Goal: Task Accomplishment & Management: Manage account settings

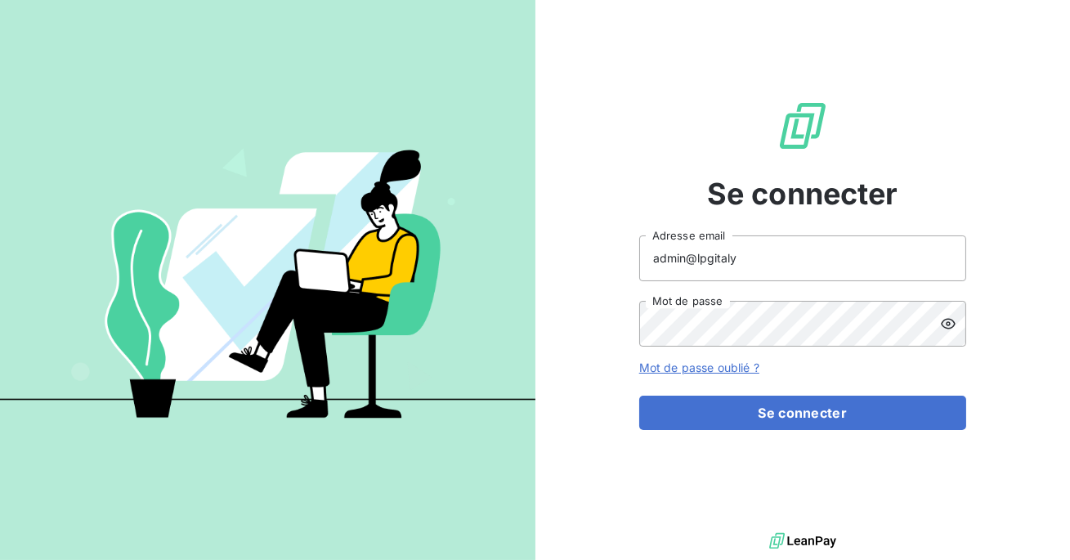
click at [770, 250] on input "admin@lpgitaly" at bounding box center [802, 259] width 327 height 46
click at [756, 259] on input "admin@lpgitaly" at bounding box center [802, 259] width 327 height 46
type input "admin@talenzalteisaudit"
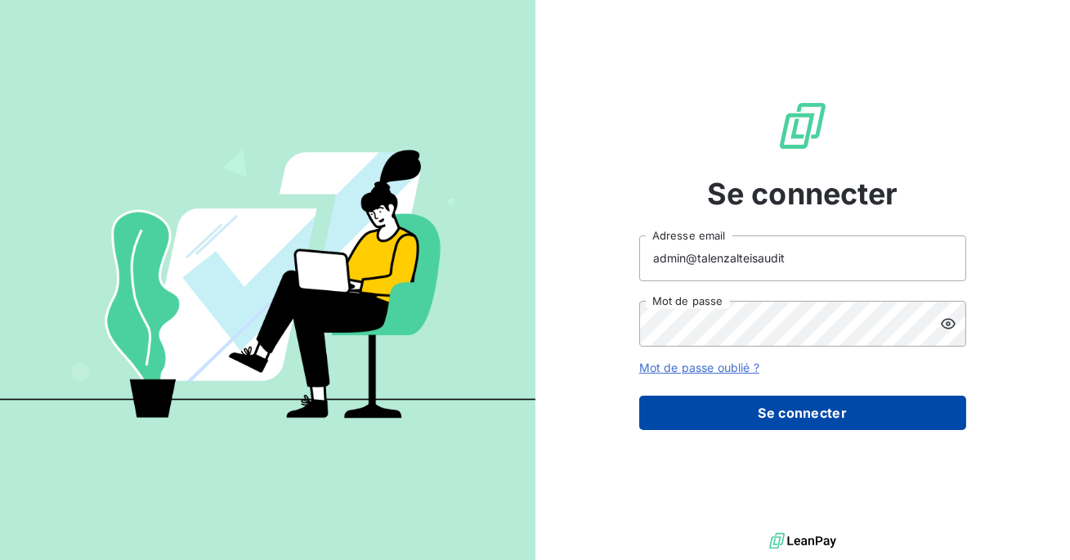
click at [810, 411] on button "Se connecter" at bounding box center [802, 413] width 327 height 34
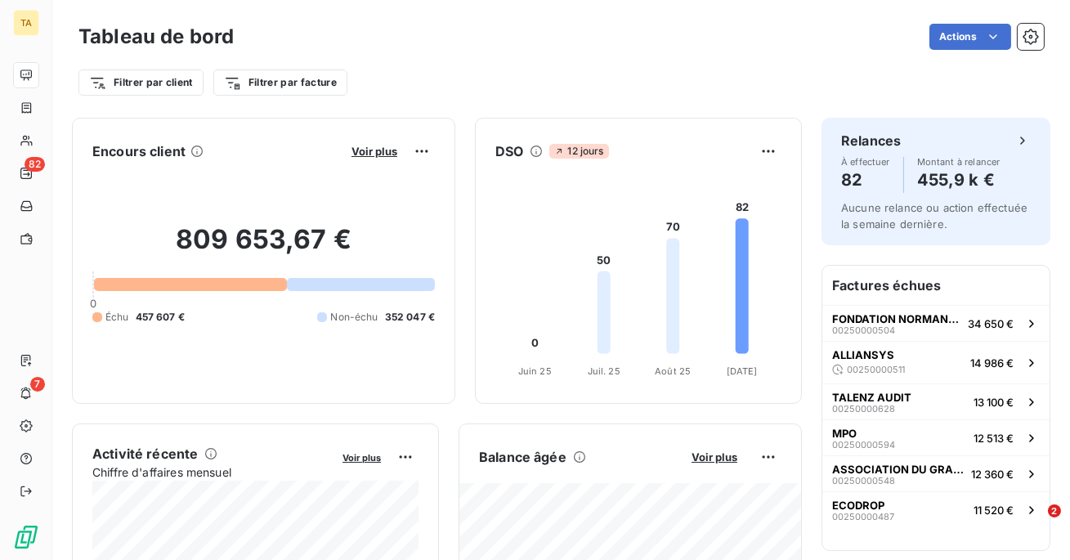
click at [443, 92] on div "Filtrer par client Filtrer par facture" at bounding box center [562, 82] width 966 height 31
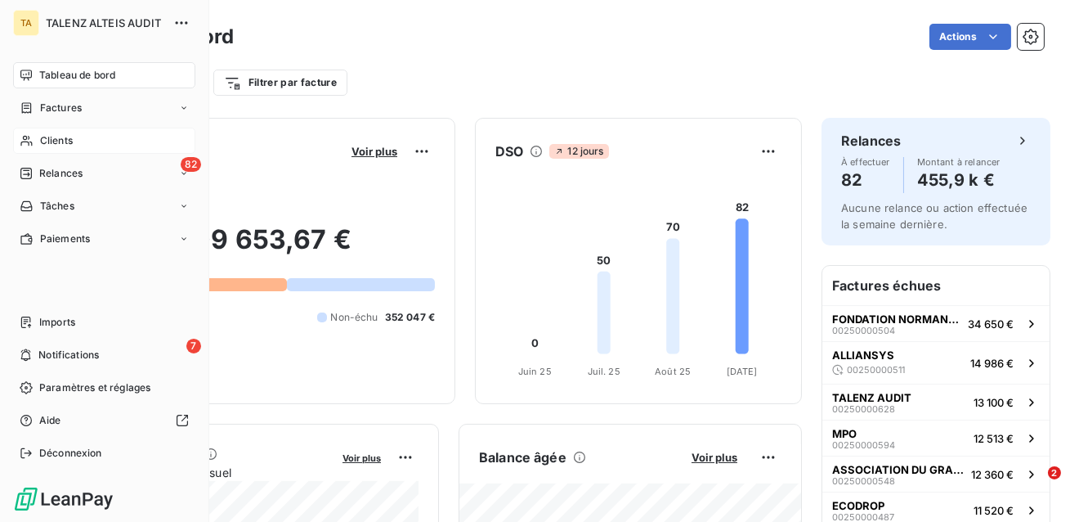
click at [43, 142] on span "Clients" at bounding box center [56, 140] width 33 height 15
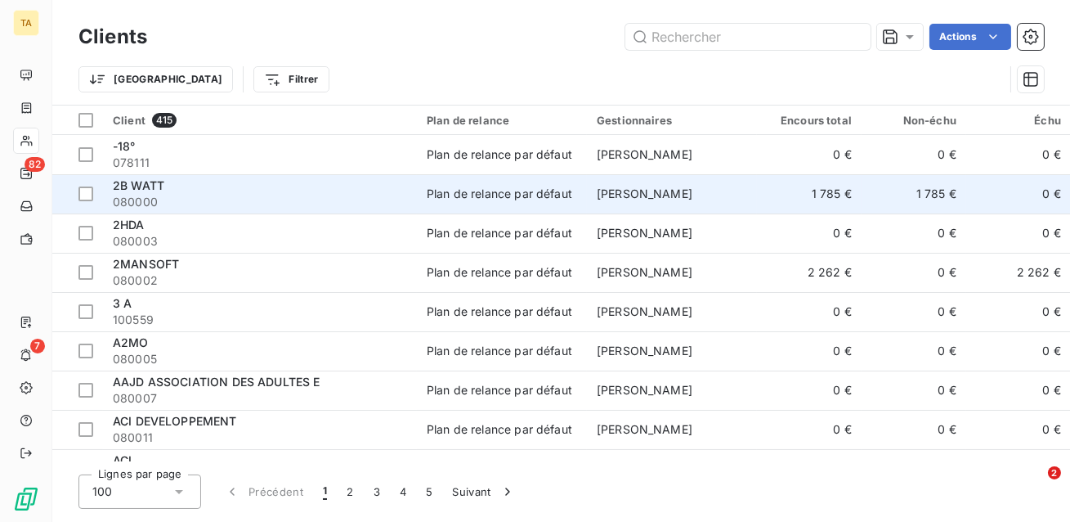
click at [357, 195] on span "080000" at bounding box center [260, 202] width 294 height 16
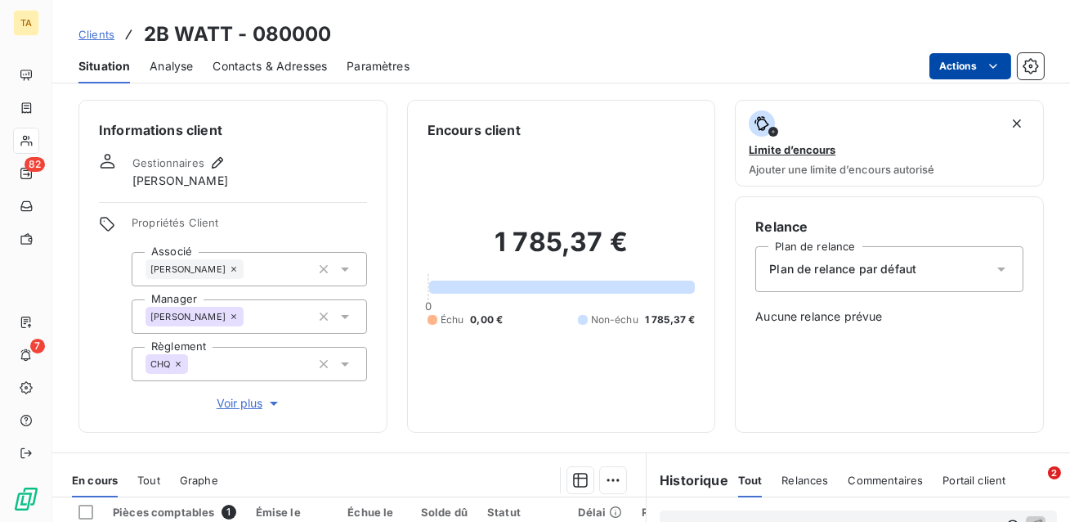
click at [955, 61] on html "TA 82 7 Clients 2B WATT - 080000 Situation Analyse Contacts & Adresses Paramètr…" at bounding box center [535, 261] width 1070 height 522
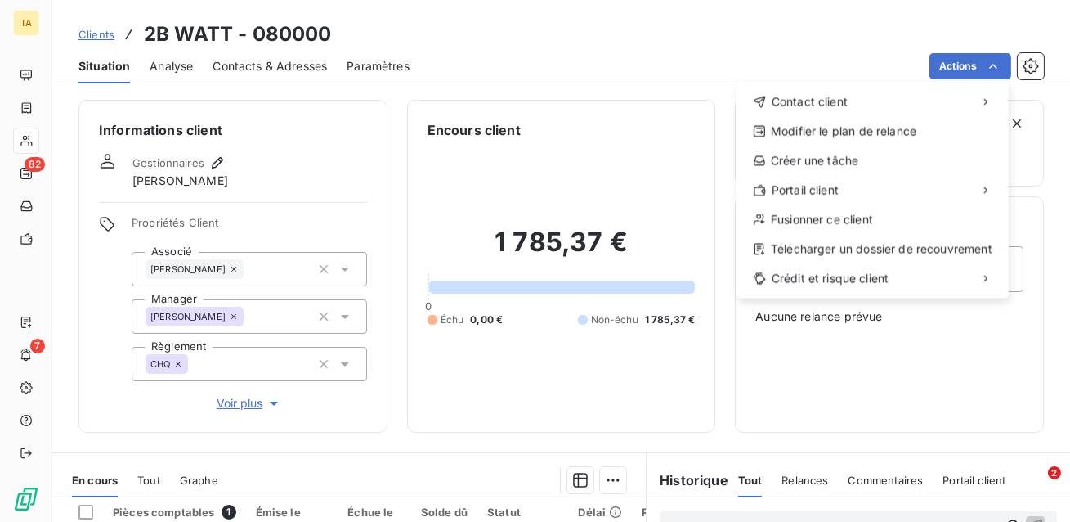
click at [584, 51] on html "TA 82 7 Clients 2B WATT - 080000 Situation Analyse Contacts & Adresses Paramètr…" at bounding box center [535, 261] width 1070 height 522
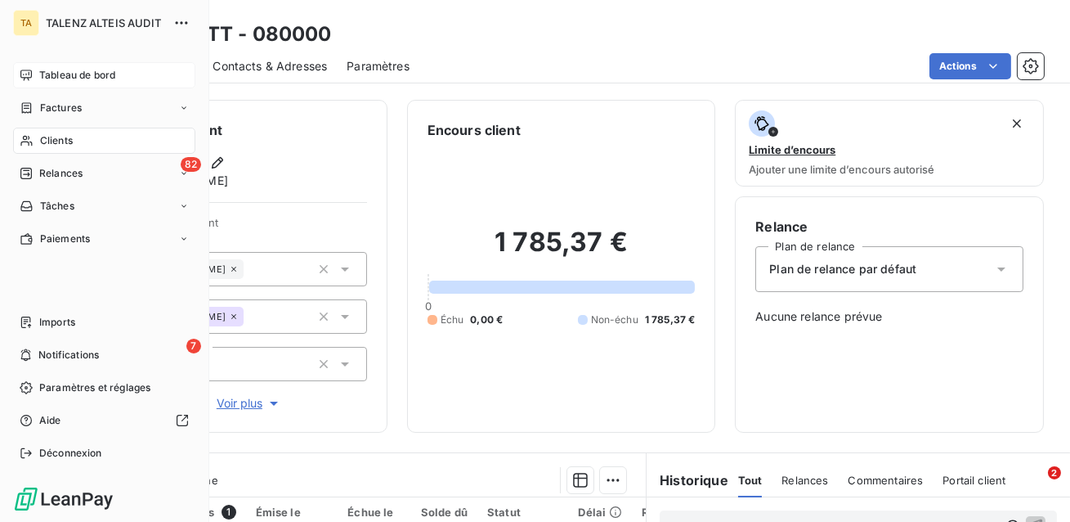
click at [89, 70] on span "Tableau de bord" at bounding box center [77, 75] width 76 height 15
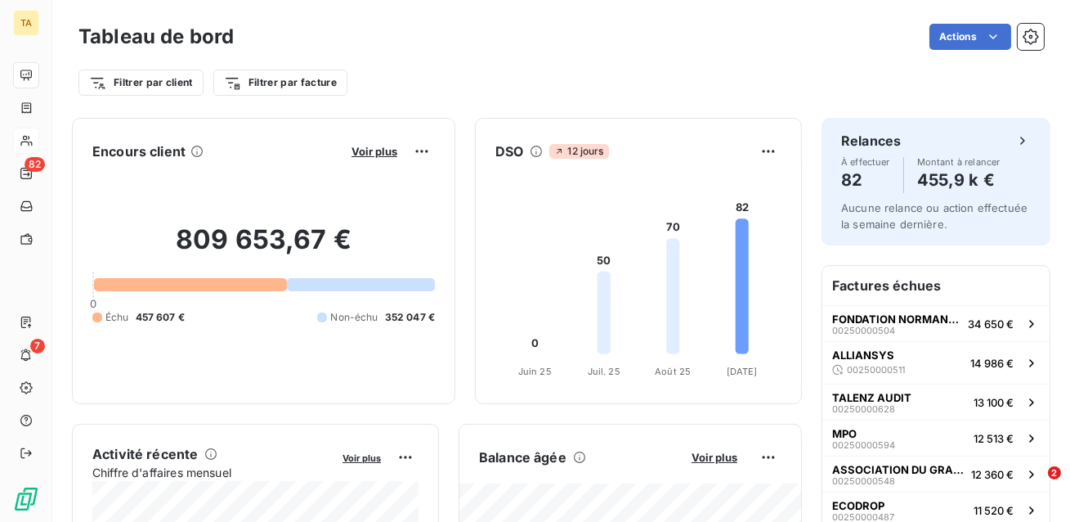
click at [442, 80] on div "Filtrer par client Filtrer par facture" at bounding box center [562, 82] width 966 height 31
drag, startPoint x: 362, startPoint y: 236, endPoint x: 177, endPoint y: 227, distance: 185.1
click at [177, 225] on h2 "809 653,67 €" at bounding box center [263, 247] width 343 height 49
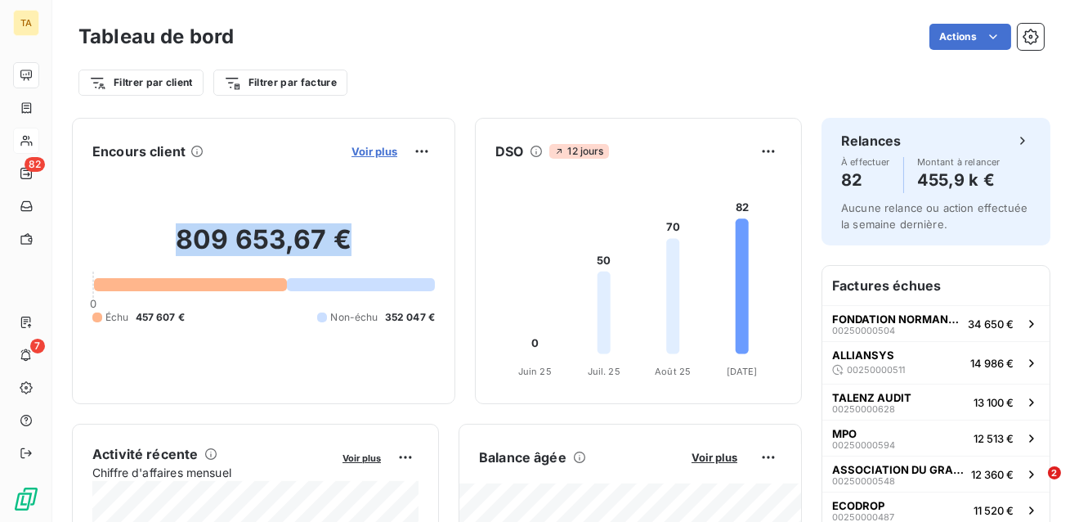
click at [381, 155] on span "Voir plus" at bounding box center [375, 151] width 46 height 13
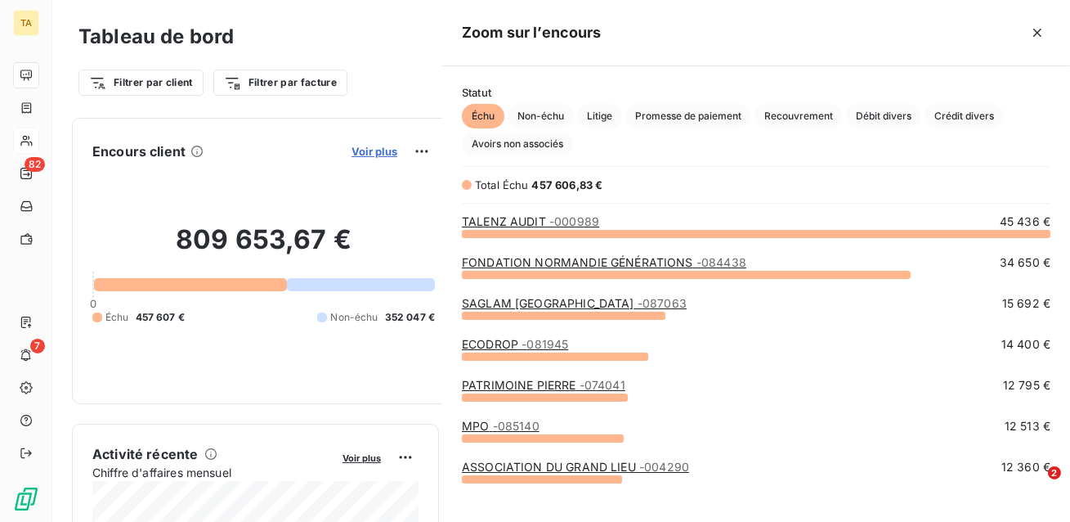
scroll to position [289, 627]
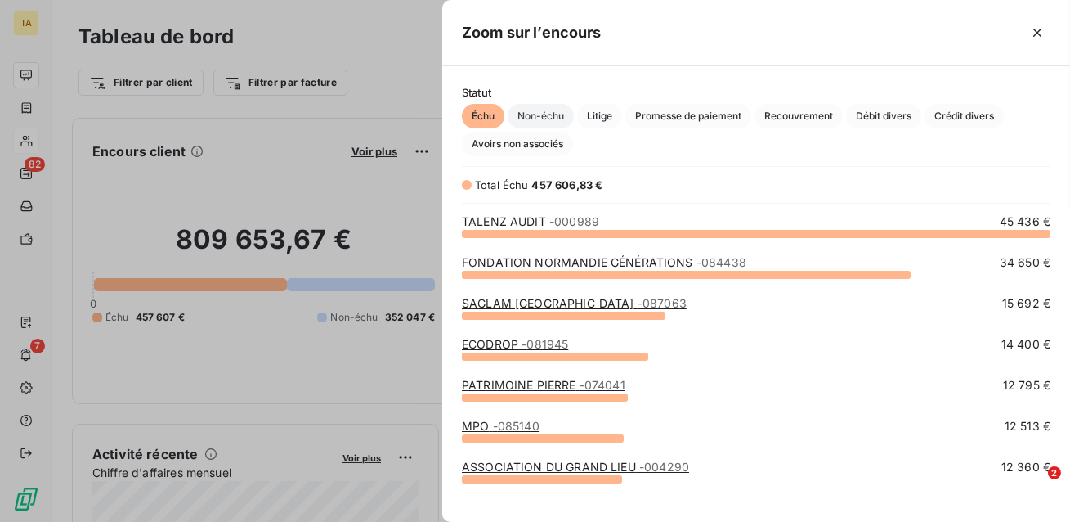
click at [547, 115] on span "Non-échu" at bounding box center [541, 116] width 66 height 25
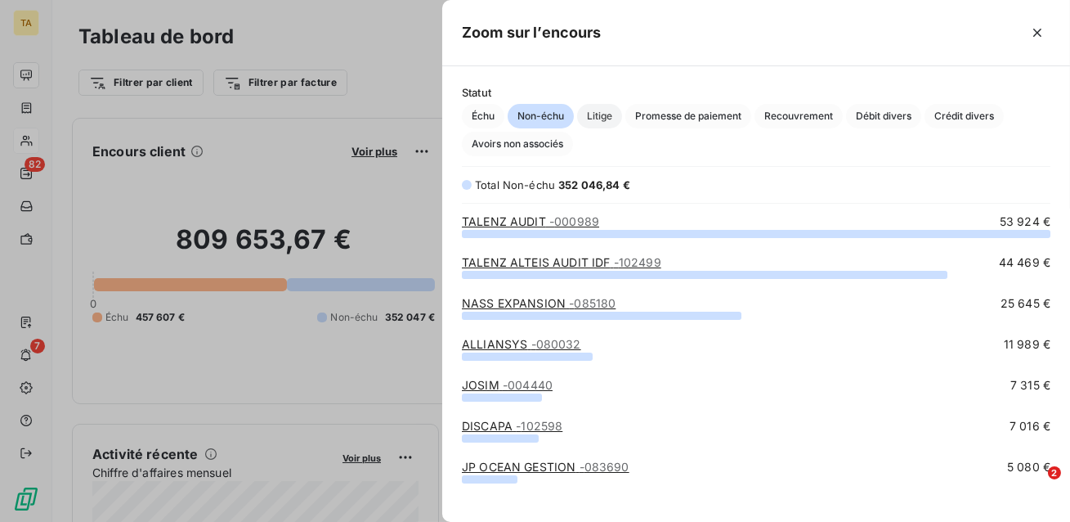
click at [592, 120] on span "Litige" at bounding box center [599, 116] width 45 height 25
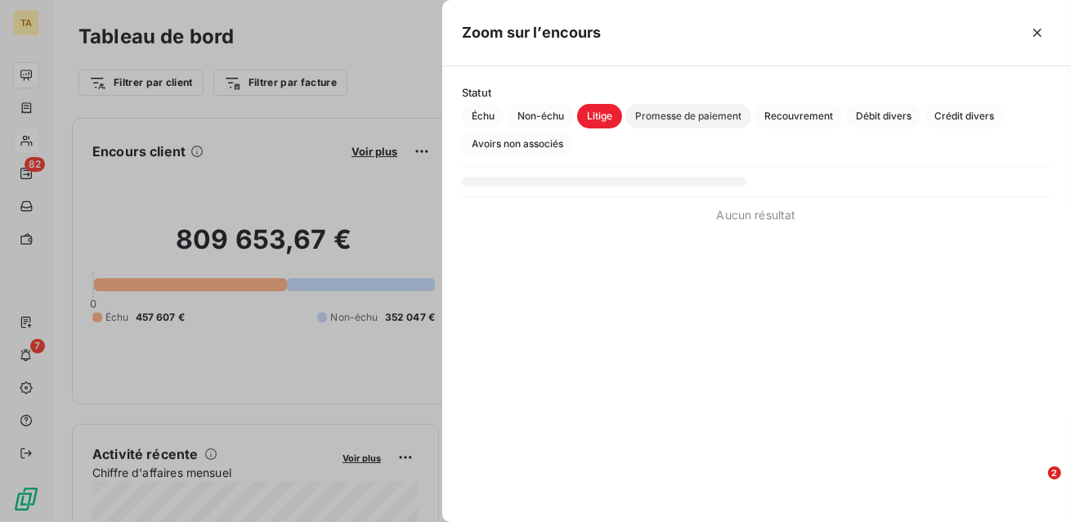
click at [669, 115] on span "Promesse de paiement" at bounding box center [689, 116] width 126 height 25
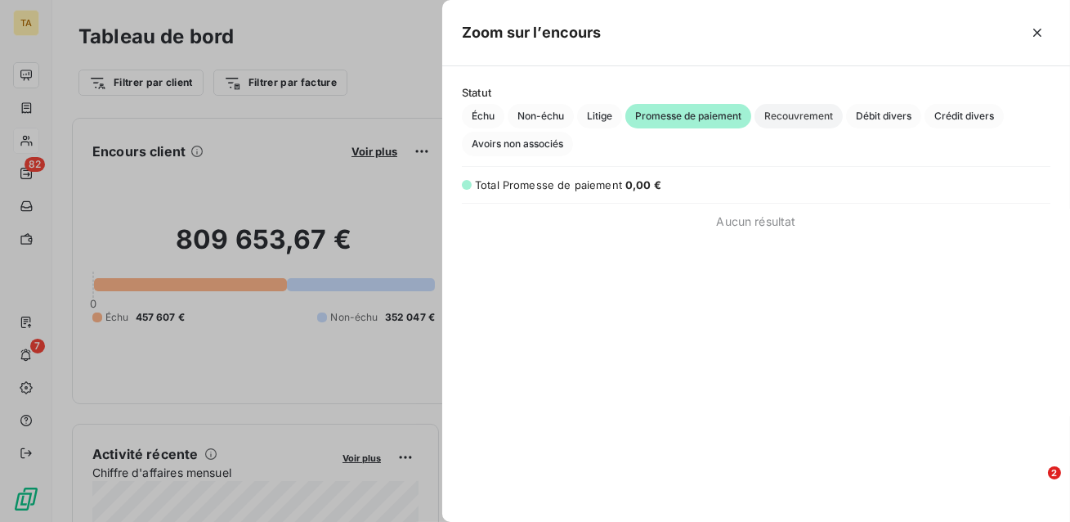
click at [768, 117] on span "Recouvrement" at bounding box center [799, 116] width 88 height 25
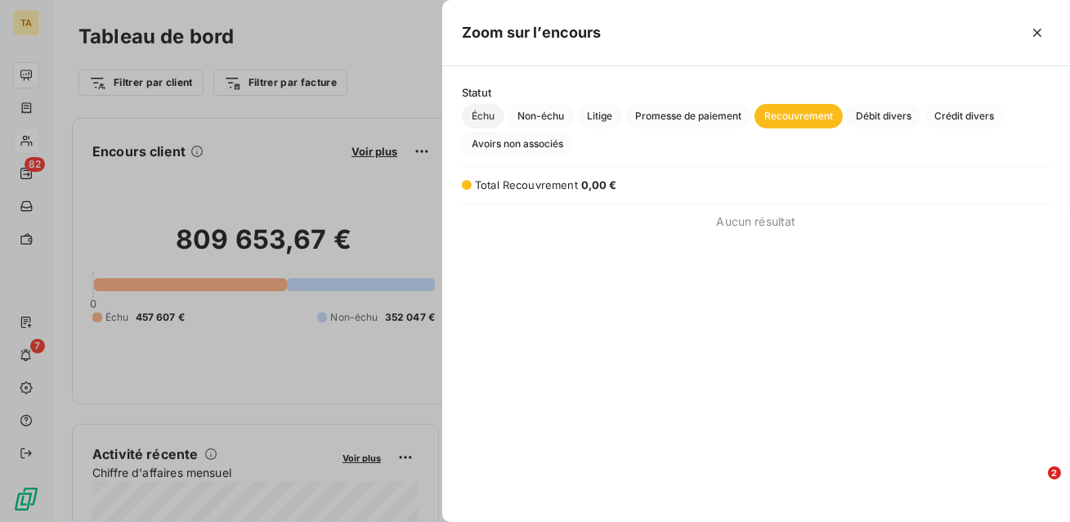
click at [485, 123] on span "Échu" at bounding box center [483, 116] width 43 height 25
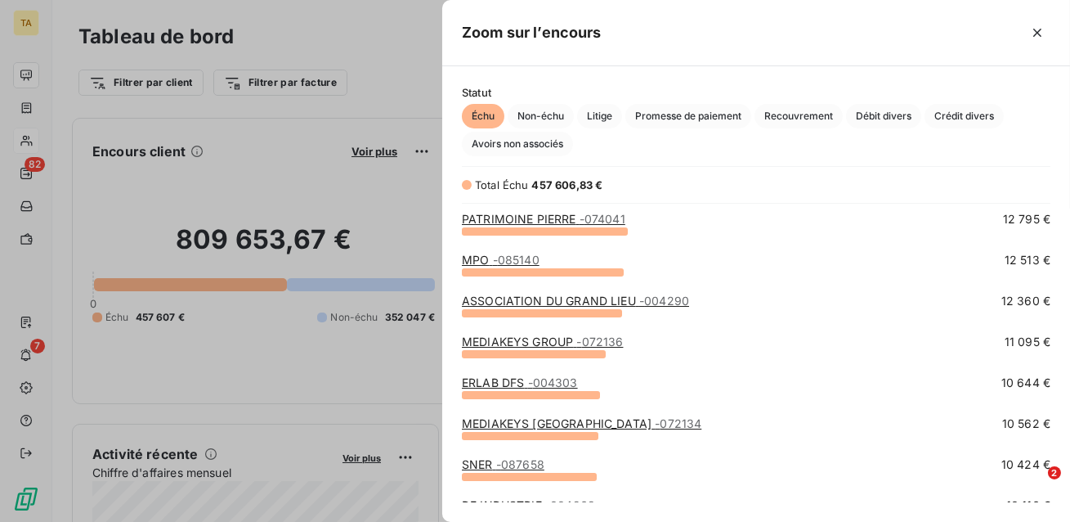
scroll to position [0, 0]
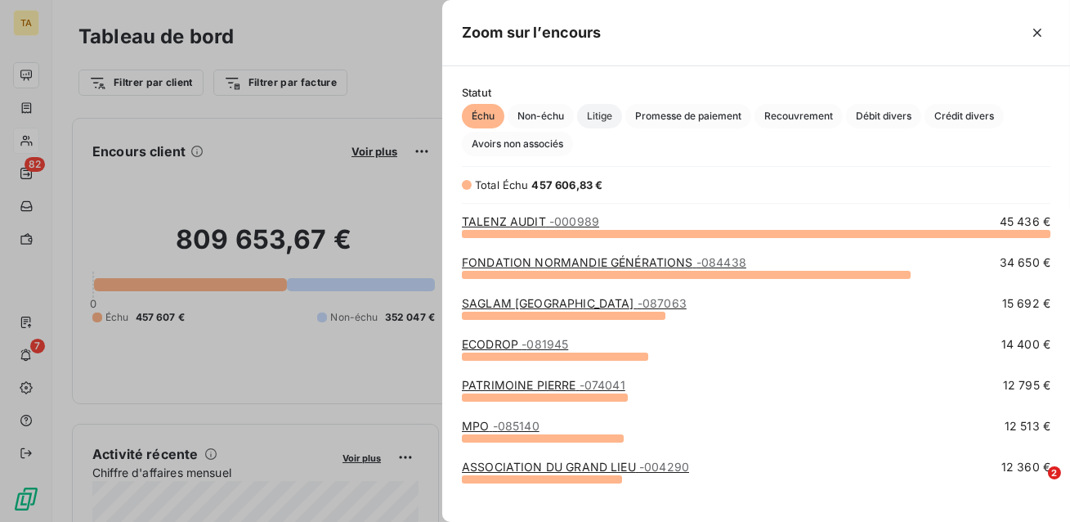
click at [601, 118] on span "Litige" at bounding box center [599, 116] width 45 height 25
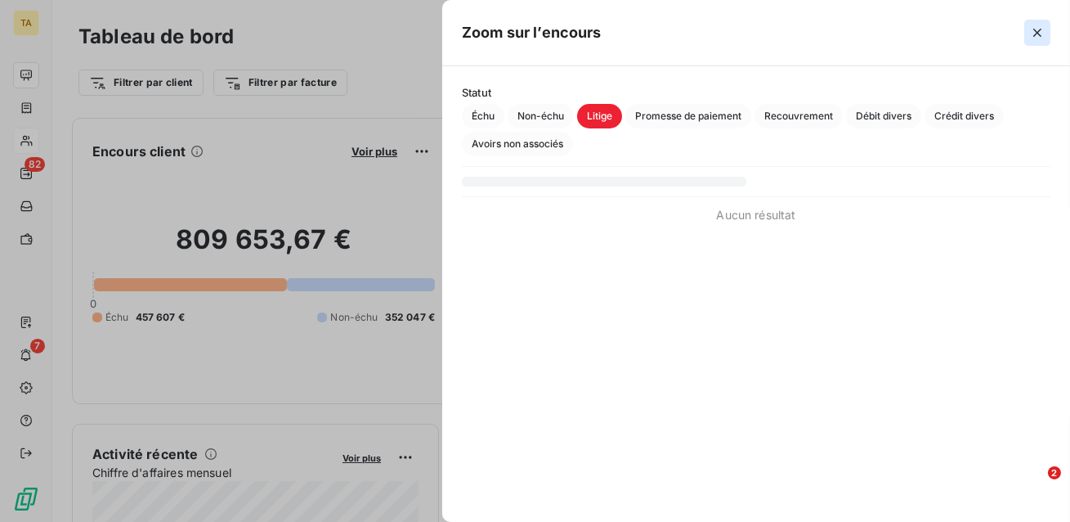
click at [1036, 36] on icon "button" at bounding box center [1038, 33] width 16 height 16
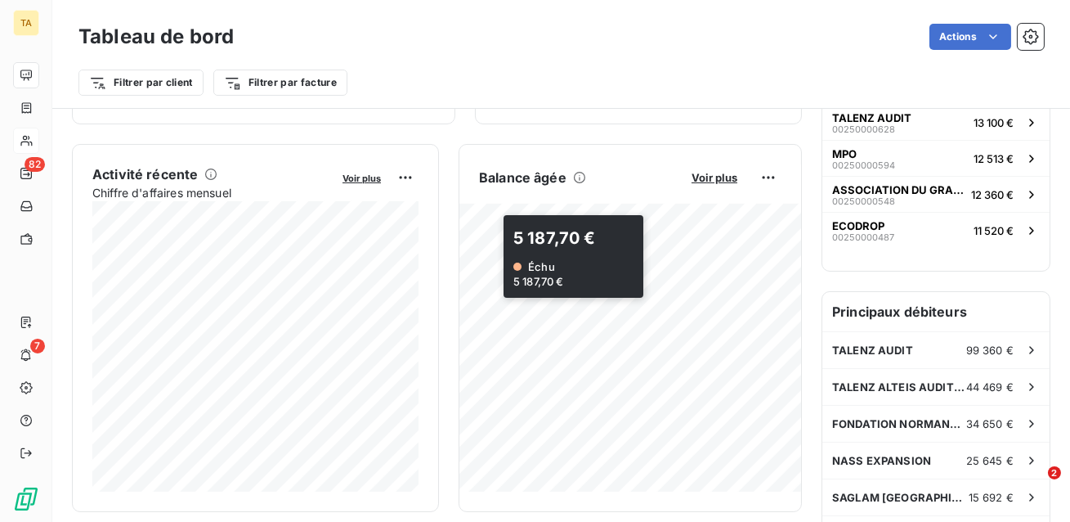
scroll to position [282, 0]
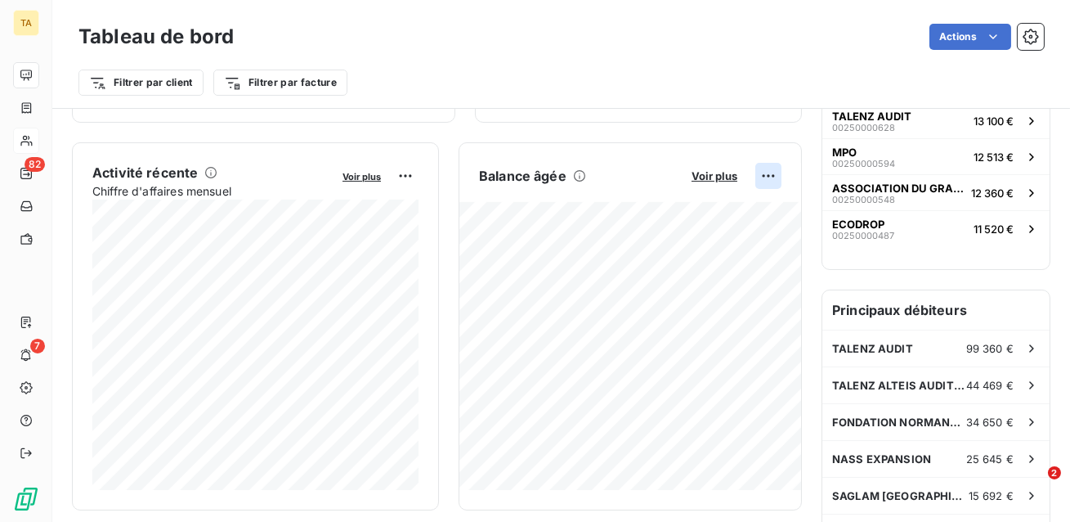
click at [769, 174] on html "TA 82 7 Tableau de bord Actions Filtrer par client Filtrer par facture Encours …" at bounding box center [535, 261] width 1070 height 522
click at [743, 206] on div "Exporter" at bounding box center [730, 212] width 92 height 26
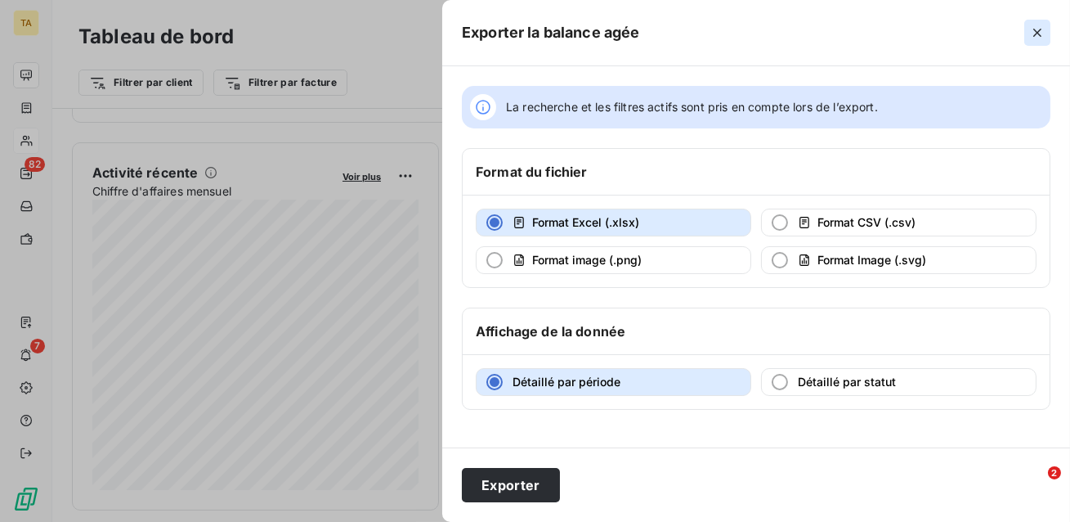
click at [1038, 30] on icon "button" at bounding box center [1038, 33] width 16 height 16
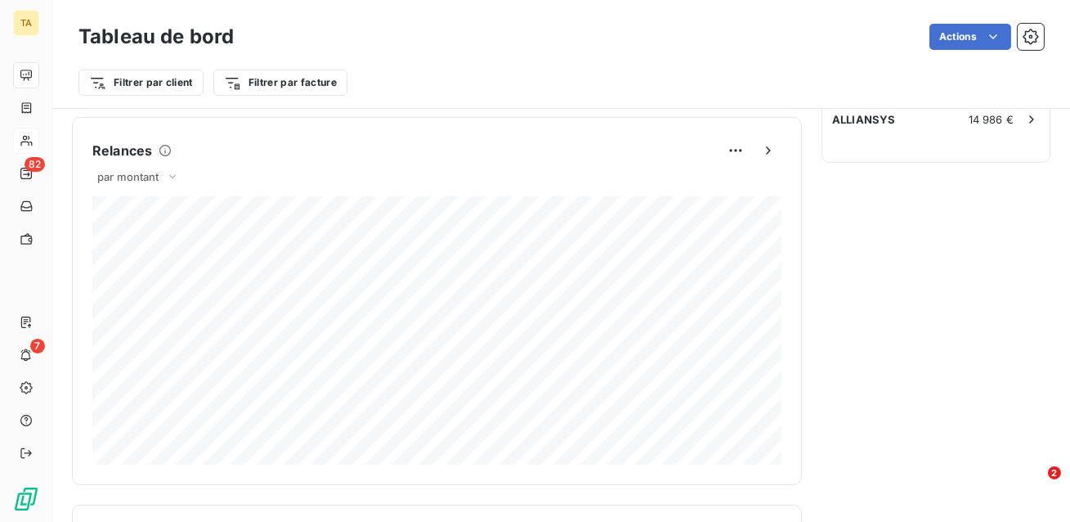
scroll to position [695, 0]
click at [166, 173] on icon at bounding box center [172, 176] width 13 height 16
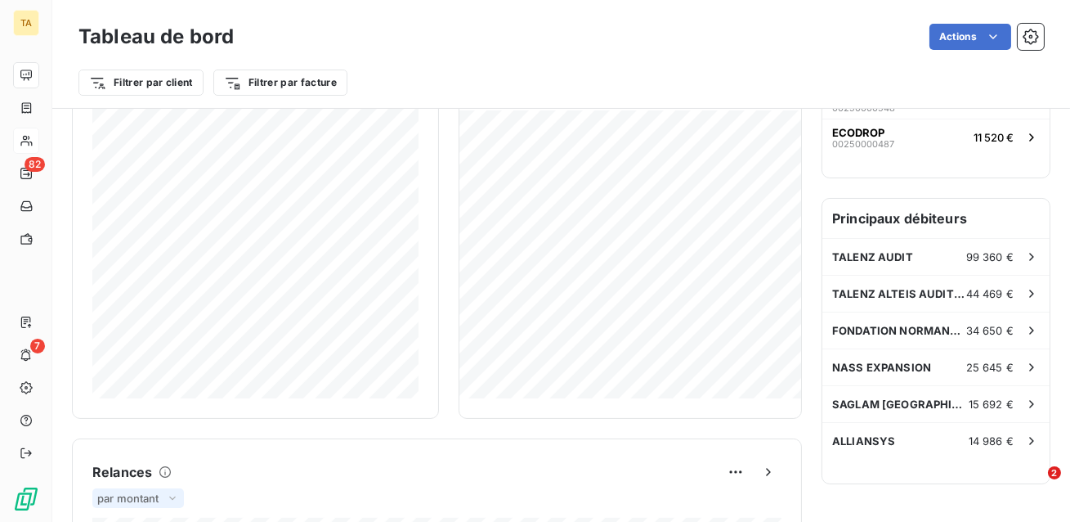
scroll to position [384, 0]
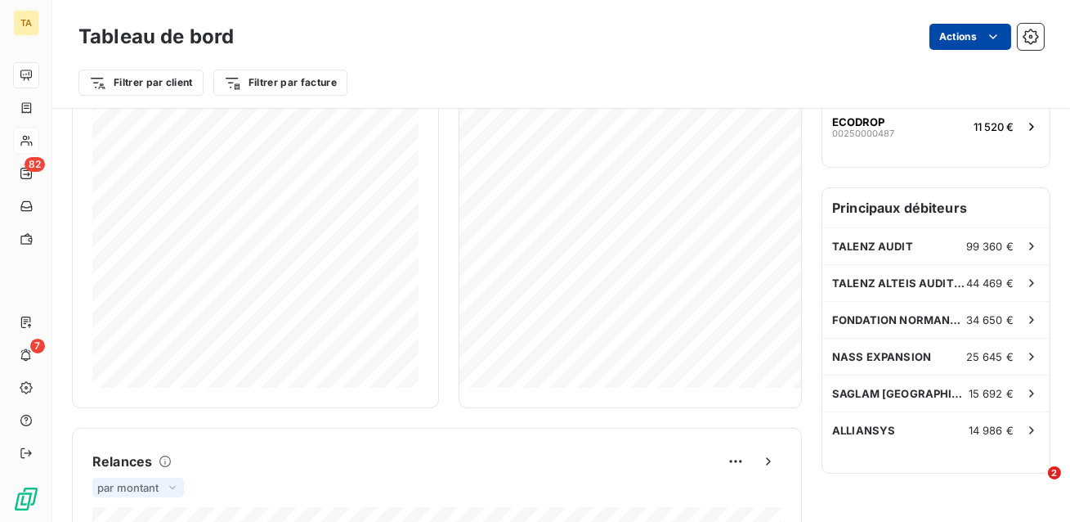
click at [964, 25] on html "TA 82 7 Tableau de bord Actions Filtrer par client Filtrer par facture Encours …" at bounding box center [535, 261] width 1070 height 522
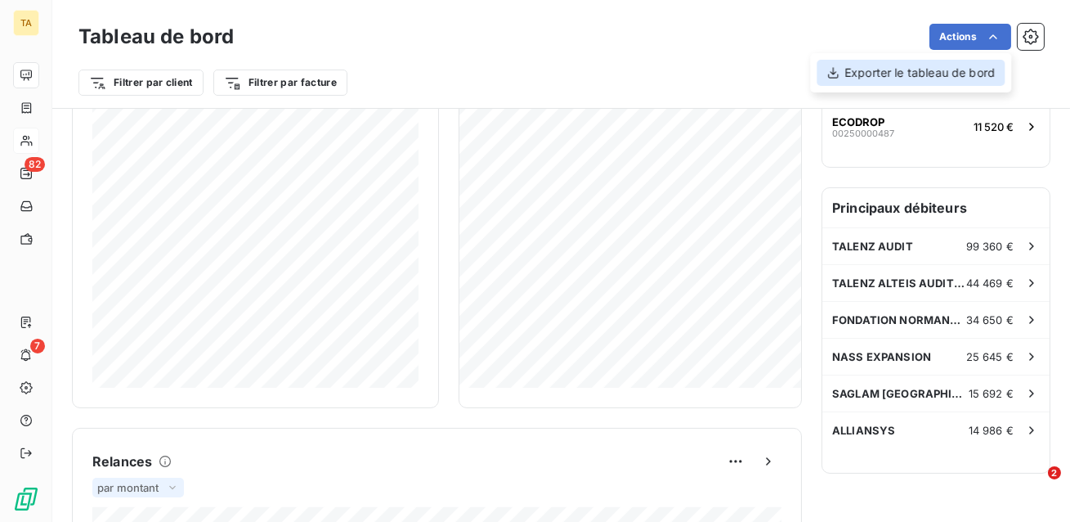
click at [931, 79] on div "Exporter le tableau de bord" at bounding box center [911, 73] width 188 height 26
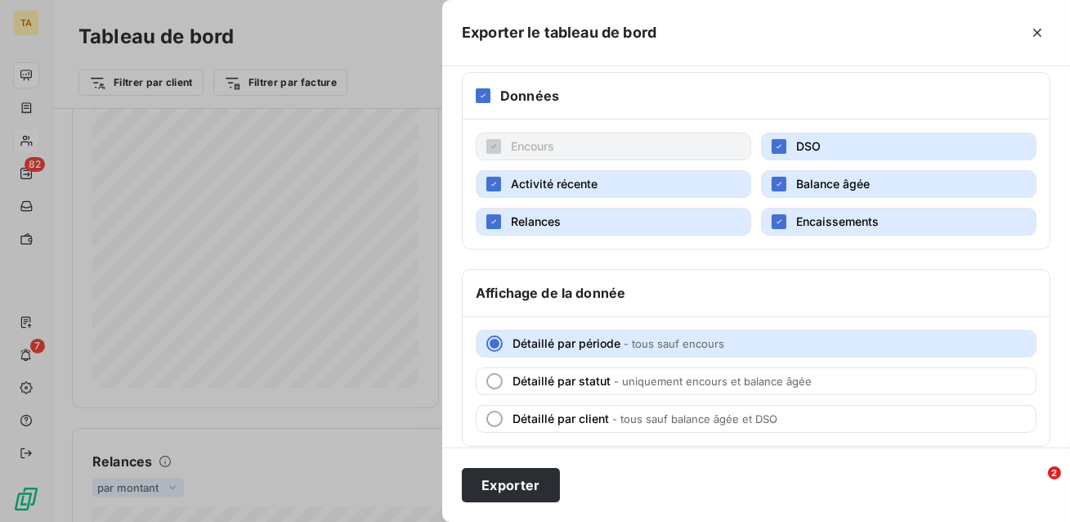
scroll to position [252, 0]
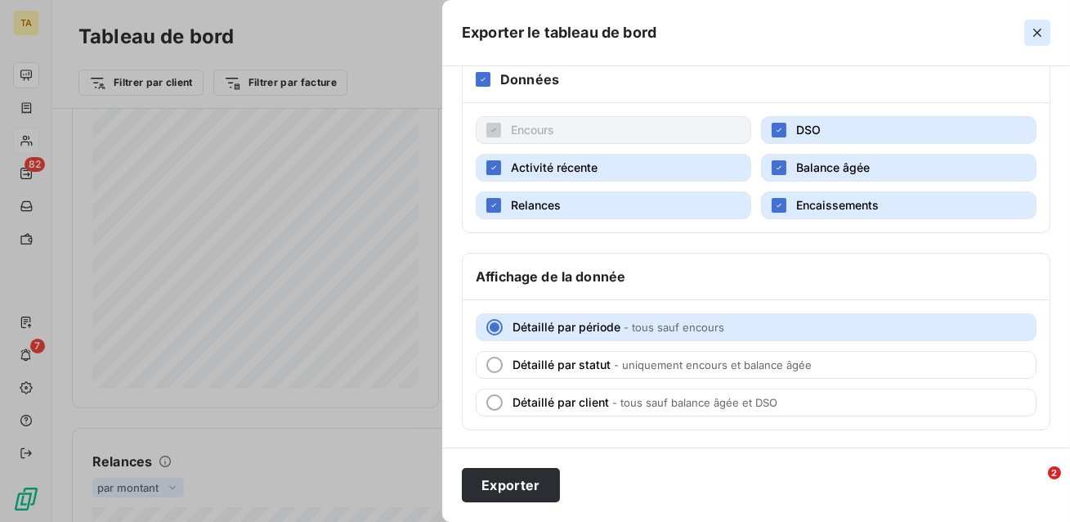
click at [1043, 39] on icon "button" at bounding box center [1038, 33] width 16 height 16
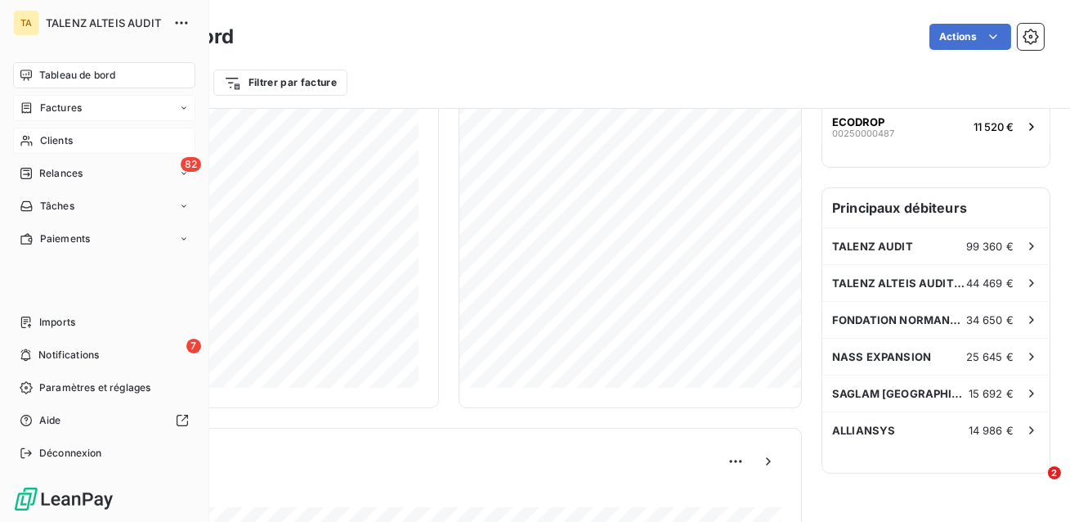
click at [47, 109] on span "Factures" at bounding box center [61, 108] width 42 height 15
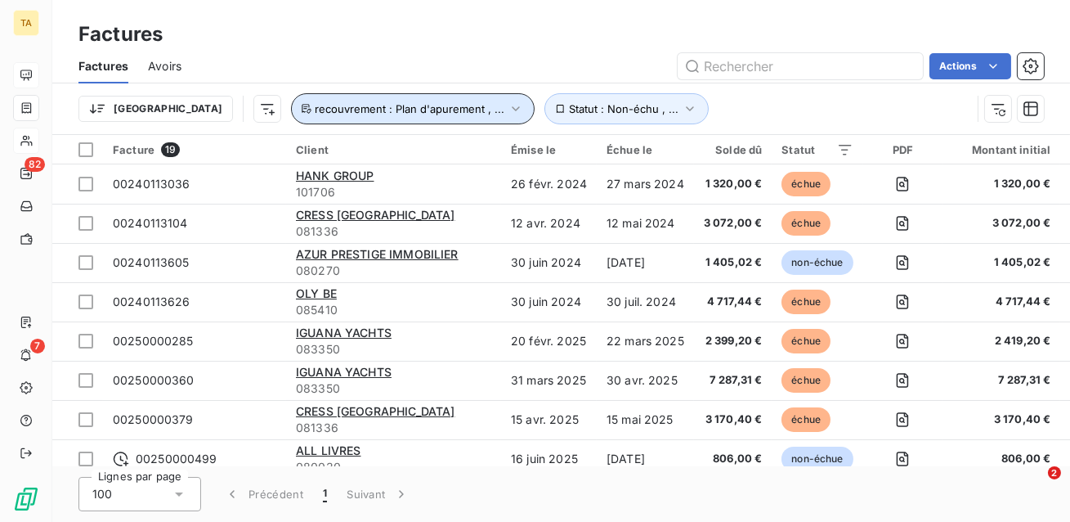
click at [387, 116] on button "recouvrement : Plan d'apurement , ..." at bounding box center [413, 108] width 244 height 31
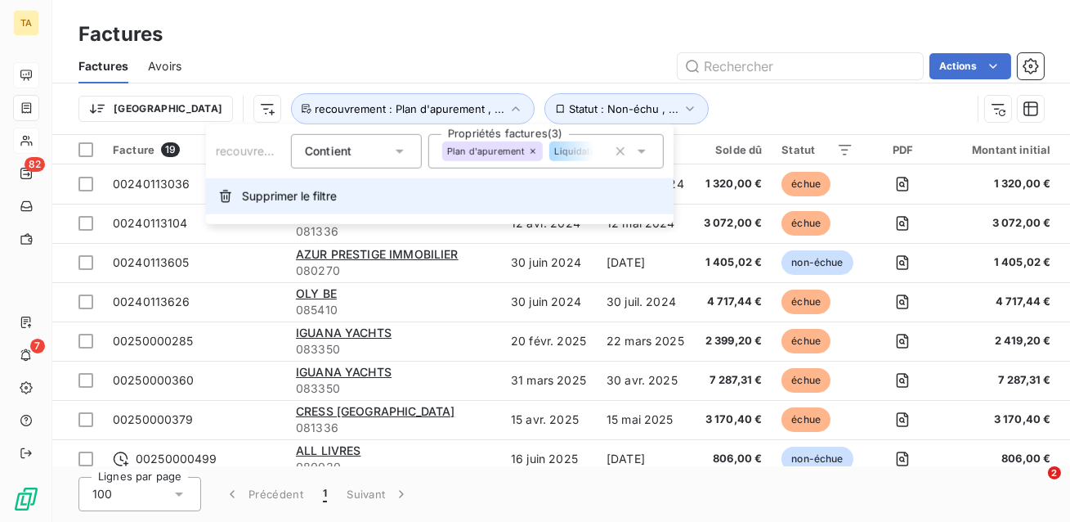
click at [353, 200] on button "Supprimer le filtre" at bounding box center [440, 196] width 468 height 36
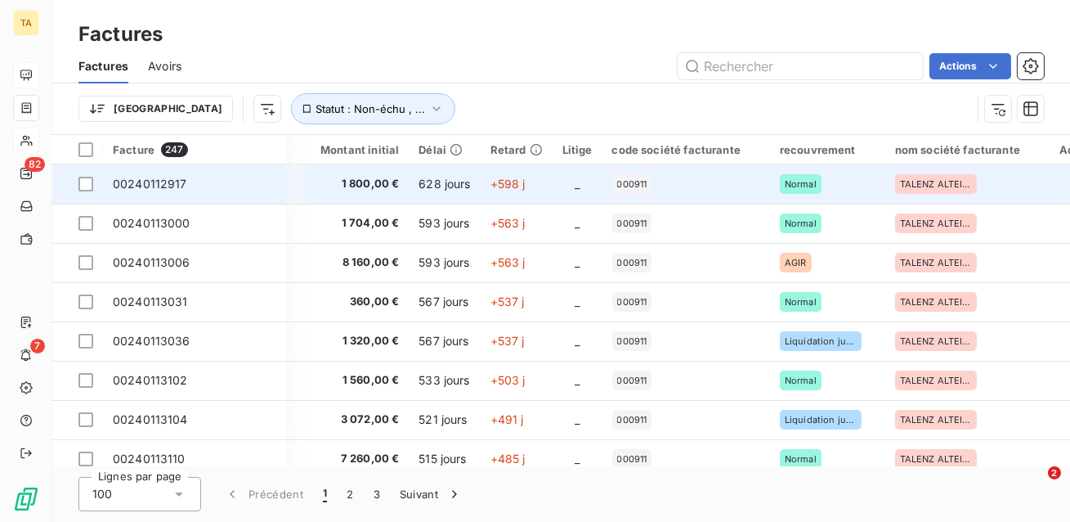
scroll to position [0, 705]
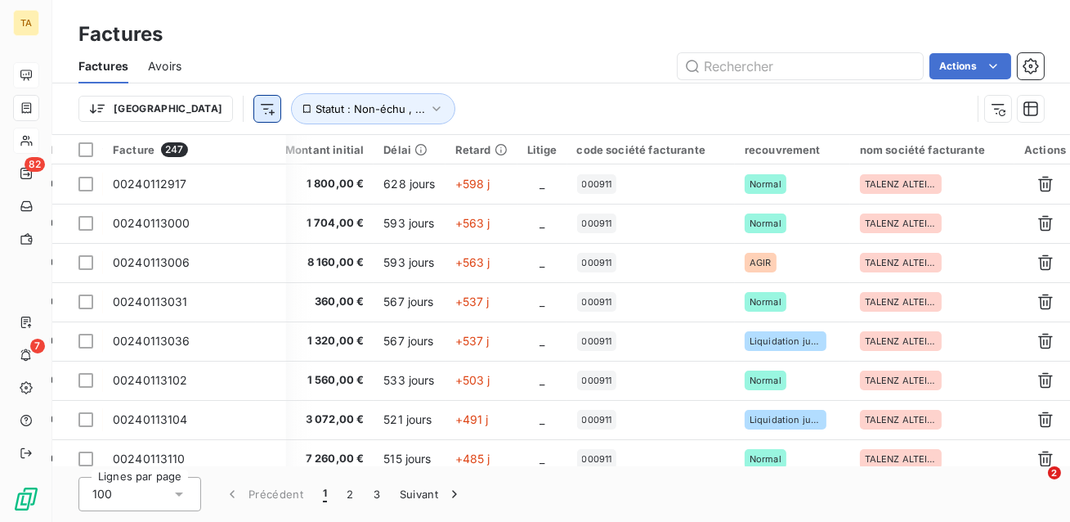
click at [181, 108] on html "TA 82 7 Factures Factures Avoirs Actions Trier Statut : Non-échu , ... Facture …" at bounding box center [535, 261] width 1070 height 522
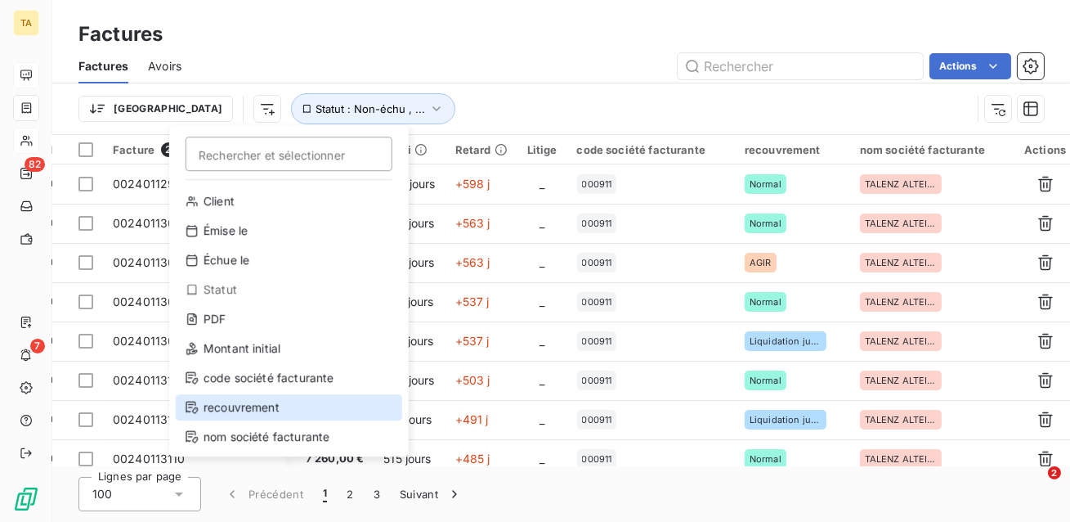
click at [245, 406] on div "recouvrement" at bounding box center [289, 407] width 227 height 26
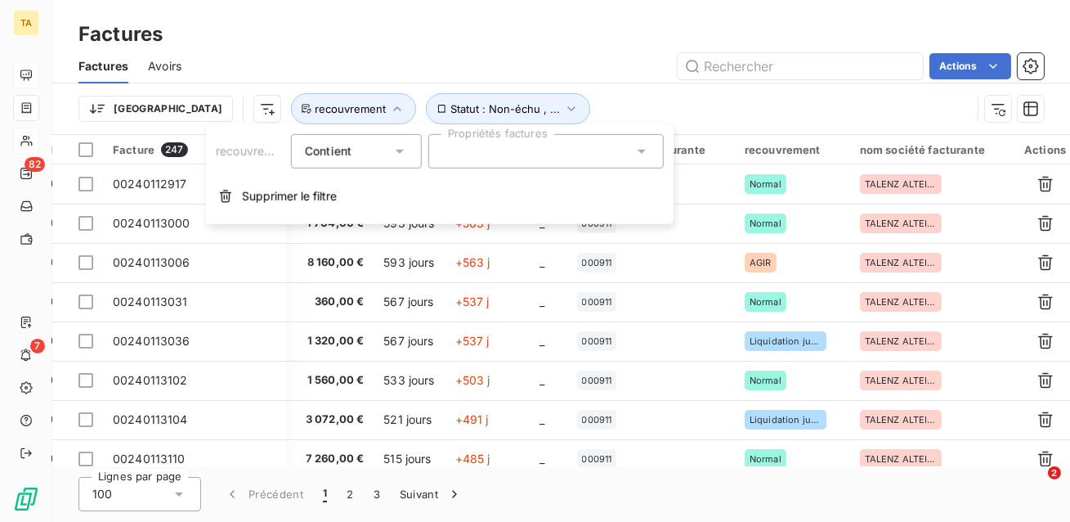
click at [504, 148] on div at bounding box center [547, 151] width 236 height 34
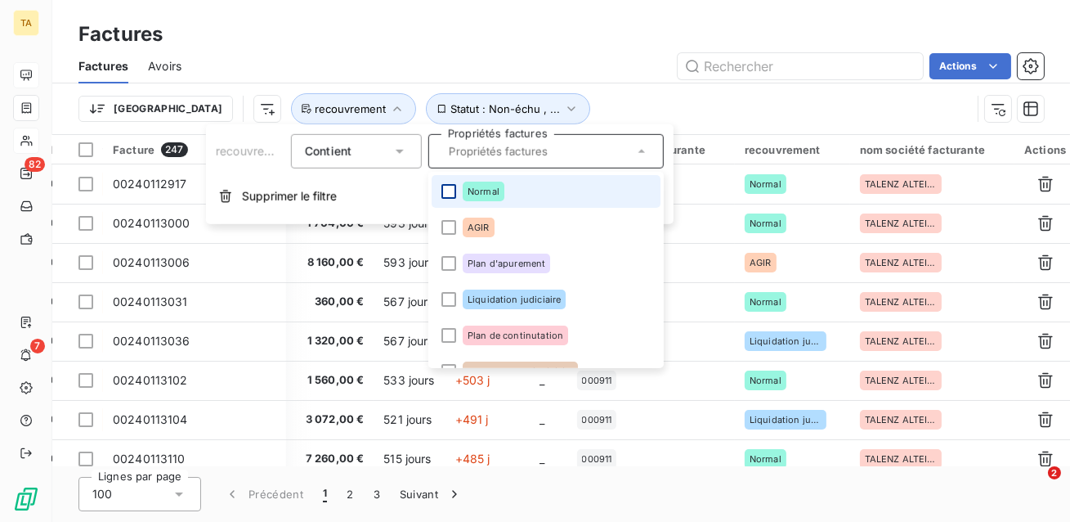
click at [447, 195] on div at bounding box center [449, 191] width 15 height 15
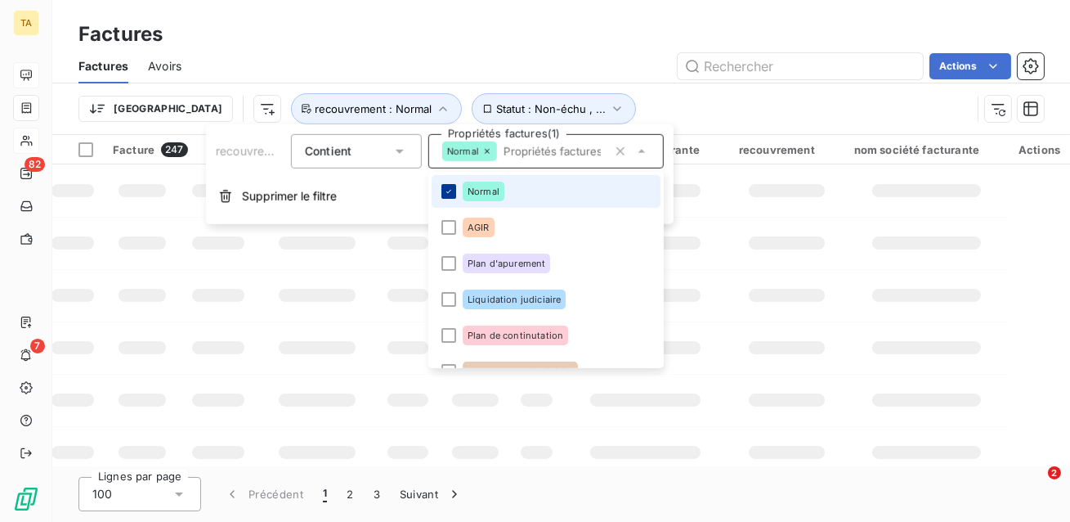
scroll to position [0, 476]
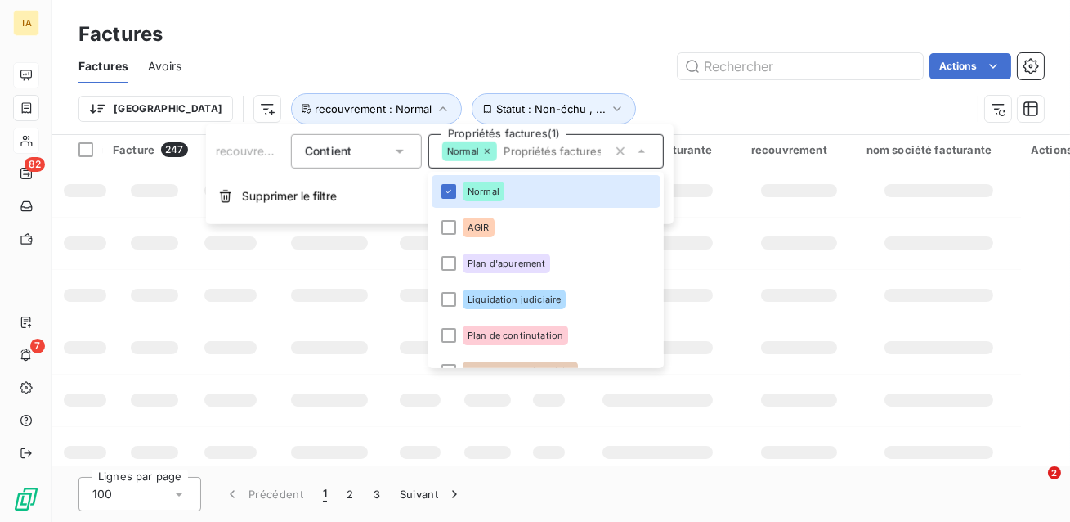
click at [606, 100] on div "Trier Statut : Non-échu , ... recouvrement : Normal" at bounding box center [525, 108] width 893 height 31
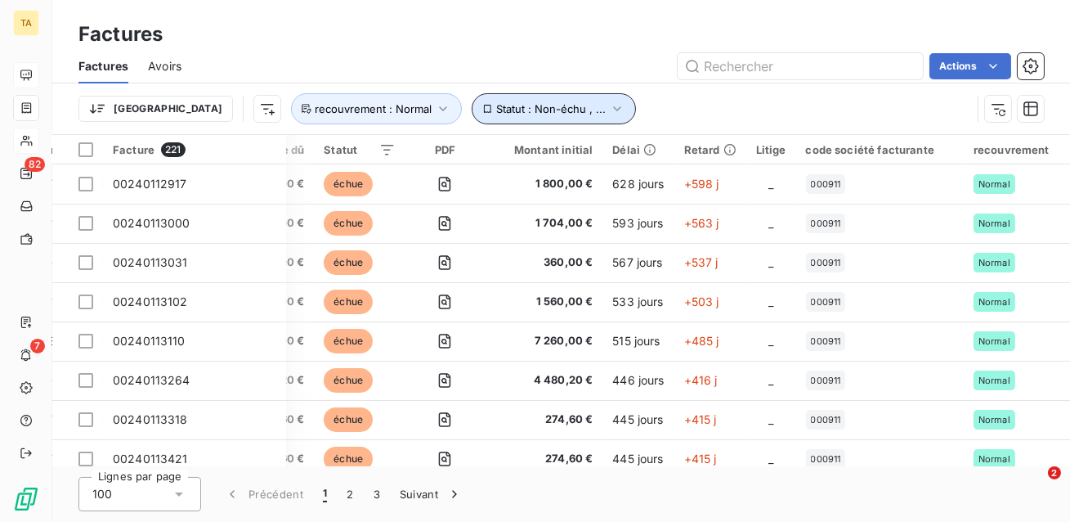
click at [496, 111] on span "Statut : Non-échu , ..." at bounding box center [551, 108] width 110 height 13
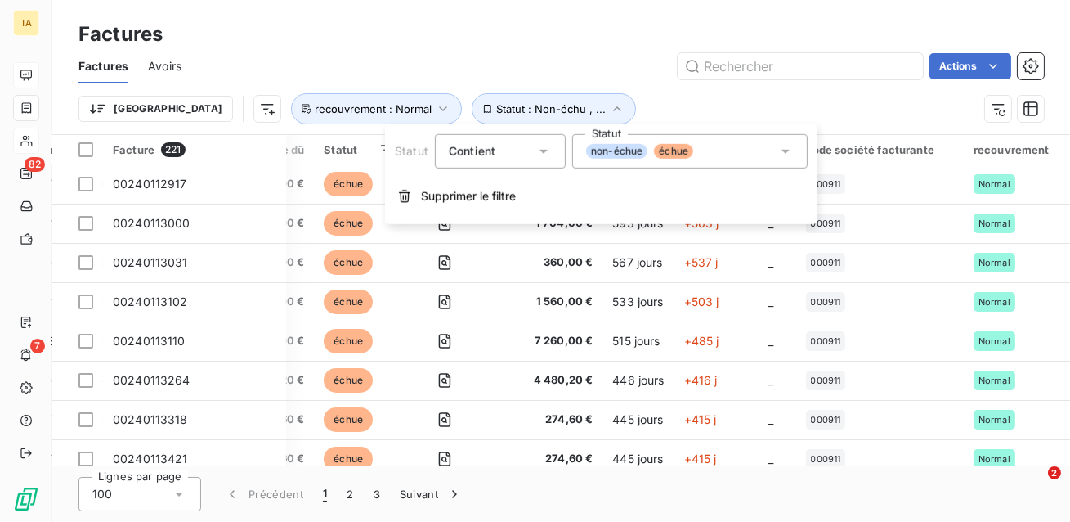
click at [712, 151] on div "non-échue échue" at bounding box center [690, 151] width 236 height 34
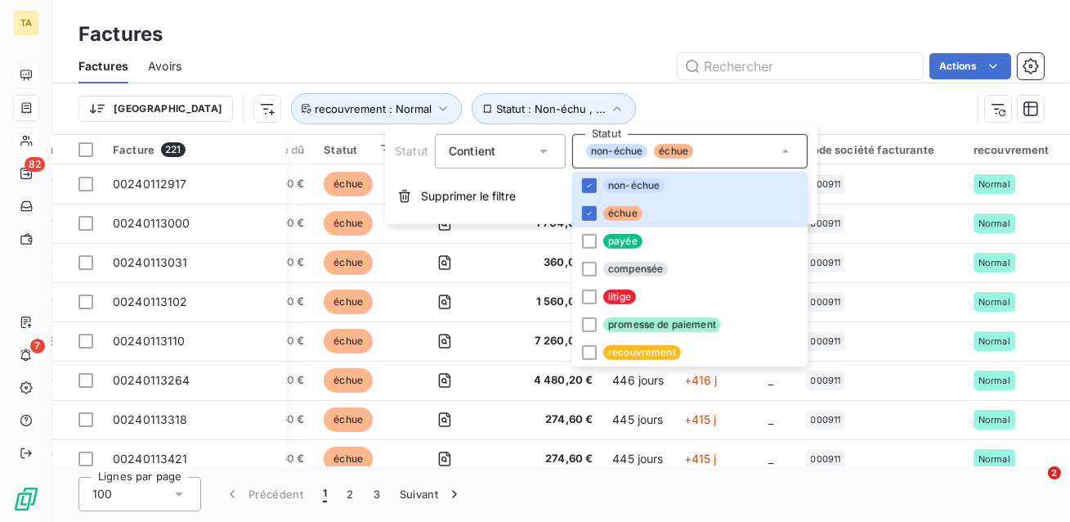
click at [671, 99] on div "Trier Statut : Non-échu , ... recouvrement : Normal" at bounding box center [525, 108] width 893 height 31
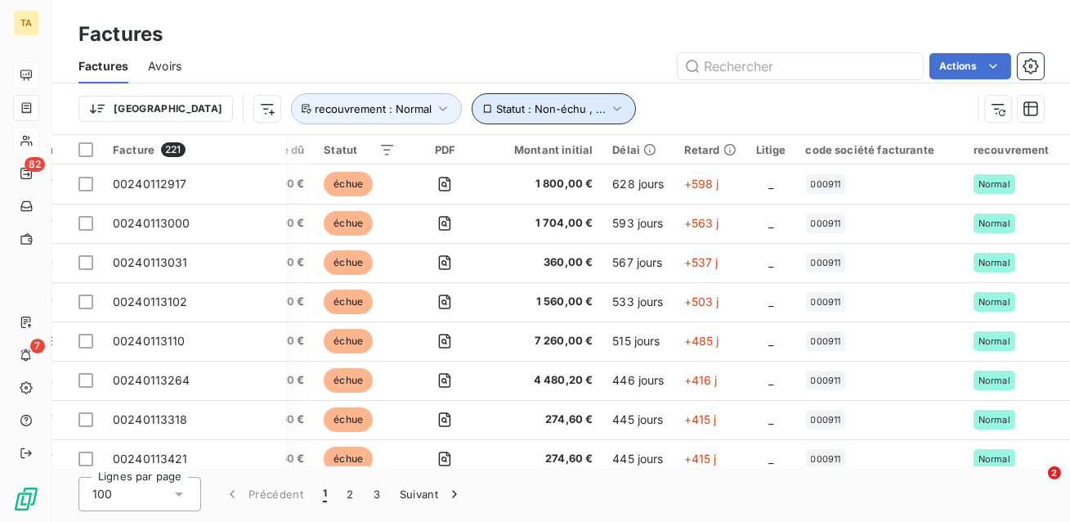
click at [515, 104] on span "Statut : Non-échu , ..." at bounding box center [551, 108] width 110 height 13
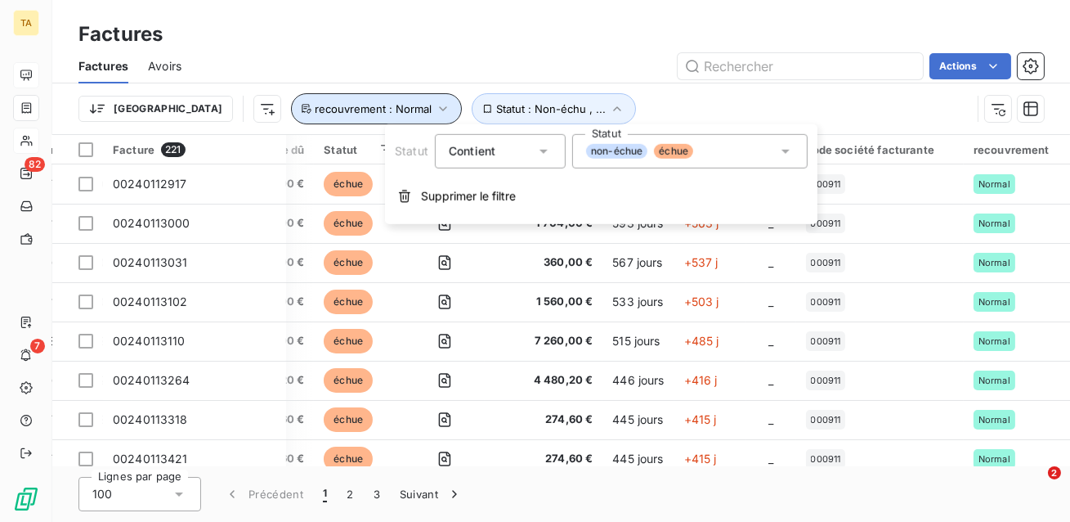
click at [318, 110] on span "recouvrement : Normal" at bounding box center [373, 108] width 117 height 13
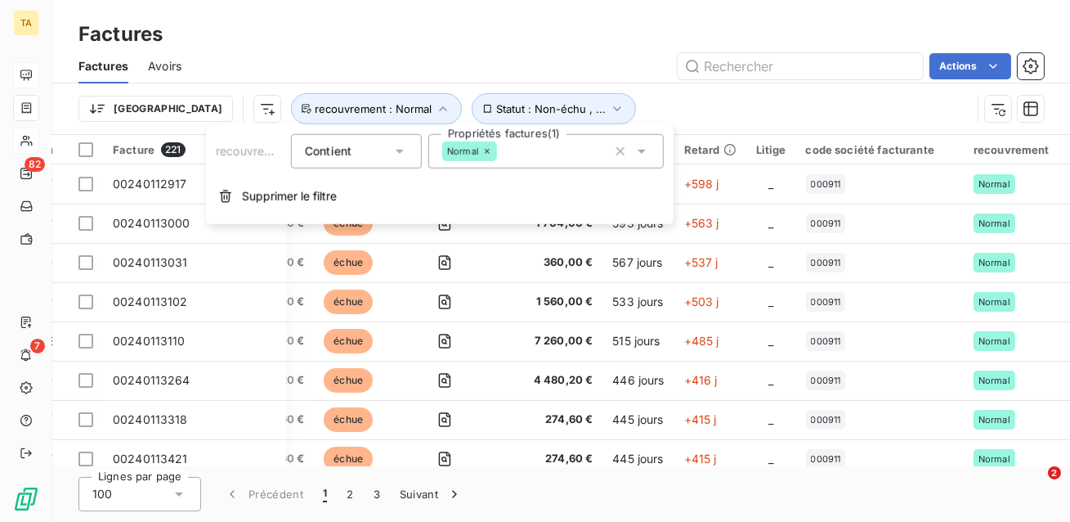
click at [720, 105] on div "Trier Statut : Non-échu , ... recouvrement : Normal" at bounding box center [525, 108] width 893 height 31
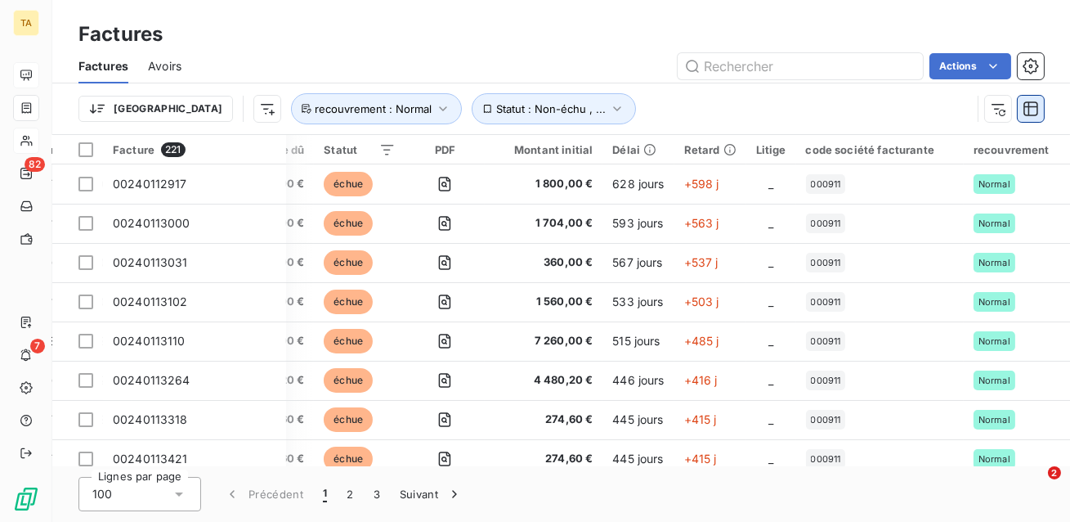
click at [1035, 114] on icon "button" at bounding box center [1031, 109] width 16 height 16
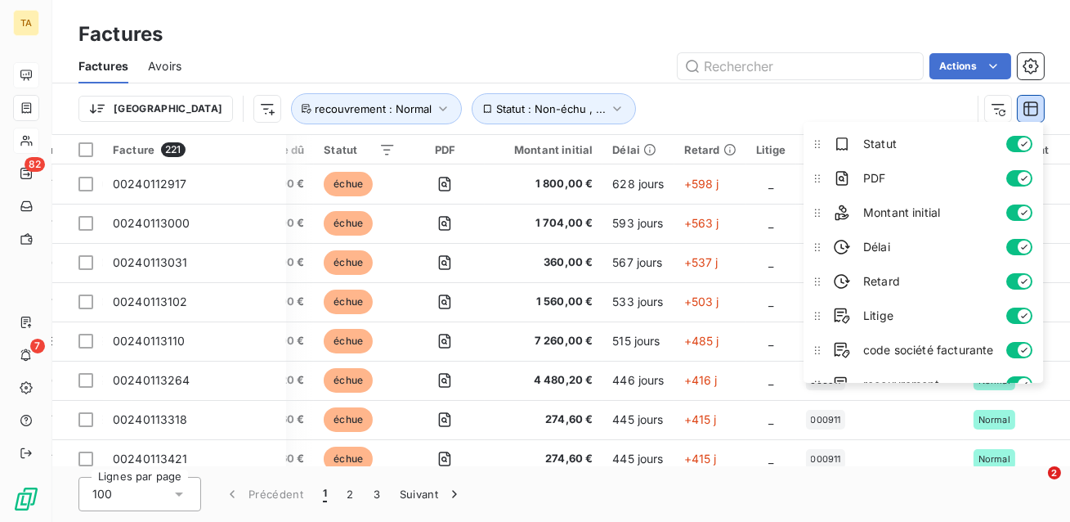
scroll to position [155, 0]
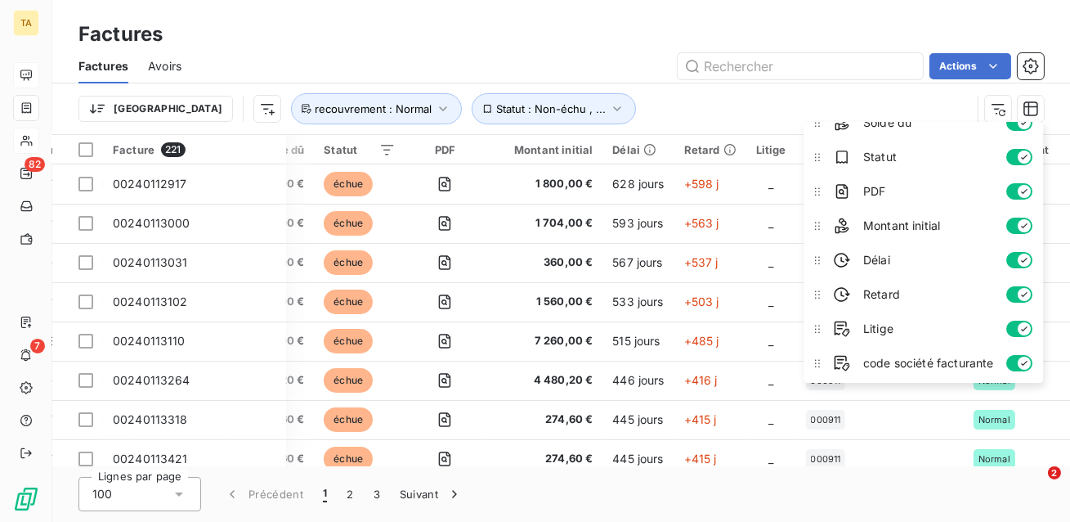
click at [1012, 261] on button "button" at bounding box center [1020, 260] width 26 height 16
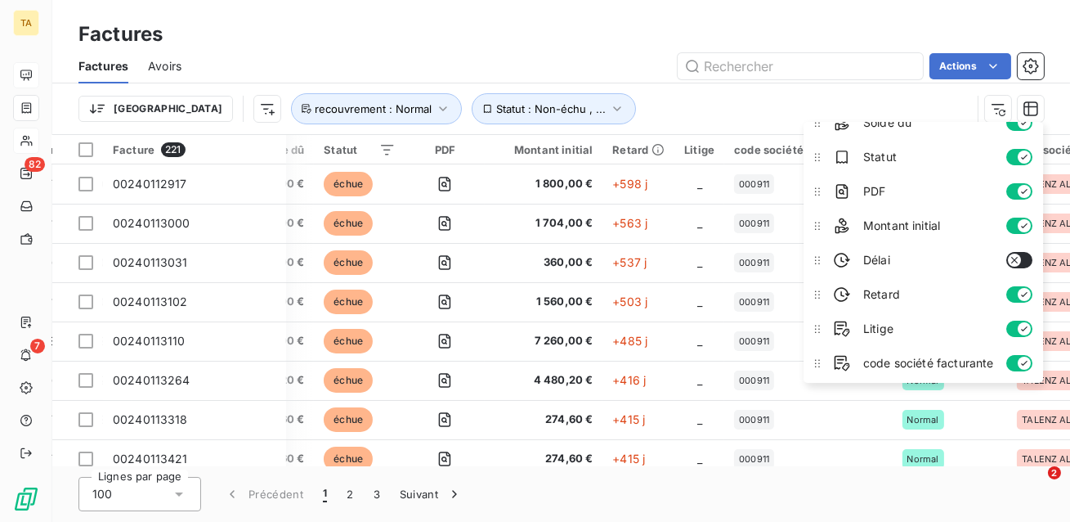
click at [1016, 294] on button "button" at bounding box center [1020, 294] width 26 height 16
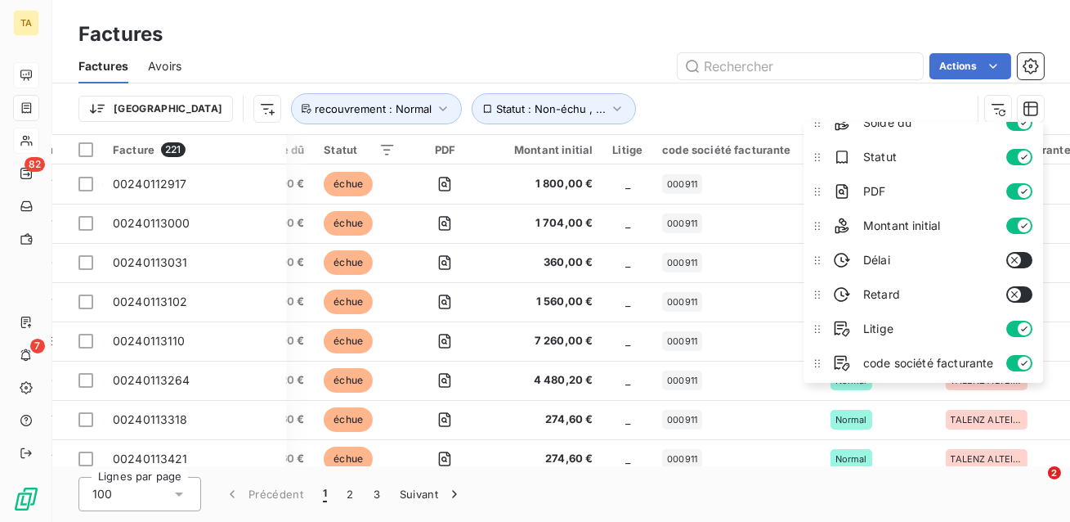
click at [1016, 294] on icon "button" at bounding box center [1015, 294] width 13 height 13
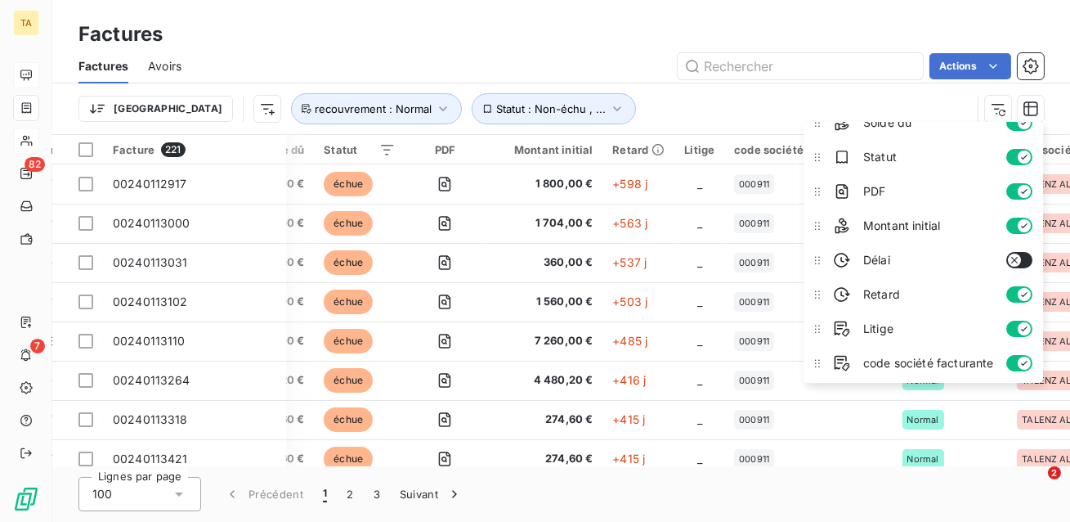
click at [1023, 252] on button "button" at bounding box center [1020, 260] width 26 height 16
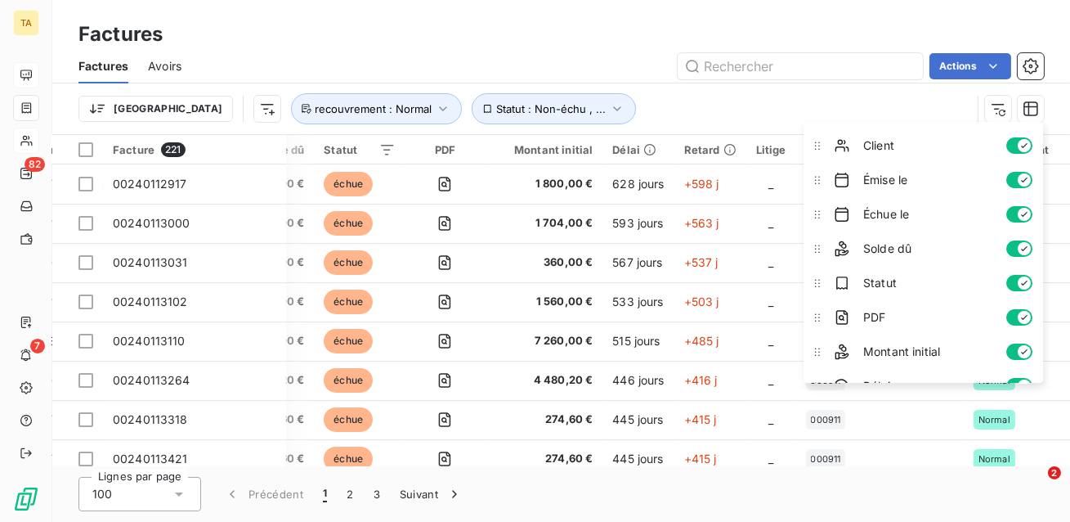
scroll to position [0, 0]
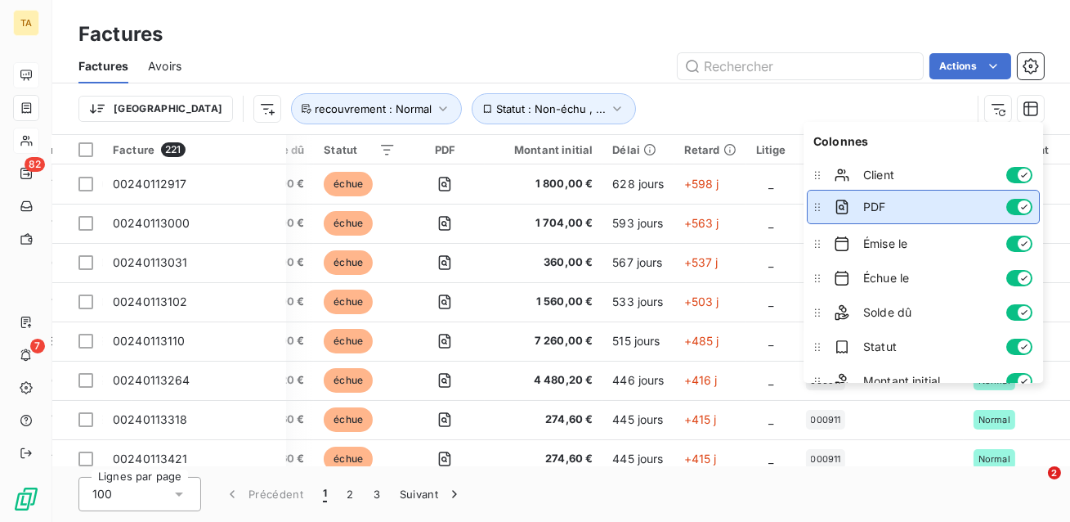
drag, startPoint x: 818, startPoint y: 350, endPoint x: 819, endPoint y: 210, distance: 139.8
click at [819, 210] on icon at bounding box center [818, 207] width 16 height 16
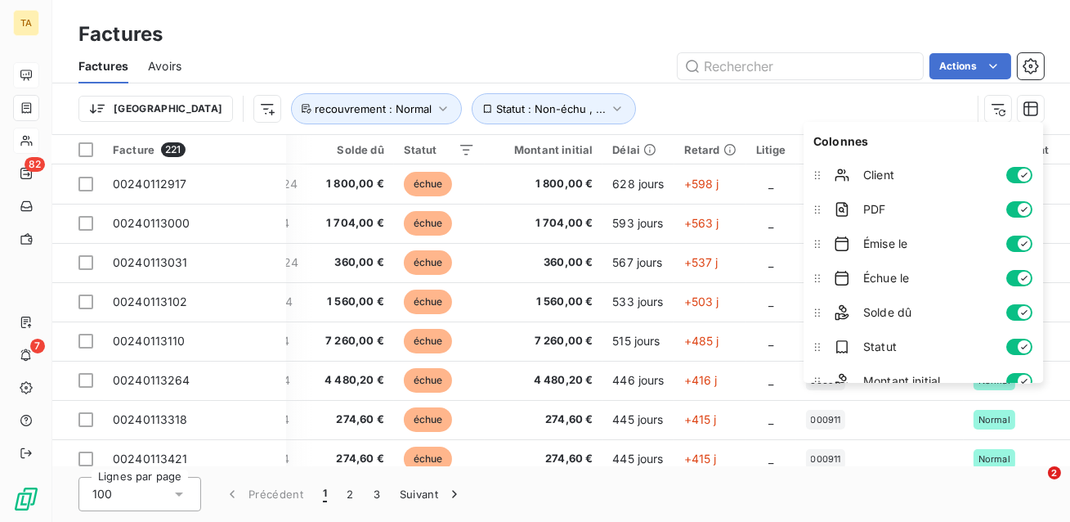
click at [713, 96] on div "Trier Statut : Non-échu , ... recouvrement : Normal" at bounding box center [525, 108] width 893 height 31
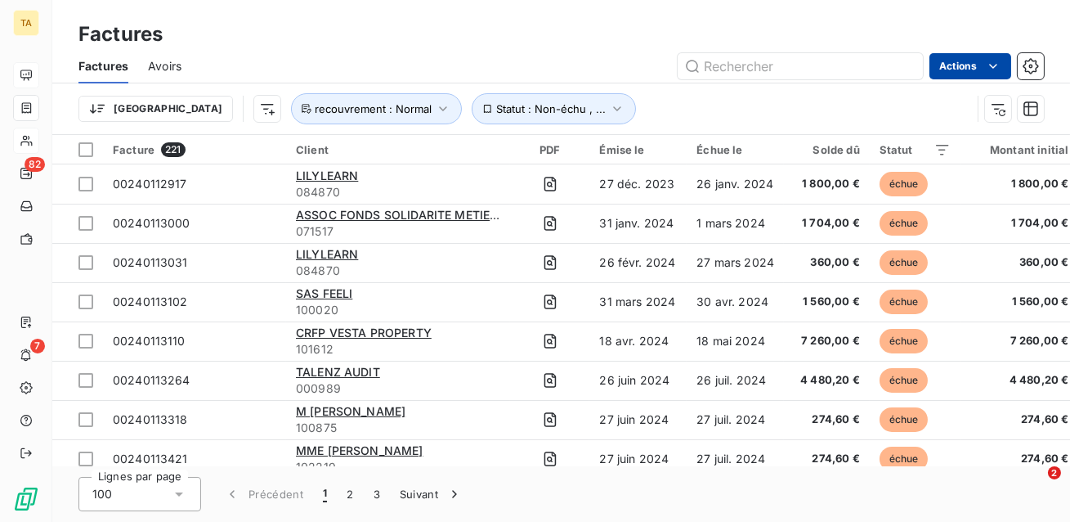
click at [967, 69] on html "TA 82 7 Factures Factures Avoirs Actions Trier Statut : Non-échu , ... recouvre…" at bounding box center [535, 261] width 1070 height 522
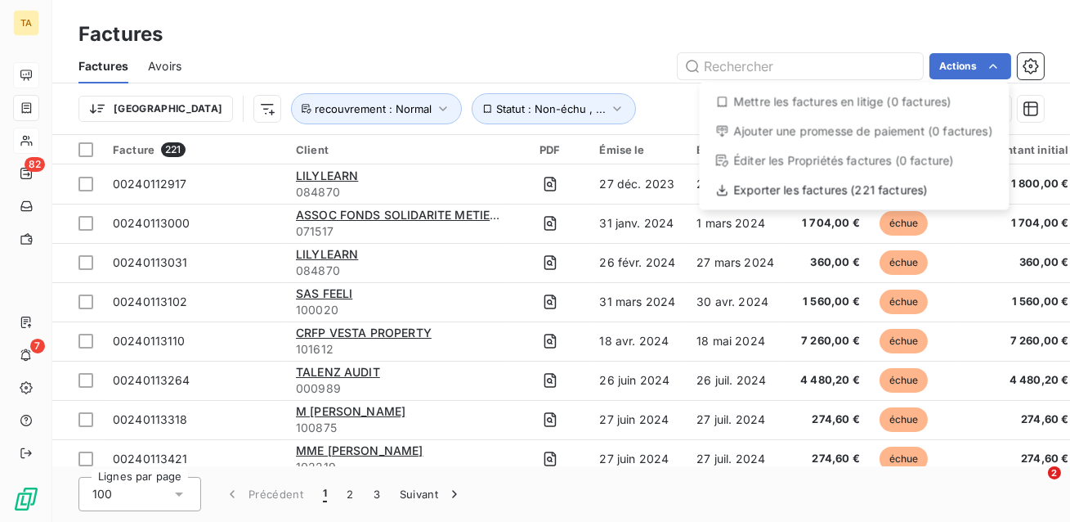
click at [606, 98] on html "TA 82 7 Factures Factures Avoirs Actions Mettre les factures en litige (0 factu…" at bounding box center [535, 261] width 1070 height 522
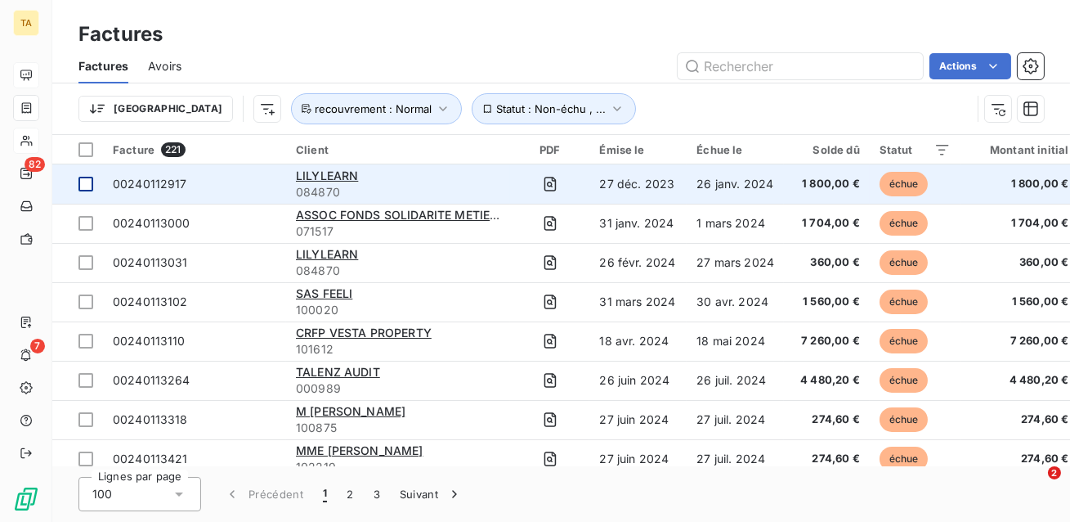
click at [90, 178] on div at bounding box center [86, 184] width 15 height 15
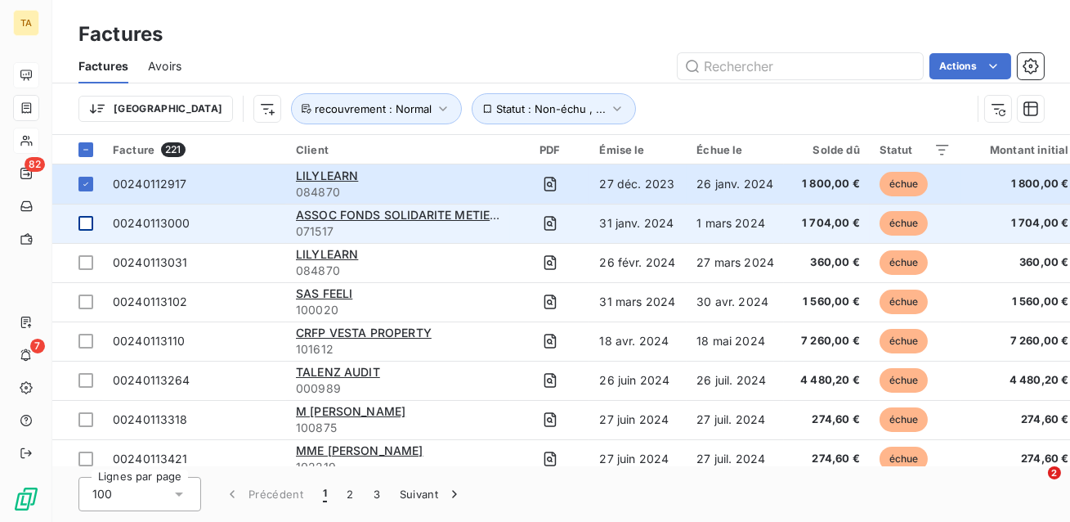
click at [88, 229] on div at bounding box center [86, 223] width 15 height 15
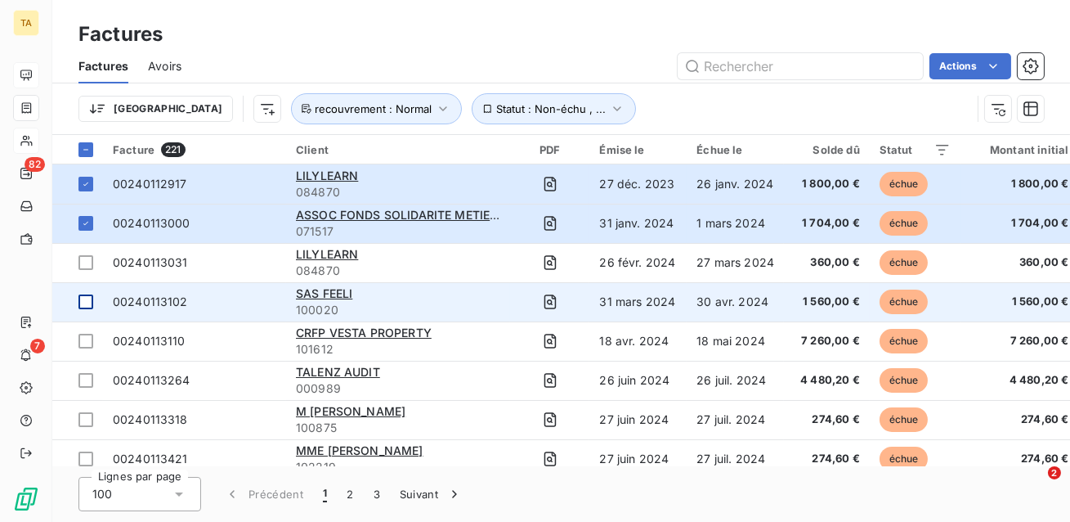
click at [84, 302] on div at bounding box center [86, 301] width 15 height 15
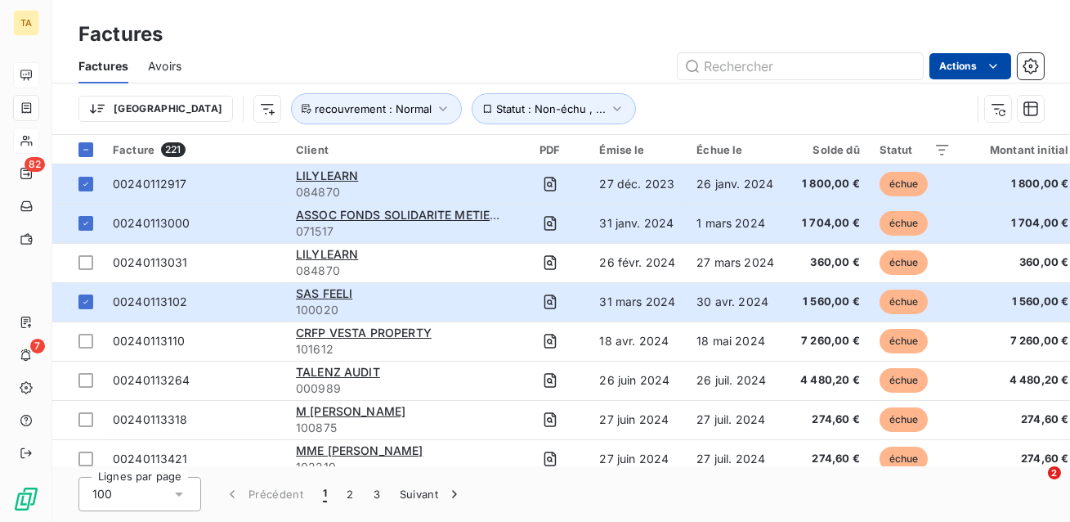
click at [947, 70] on html "TA 82 7 Factures Factures Avoirs Actions Trier Statut : Non-échu , ... recouvre…" at bounding box center [535, 261] width 1070 height 522
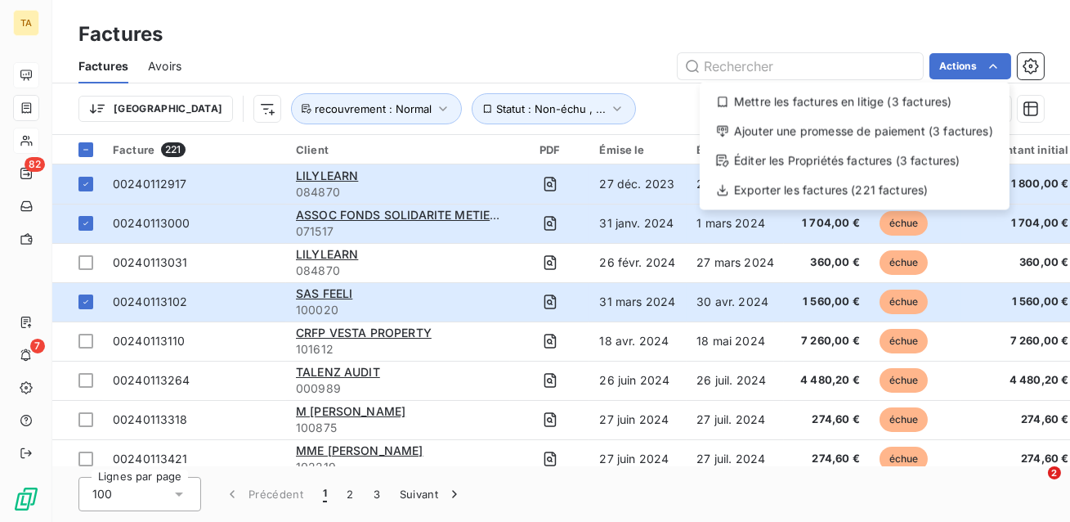
click at [642, 92] on html "TA 82 7 Factures Factures Avoirs Actions Mettre les factures en litige (3 factu…" at bounding box center [535, 261] width 1070 height 522
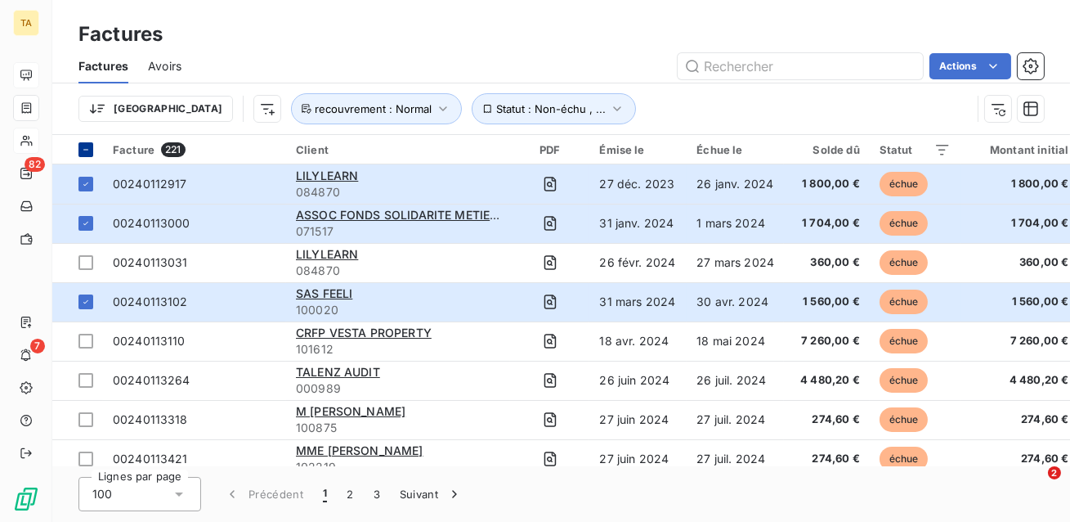
click at [92, 145] on div at bounding box center [86, 149] width 15 height 15
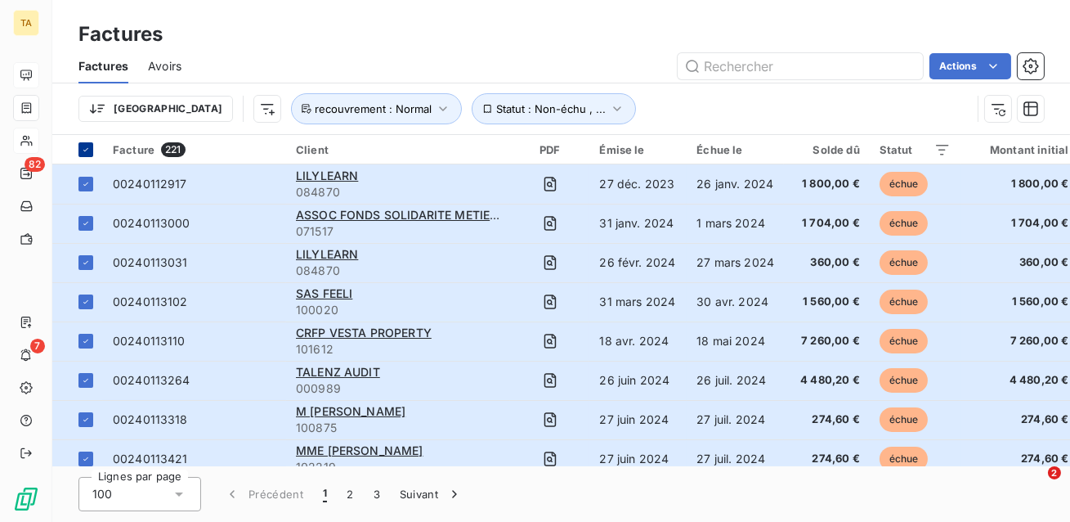
click at [82, 150] on icon at bounding box center [86, 150] width 10 height 10
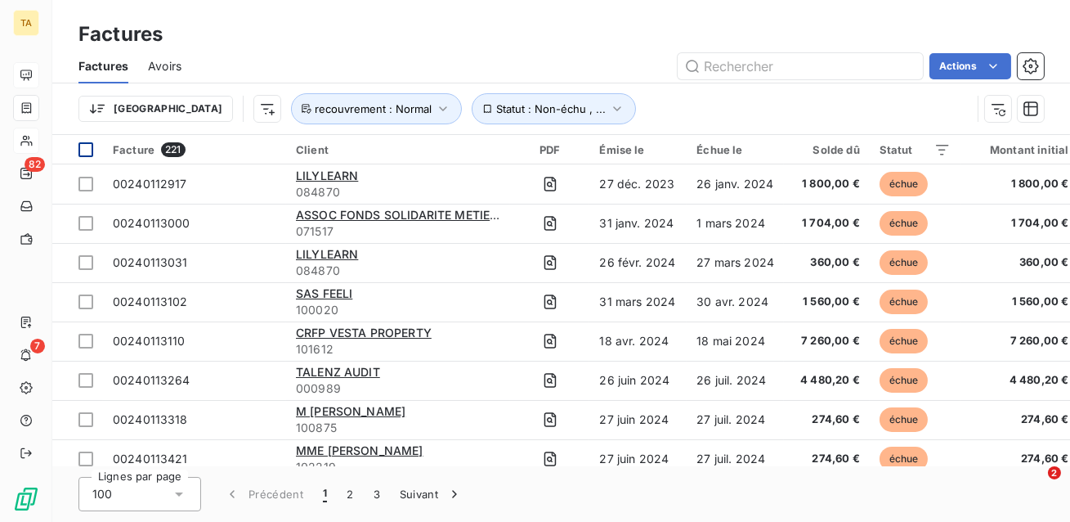
click at [82, 150] on div at bounding box center [86, 149] width 15 height 15
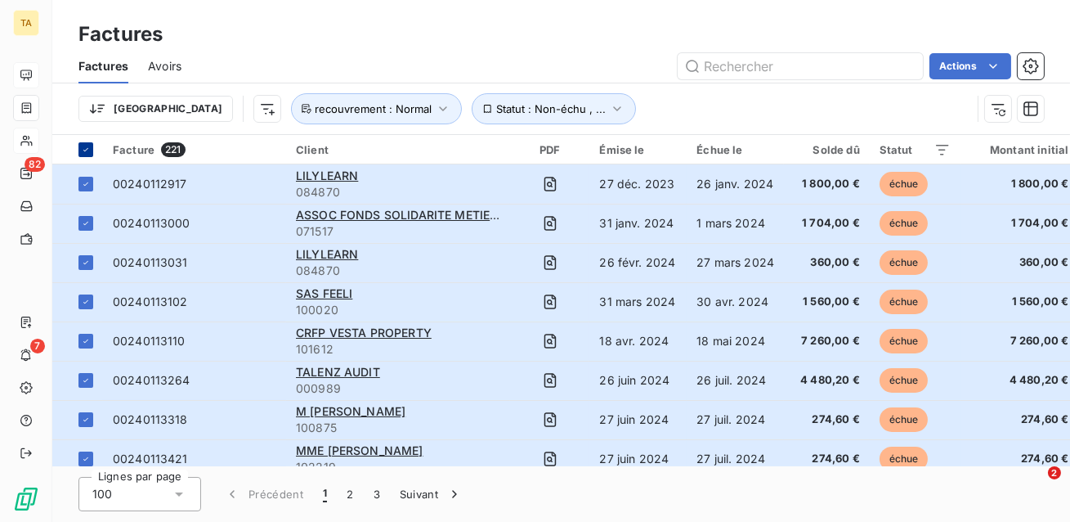
click at [82, 150] on icon at bounding box center [86, 150] width 10 height 10
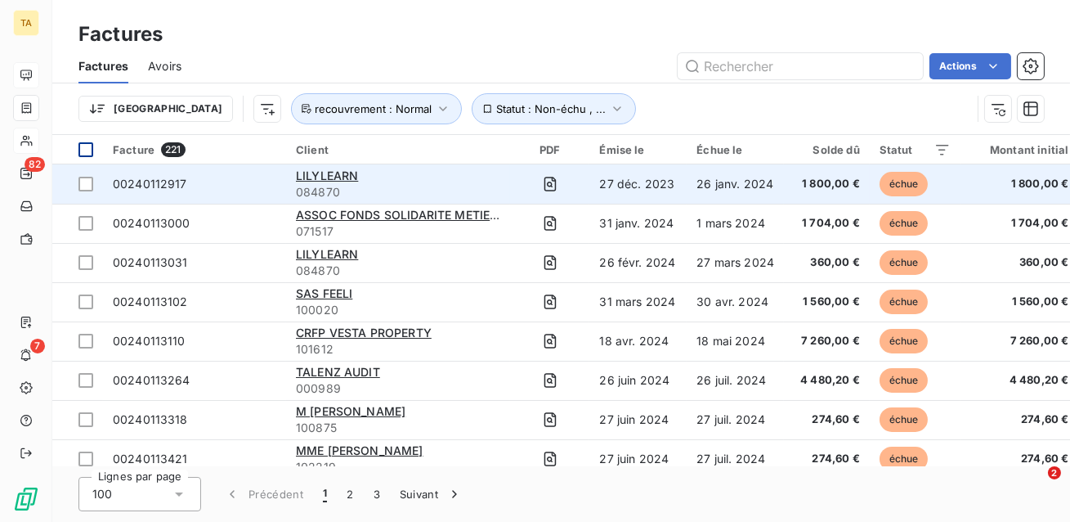
click at [460, 185] on span "084870" at bounding box center [398, 192] width 204 height 16
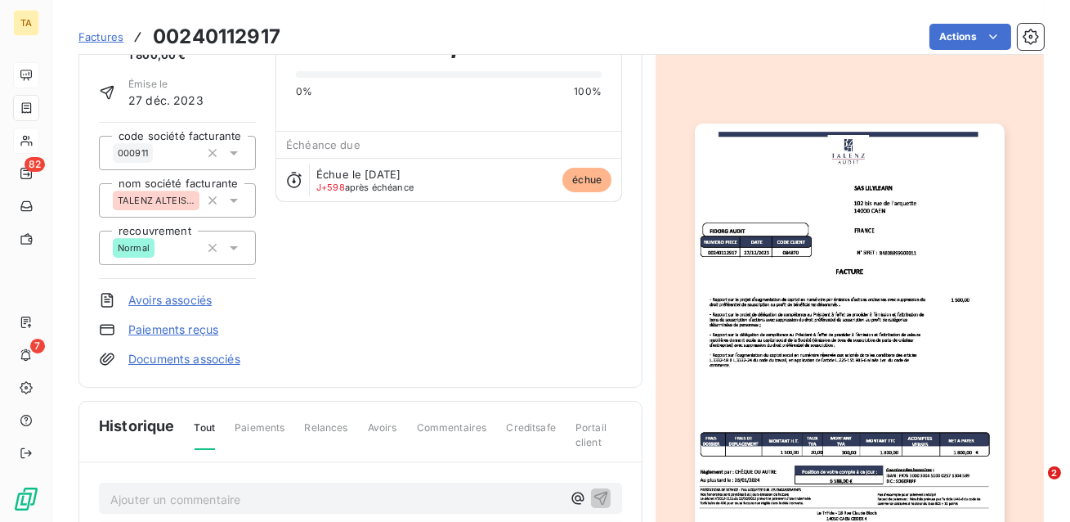
scroll to position [99, 0]
click at [862, 255] on img "button" at bounding box center [849, 342] width 309 height 438
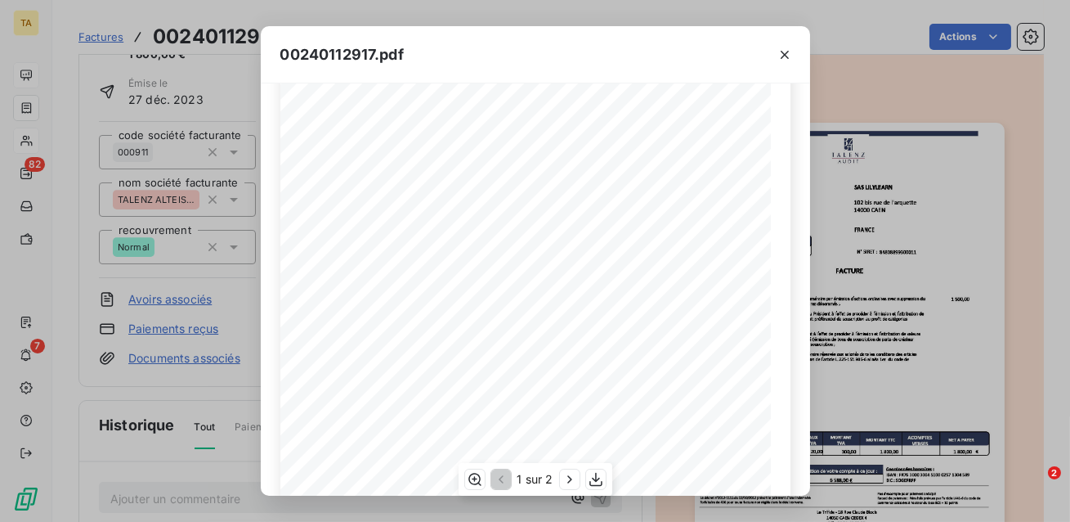
scroll to position [293, 0]
click at [859, 88] on div "00240112917.pdf SAS LILYLEARN 102 bis rue de l'arquette 14000 CAEN FRANCE FIDOR…" at bounding box center [535, 261] width 1070 height 522
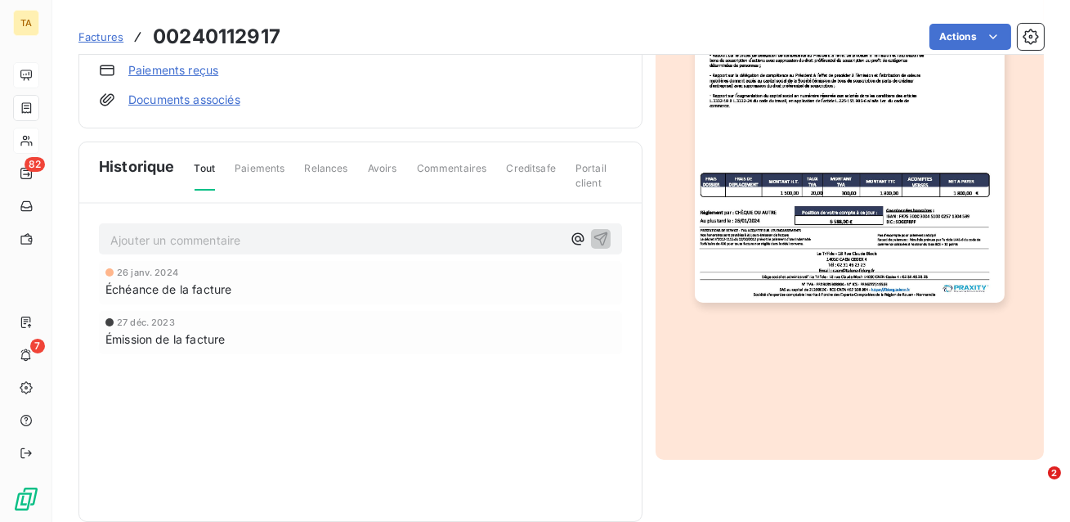
scroll to position [382, 0]
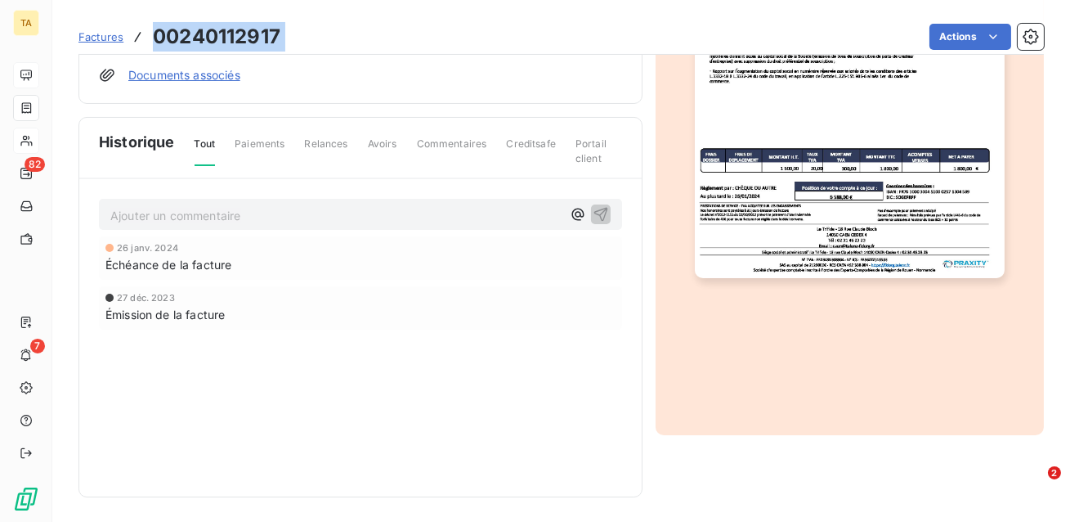
drag, startPoint x: 290, startPoint y: 36, endPoint x: 149, endPoint y: 26, distance: 141.8
click at [149, 26] on div "Factures 00240112917 Actions" at bounding box center [562, 37] width 966 height 34
click at [390, 377] on div "26 janv. 2024 Échéance de la facture 27 déc. 2023 Émission de la facture" at bounding box center [360, 315] width 523 height 159
click at [298, 213] on p "Ajouter un commentaire ﻿" at bounding box center [335, 215] width 451 height 20
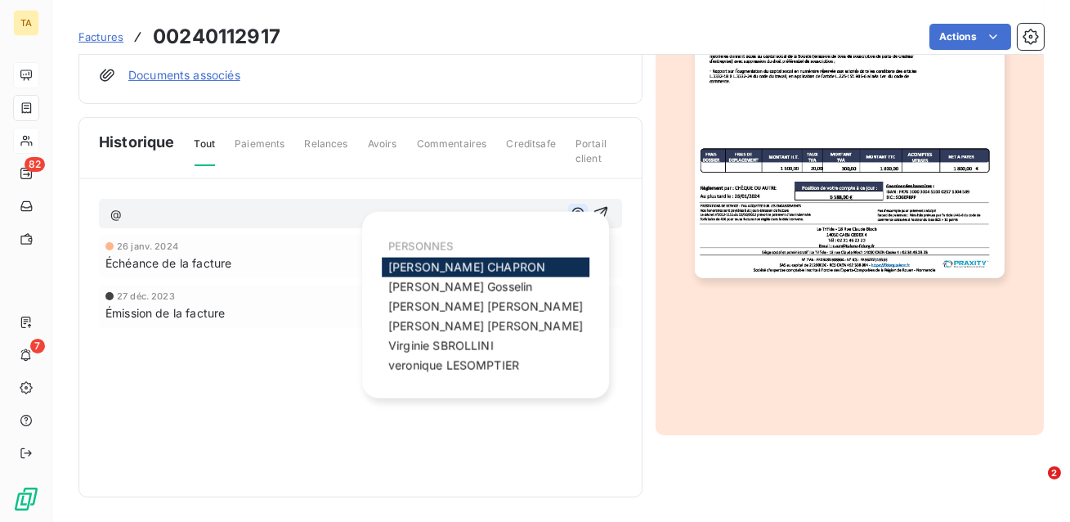
click at [581, 216] on icon "button" at bounding box center [578, 213] width 16 height 16
click at [457, 348] on span "Virginie SBROLLINI" at bounding box center [440, 346] width 105 height 14
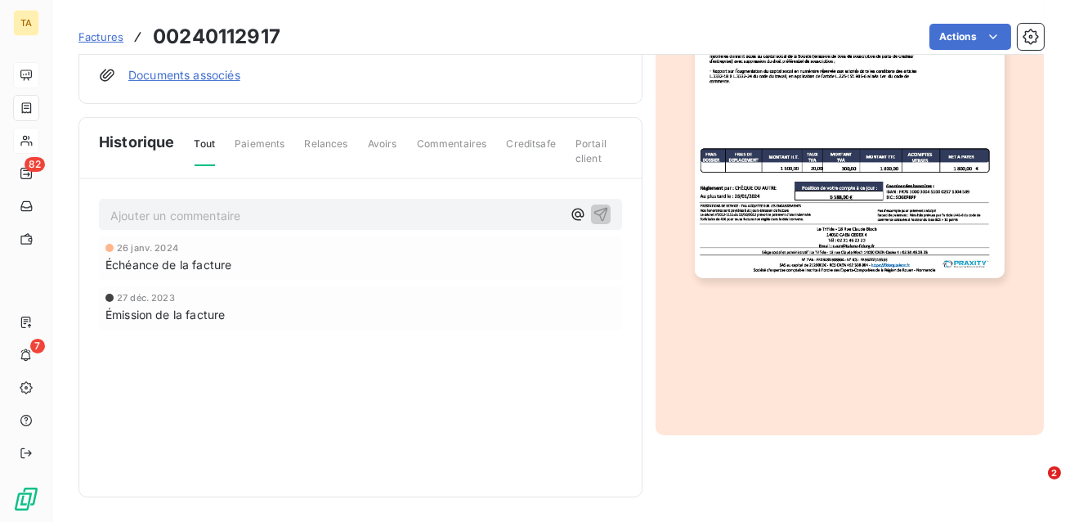
scroll to position [0, 0]
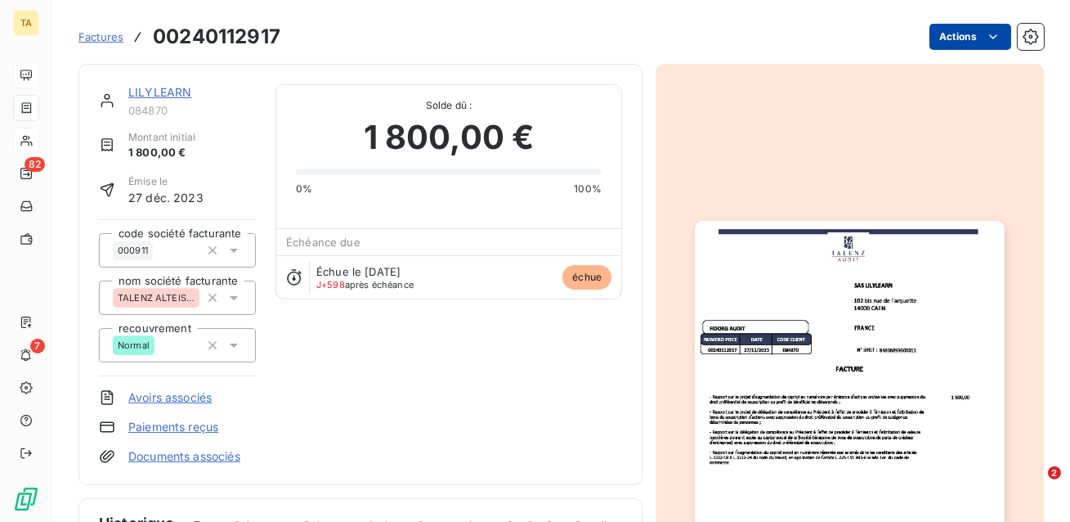
click at [973, 43] on html "TA 82 7 Factures 00240112917 Actions LILYLEARN 084870 Montant initial 1 800,00 …" at bounding box center [535, 261] width 1070 height 522
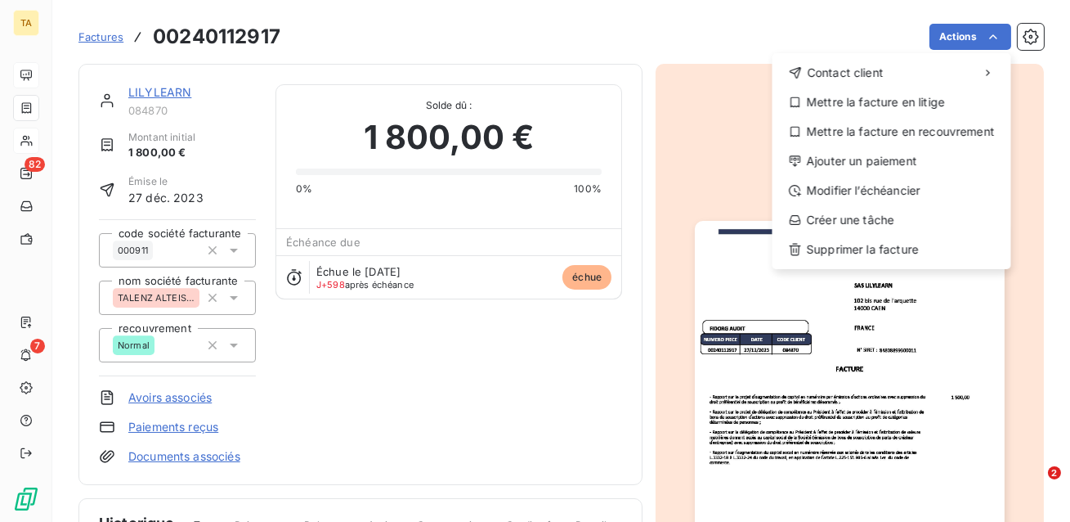
click at [951, 38] on html "TA 82 7 Factures 00240112917 Actions Contact client Mettre la facture en litige…" at bounding box center [535, 261] width 1070 height 522
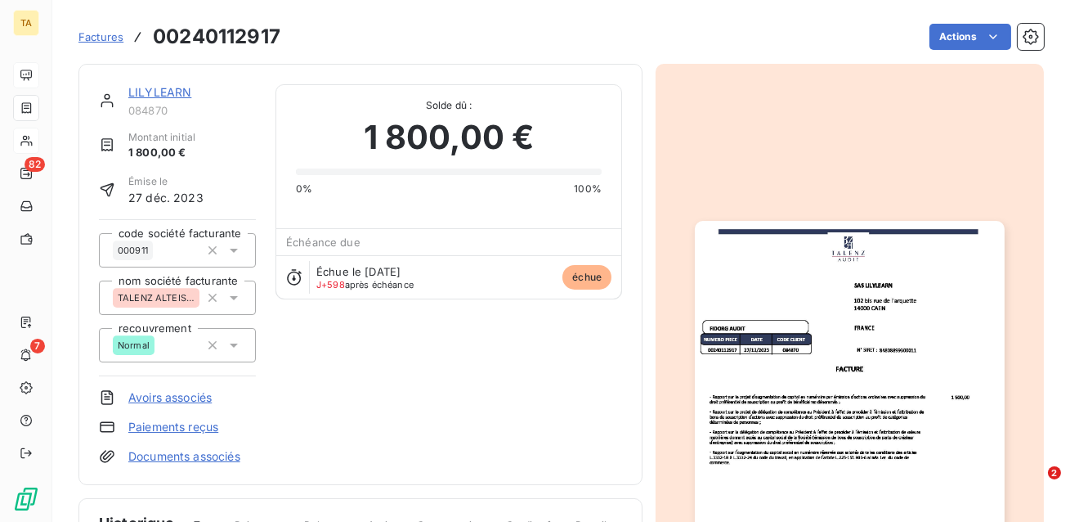
click at [951, 38] on html "TA 82 7 Factures 00240112917 Actions LILYLEARN 084870 Montant initial 1 800,00 …" at bounding box center [535, 261] width 1070 height 522
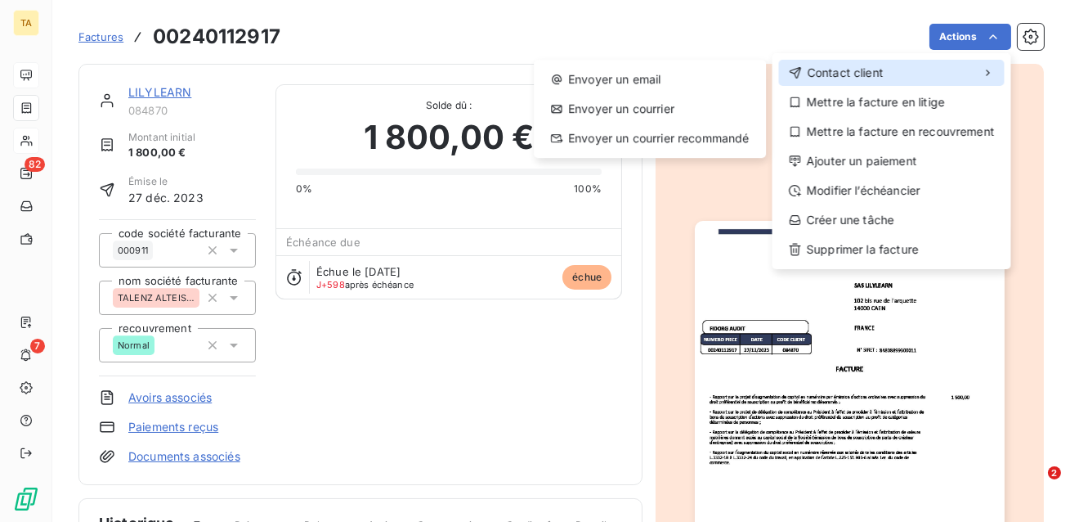
click at [883, 79] on span "Contact client" at bounding box center [845, 73] width 76 height 16
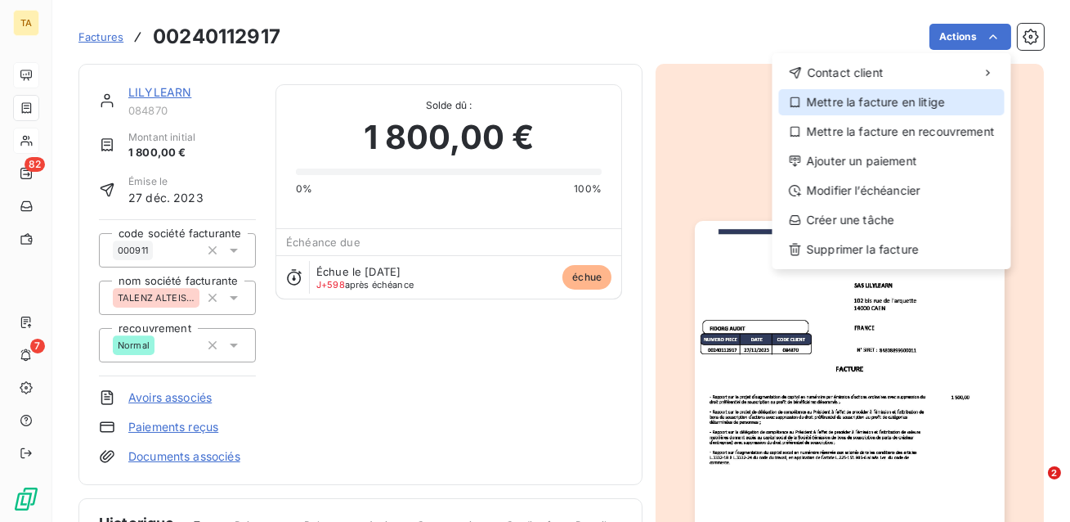
click at [935, 102] on div "Mettre la facture en litige" at bounding box center [892, 102] width 226 height 26
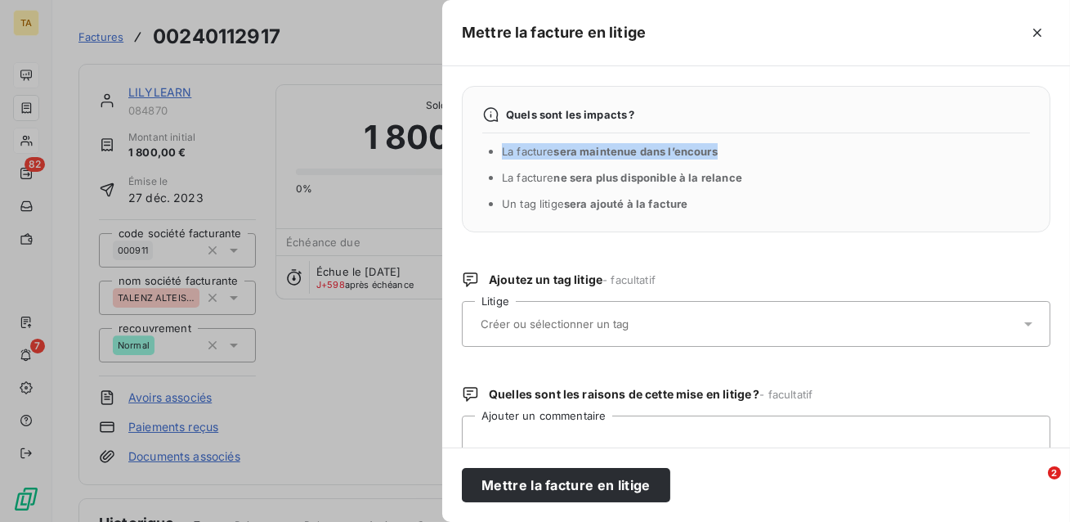
drag, startPoint x: 739, startPoint y: 146, endPoint x: 500, endPoint y: 140, distance: 239.7
click at [496, 137] on div "Quels sont les impacts ? La facture sera maintenue dans l’encours La facture ne…" at bounding box center [756, 159] width 589 height 146
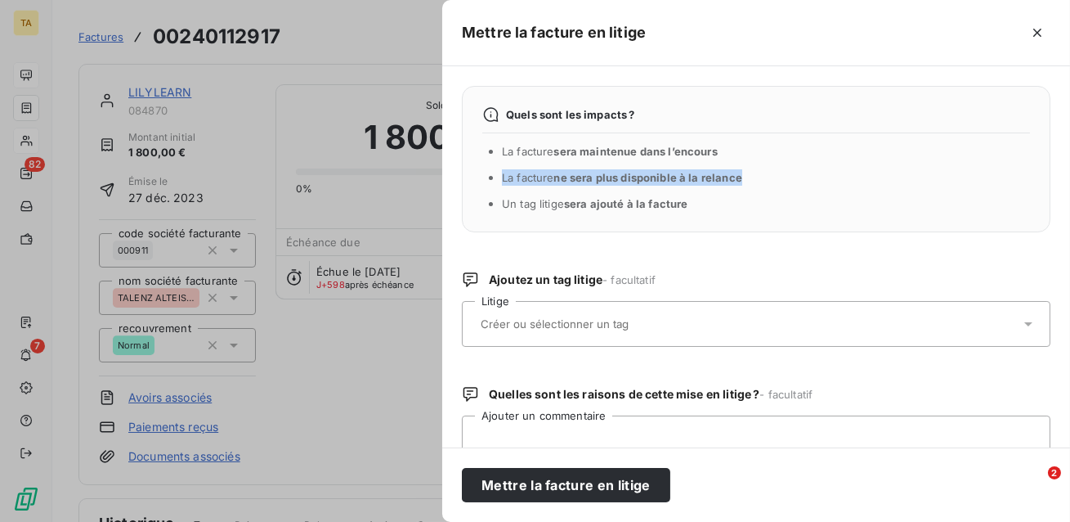
drag, startPoint x: 779, startPoint y: 181, endPoint x: 490, endPoint y: 177, distance: 288.7
click at [490, 177] on div "Quels sont les impacts ? La facture sera maintenue dans l’encours La facture ne…" at bounding box center [756, 159] width 589 height 146
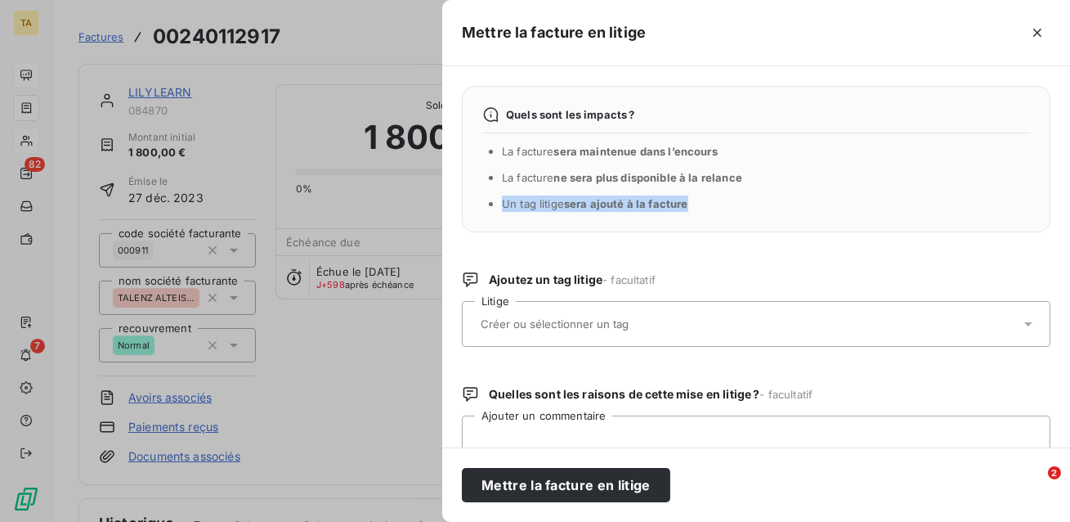
drag, startPoint x: 693, startPoint y: 206, endPoint x: 493, endPoint y: 198, distance: 200.5
click at [502, 198] on li "Un tag litige sera ajouté à la facture" at bounding box center [766, 203] width 528 height 16
click at [536, 326] on input "text" at bounding box center [598, 323] width 238 height 15
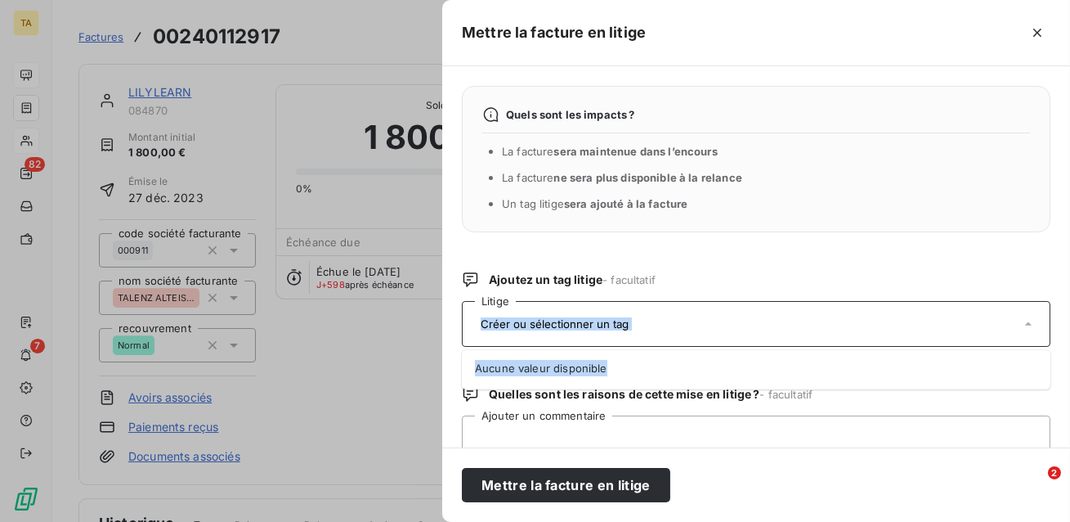
drag, startPoint x: 608, startPoint y: 368, endPoint x: 519, endPoint y: 330, distance: 96.7
click at [519, 330] on div "Litige Aucune valeur disponible" at bounding box center [756, 324] width 589 height 46
click at [519, 330] on input "text" at bounding box center [598, 323] width 238 height 15
click at [500, 327] on input "text" at bounding box center [598, 323] width 238 height 15
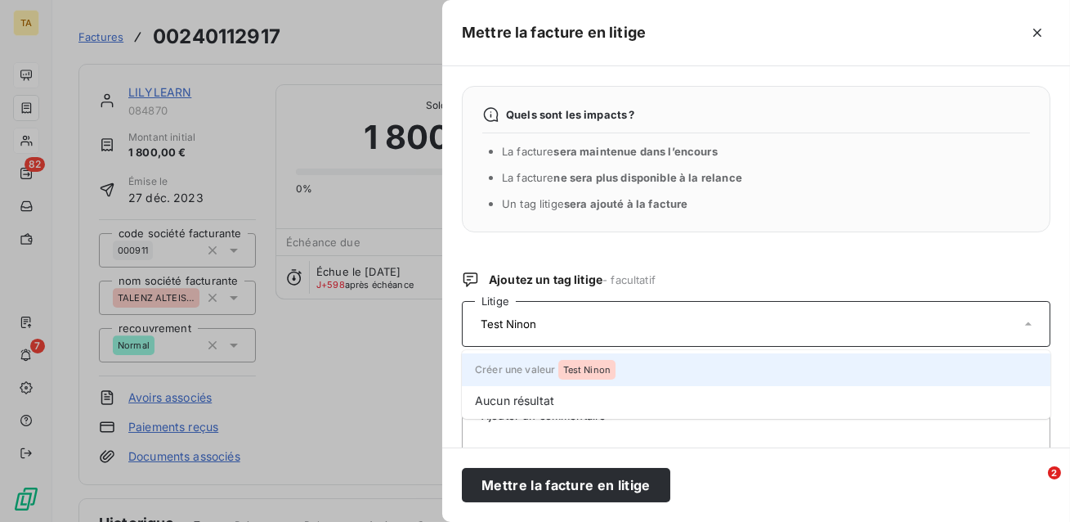
type input "Test Ninon"
click at [529, 371] on span "Créer une valeur Test Ninon" at bounding box center [545, 369] width 141 height 12
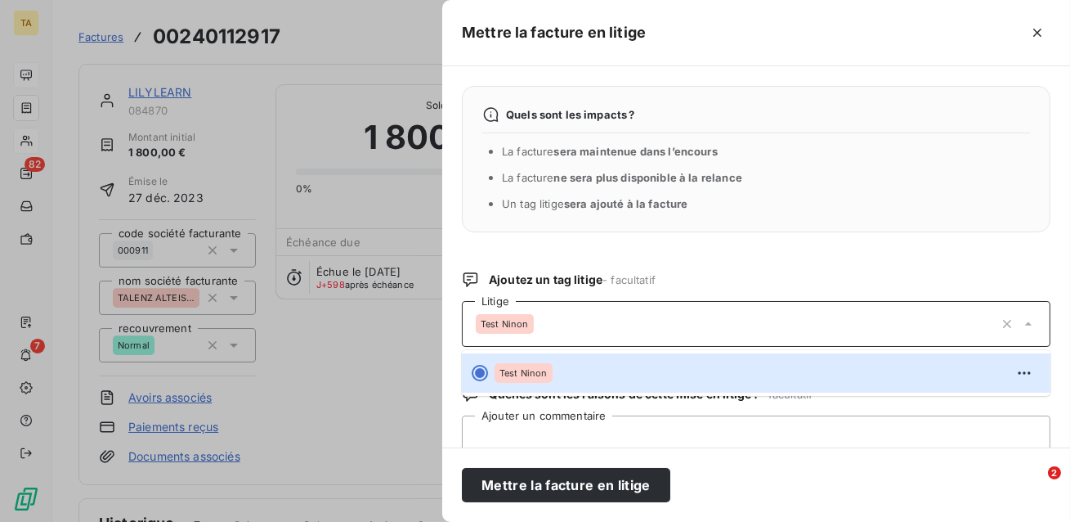
click at [560, 332] on div "Test Ninon" at bounding box center [735, 323] width 518 height 39
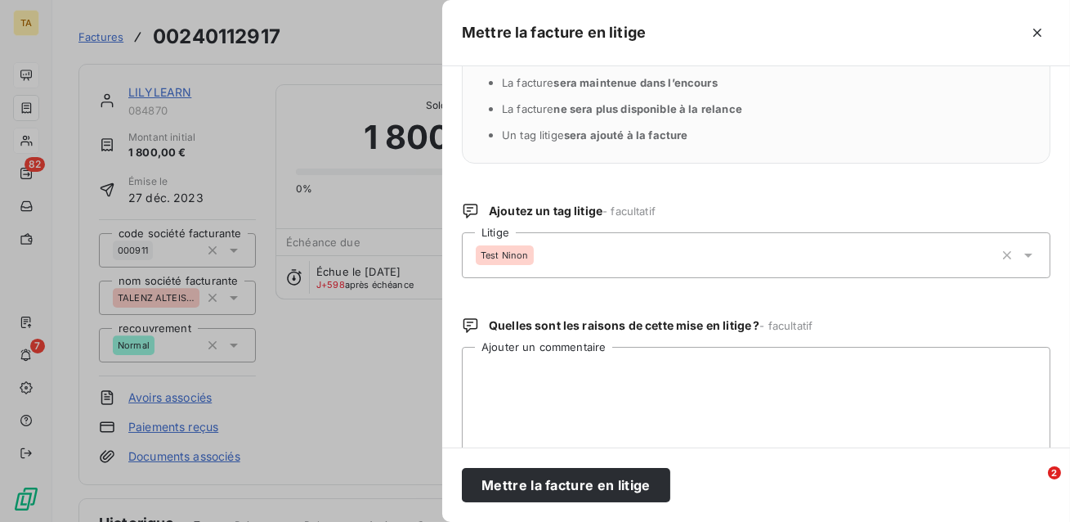
scroll to position [96, 0]
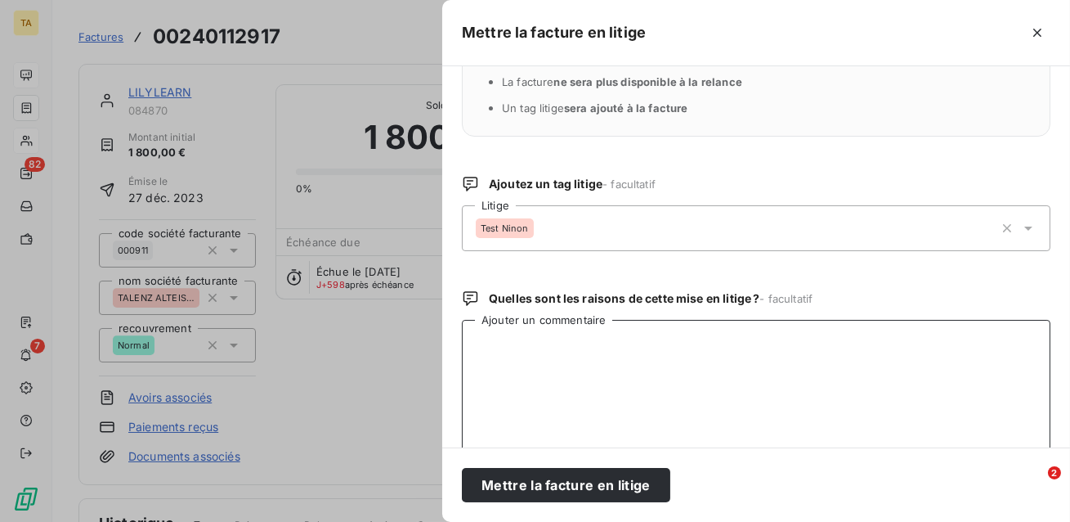
click at [567, 330] on textarea "Ajouter un commentaire" at bounding box center [756, 405] width 589 height 170
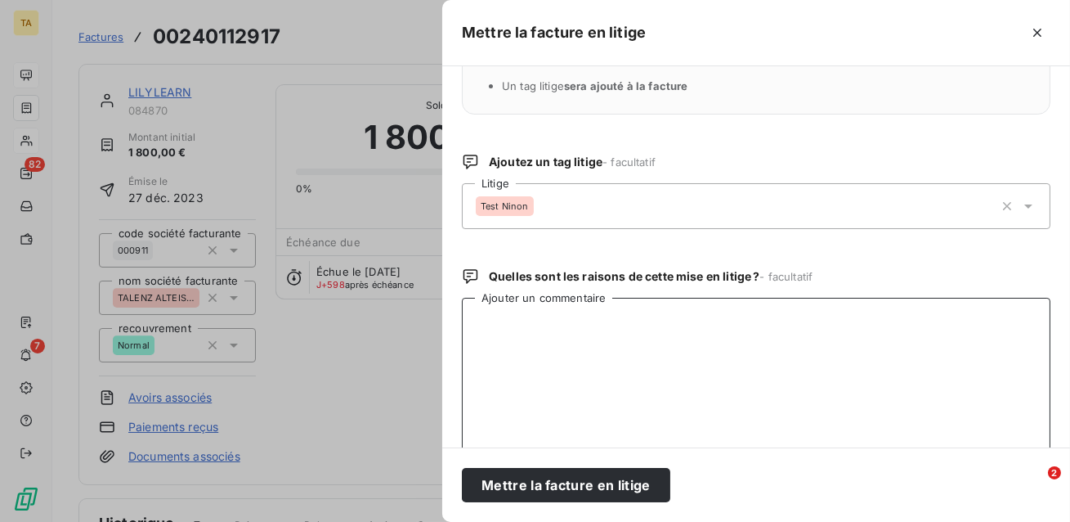
scroll to position [122, 0]
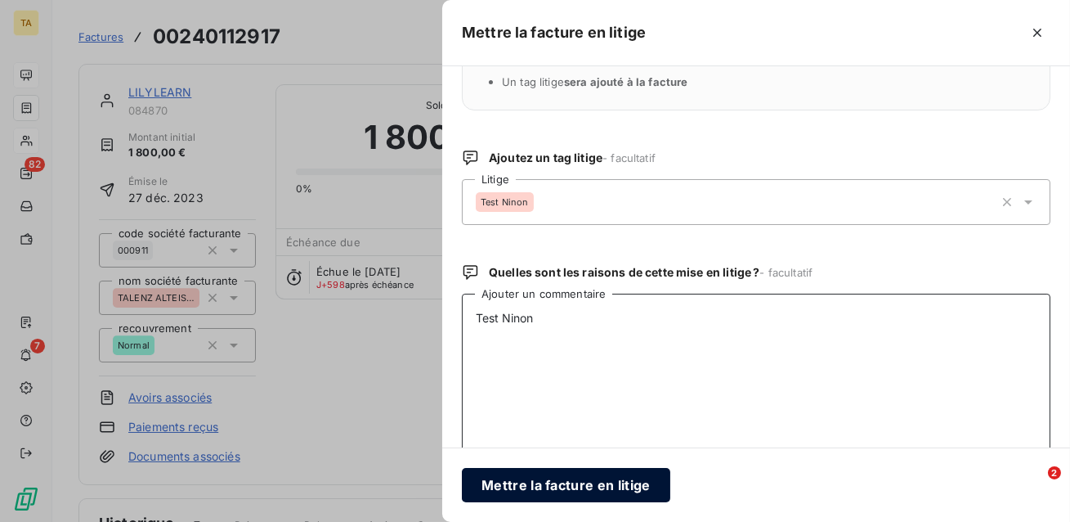
type textarea "Test Ninon"
click at [532, 488] on button "Mettre la facture en litige" at bounding box center [566, 485] width 209 height 34
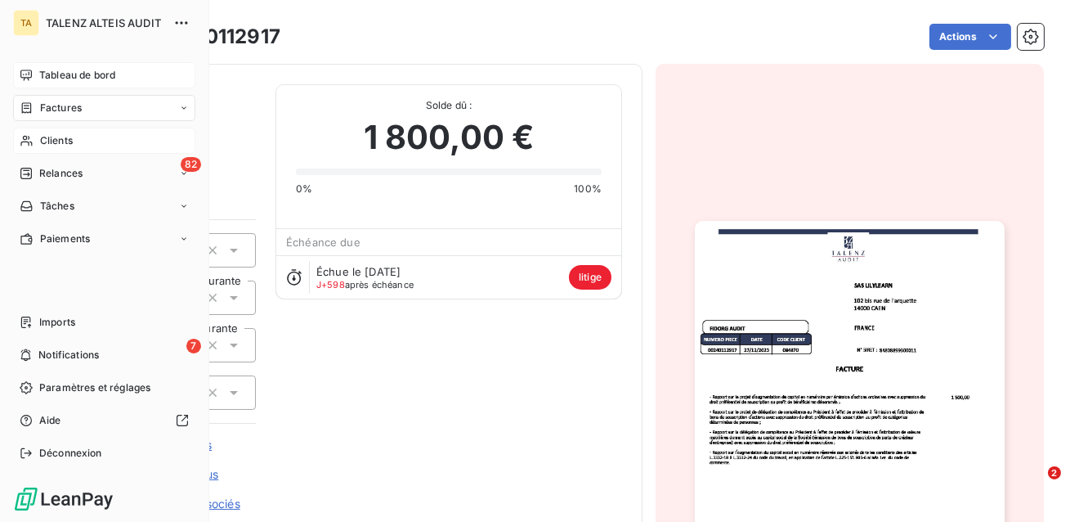
click at [105, 72] on span "Tableau de bord" at bounding box center [77, 75] width 76 height 15
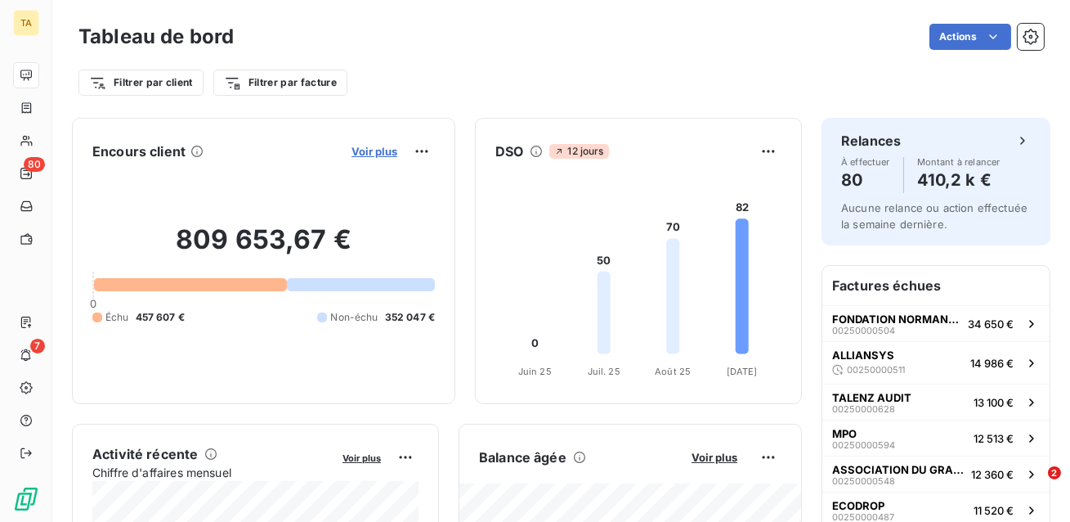
click at [361, 154] on span "Voir plus" at bounding box center [375, 151] width 46 height 13
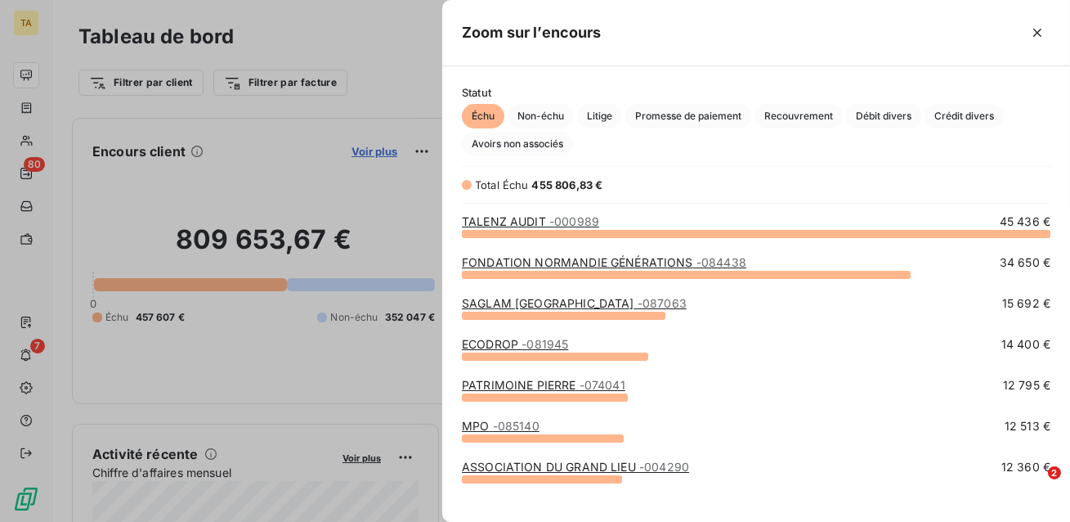
scroll to position [289, 627]
click at [602, 118] on span "Litige" at bounding box center [599, 116] width 45 height 25
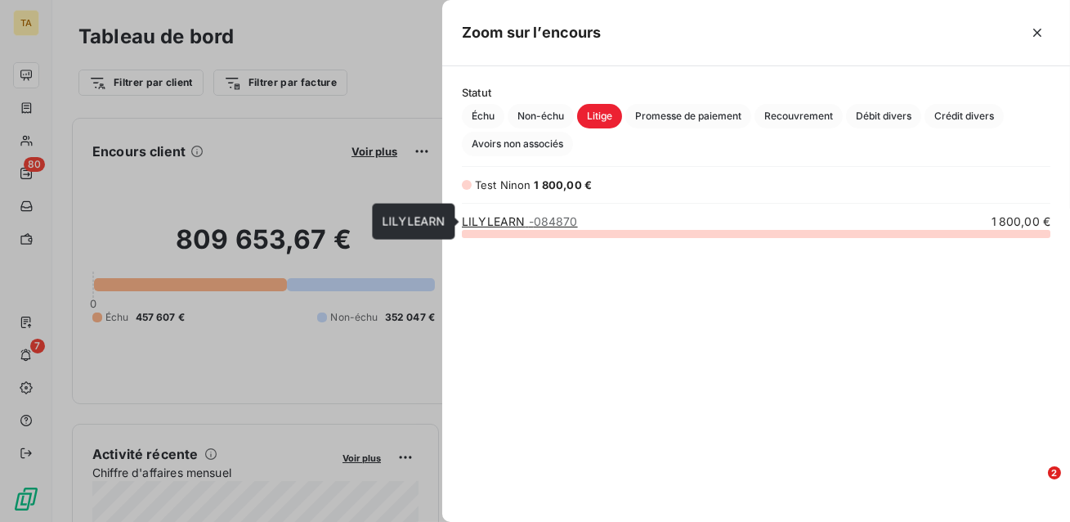
click at [502, 227] on link "LILYLEARN - 084870" at bounding box center [520, 221] width 116 height 14
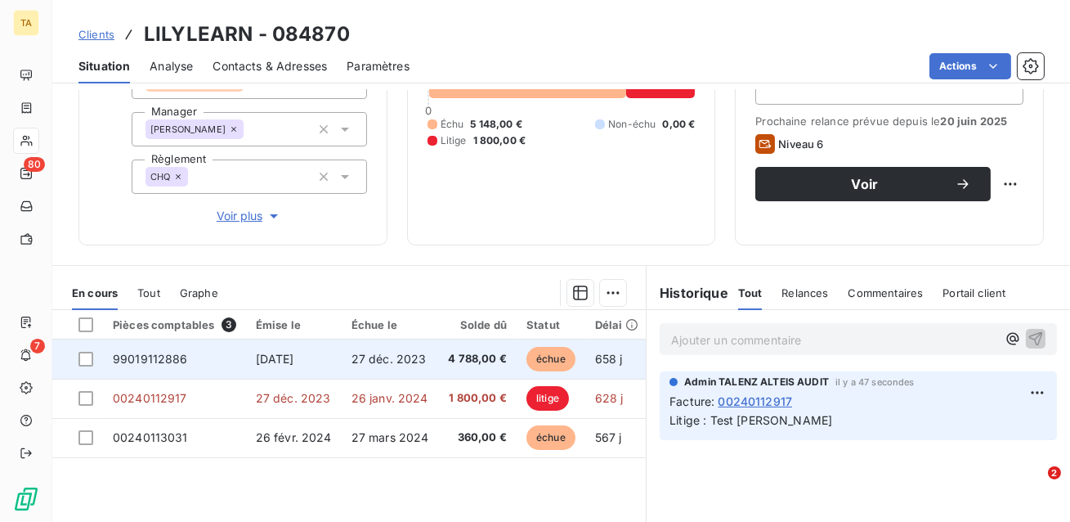
scroll to position [204, 0]
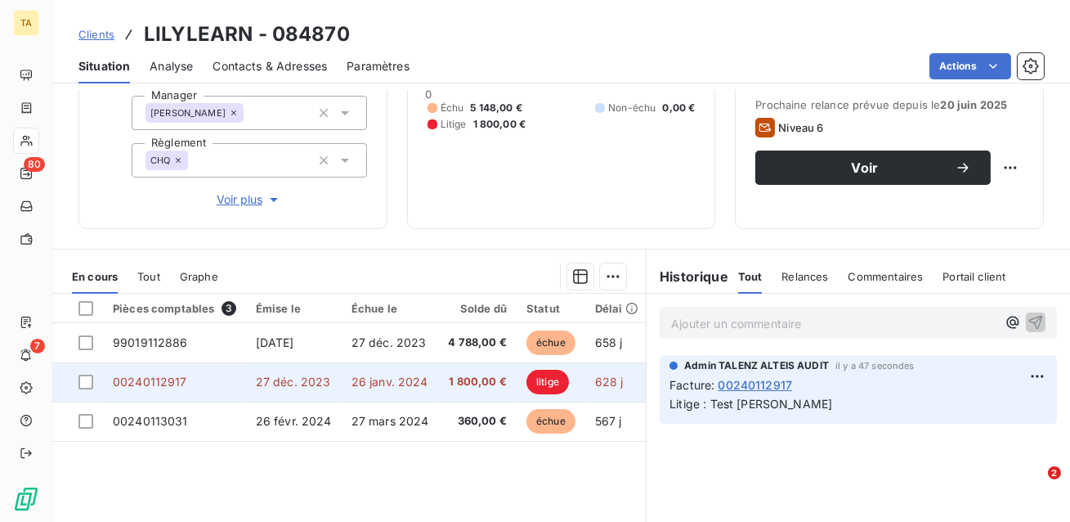
click at [377, 388] on td "26 janv. 2024" at bounding box center [390, 381] width 97 height 39
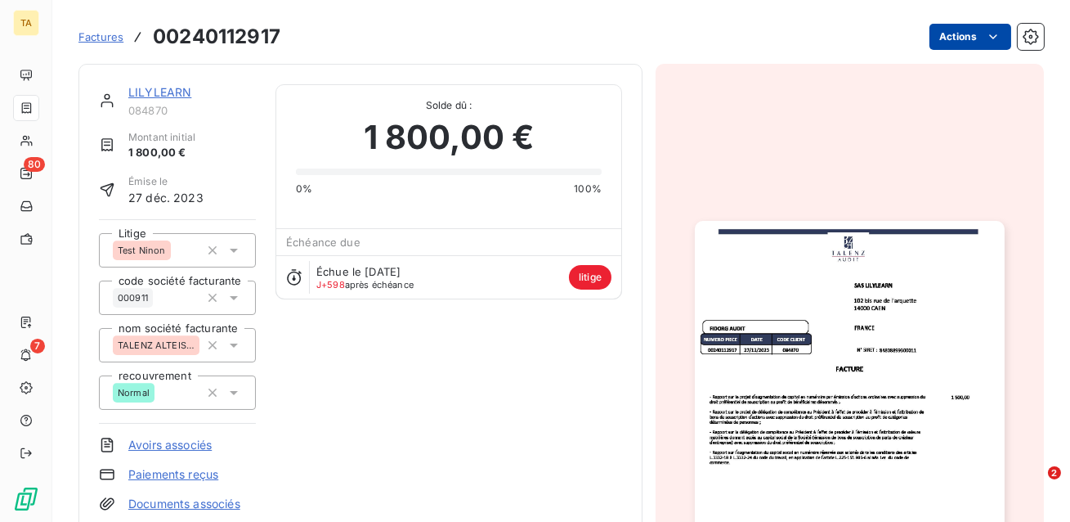
click at [960, 43] on html "TA 80 7 Factures 00240112917 Actions LILYLEARN 084870 Montant initial 1 800,00 …" at bounding box center [535, 261] width 1070 height 522
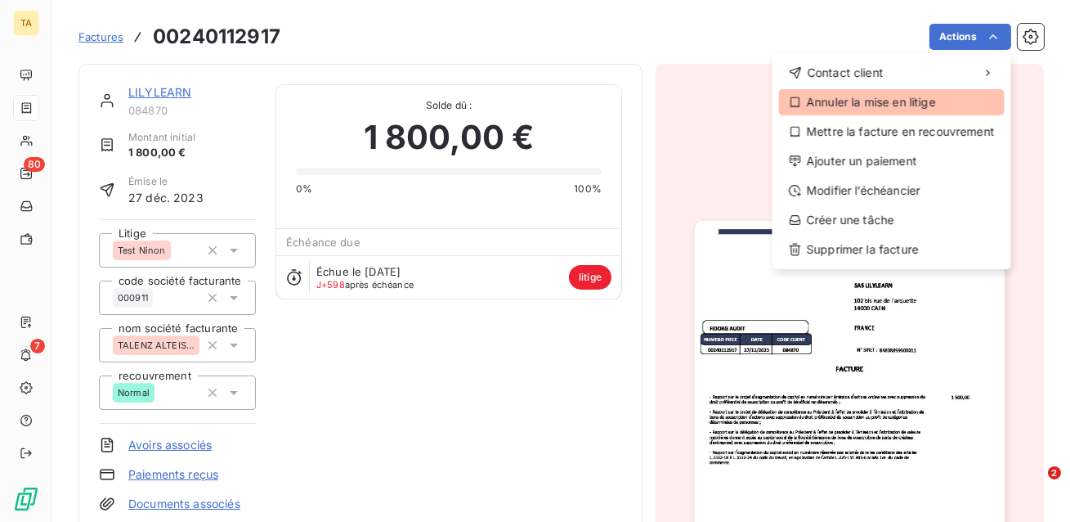
click at [896, 104] on div "Annuler la mise en litige" at bounding box center [892, 102] width 226 height 26
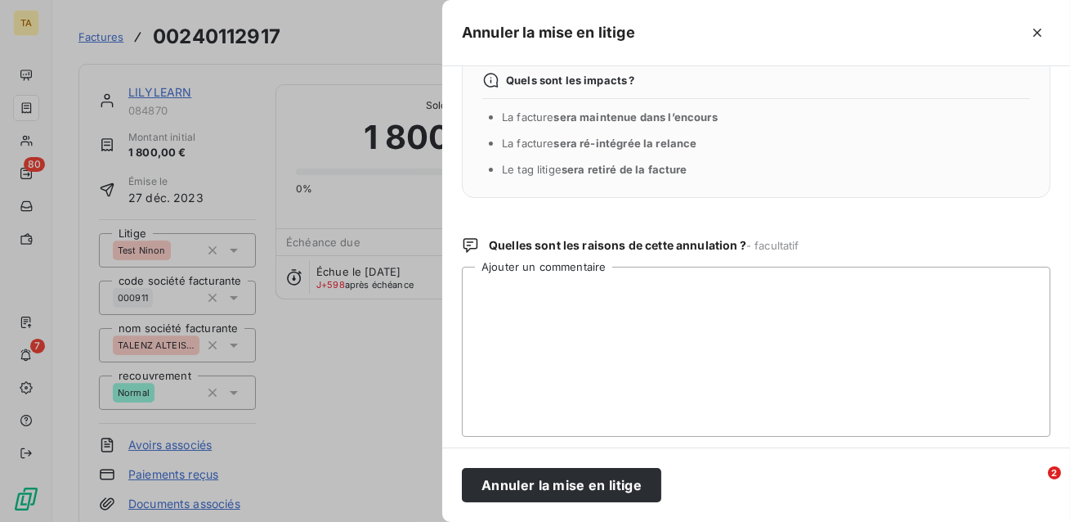
scroll to position [43, 0]
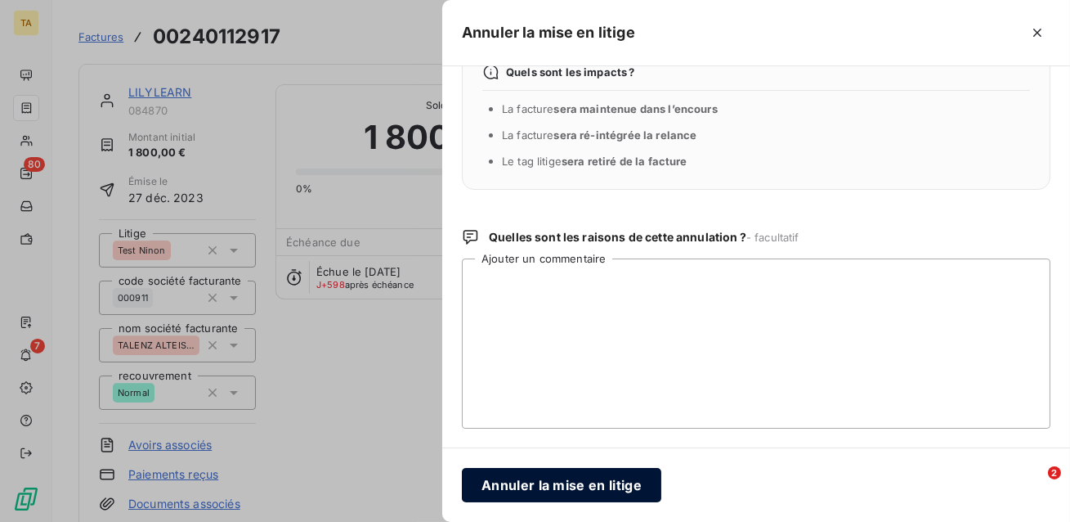
click at [577, 475] on button "Annuler la mise en litige" at bounding box center [562, 485] width 200 height 34
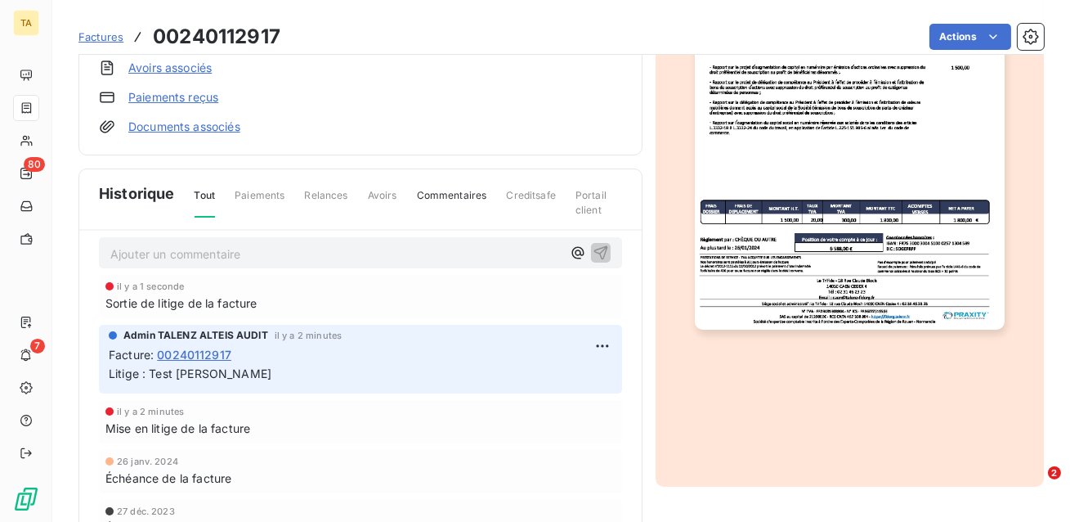
scroll to position [334, 0]
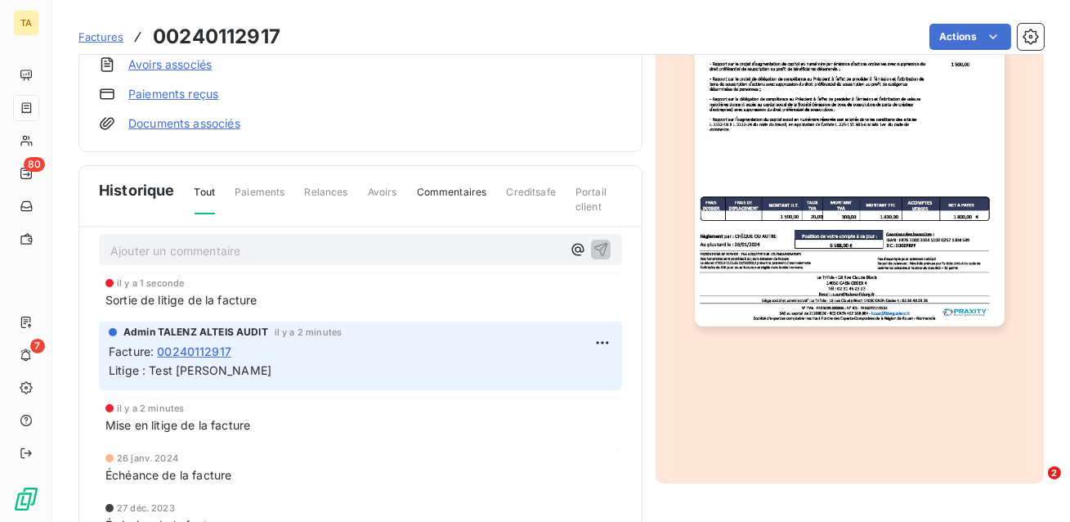
click at [529, 416] on div "Mise en litige de la facture" at bounding box center [360, 424] width 510 height 17
drag, startPoint x: 262, startPoint y: 421, endPoint x: 95, endPoint y: 424, distance: 166.9
click at [95, 424] on div "Ajouter un commentaire ﻿ il y a 1 seconde Sortie de litige de la facture Admin …" at bounding box center [360, 416] width 563 height 379
drag, startPoint x: 237, startPoint y: 373, endPoint x: 142, endPoint y: 361, distance: 95.7
click at [142, 361] on p "Litige : Test [PERSON_NAME]" at bounding box center [361, 370] width 504 height 19
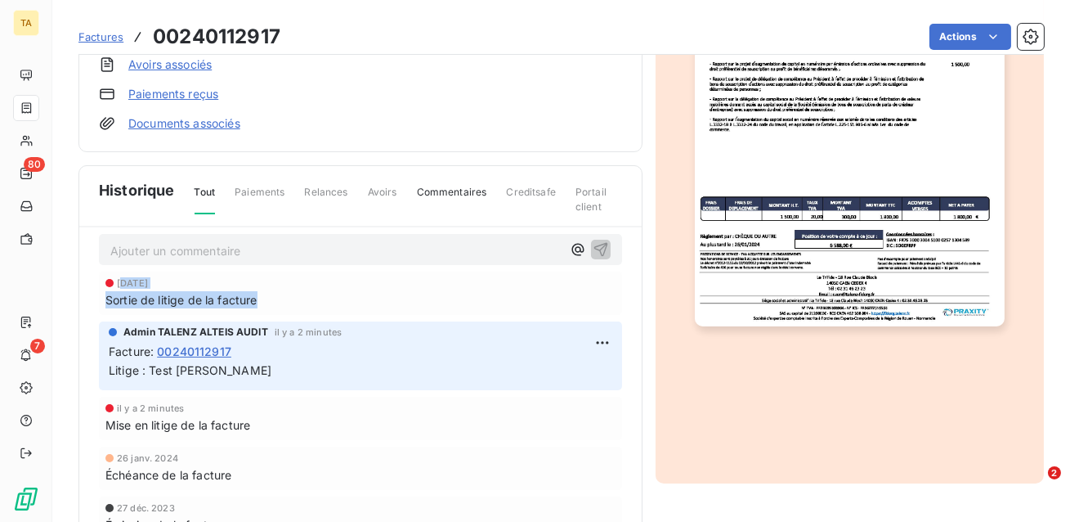
drag, startPoint x: 289, startPoint y: 293, endPoint x: 123, endPoint y: 283, distance: 167.1
click at [122, 282] on div "[DATE] Sortie de litige de la facture" at bounding box center [360, 293] width 510 height 30
click at [312, 307] on div "Sortie de litige de la facture" at bounding box center [360, 299] width 510 height 17
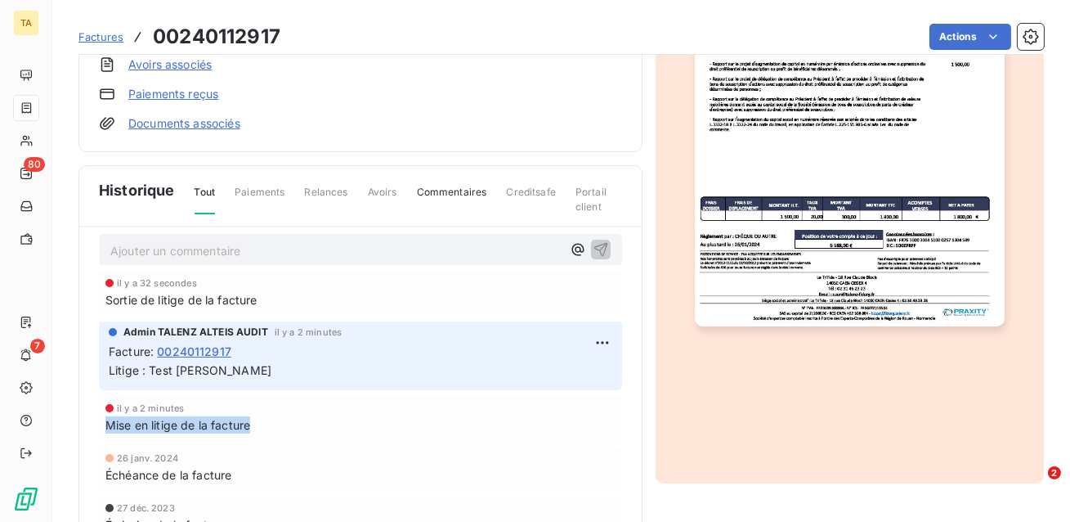
drag, startPoint x: 108, startPoint y: 425, endPoint x: 258, endPoint y: 432, distance: 149.8
click at [258, 432] on div "Mise en litige de la facture" at bounding box center [360, 424] width 510 height 17
click at [288, 428] on div "Mise en litige de la facture" at bounding box center [360, 424] width 510 height 17
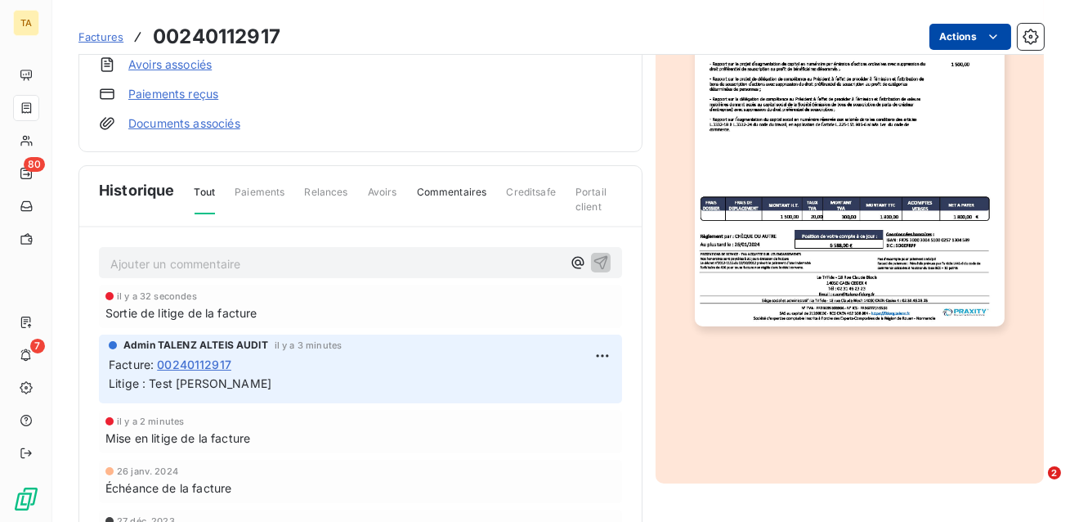
click at [969, 42] on html "TA 80 7 Factures 00240112917 Actions LILYLEARN 084870 Montant initial 1 800,00 …" at bounding box center [535, 261] width 1070 height 522
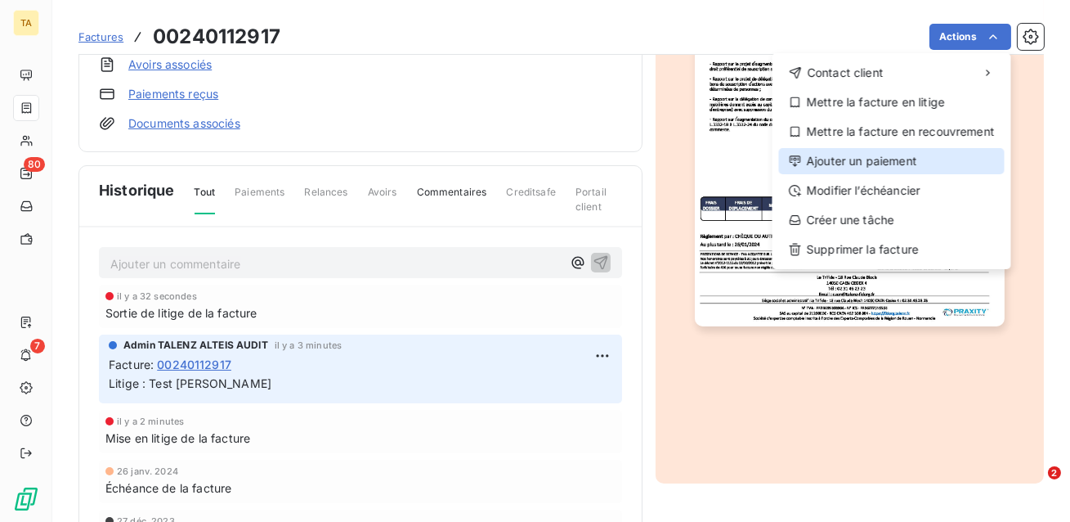
click at [879, 164] on div "Ajouter un paiement" at bounding box center [892, 161] width 226 height 26
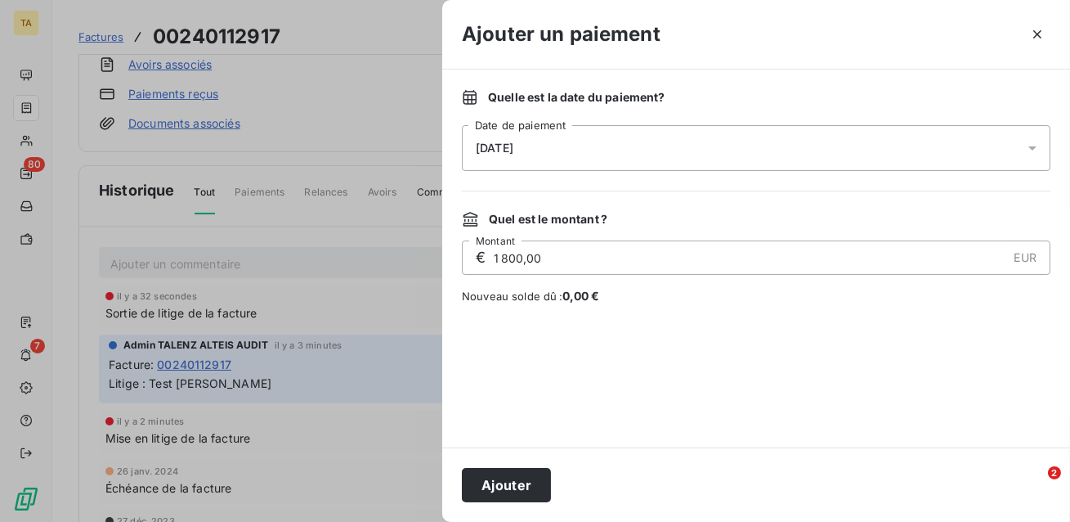
click at [684, 146] on div "[DATE]" at bounding box center [756, 148] width 589 height 46
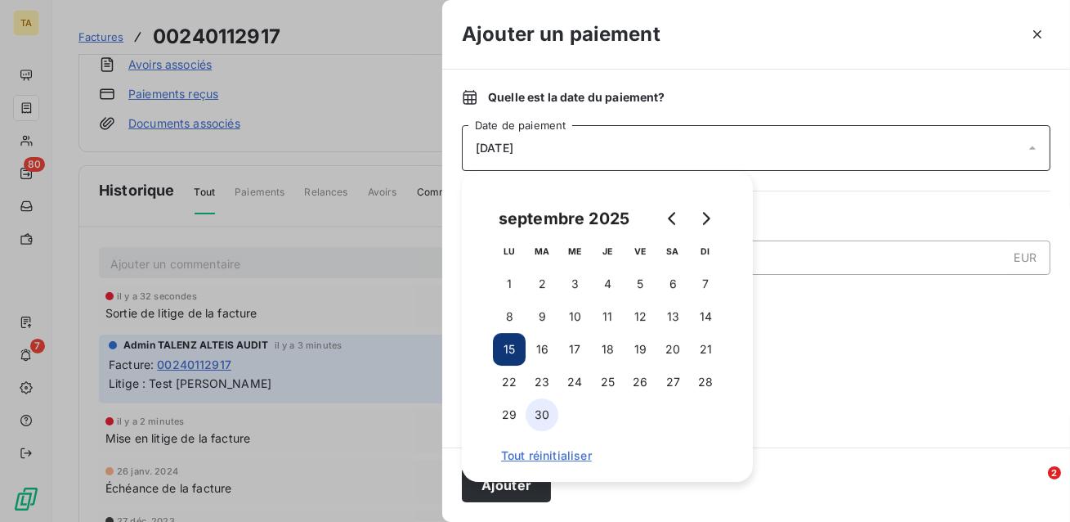
click at [544, 424] on button "30" at bounding box center [542, 414] width 33 height 33
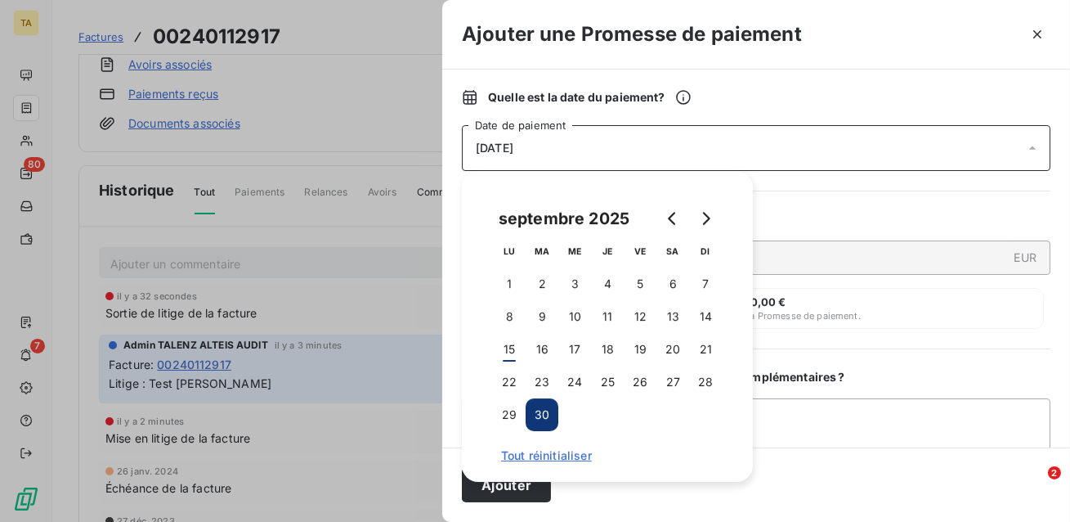
click at [544, 424] on button "30" at bounding box center [542, 414] width 33 height 33
click at [877, 360] on div "Quelle est la date du paiement ? [DATE] Date de paiement Quel est le montant ? …" at bounding box center [756, 259] width 628 height 378
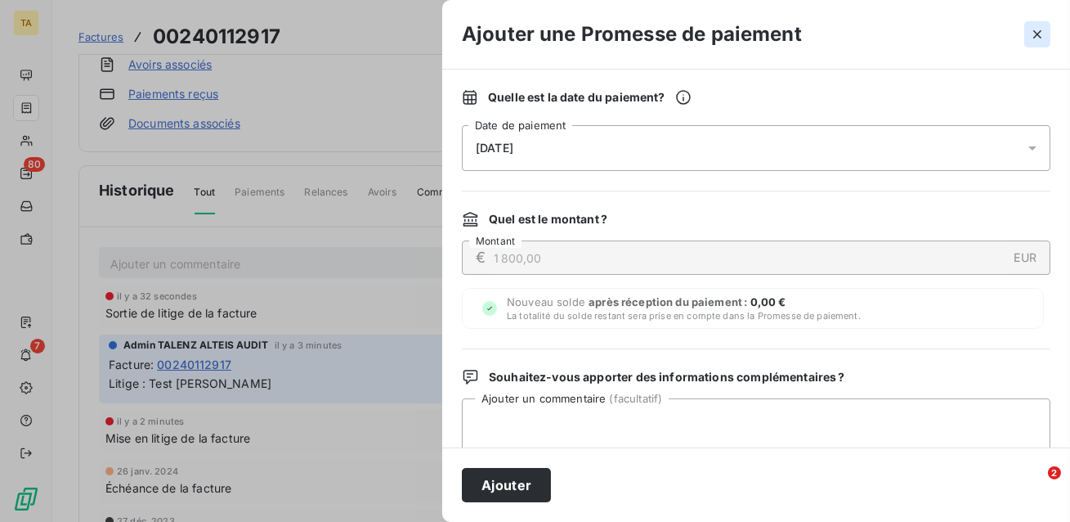
click at [1039, 34] on icon "button" at bounding box center [1038, 34] width 8 height 8
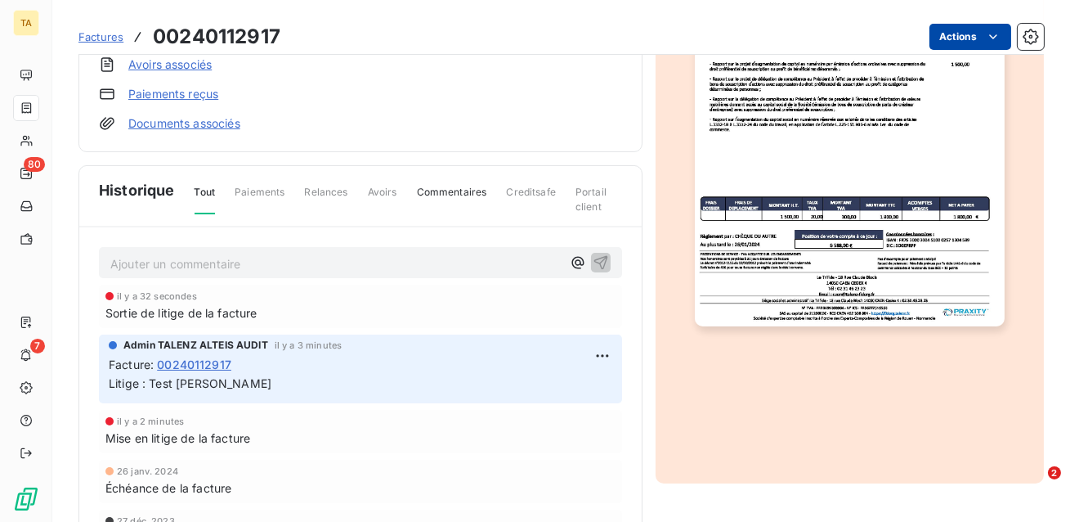
click at [964, 38] on html "TA 80 7 Factures 00240112917 Actions LILYLEARN 084870 Montant initial 1 800,00 …" at bounding box center [535, 261] width 1070 height 522
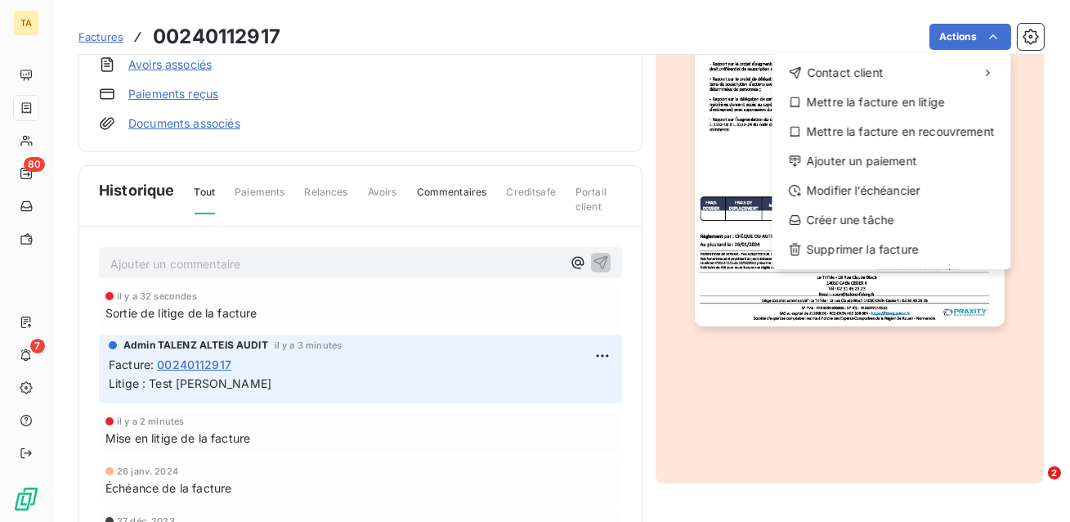
click at [687, 232] on html "TA 80 7 Factures 00240112917 Actions Contact client Mettre la facture en litige…" at bounding box center [535, 261] width 1070 height 522
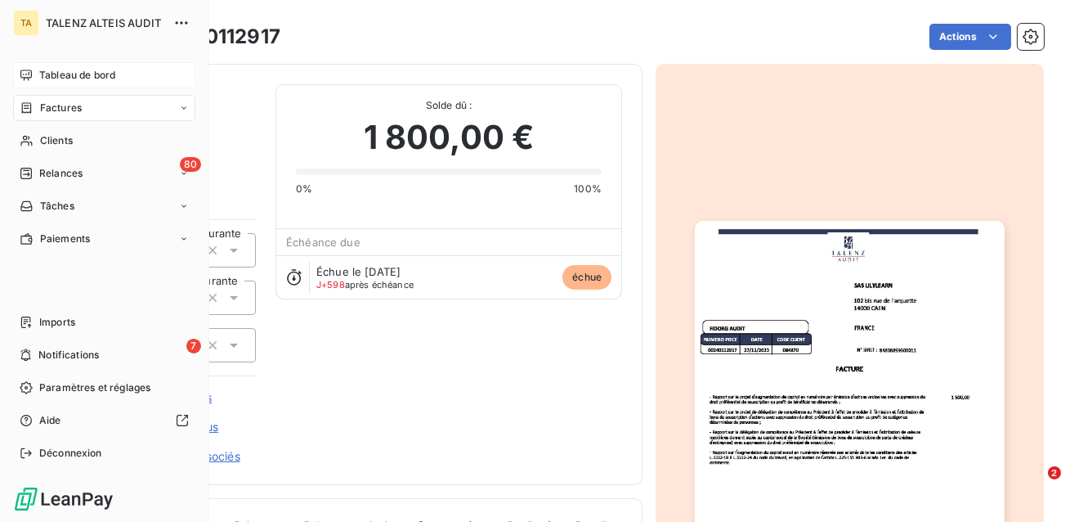
click at [63, 74] on span "Tableau de bord" at bounding box center [77, 75] width 76 height 15
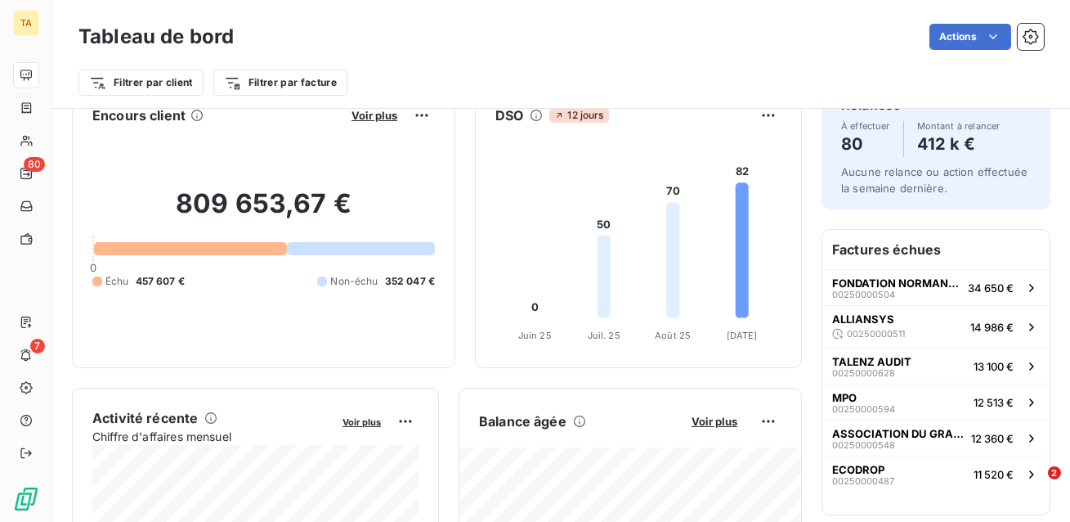
scroll to position [43, 0]
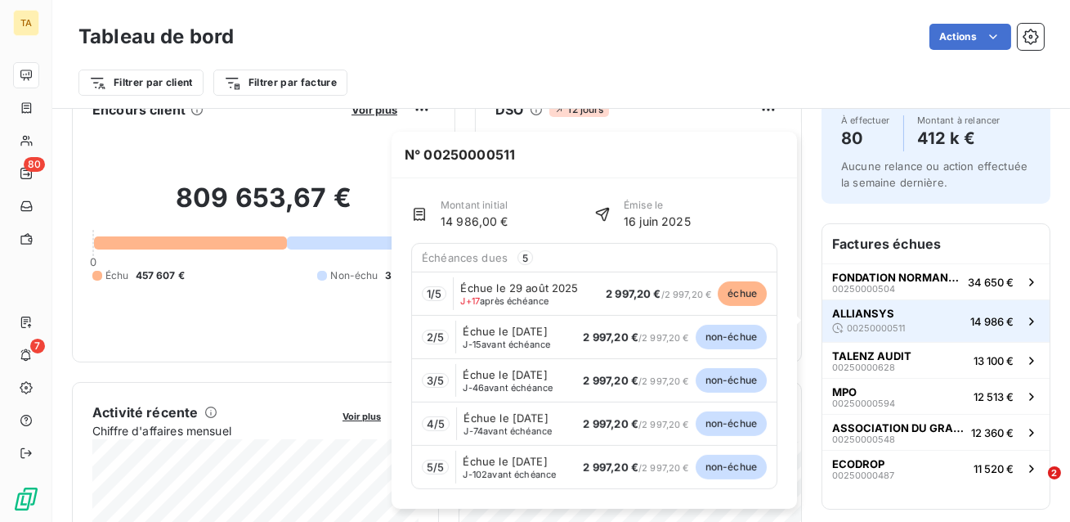
click at [900, 316] on div "ALLIANSYS 00250000511" at bounding box center [868, 321] width 73 height 29
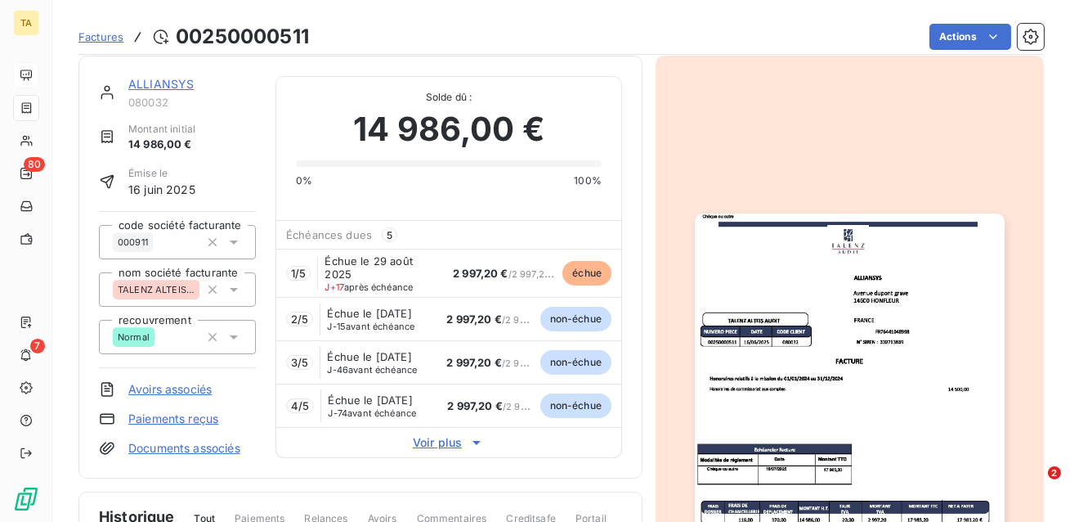
scroll to position [11, 0]
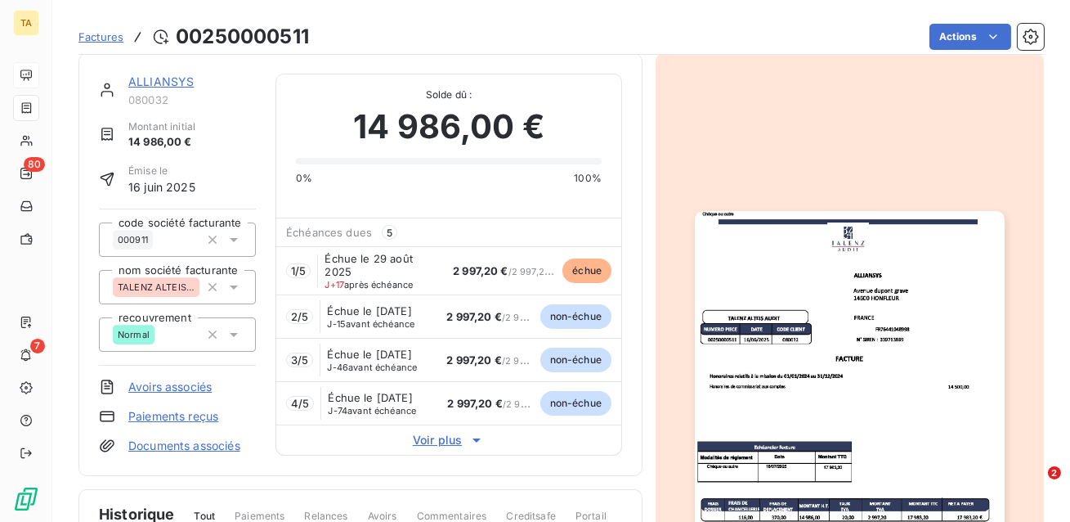
click at [436, 448] on span "Voir plus" at bounding box center [448, 440] width 345 height 16
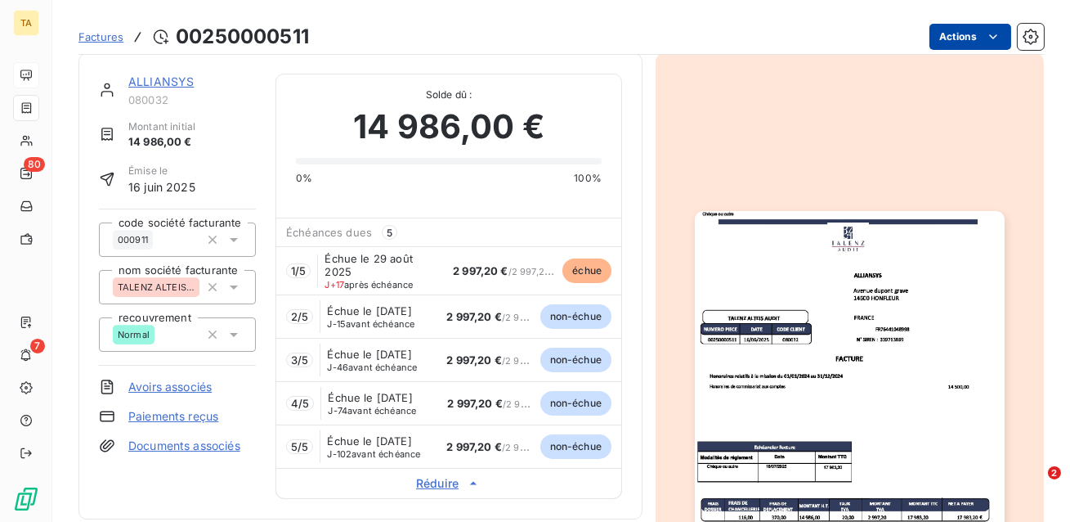
click at [967, 43] on html "TA 80 7 Factures 00250000511 Actions ALLIANSYS 080032 Montant initial 14 986,00…" at bounding box center [535, 261] width 1070 height 522
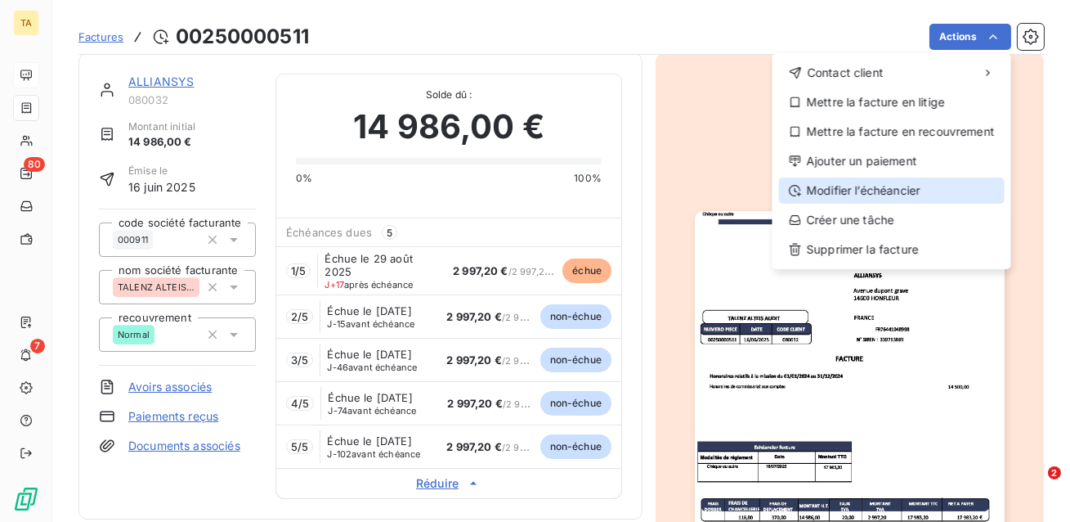
click at [853, 190] on div "Modifier l’échéancier" at bounding box center [892, 190] width 226 height 26
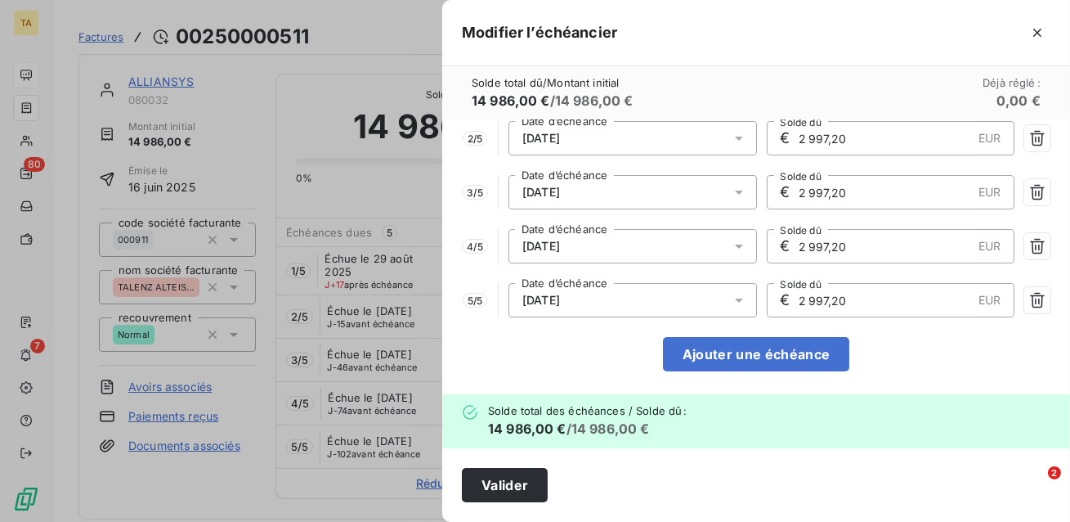
scroll to position [82, 0]
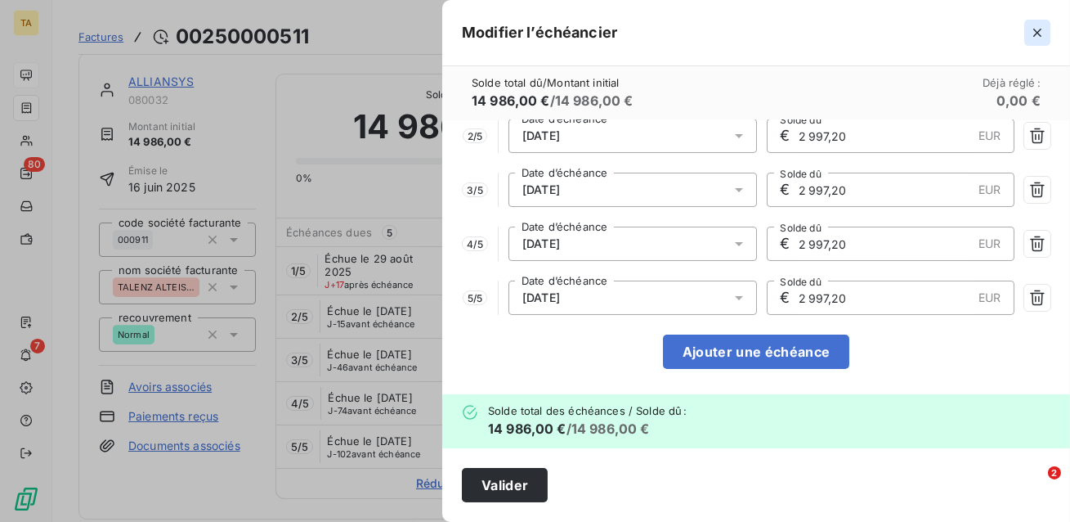
click at [1043, 38] on icon "button" at bounding box center [1038, 33] width 16 height 16
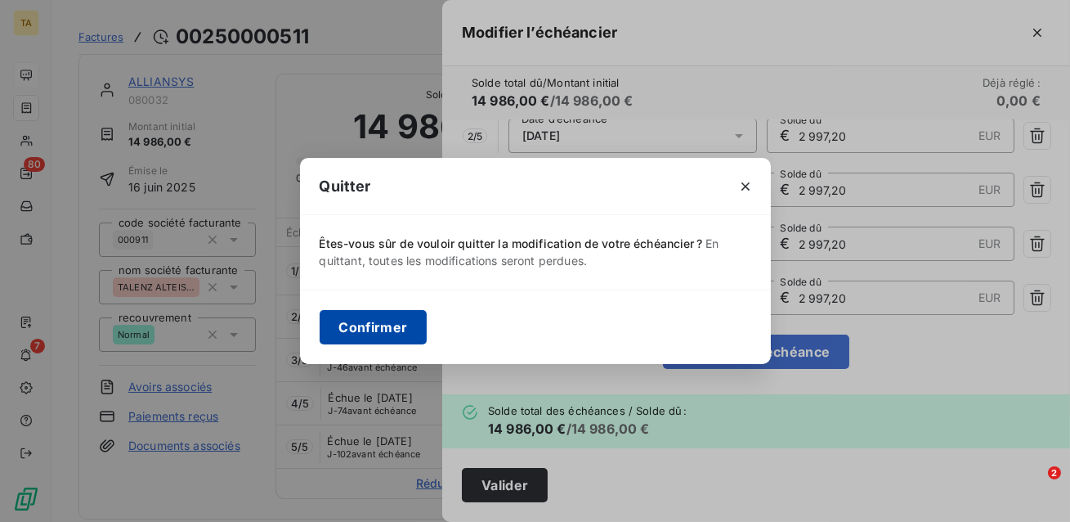
click at [366, 312] on button "Confirmer" at bounding box center [374, 327] width 108 height 34
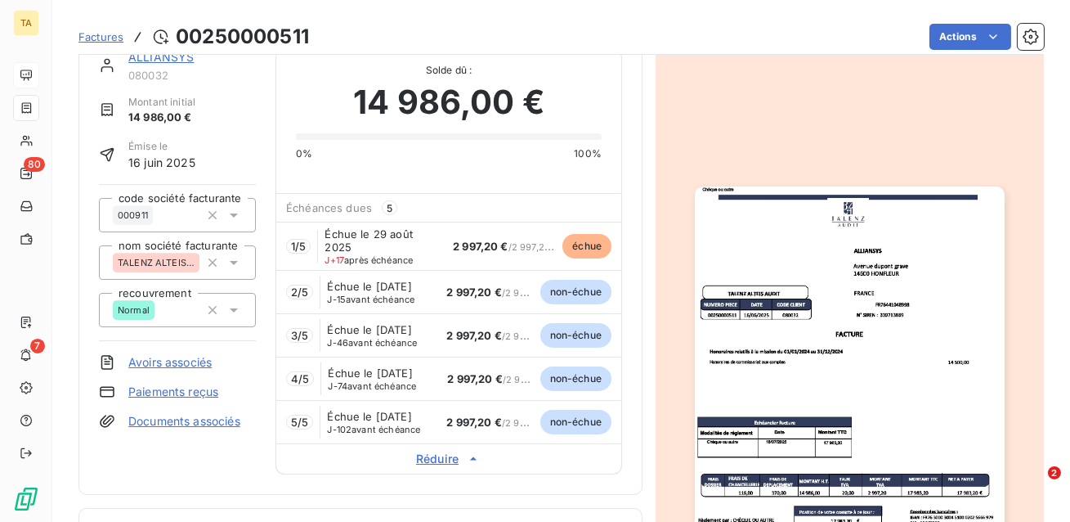
scroll to position [41, 0]
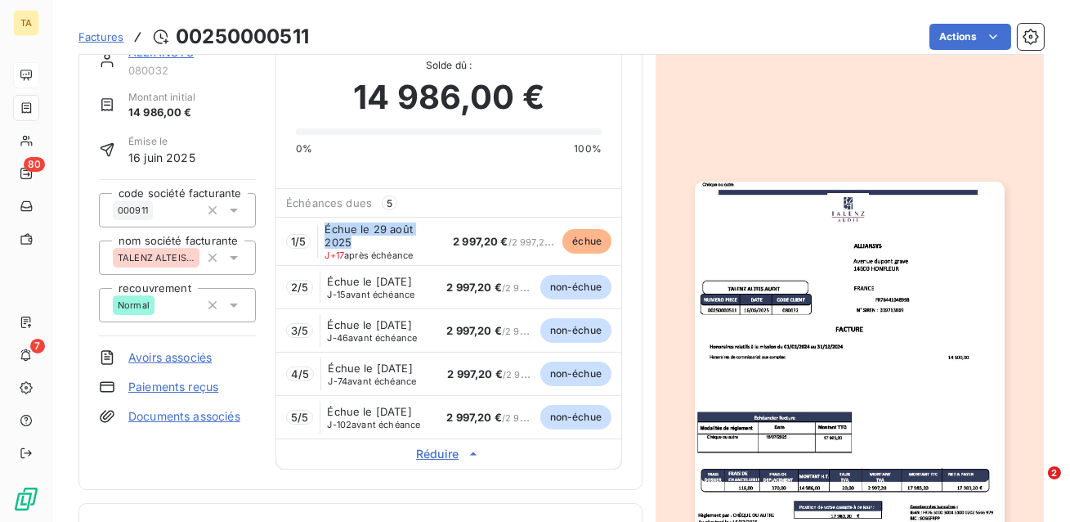
drag, startPoint x: 426, startPoint y: 253, endPoint x: 327, endPoint y: 226, distance: 102.6
click at [327, 226] on div "Échue le [DATE] J+17 après échéance" at bounding box center [382, 241] width 115 height 38
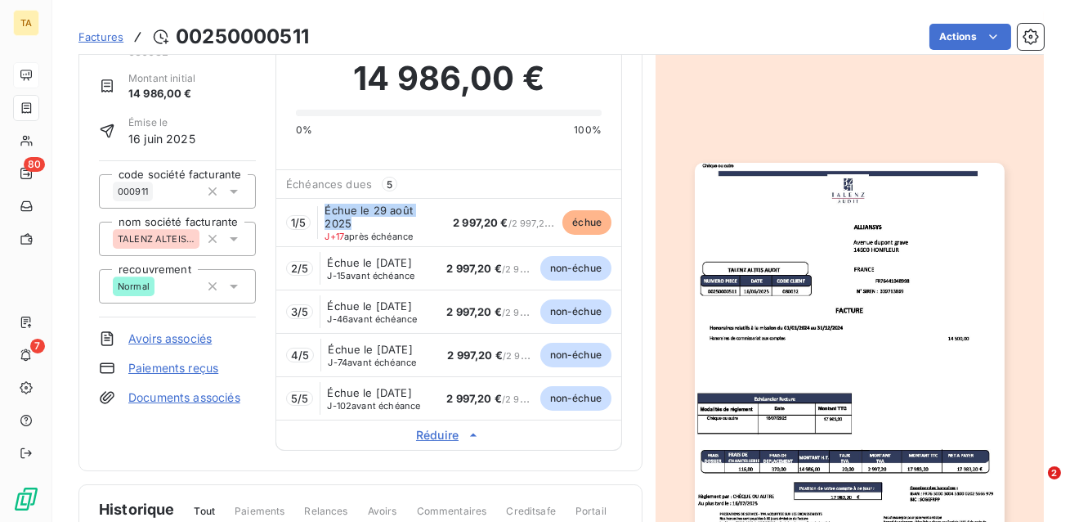
scroll to position [63, 0]
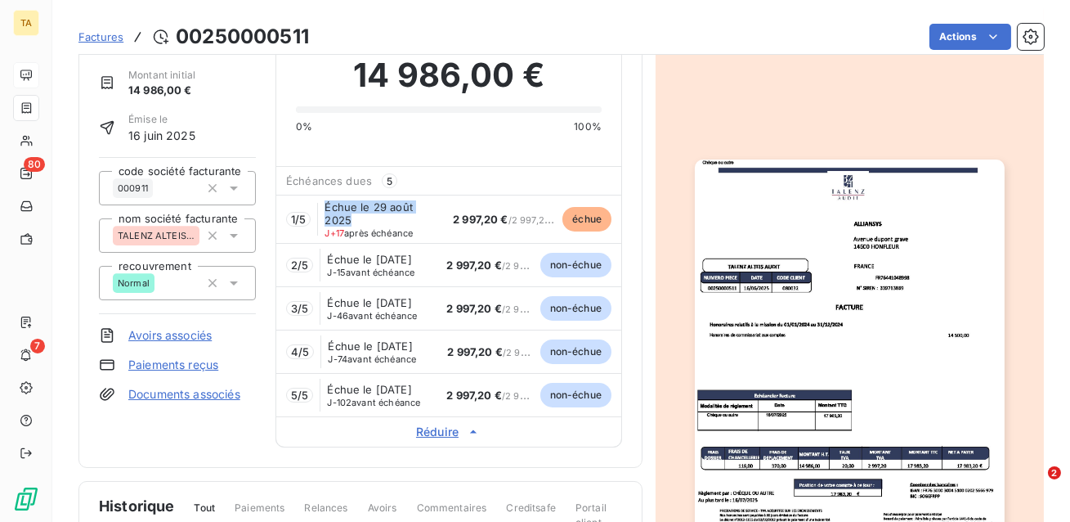
click at [439, 440] on span "Réduire" at bounding box center [448, 432] width 345 height 16
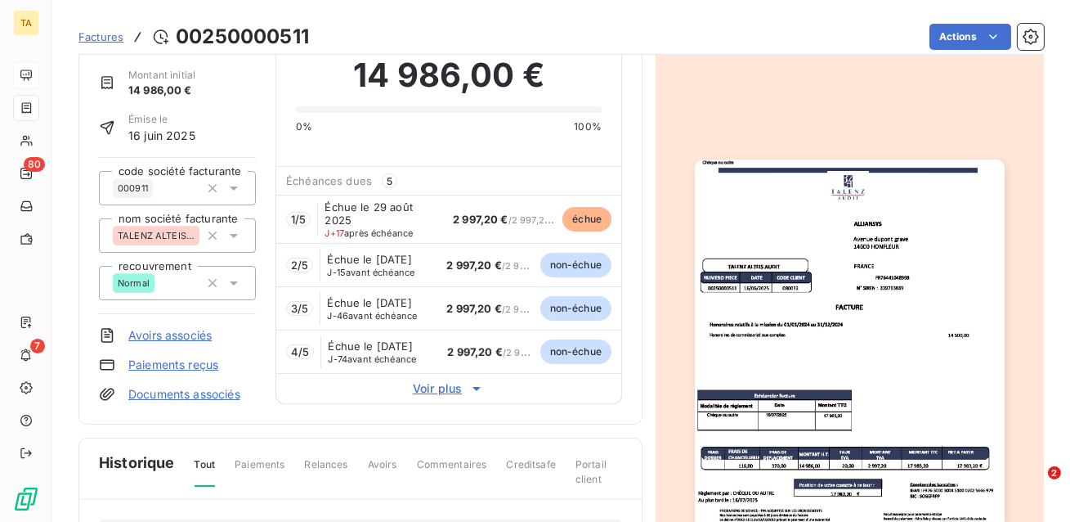
click at [429, 397] on span "Voir plus" at bounding box center [448, 388] width 345 height 16
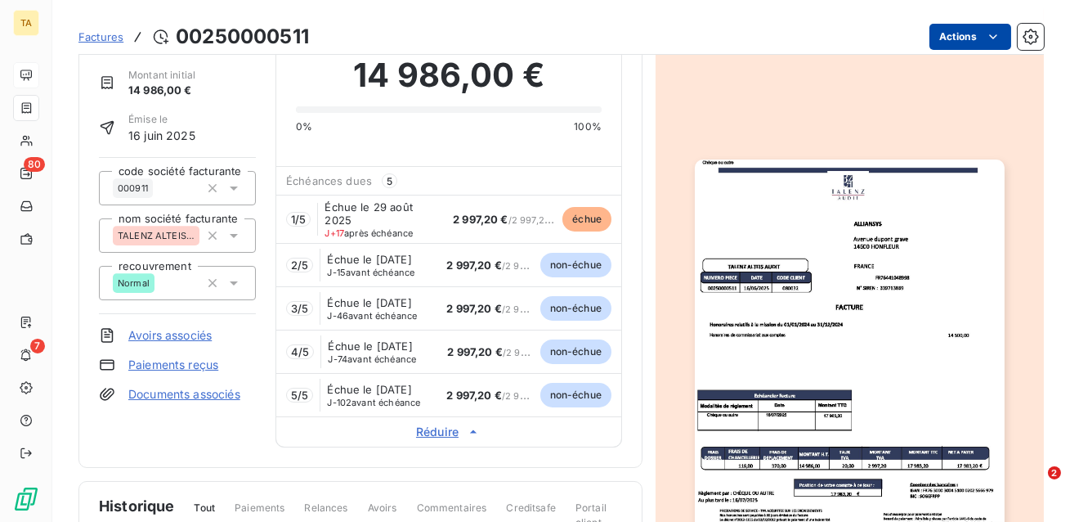
click at [967, 48] on html "TA 80 7 Factures 00250000511 Actions ALLIANSYS 080032 Montant initial 14 986,00…" at bounding box center [535, 261] width 1070 height 522
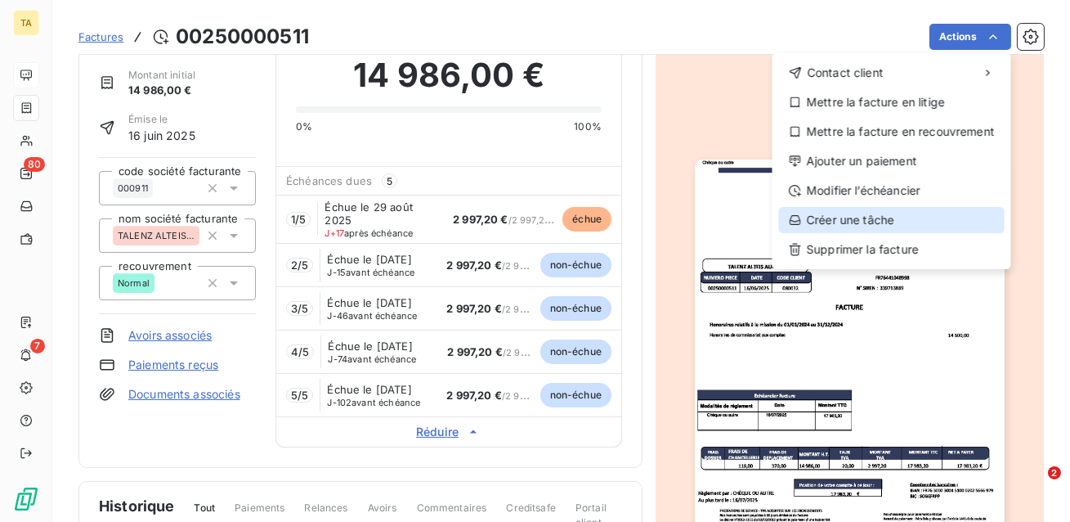
click at [864, 222] on div "Créer une tâche" at bounding box center [892, 220] width 226 height 26
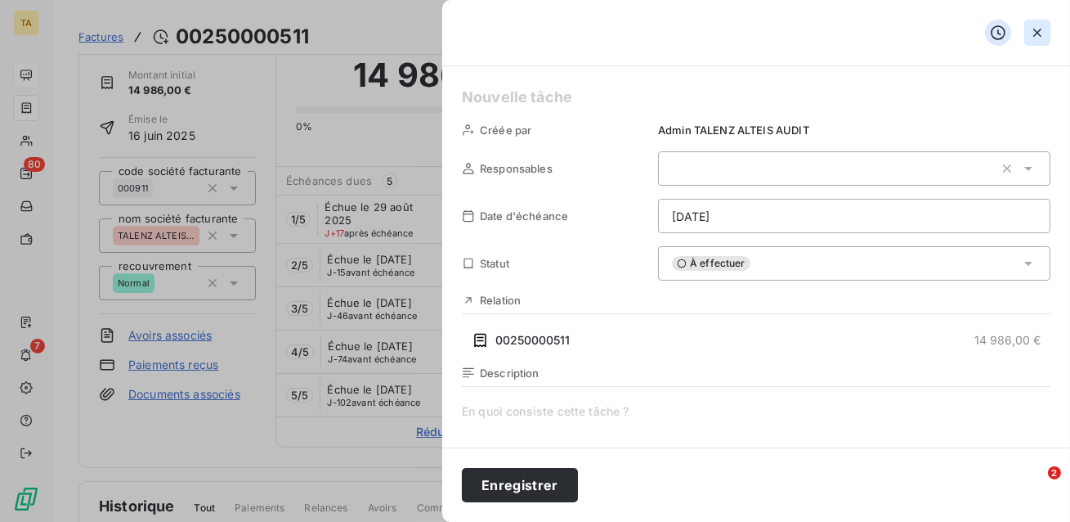
click at [1039, 40] on icon "button" at bounding box center [1038, 33] width 16 height 16
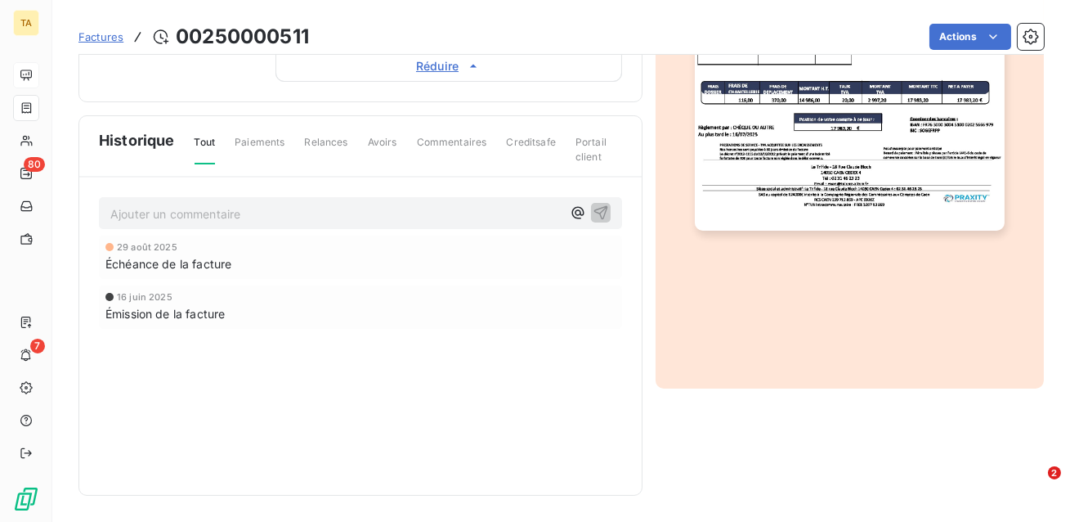
scroll to position [0, 0]
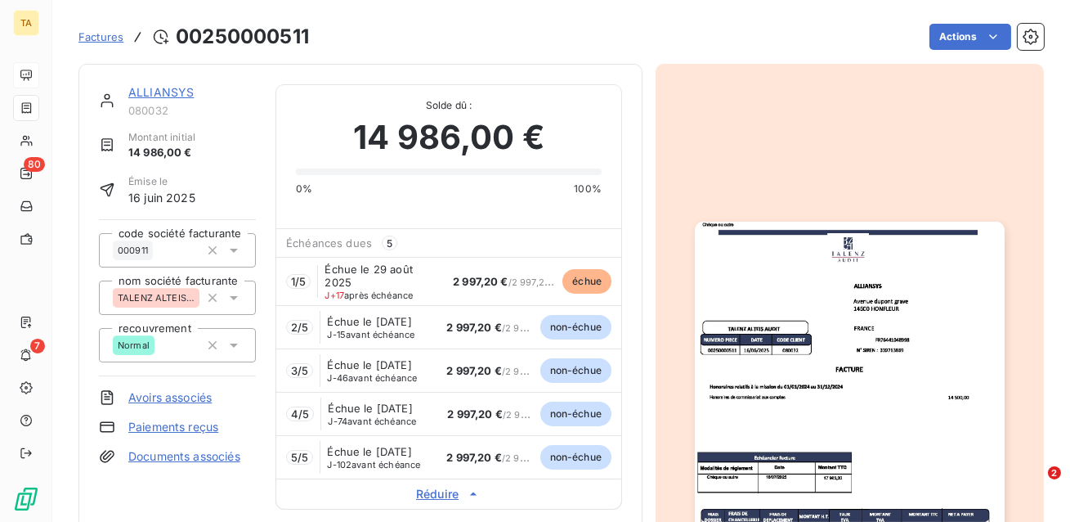
click at [115, 38] on span "Factures" at bounding box center [101, 36] width 45 height 13
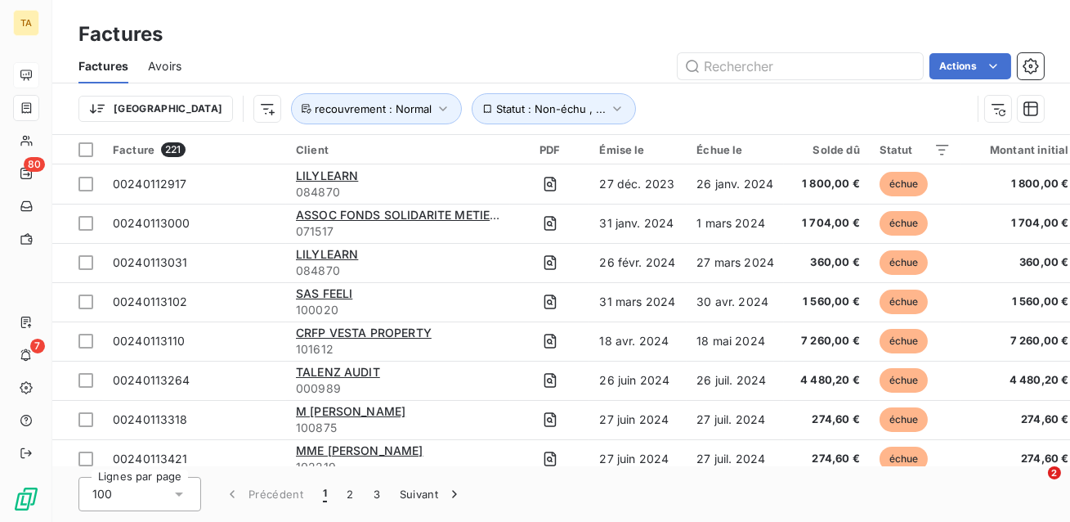
click at [167, 70] on span "Avoirs" at bounding box center [165, 66] width 34 height 16
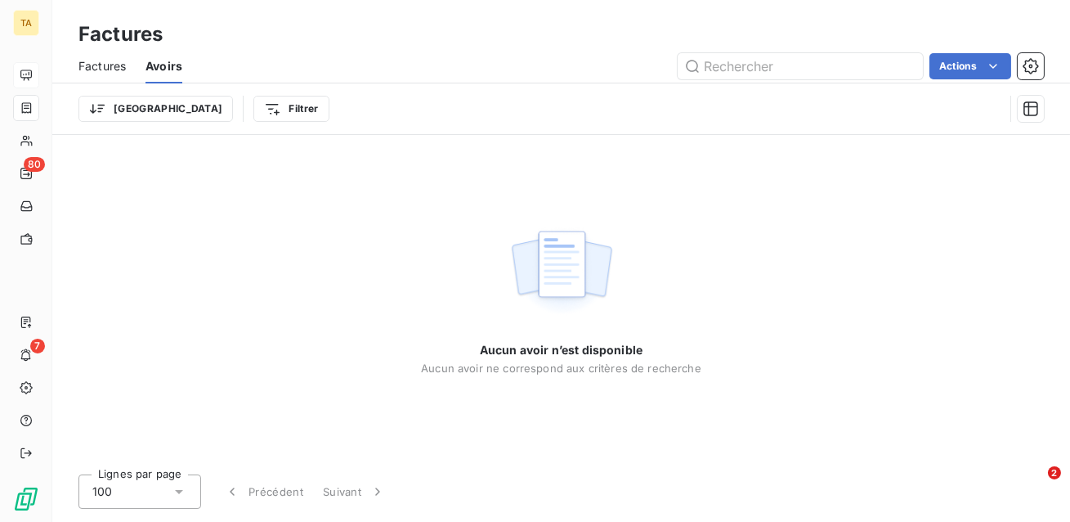
click at [106, 65] on span "Factures" at bounding box center [102, 66] width 47 height 16
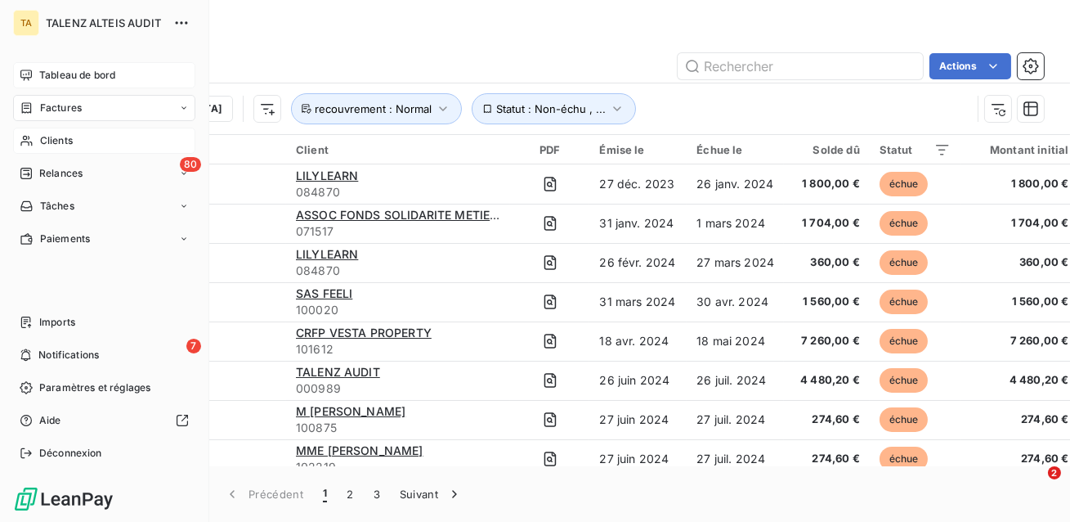
click at [58, 138] on span "Clients" at bounding box center [56, 140] width 33 height 15
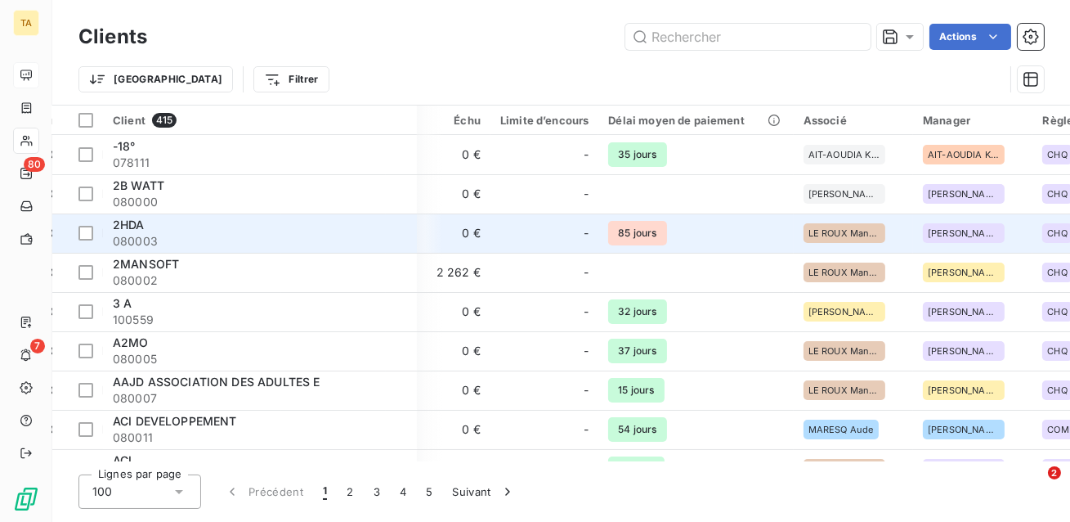
scroll to position [0, 572]
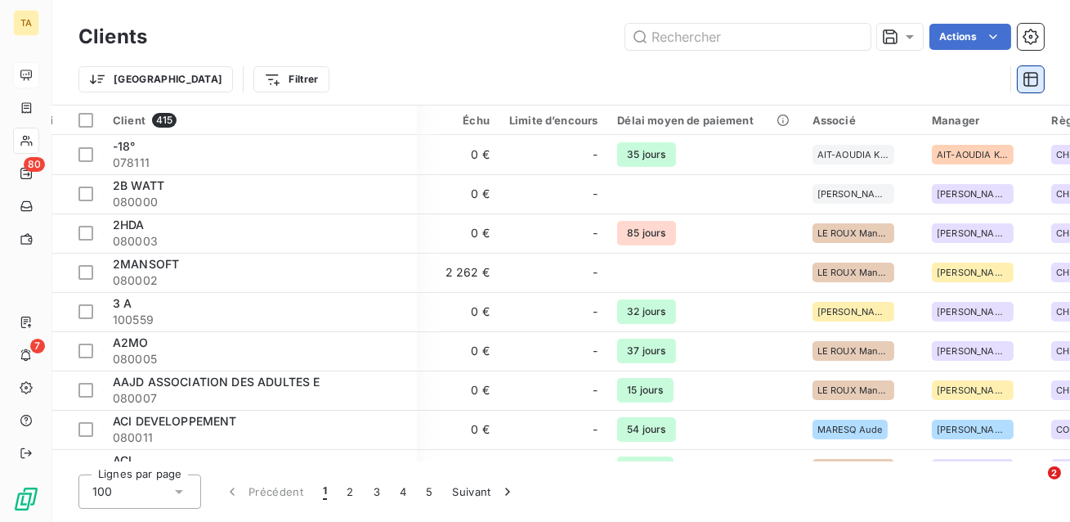
click at [1032, 85] on icon "button" at bounding box center [1031, 79] width 16 height 16
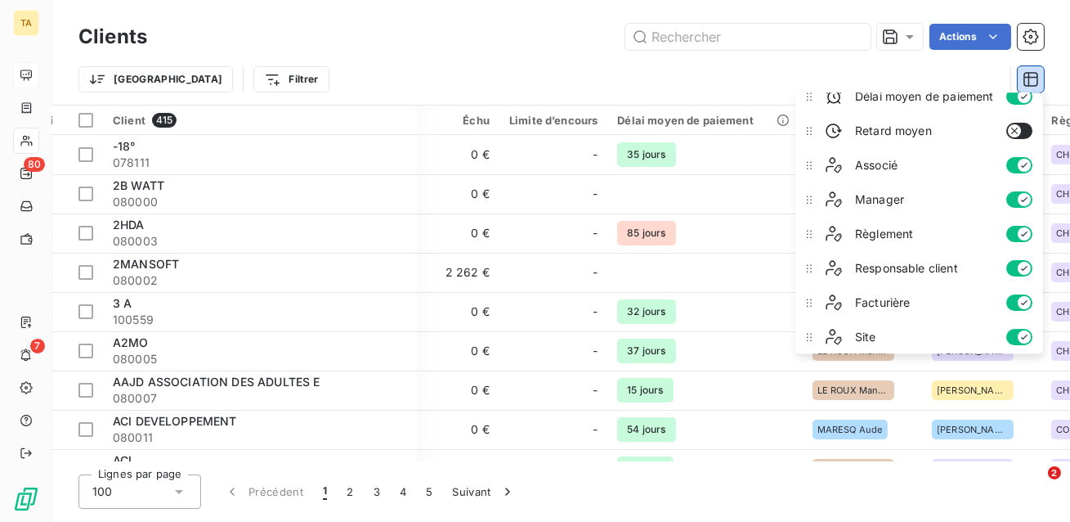
scroll to position [531, 0]
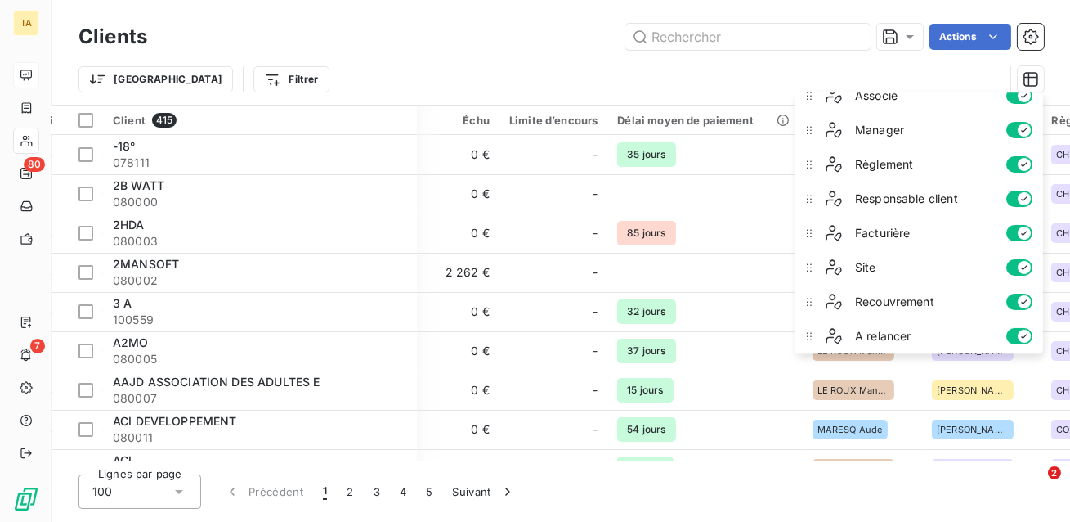
click at [1020, 234] on icon "button" at bounding box center [1024, 233] width 13 height 13
click at [1020, 234] on icon "button" at bounding box center [1014, 233] width 13 height 13
click at [491, 83] on div "Trier Filtrer" at bounding box center [542, 79] width 926 height 31
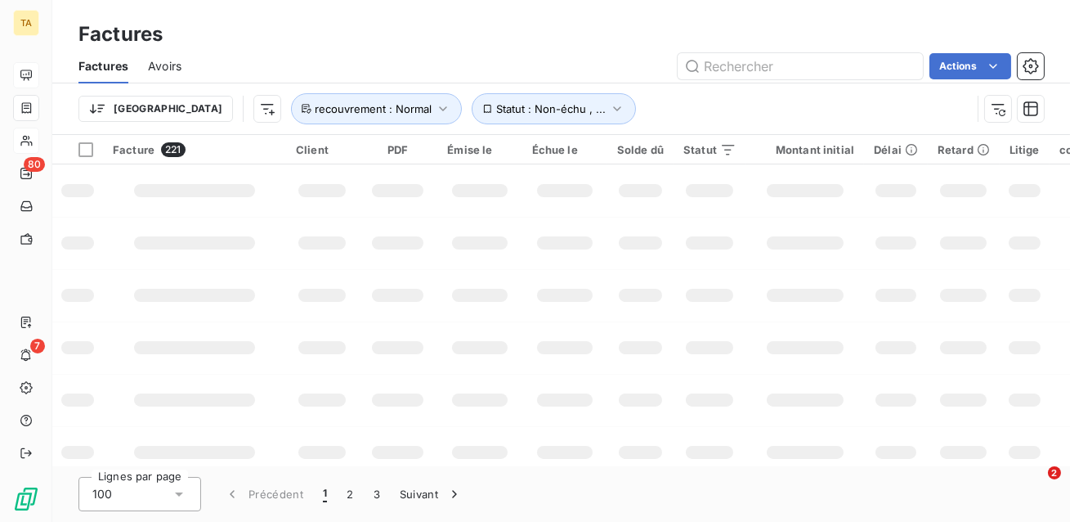
click at [667, 99] on div "Trier Statut : Non-échu , ... recouvrement : Normal" at bounding box center [525, 108] width 893 height 31
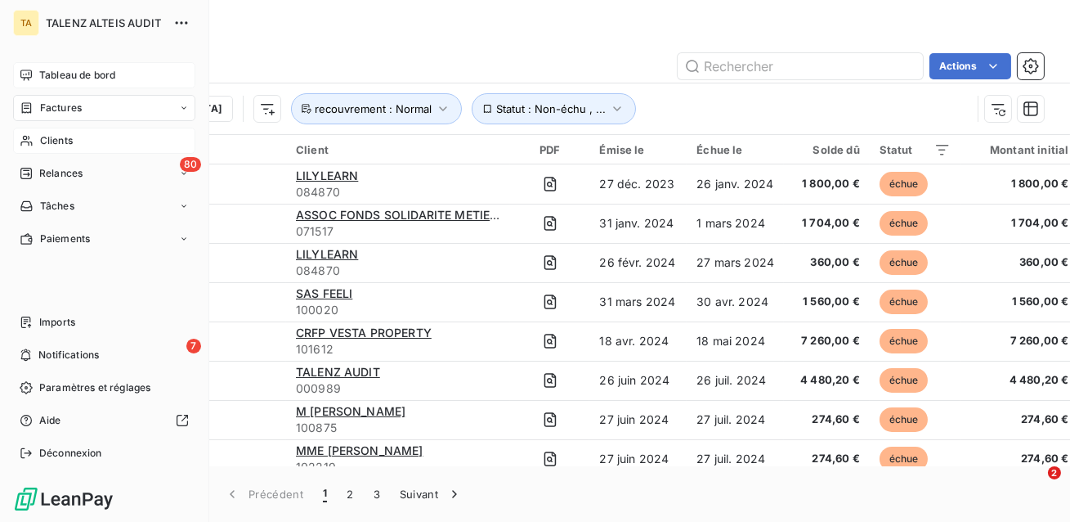
click at [55, 136] on span "Clients" at bounding box center [56, 140] width 33 height 15
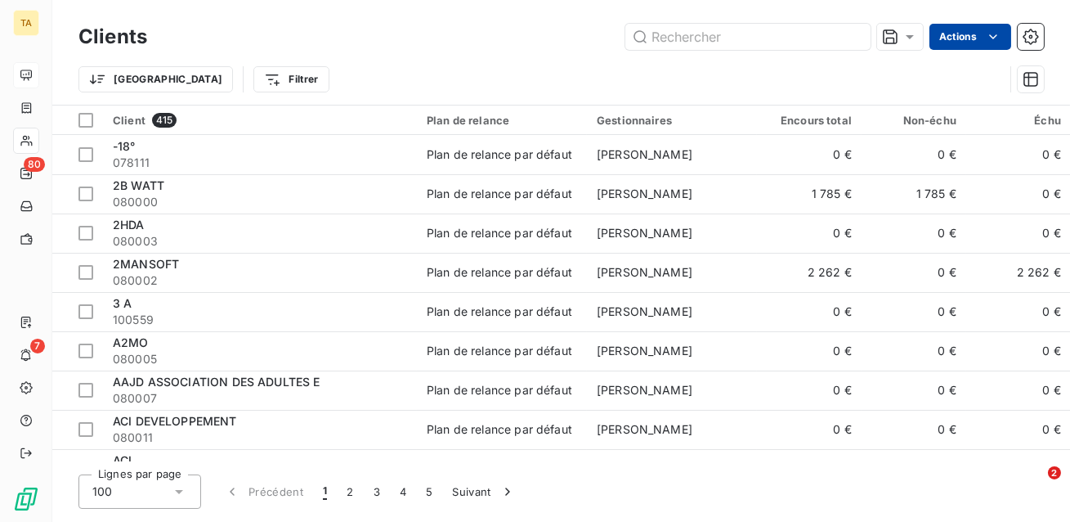
click at [980, 38] on html "TA 80 7 Clients Actions Trier Filtrer Client 415 Plan de relance Gestionnaires …" at bounding box center [535, 261] width 1070 height 522
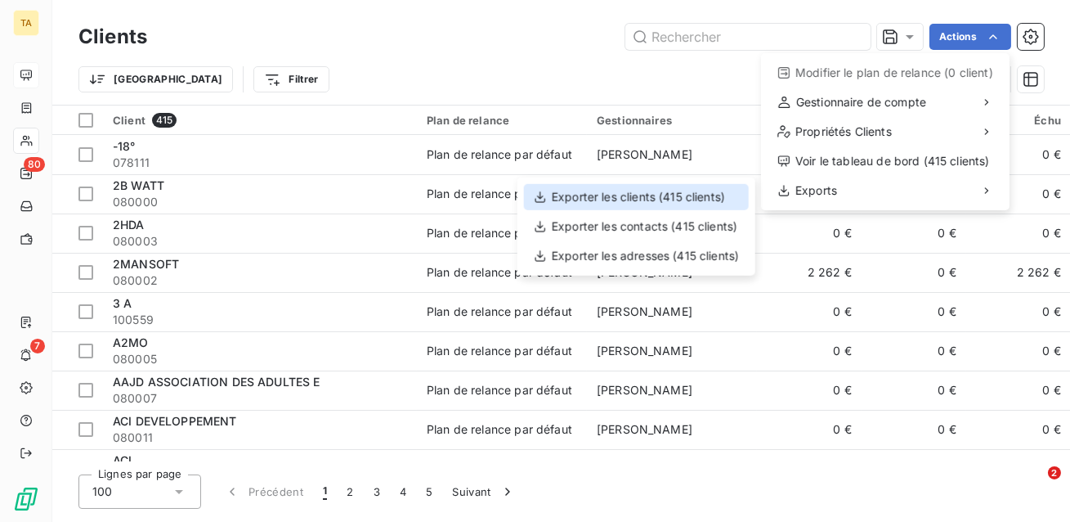
click at [617, 198] on div "Exporter les clients (415 clients)" at bounding box center [636, 197] width 225 height 26
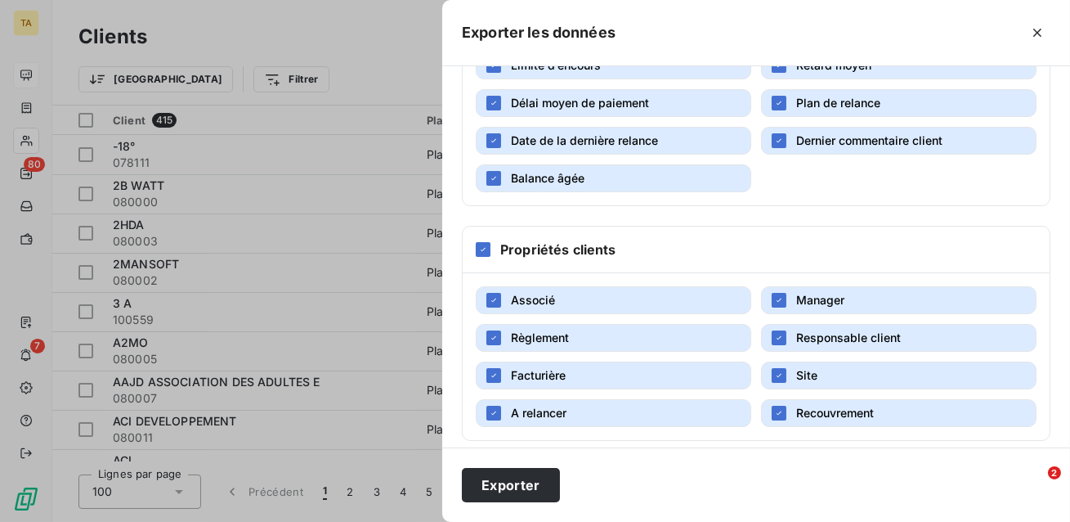
scroll to position [364, 0]
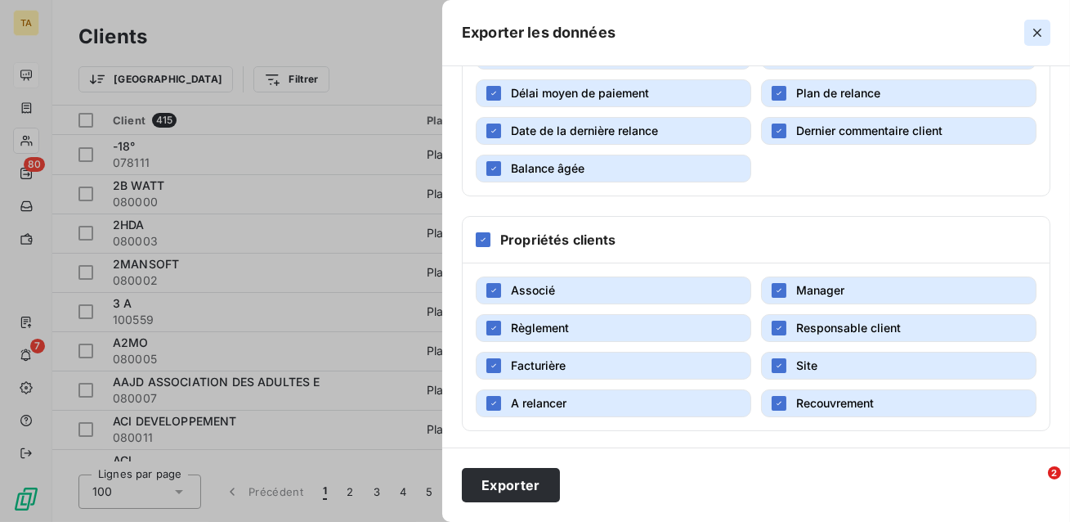
click at [1036, 38] on icon "button" at bounding box center [1038, 33] width 16 height 16
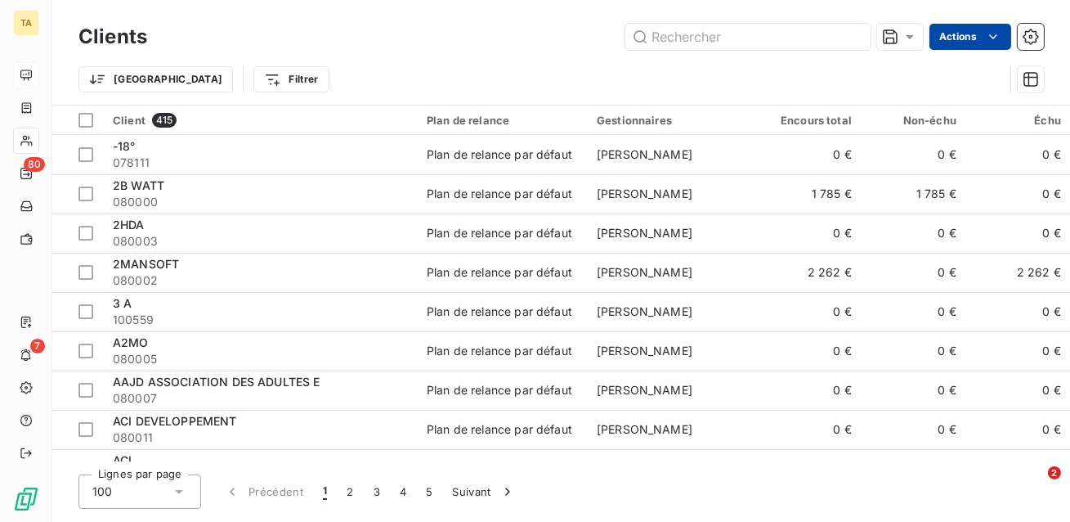
click at [952, 43] on html "TA 80 7 Clients Actions Trier Filtrer Client 415 Plan de relance Gestionnaires …" at bounding box center [535, 261] width 1070 height 522
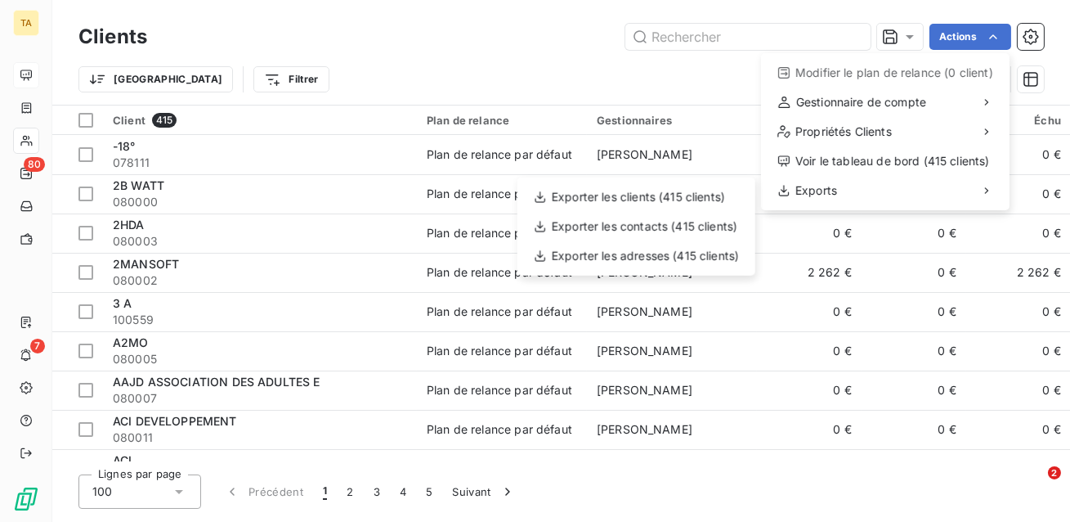
click at [552, 83] on html "TA 80 7 Clients Actions Modifier le plan de relance (0 client) Gestionnaire de …" at bounding box center [535, 261] width 1070 height 522
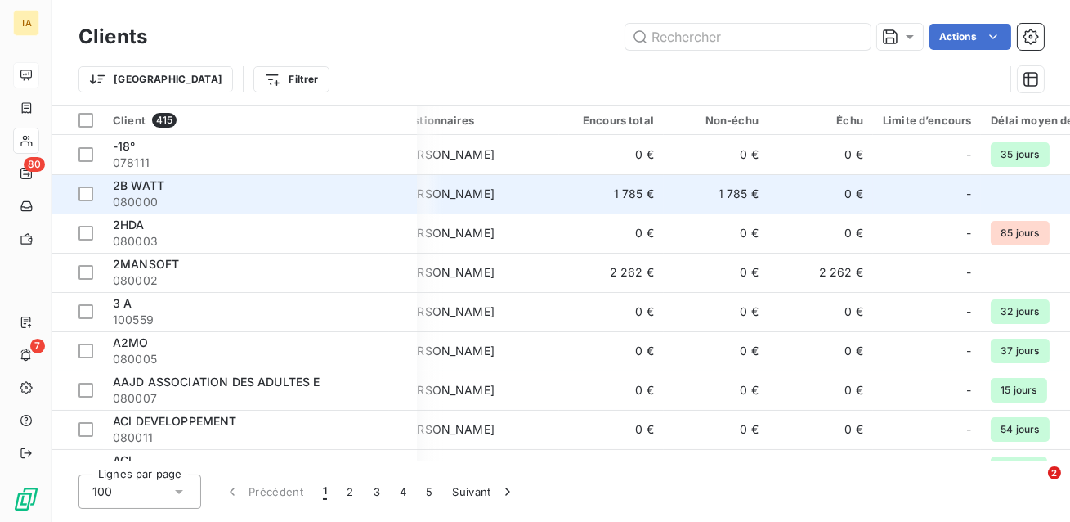
scroll to position [0, 196]
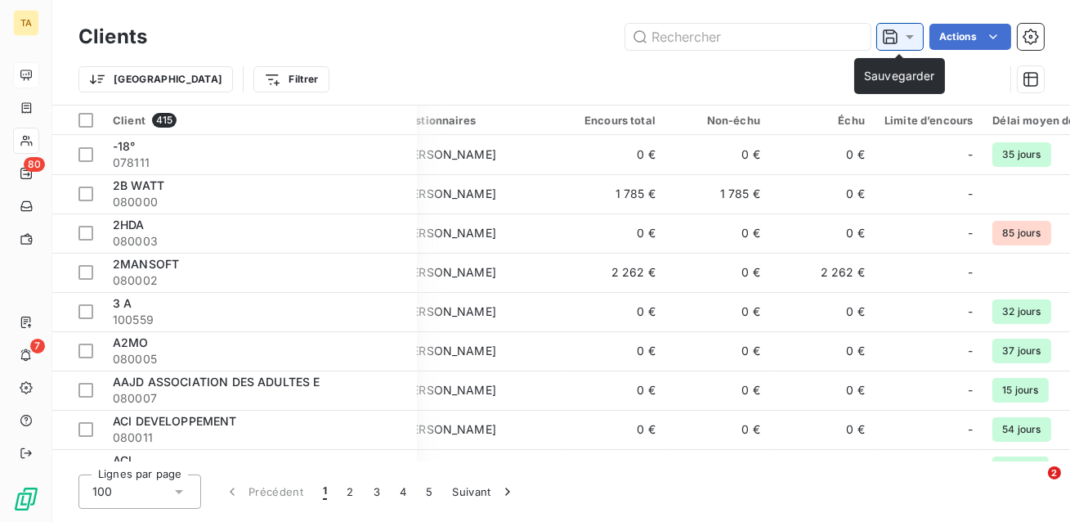
click at [907, 35] on icon at bounding box center [910, 37] width 8 height 4
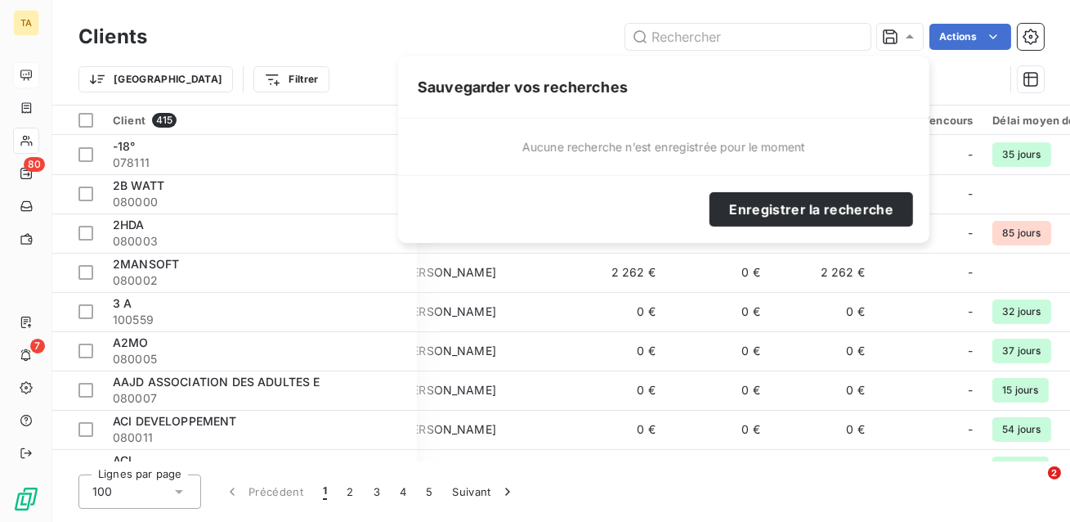
click at [379, 36] on div "Actions" at bounding box center [605, 37] width 877 height 26
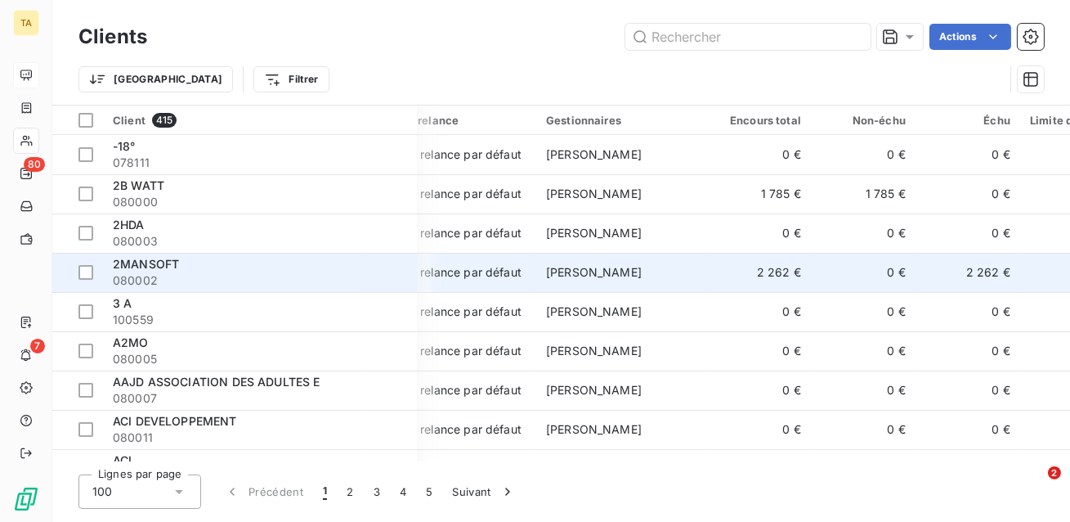
scroll to position [0, 0]
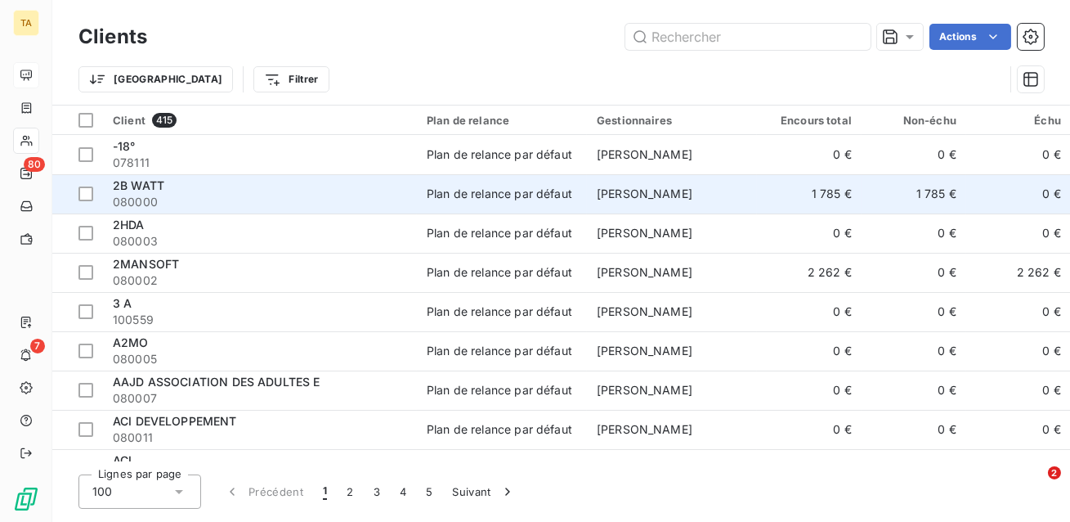
click at [376, 194] on span "080000" at bounding box center [260, 202] width 294 height 16
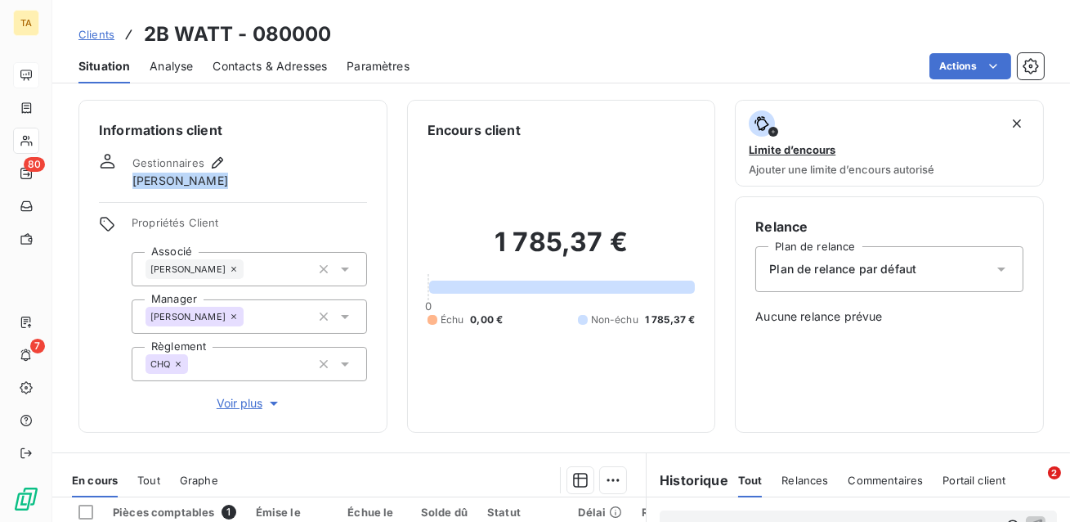
drag, startPoint x: 222, startPoint y: 184, endPoint x: 132, endPoint y: 175, distance: 90.4
click at [132, 175] on div "Gestionnaires [PERSON_NAME]" at bounding box center [180, 171] width 96 height 36
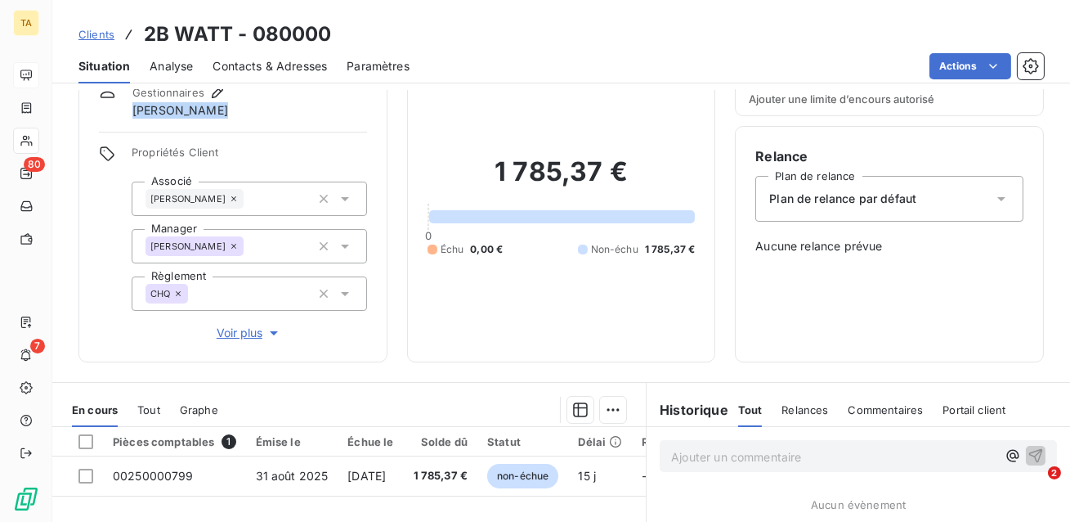
scroll to position [85, 0]
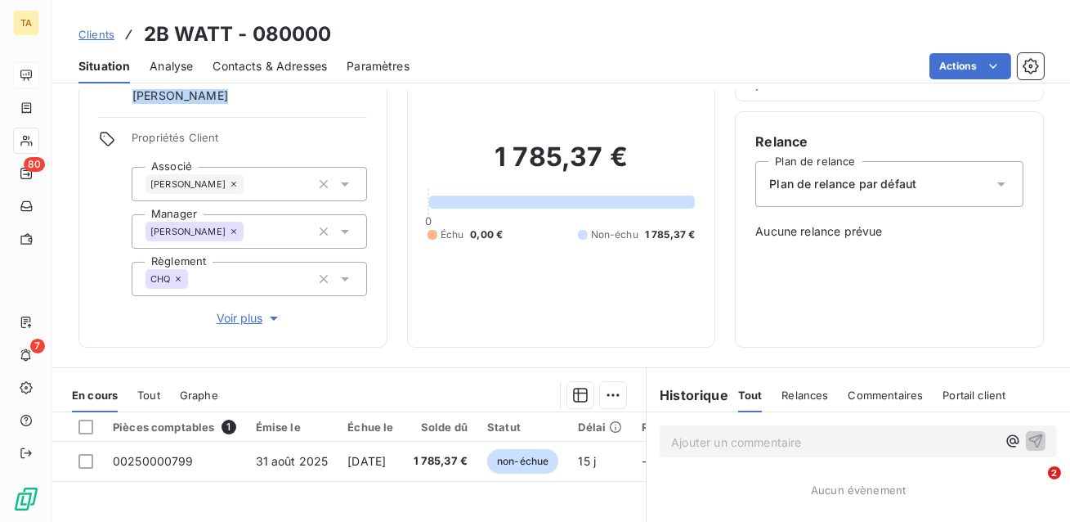
click at [246, 320] on span "Voir plus" at bounding box center [249, 318] width 65 height 16
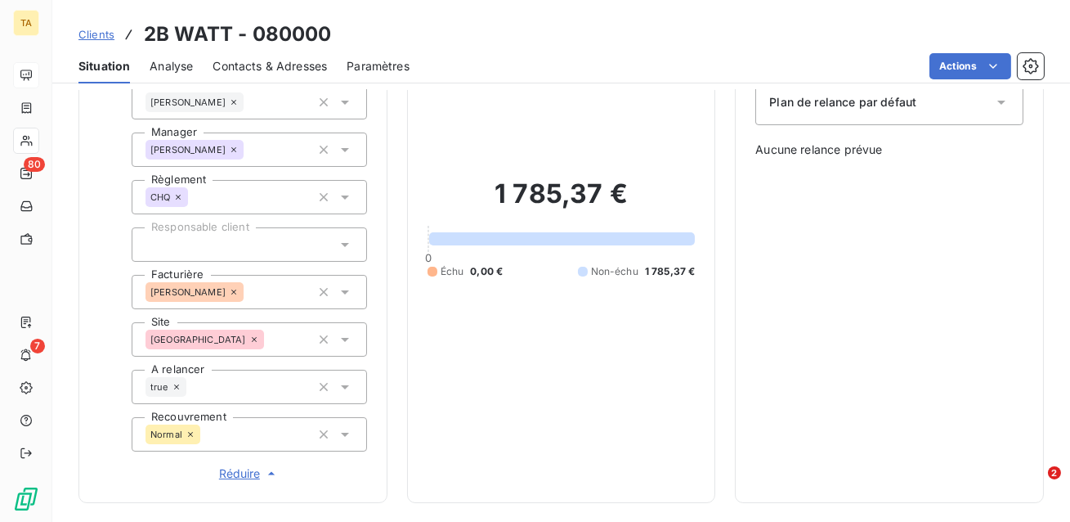
scroll to position [170, 0]
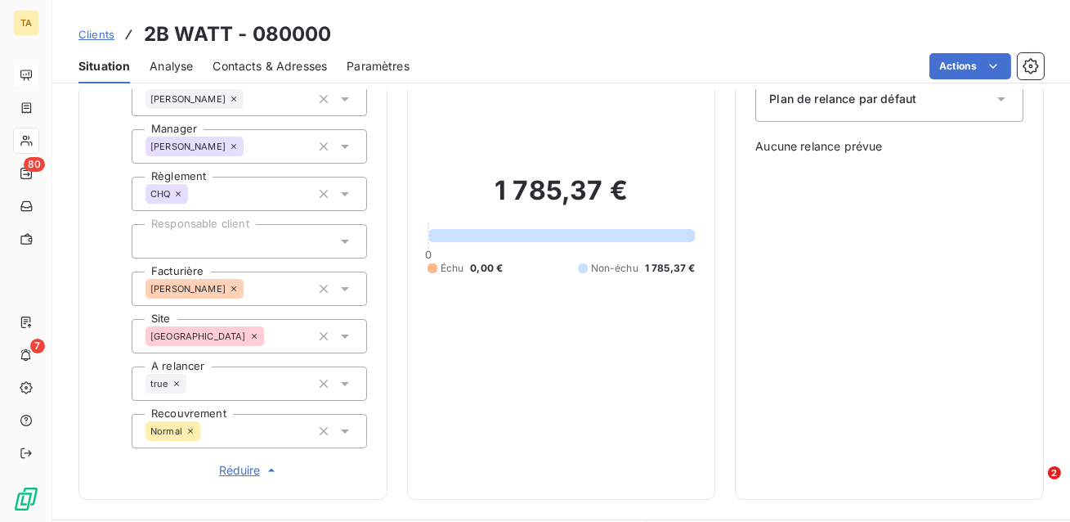
click at [240, 473] on span "Réduire" at bounding box center [249, 470] width 61 height 16
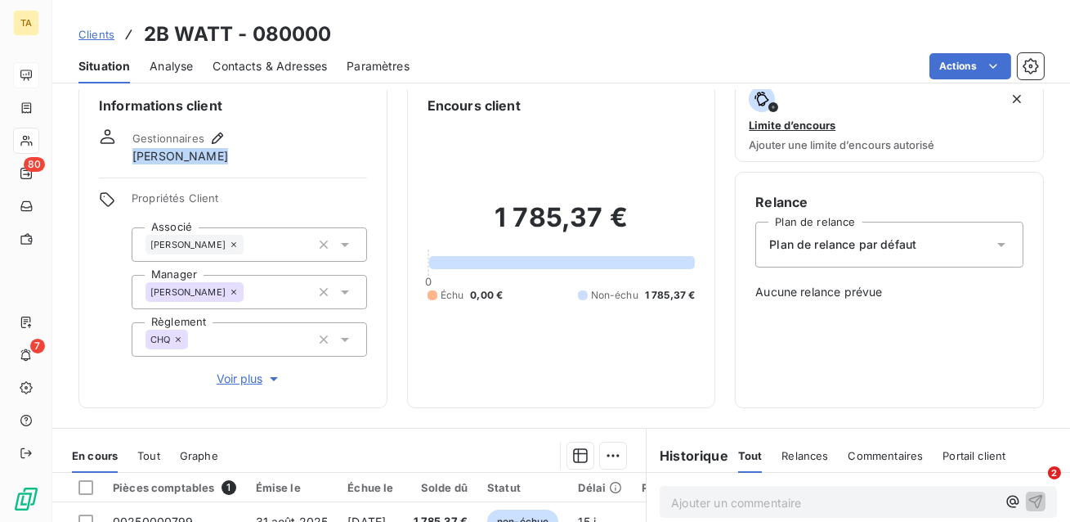
scroll to position [10, 0]
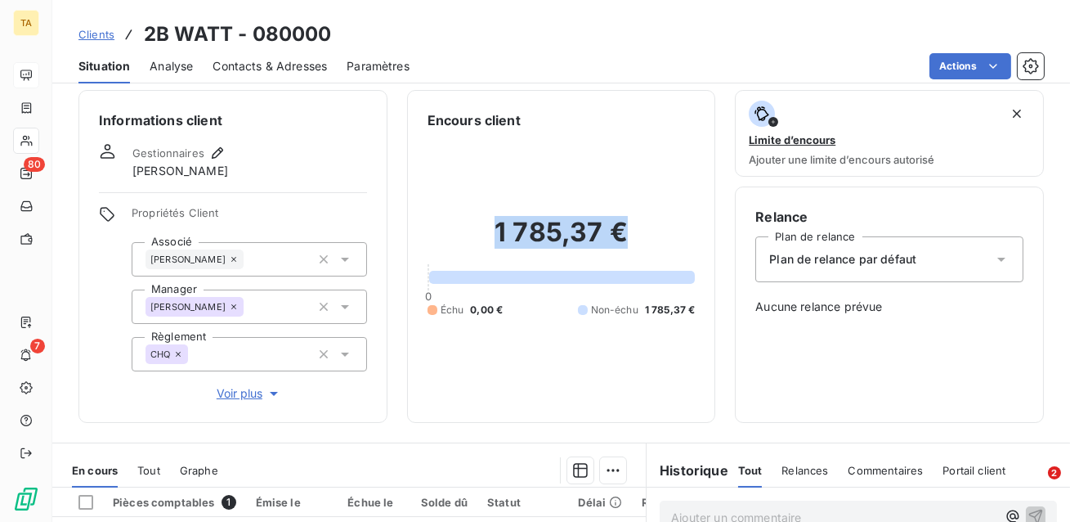
drag, startPoint x: 628, startPoint y: 218, endPoint x: 487, endPoint y: 210, distance: 140.9
click at [487, 210] on div "1 785,37 € 0 Échu 0,00 € Non-échu 1 785,37 €" at bounding box center [562, 266] width 268 height 272
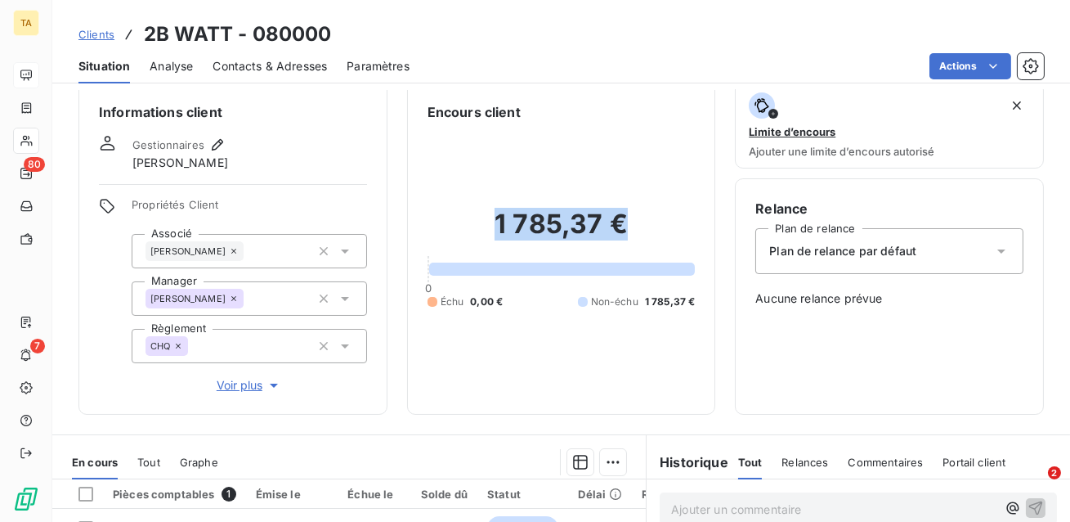
scroll to position [0, 0]
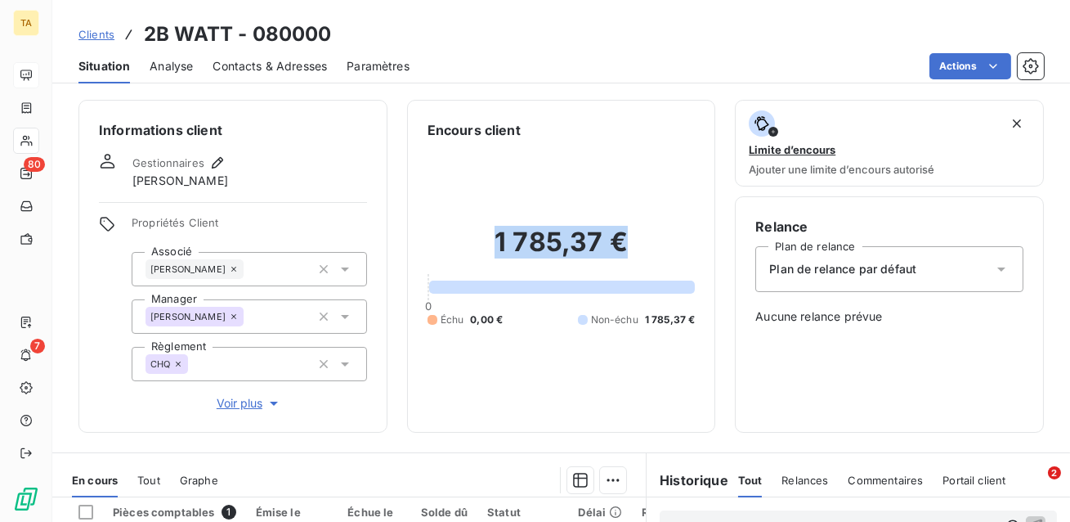
click at [897, 278] on div "Plan de relance par défaut" at bounding box center [890, 269] width 268 height 46
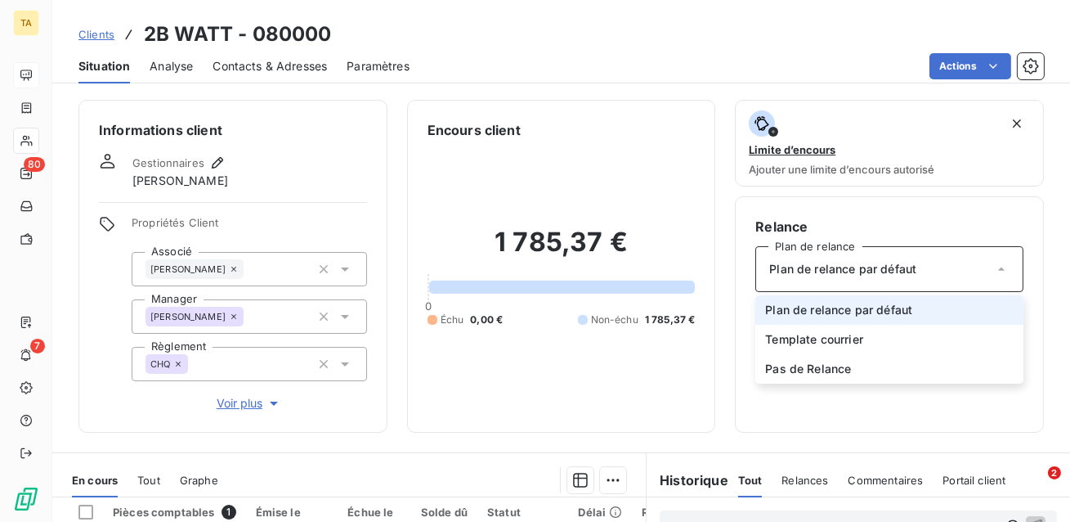
click at [897, 278] on div "Plan de relance par défaut" at bounding box center [890, 269] width 268 height 46
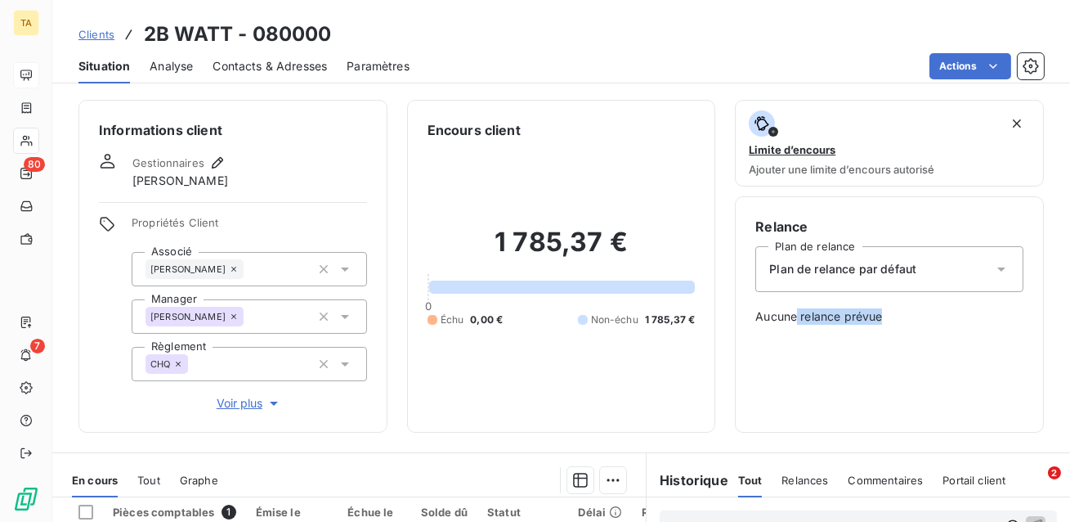
drag, startPoint x: 897, startPoint y: 310, endPoint x: 797, endPoint y: 312, distance: 99.8
click at [797, 312] on span "Aucune relance prévue" at bounding box center [890, 316] width 268 height 16
click at [819, 276] on span "Plan de relance par défaut" at bounding box center [843, 269] width 147 height 16
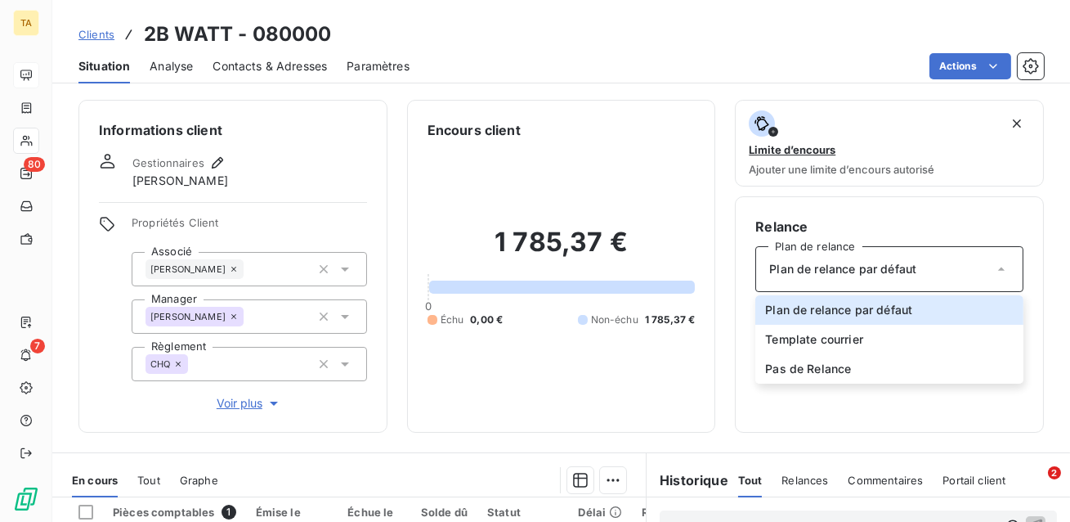
click at [796, 412] on div "Relance Plan de relance Plan de relance par défaut Plan de relance par défaut T…" at bounding box center [889, 314] width 309 height 236
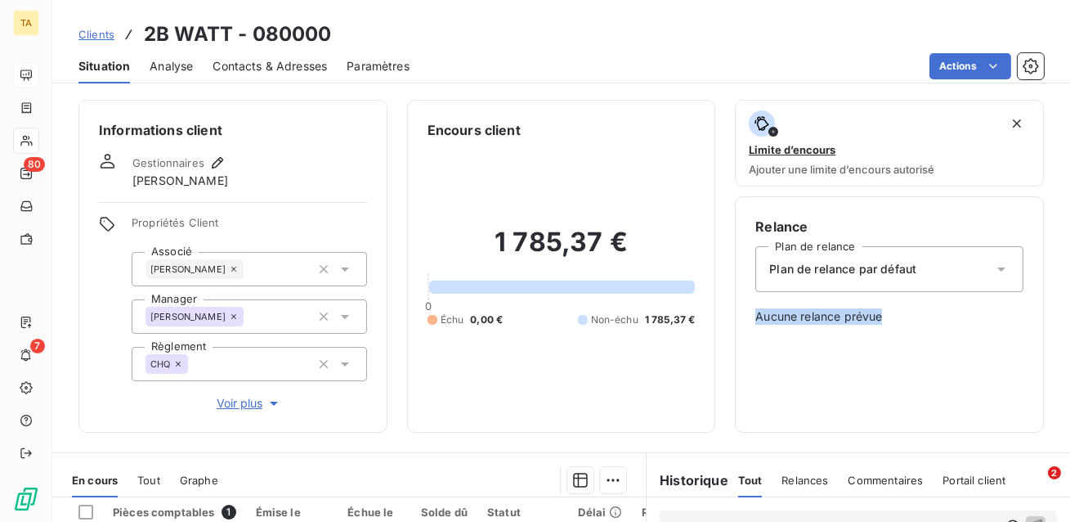
drag, startPoint x: 889, startPoint y: 316, endPoint x: 754, endPoint y: 312, distance: 135.0
click at [756, 310] on span "Aucune relance prévue" at bounding box center [890, 316] width 268 height 16
click at [817, 352] on div "Relance Plan de relance Plan de relance par défaut Aucune relance prévue" at bounding box center [890, 314] width 268 height 195
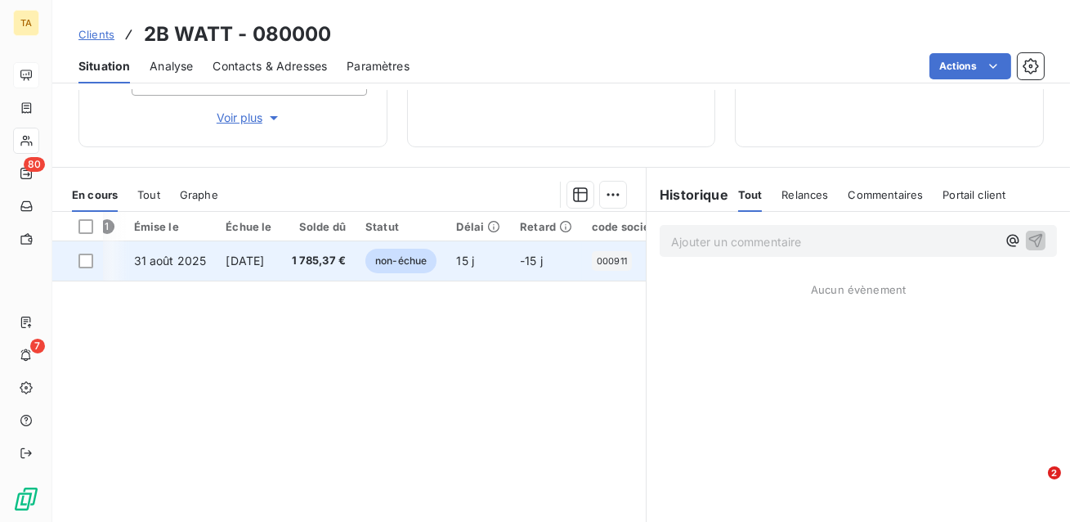
scroll to position [0, 114]
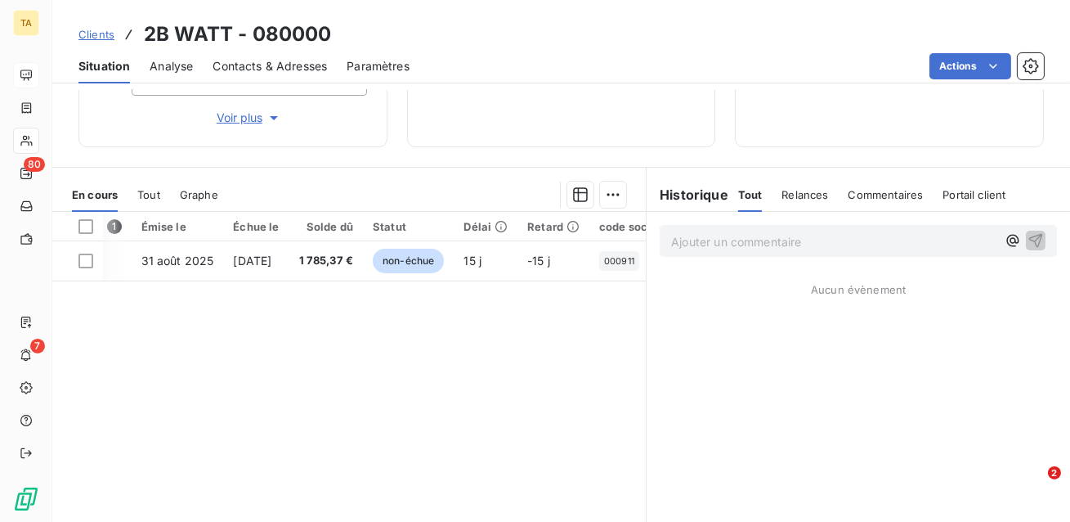
click at [141, 194] on span "Tout" at bounding box center [148, 194] width 23 height 13
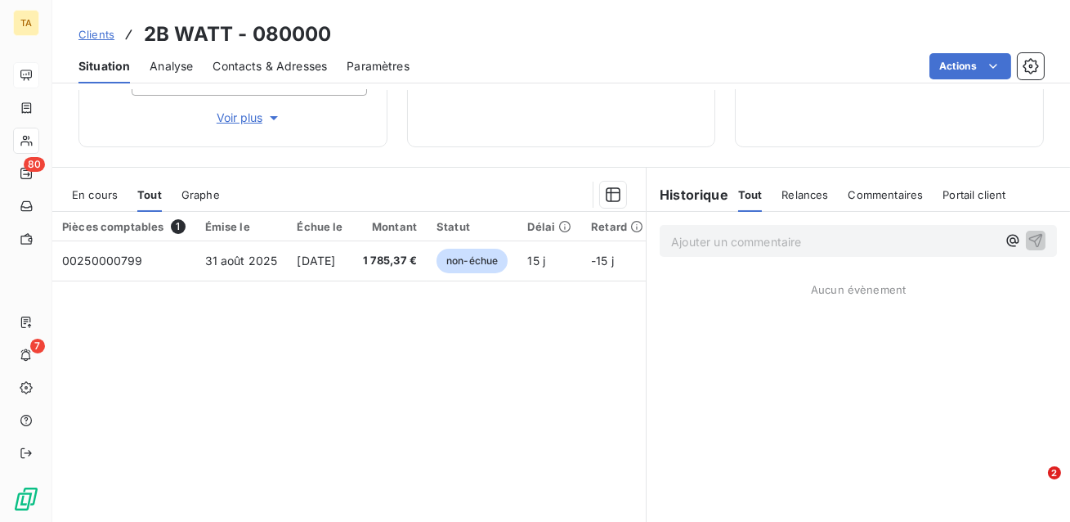
click at [185, 200] on span "Graphe" at bounding box center [201, 194] width 38 height 13
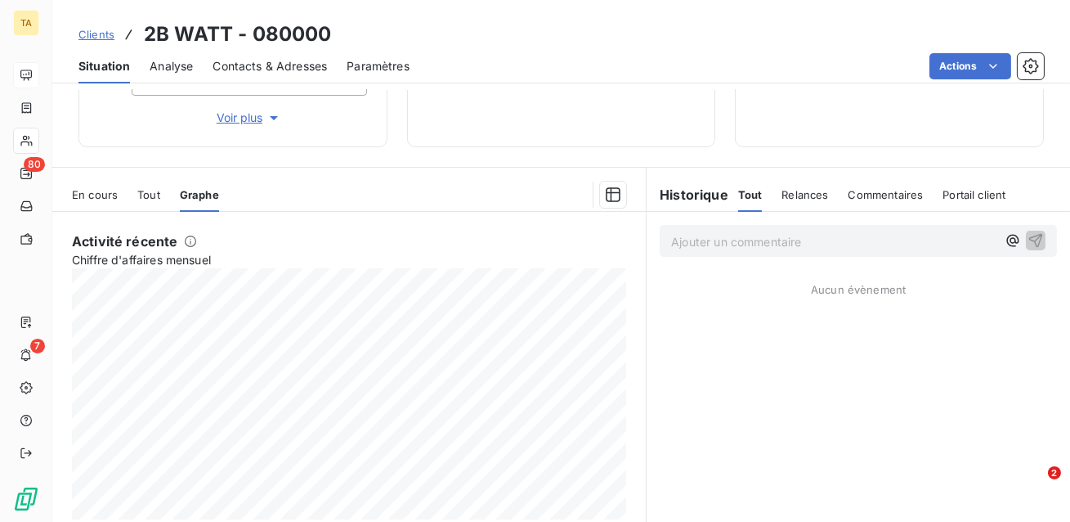
click at [146, 197] on span "Tout" at bounding box center [148, 194] width 23 height 13
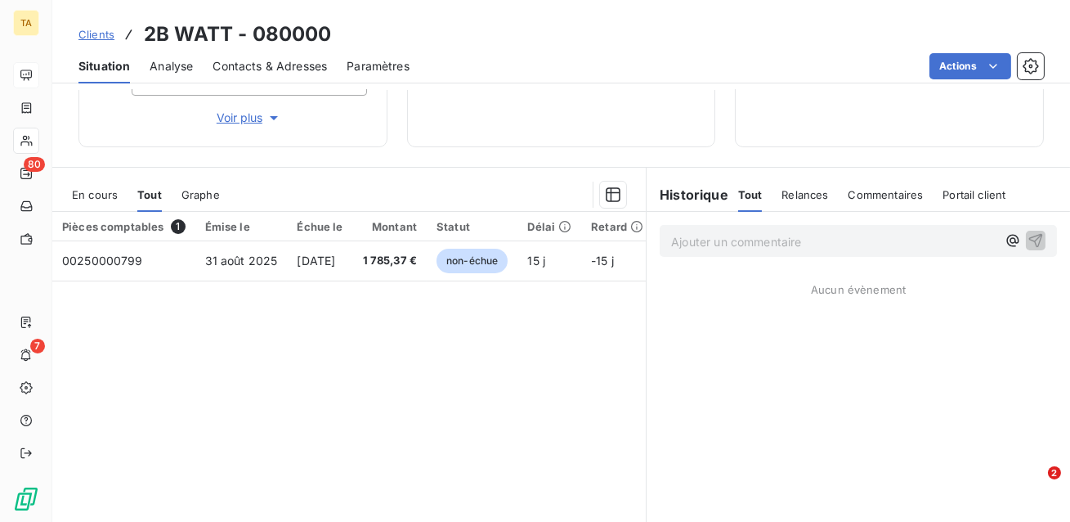
click at [97, 195] on span "En cours" at bounding box center [95, 194] width 46 height 13
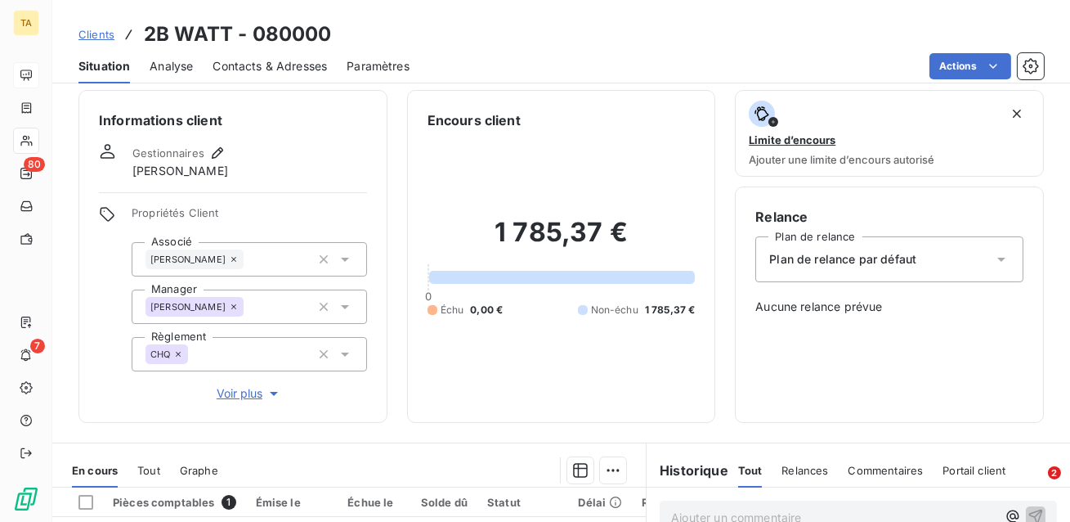
scroll to position [0, 0]
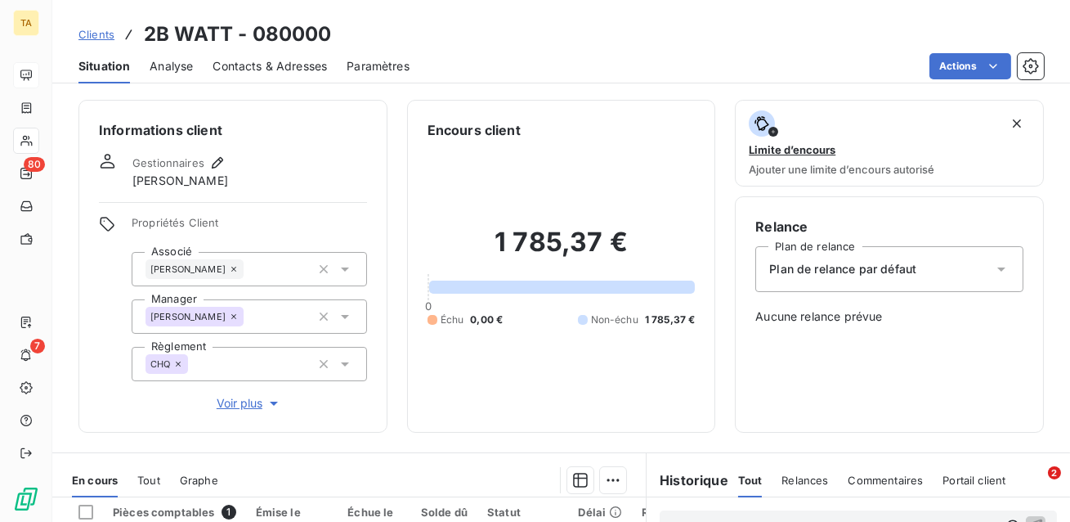
click at [168, 65] on span "Analyse" at bounding box center [171, 66] width 43 height 16
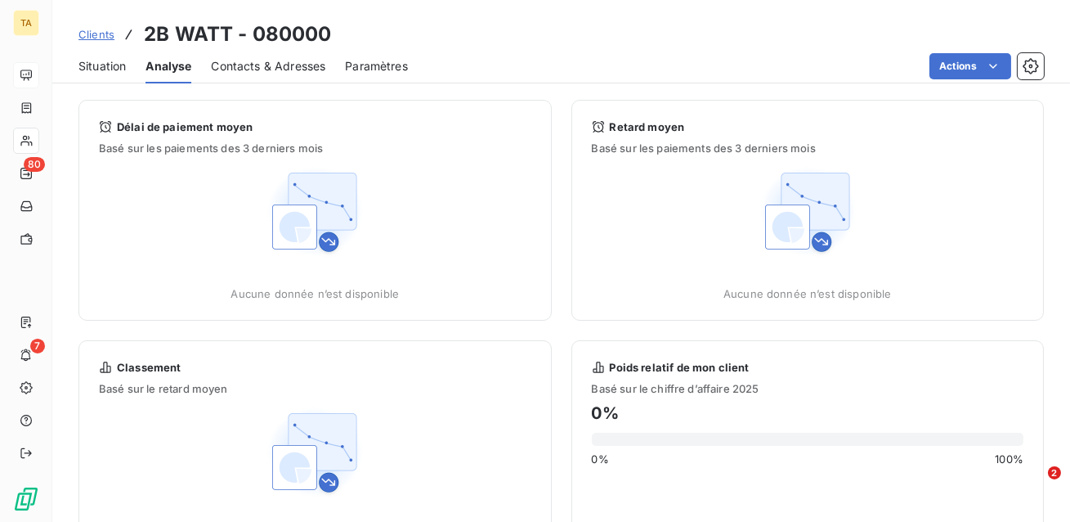
click at [292, 67] on span "Contacts & Adresses" at bounding box center [268, 66] width 114 height 16
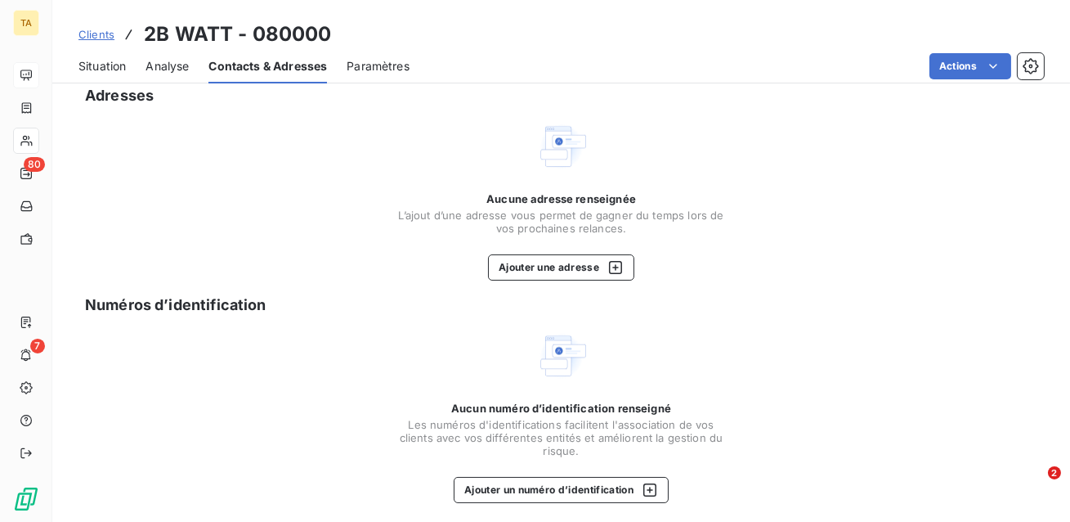
scroll to position [157, 0]
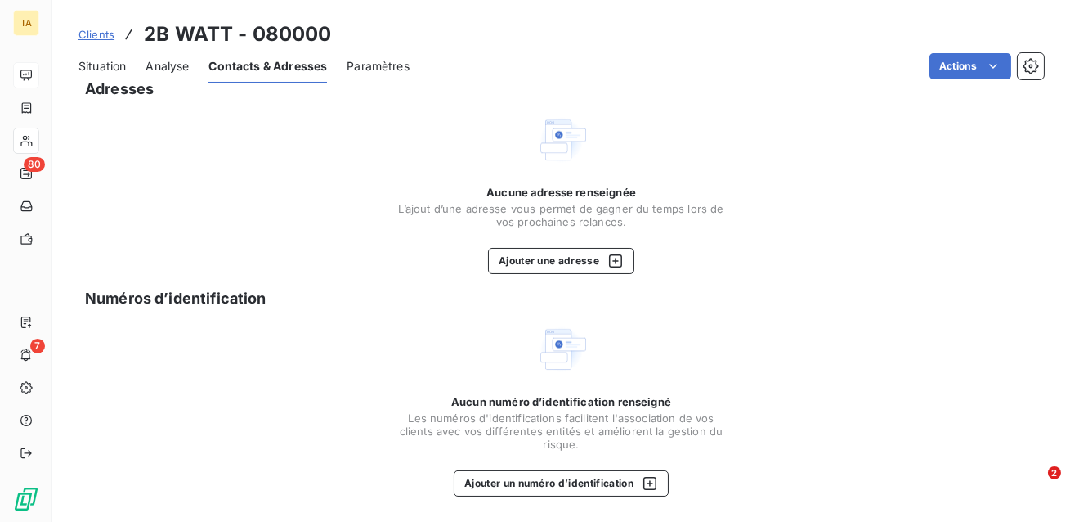
click at [395, 61] on span "Paramètres" at bounding box center [378, 66] width 63 height 16
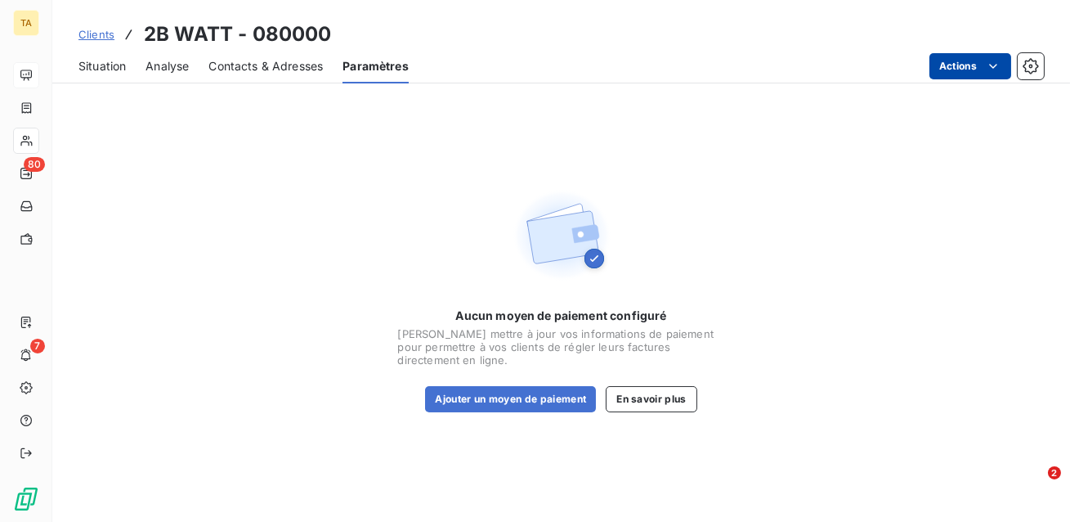
click at [975, 65] on html "TA 80 7 Clients 2B WATT - 080000 Situation Analyse Contacts & Adresses Paramètr…" at bounding box center [535, 261] width 1070 height 522
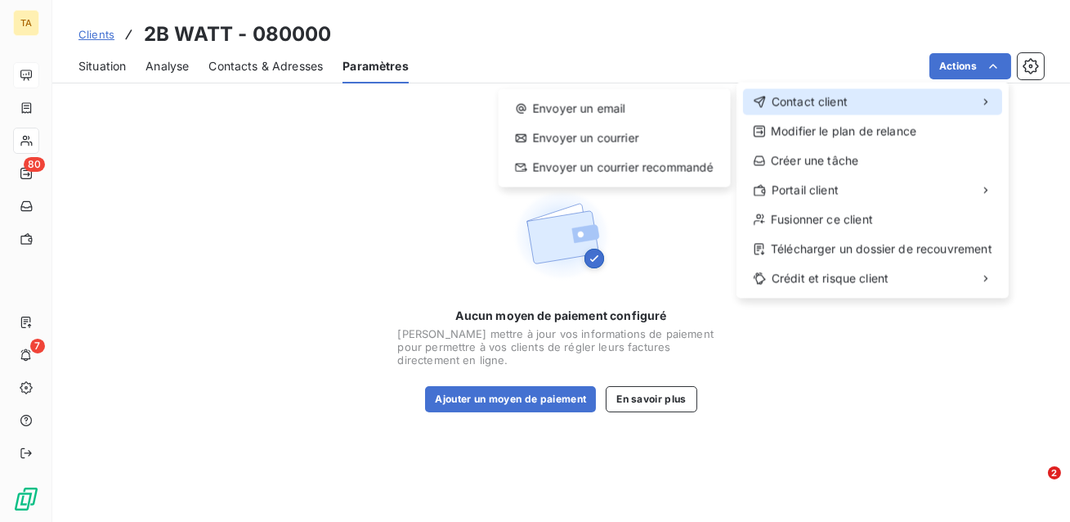
click at [956, 97] on div "Contact client" at bounding box center [872, 101] width 259 height 26
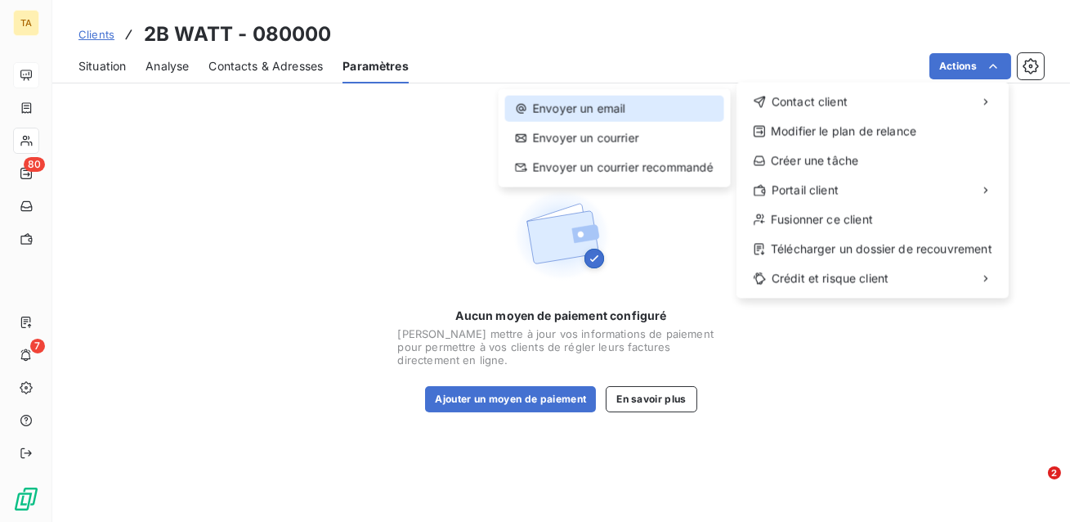
click at [666, 108] on div "Envoyer un email" at bounding box center [614, 109] width 219 height 26
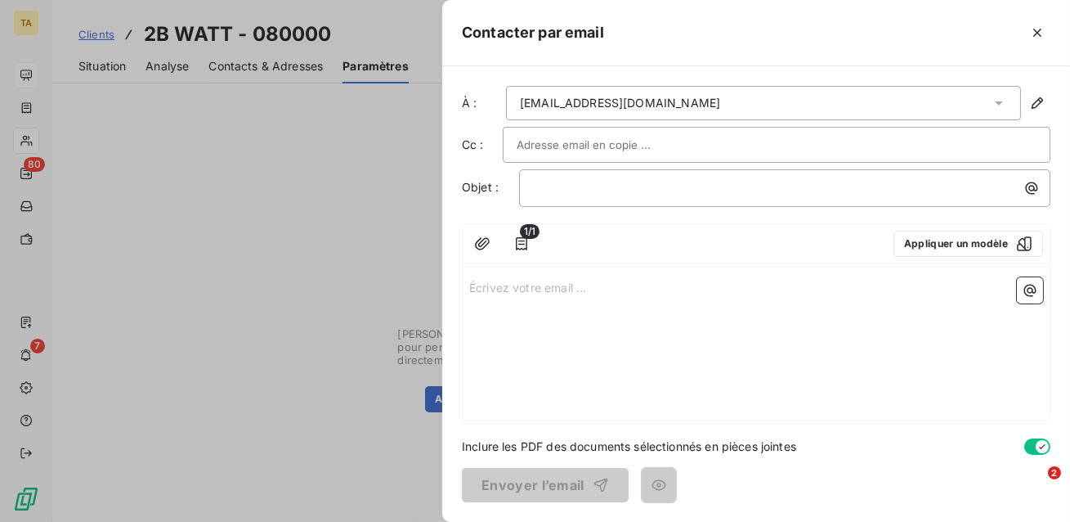
click at [546, 330] on div "Écrivez votre email ... ﻿" at bounding box center [756, 346] width 587 height 150
click at [569, 200] on div "﻿" at bounding box center [785, 188] width 532 height 38
click at [565, 191] on p "﻿" at bounding box center [789, 187] width 512 height 19
click at [537, 312] on div "Écrivez votre email ... ﻿" at bounding box center [756, 346] width 587 height 150
click at [534, 290] on p "Écrivez votre email ... ﻿" at bounding box center [756, 286] width 574 height 19
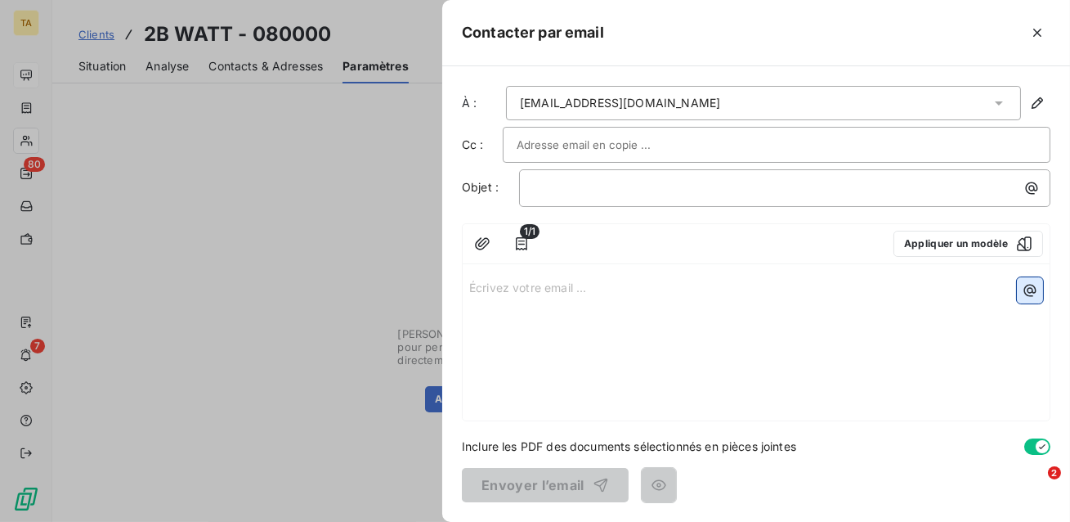
click at [1030, 294] on icon "button" at bounding box center [1030, 290] width 16 height 16
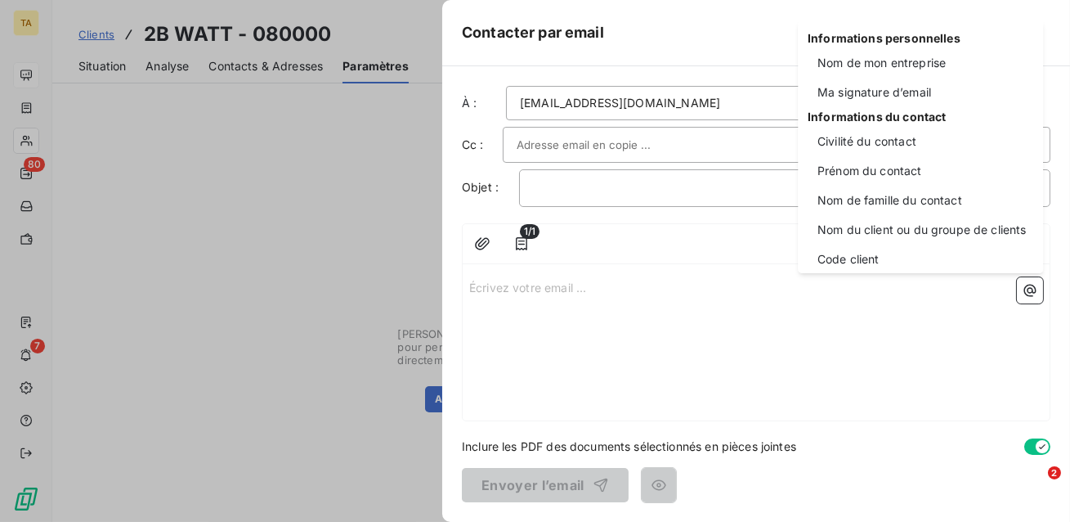
click at [724, 247] on html "TA 80 7 Clients 2B WATT - 080000 Situation Analyse Contacts & Adresses Paramètr…" at bounding box center [535, 261] width 1070 height 522
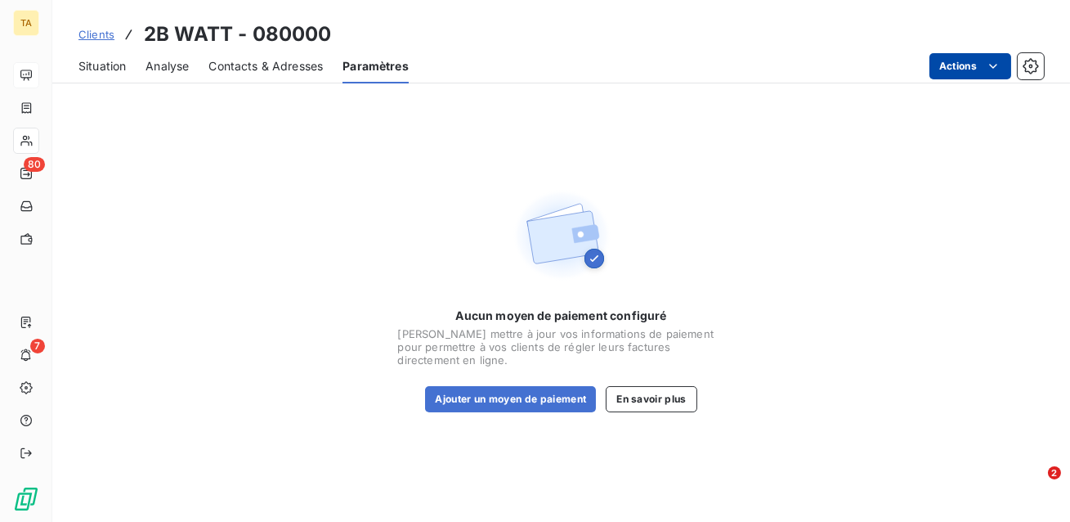
click at [958, 61] on html "TA 80 7 Clients 2B WATT - 080000 Situation Analyse Contacts & Adresses Paramètr…" at bounding box center [535, 261] width 1070 height 522
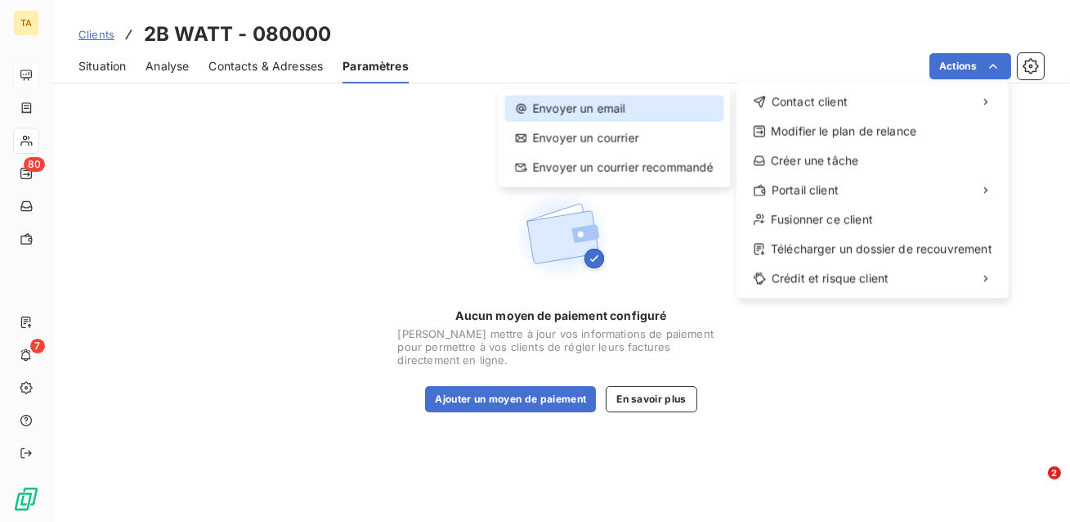
click at [666, 107] on div "Envoyer un email" at bounding box center [614, 109] width 219 height 26
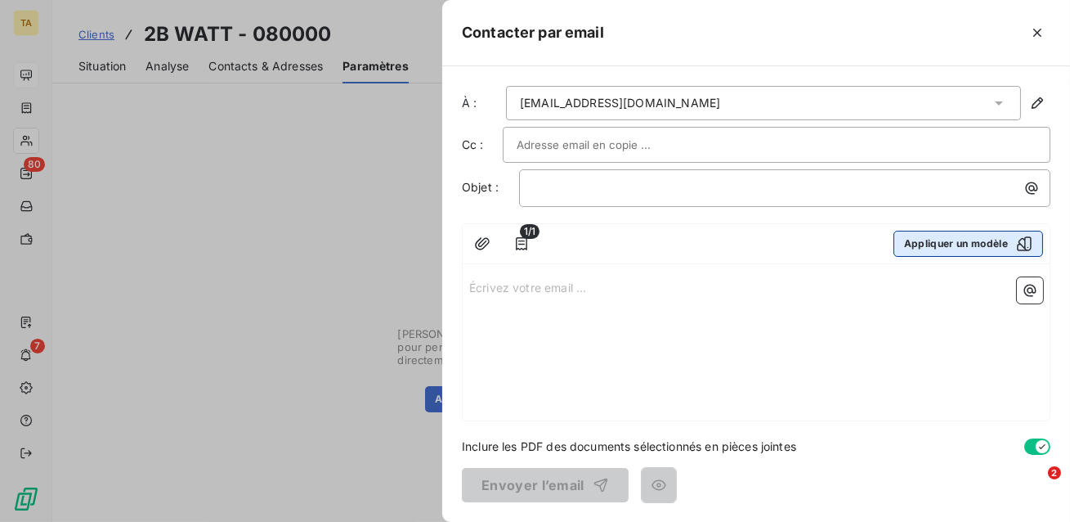
click at [969, 249] on button "Appliquer un modèle" at bounding box center [969, 244] width 150 height 26
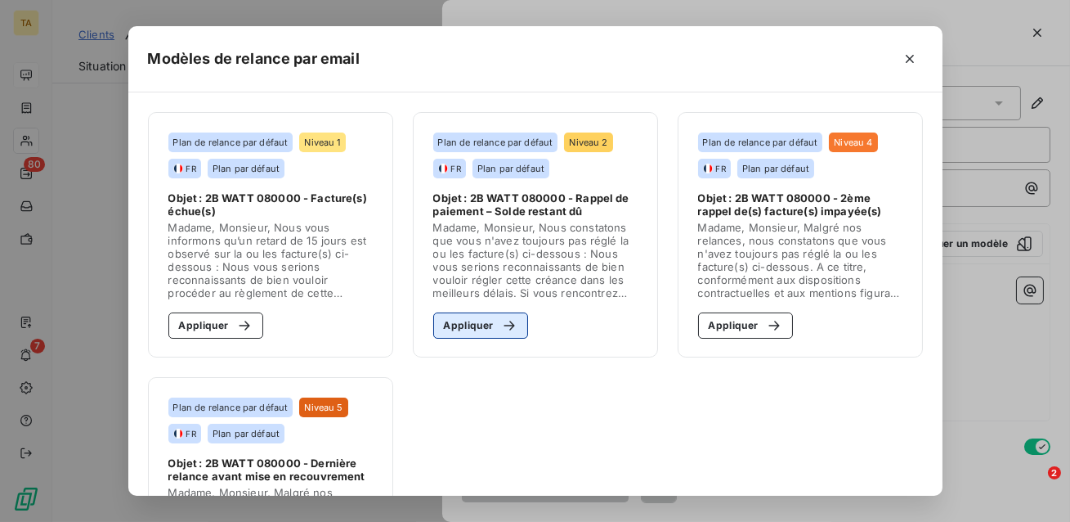
click at [482, 330] on button "Appliquer" at bounding box center [481, 325] width 96 height 26
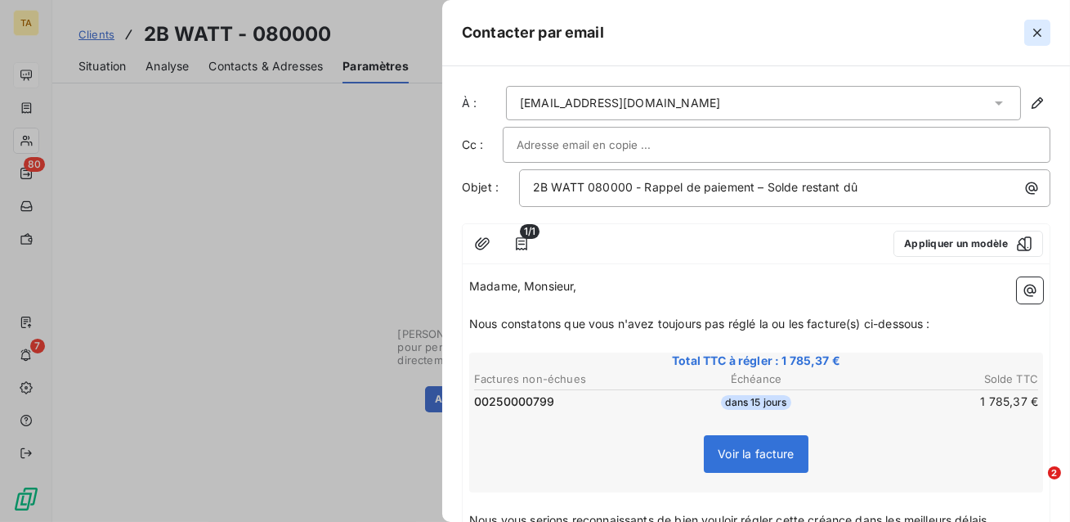
click at [1043, 37] on icon "button" at bounding box center [1038, 33] width 16 height 16
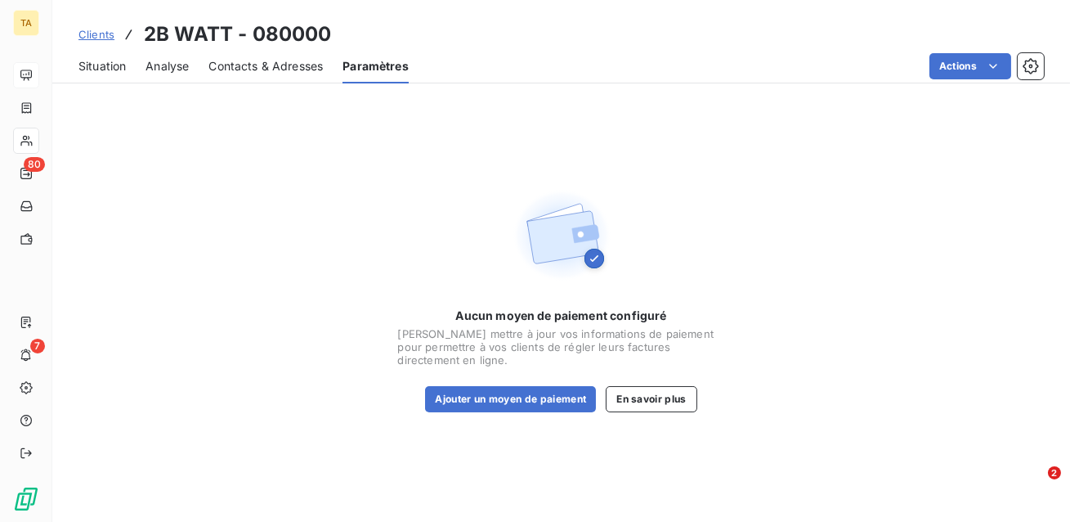
click at [108, 64] on span "Situation" at bounding box center [102, 66] width 47 height 16
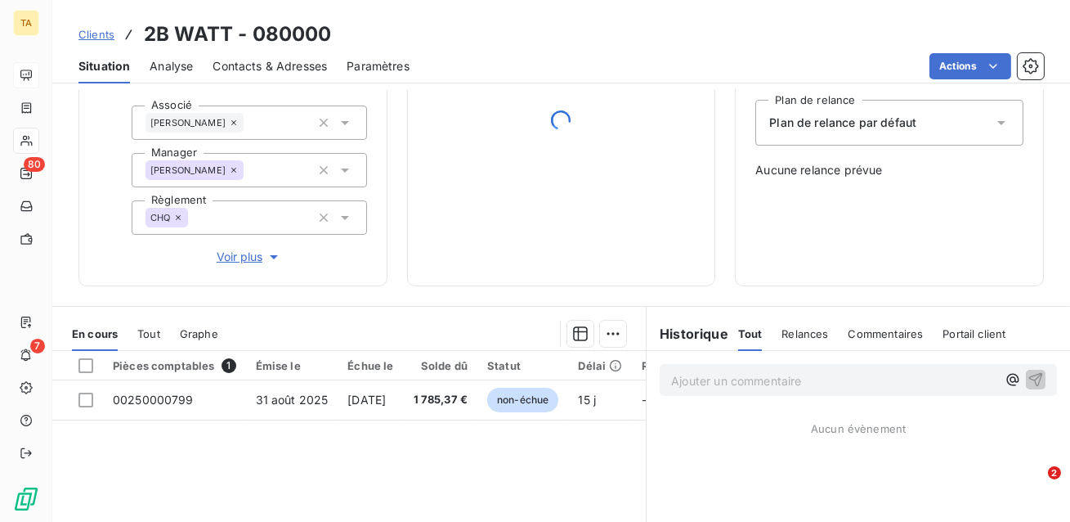
scroll to position [232, 0]
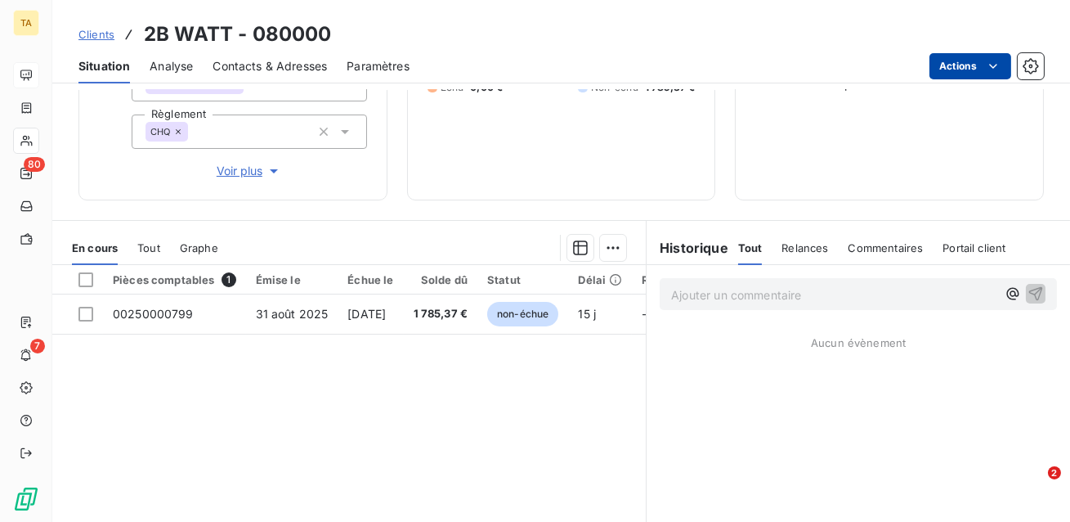
click at [963, 63] on html "TA 80 7 Clients 2B WATT - 080000 Situation Analyse Contacts & Adresses Paramètr…" at bounding box center [535, 261] width 1070 height 522
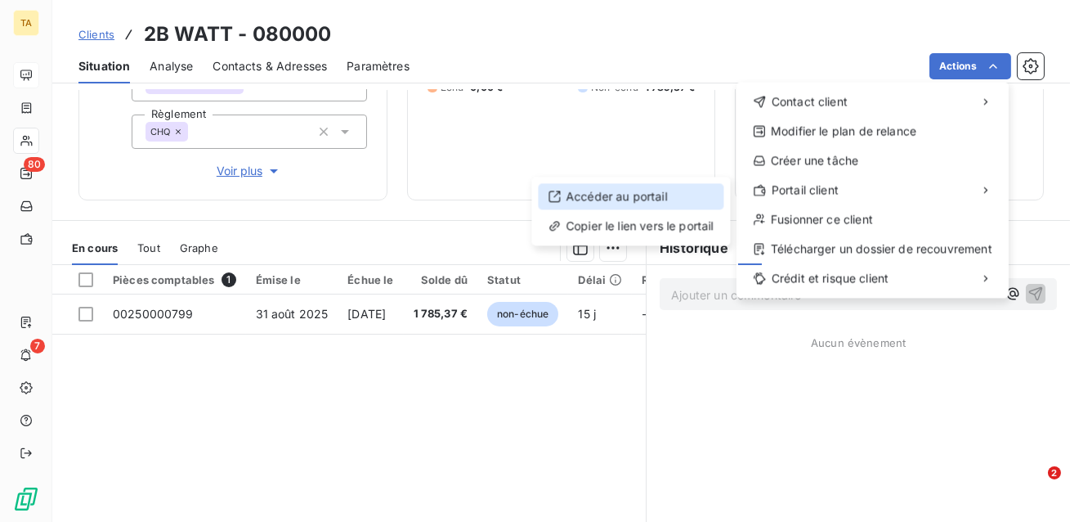
click at [680, 191] on div "Accéder au portail" at bounding box center [631, 196] width 186 height 26
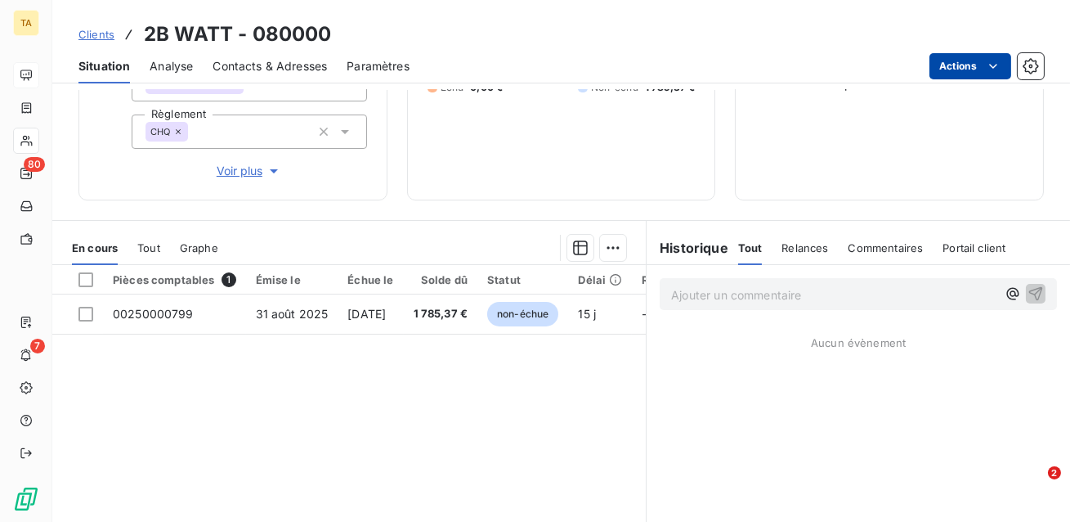
click at [979, 62] on html "TA 80 7 Clients 2B WATT - 080000 Situation Analyse Contacts & Adresses Paramètr…" at bounding box center [535, 261] width 1070 height 522
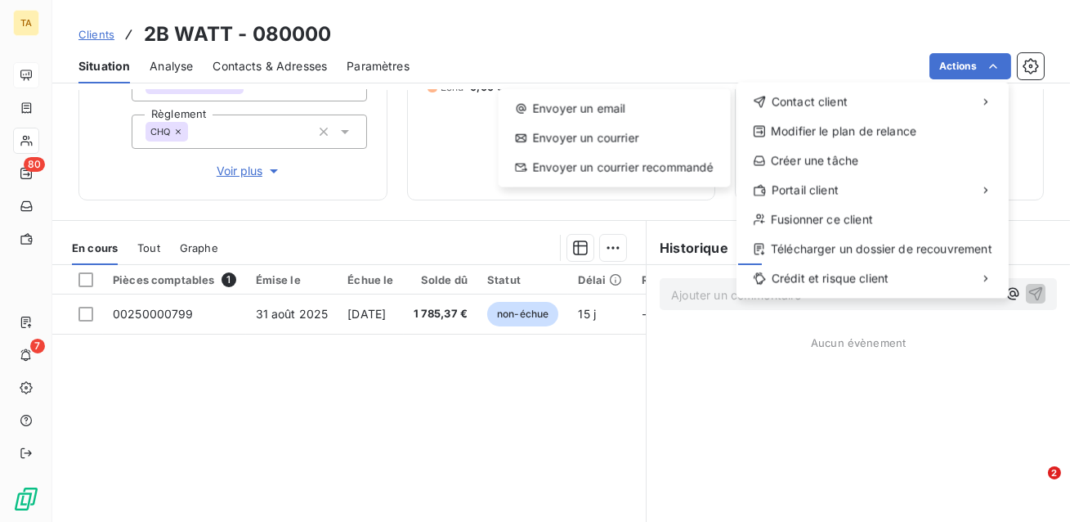
click at [779, 23] on html "TA 80 7 Clients 2B WATT - 080000 Situation Analyse Contacts & Adresses Paramètr…" at bounding box center [535, 261] width 1070 height 522
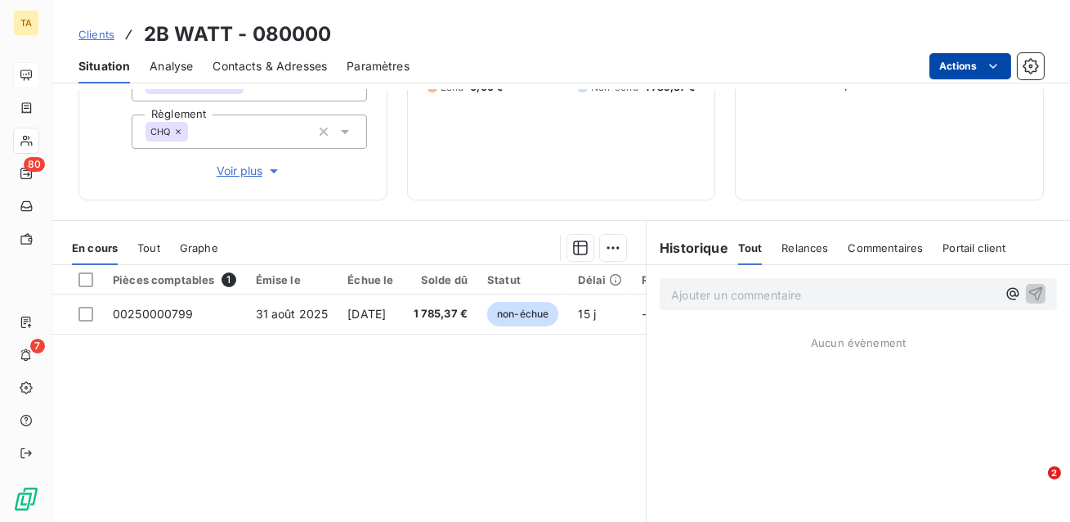
click at [944, 60] on html "TA 80 7 Clients 2B WATT - 080000 Situation Analyse Contacts & Adresses Paramètr…" at bounding box center [535, 261] width 1070 height 522
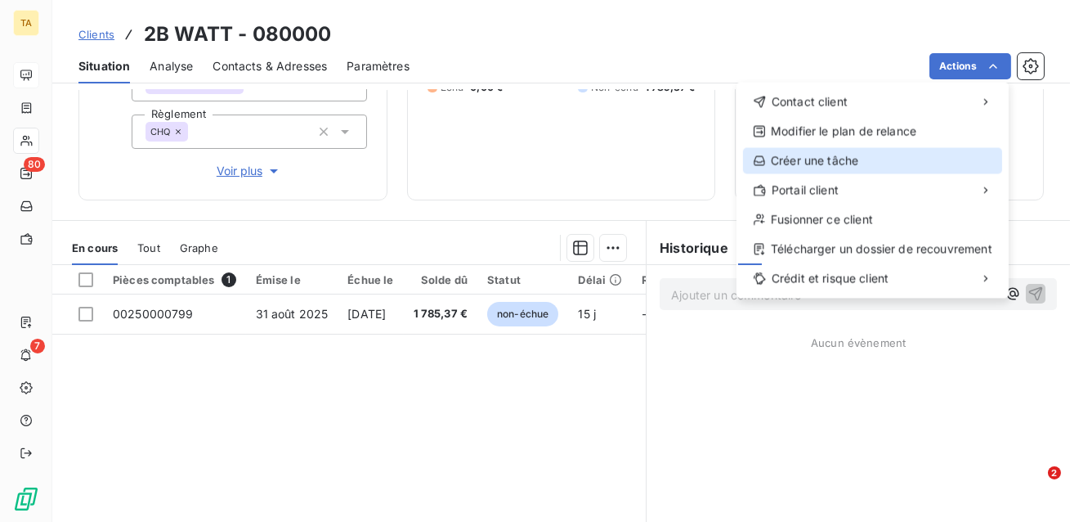
click at [870, 162] on div "Créer une tâche" at bounding box center [872, 160] width 259 height 26
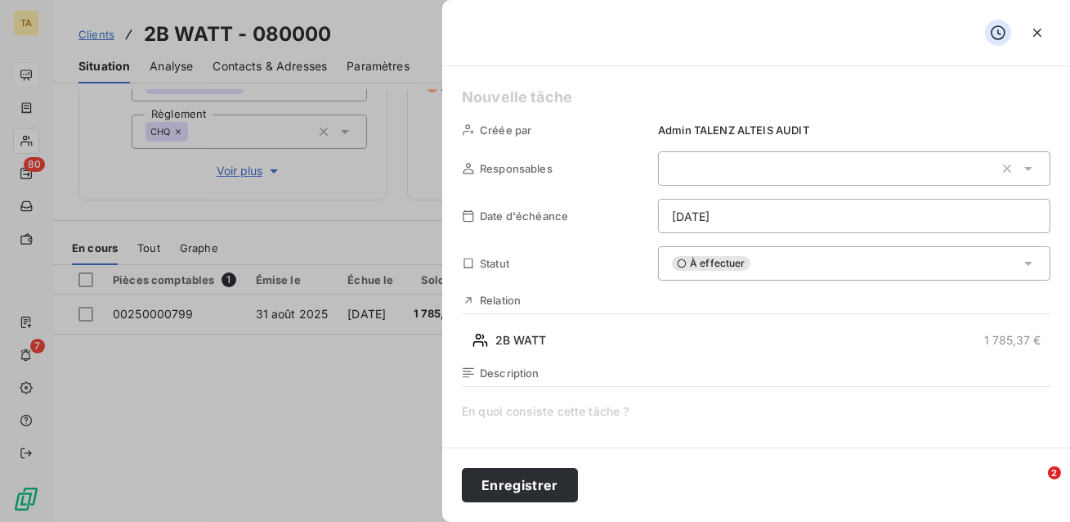
click at [743, 210] on html "TA 80 7 Clients 2B WATT - 080000 Situation Analyse Contacts & Adresses Paramètr…" at bounding box center [535, 261] width 1070 height 522
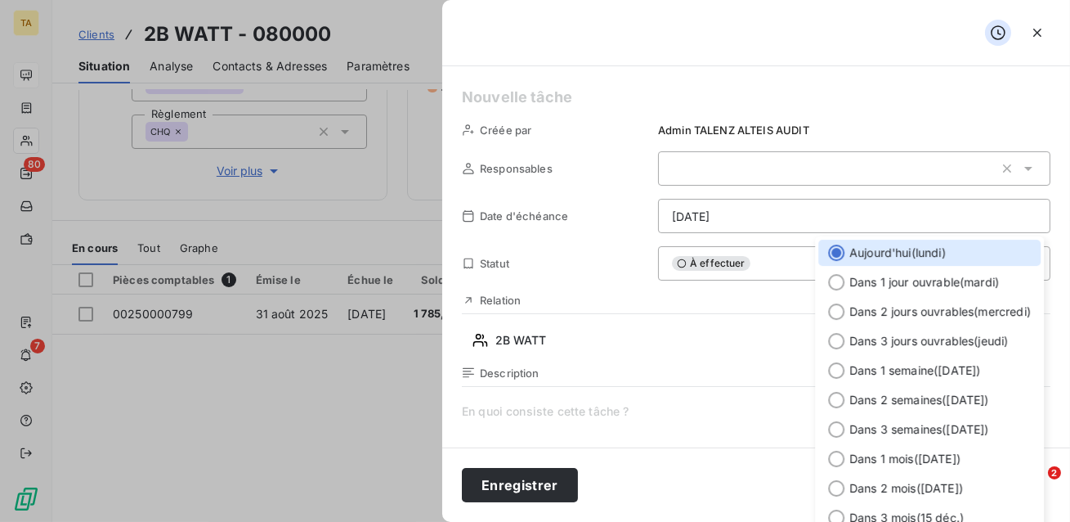
click at [743, 210] on html "TA 80 7 Clients 2B WATT - 080000 Situation Analyse Contacts & Adresses Paramètr…" at bounding box center [535, 261] width 1070 height 522
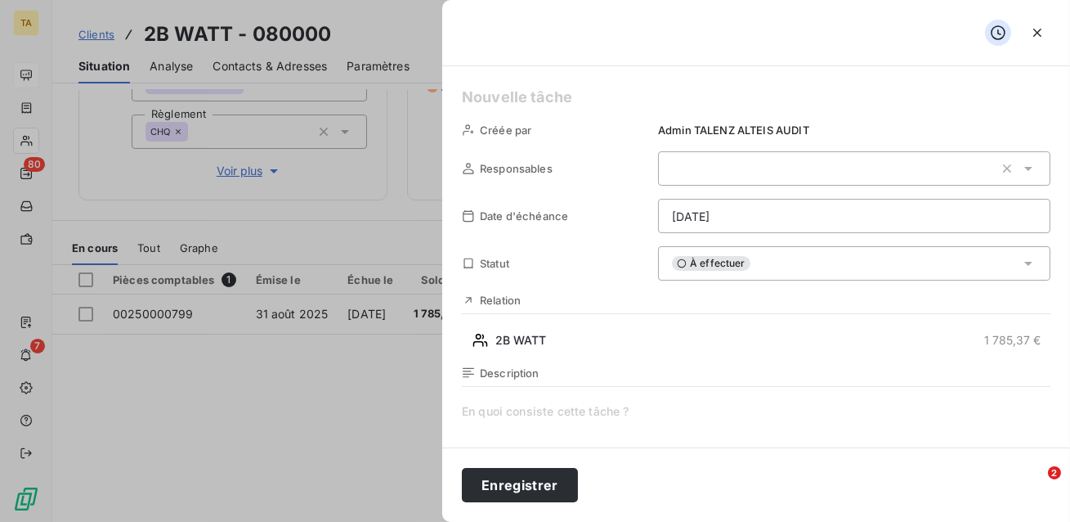
click at [764, 176] on div at bounding box center [854, 168] width 393 height 34
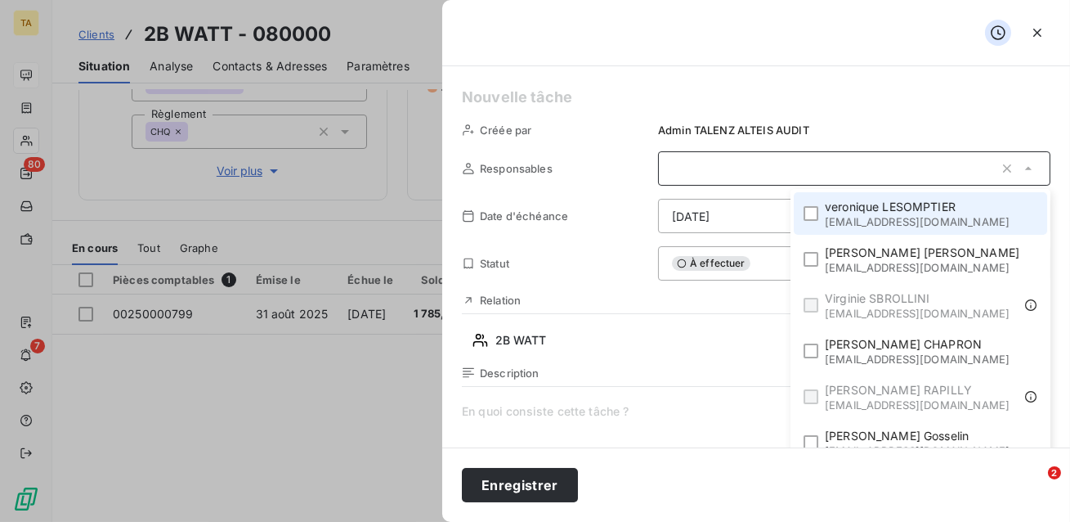
click at [764, 176] on div at bounding box center [854, 168] width 393 height 34
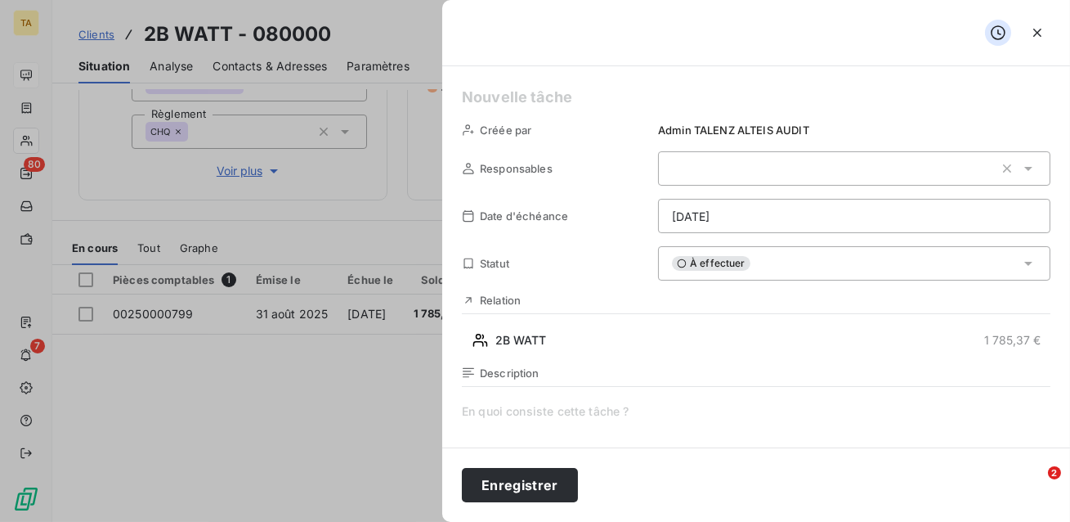
click at [1037, 29] on icon "button" at bounding box center [1038, 33] width 16 height 16
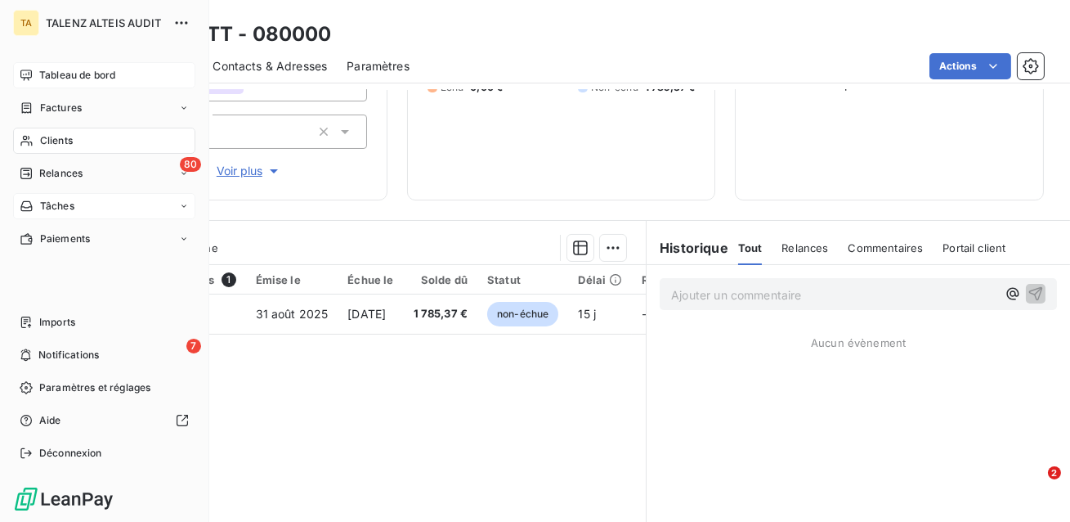
click at [56, 214] on div "Tâches" at bounding box center [104, 206] width 182 height 26
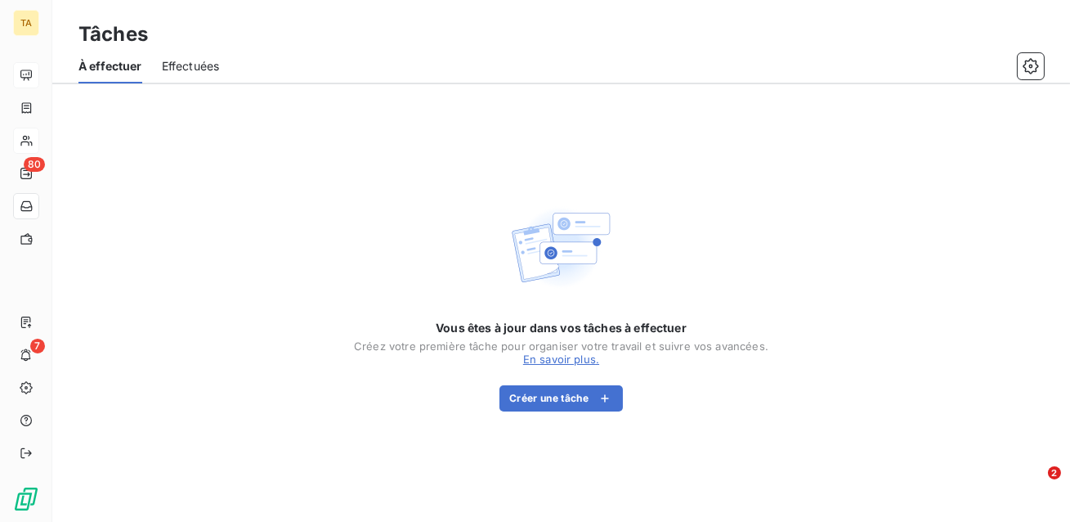
click at [396, 182] on div "Vous êtes à jour dans vos tâches à effectuer Créez votre première tâche pour or…" at bounding box center [561, 303] width 415 height 438
click at [538, 402] on button "Créer une tâche" at bounding box center [561, 398] width 123 height 26
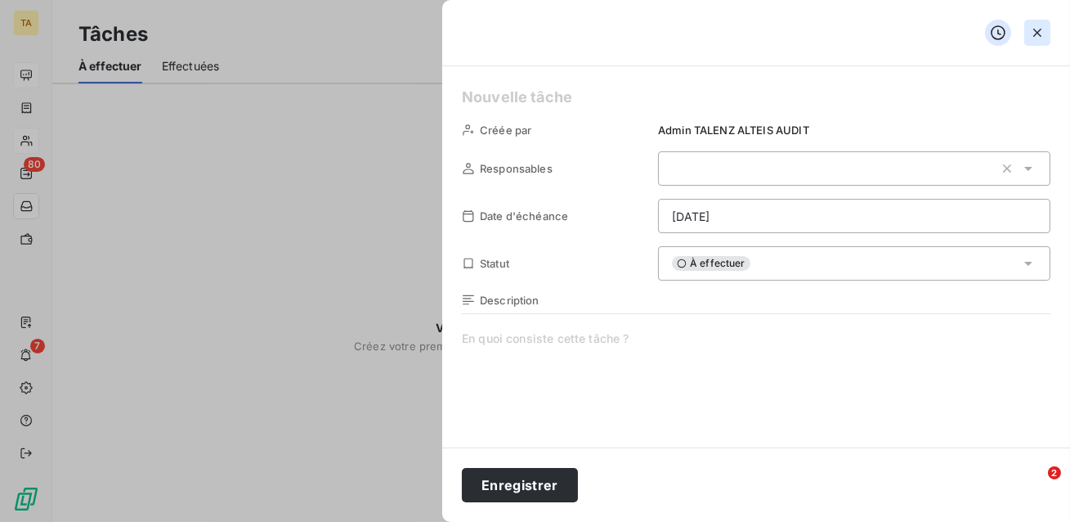
click at [1042, 34] on icon "button" at bounding box center [1038, 33] width 16 height 16
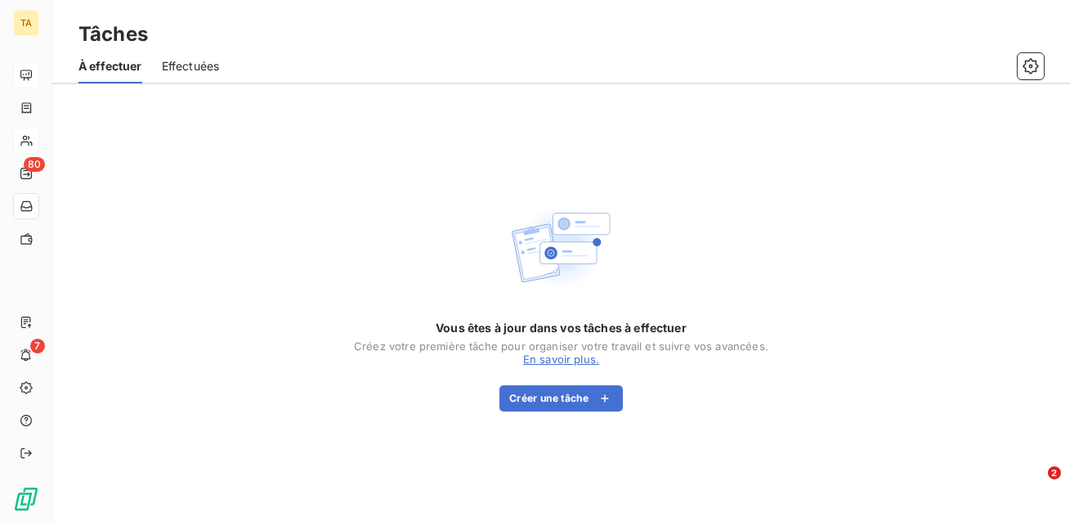
click at [197, 61] on span "Effectuées" at bounding box center [191, 66] width 58 height 16
click at [99, 56] on div "À effectuer" at bounding box center [109, 66] width 61 height 34
click at [192, 66] on span "Effectuées" at bounding box center [191, 66] width 58 height 16
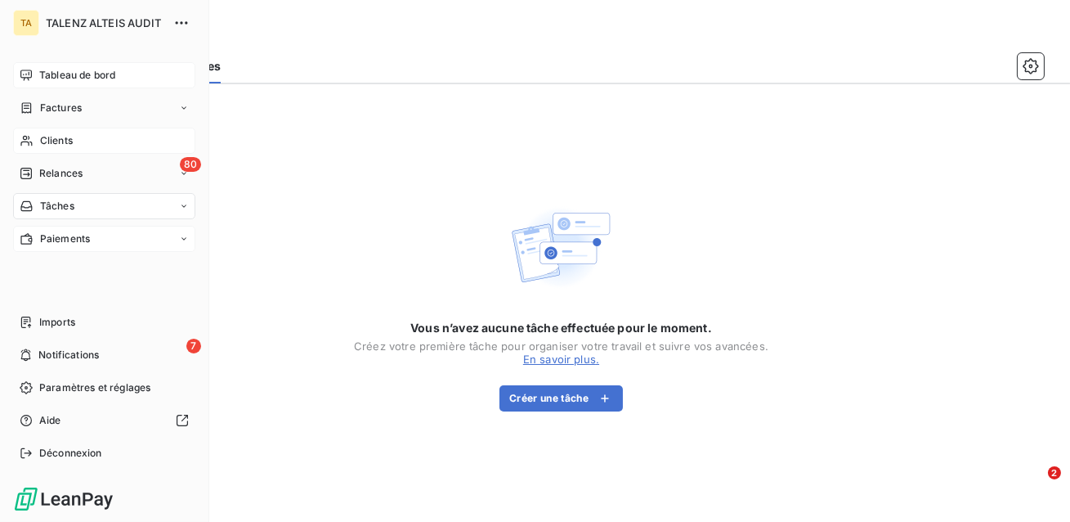
click at [64, 234] on span "Paiements" at bounding box center [65, 238] width 50 height 15
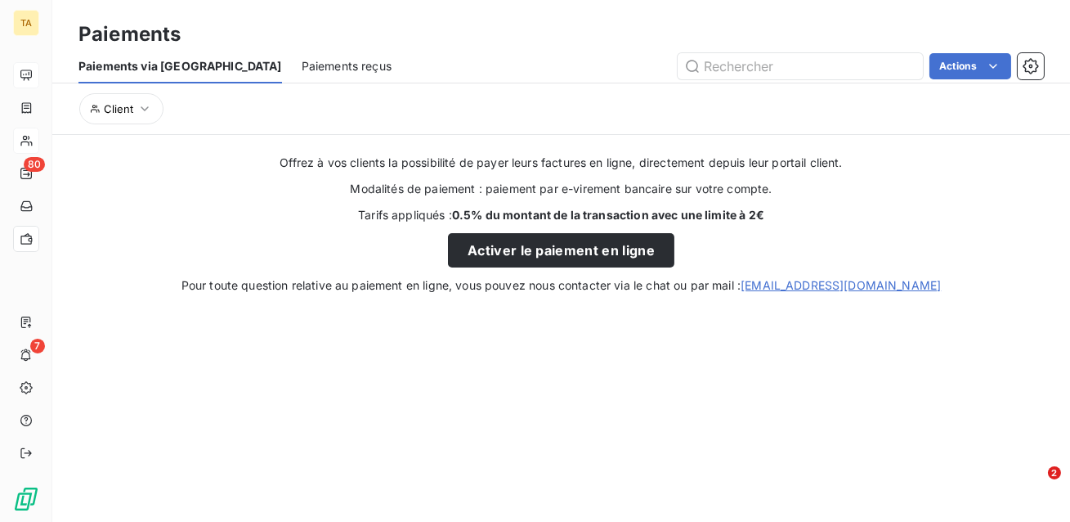
click at [302, 70] on span "Paiements reçus" at bounding box center [347, 66] width 90 height 16
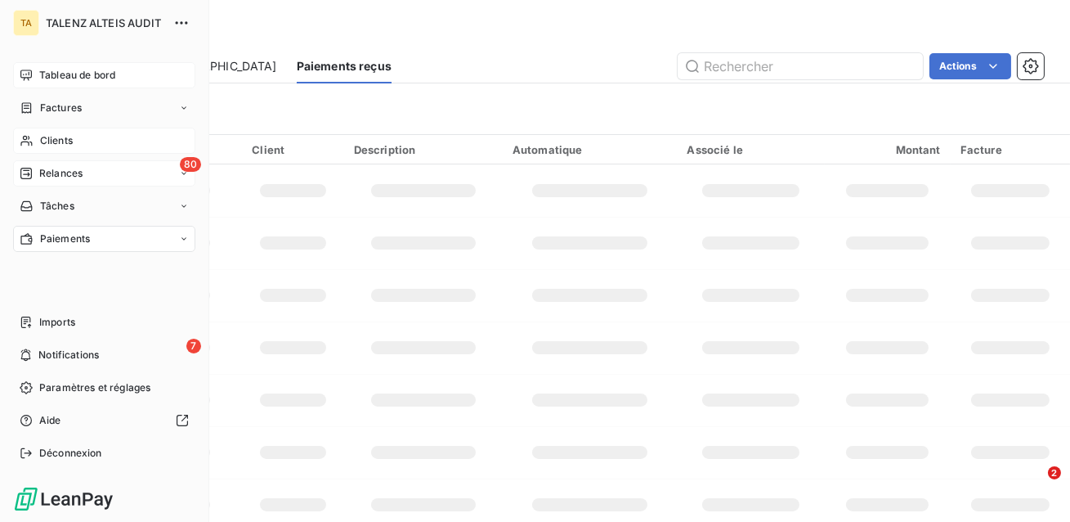
click at [25, 173] on icon at bounding box center [25, 173] width 11 height 11
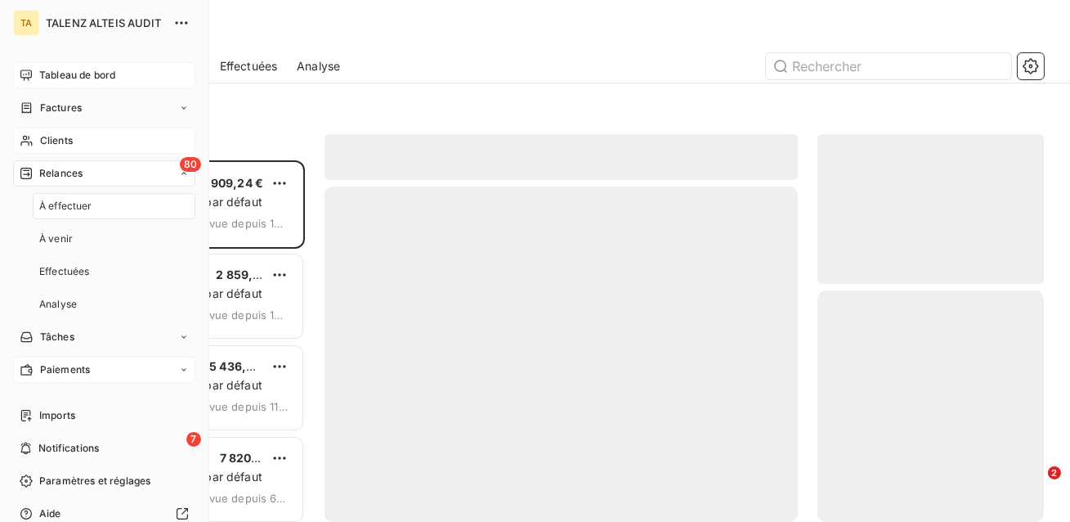
scroll to position [361, 227]
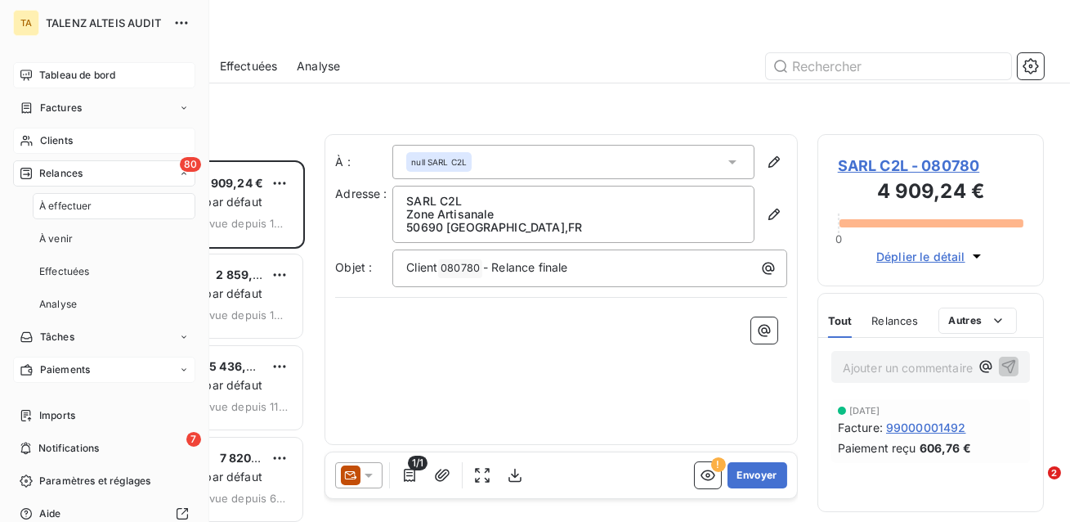
click at [35, 179] on div "Relances" at bounding box center [51, 173] width 63 height 15
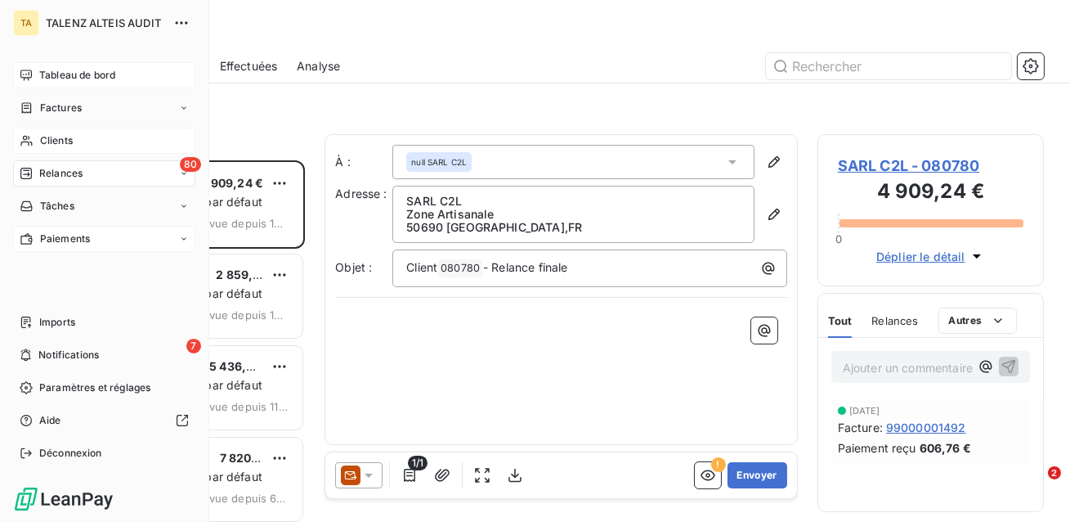
click at [84, 173] on div "80 Relances" at bounding box center [104, 173] width 182 height 26
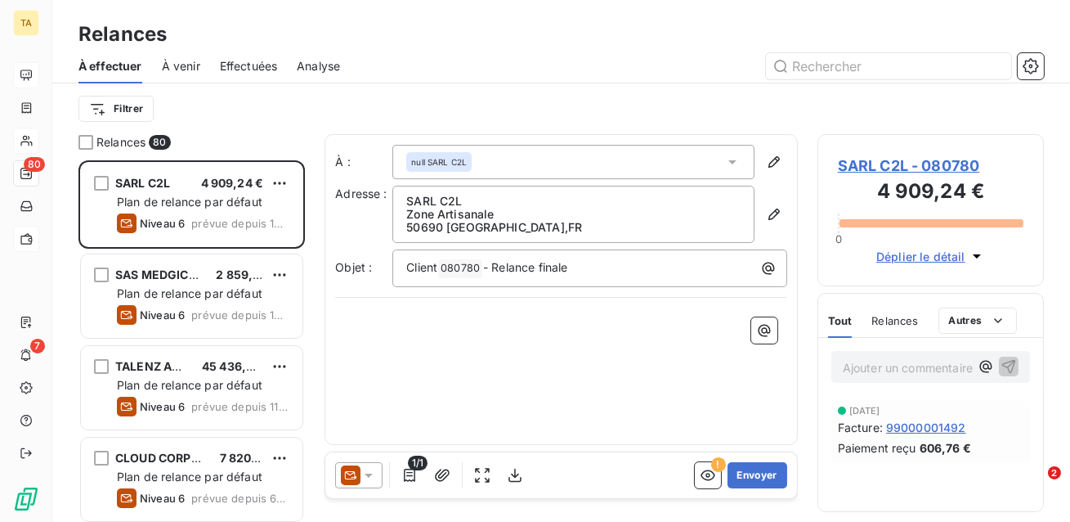
click at [273, 124] on div "Filtrer" at bounding box center [562, 108] width 966 height 51
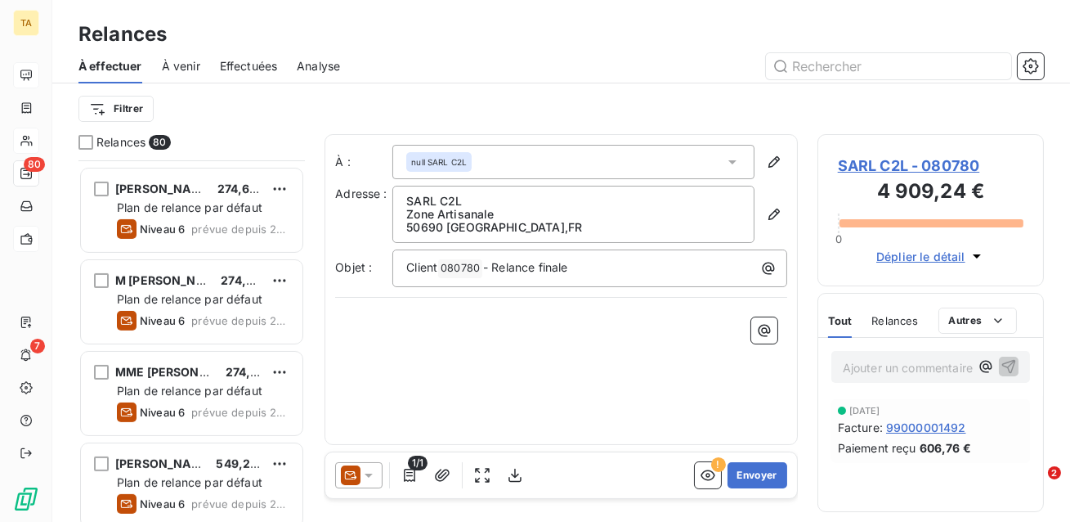
scroll to position [0, 0]
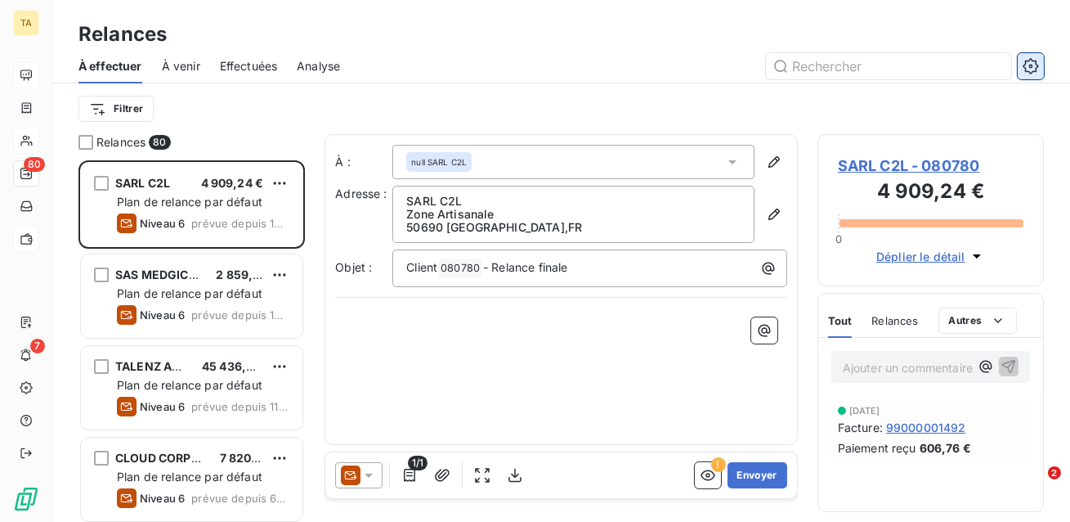
click at [1021, 59] on button "button" at bounding box center [1031, 66] width 26 height 26
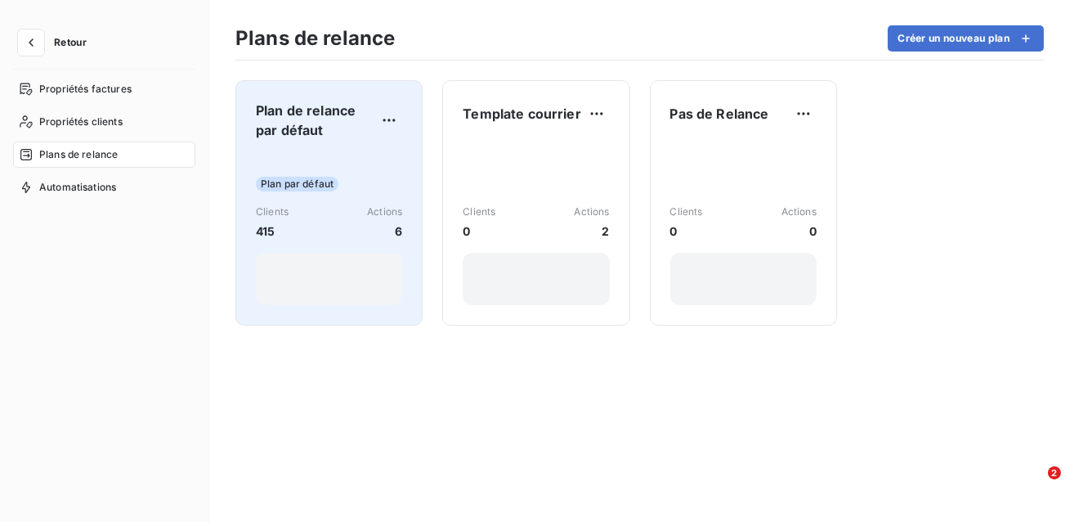
click at [358, 161] on div "Plan par défaut Clients 415 Actions 6" at bounding box center [329, 229] width 146 height 152
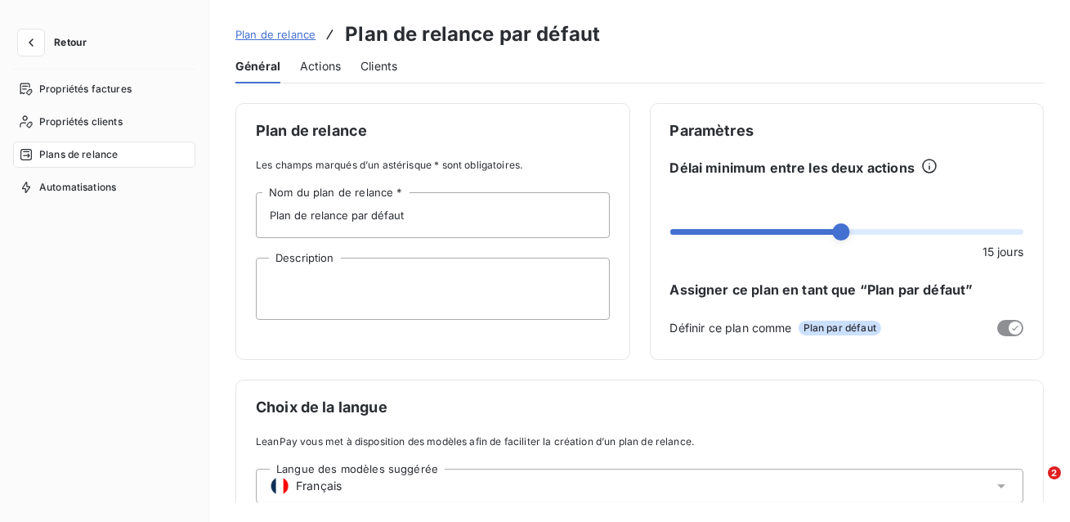
click at [319, 66] on span "Actions" at bounding box center [320, 66] width 41 height 16
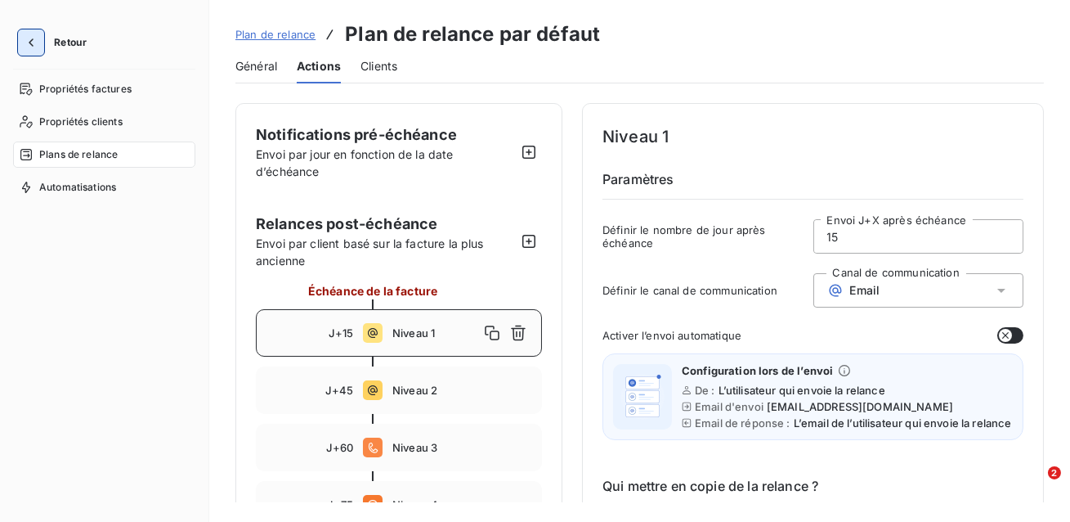
click at [30, 46] on icon "button" at bounding box center [31, 42] width 16 height 16
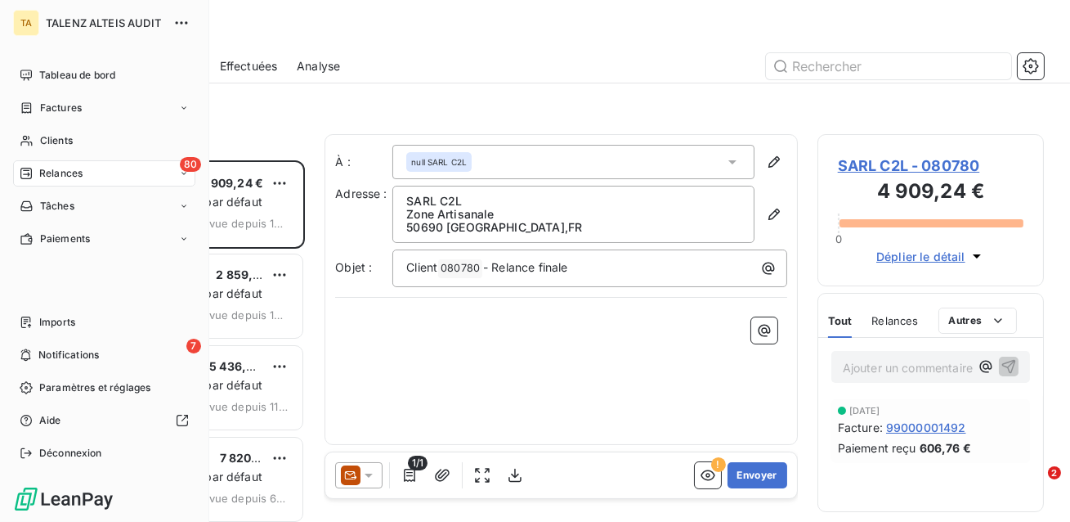
scroll to position [361, 227]
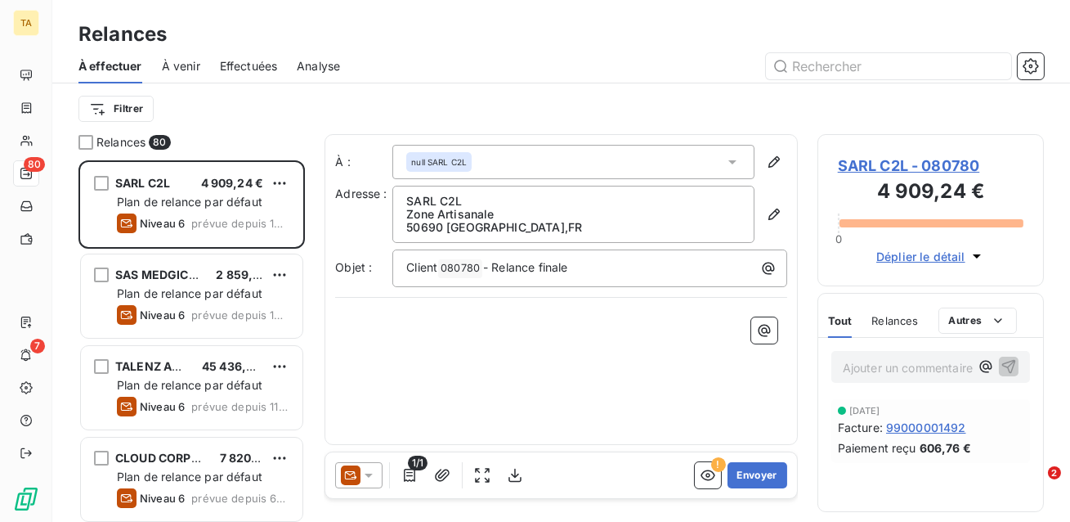
click at [123, 64] on span "À effectuer" at bounding box center [111, 66] width 64 height 16
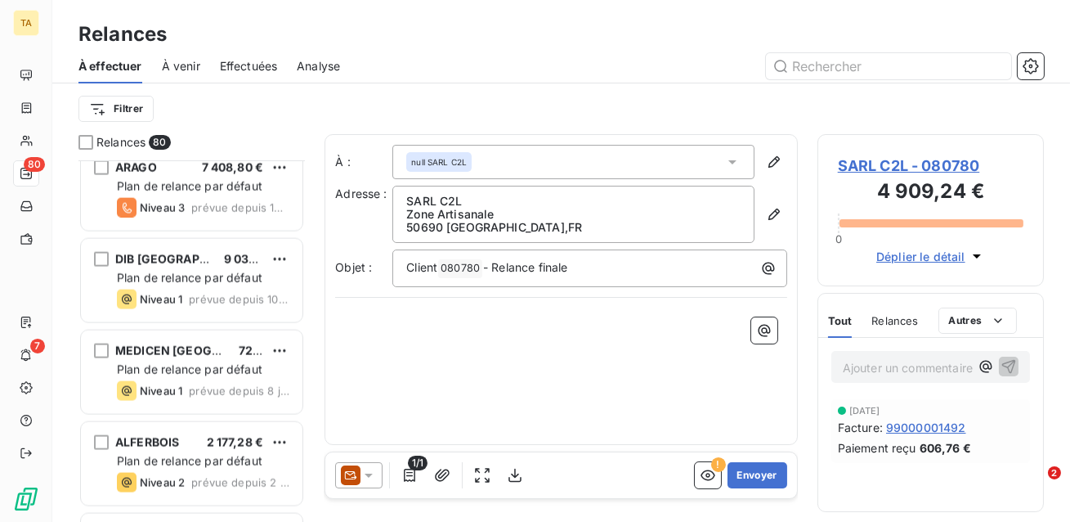
scroll to position [4874, 0]
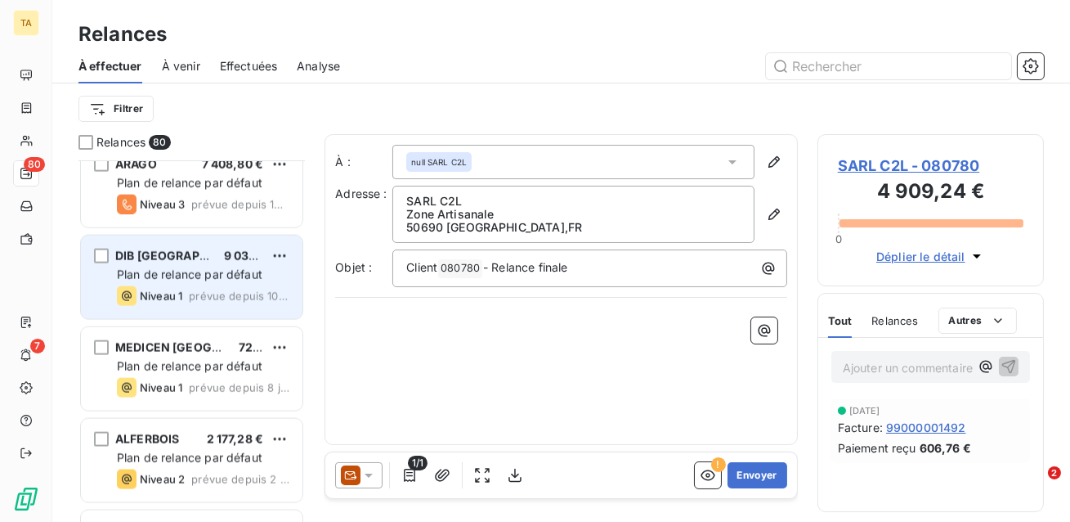
click at [194, 269] on span "Plan de relance par défaut" at bounding box center [190, 274] width 146 height 14
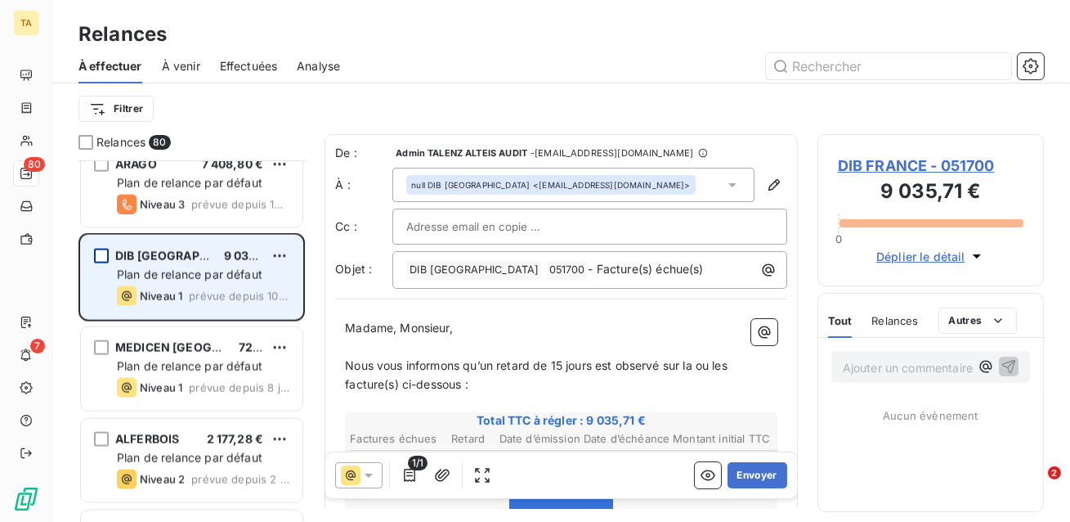
click at [100, 262] on div "grid" at bounding box center [101, 256] width 15 height 15
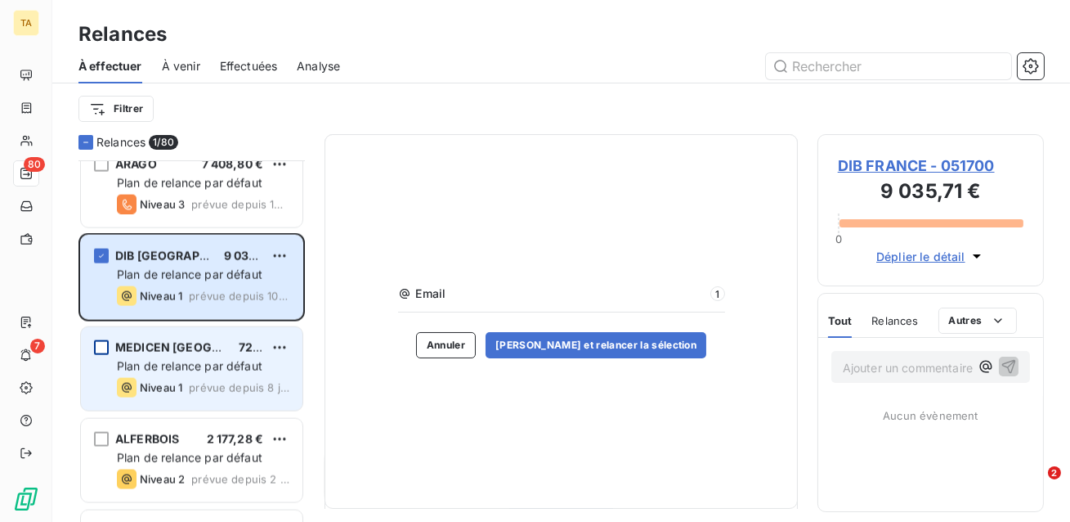
click at [101, 353] on div "grid" at bounding box center [101, 347] width 15 height 15
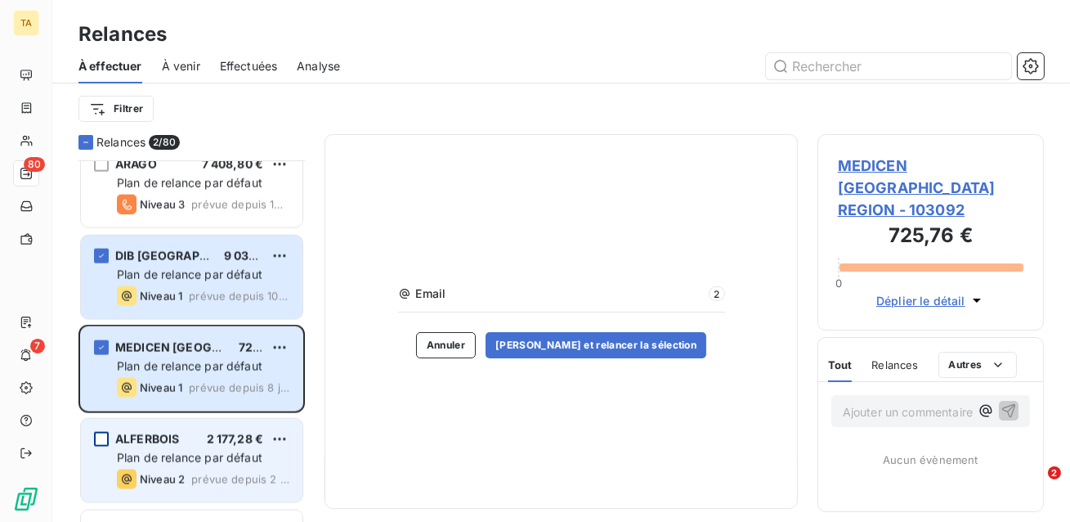
click at [105, 438] on div "grid" at bounding box center [101, 439] width 15 height 15
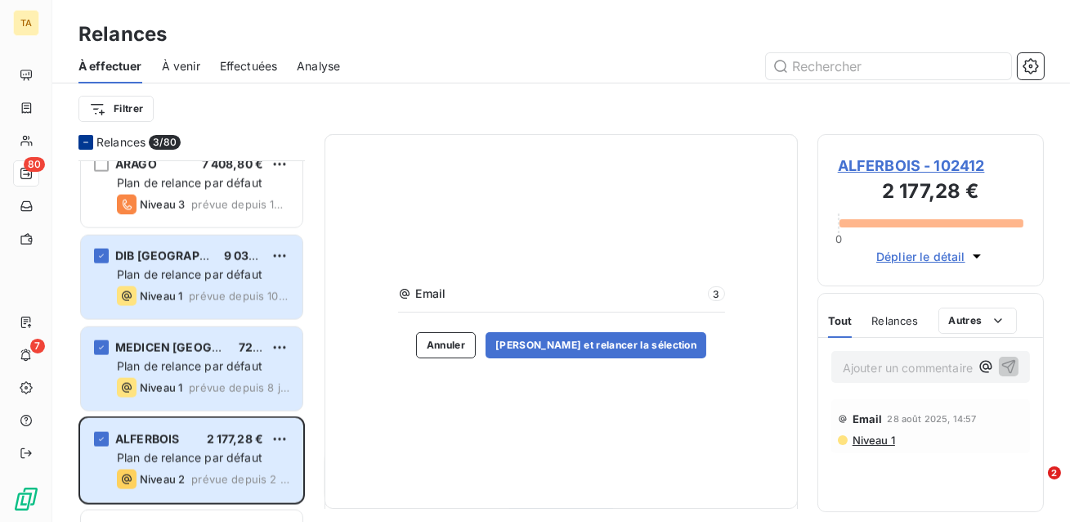
click at [86, 144] on icon at bounding box center [86, 142] width 10 height 10
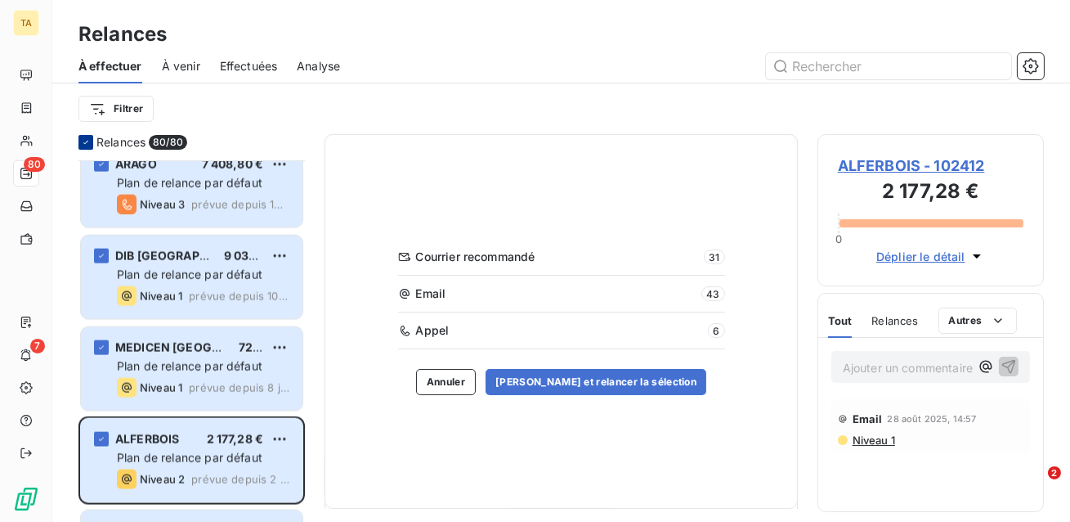
click at [86, 144] on icon at bounding box center [86, 142] width 10 height 10
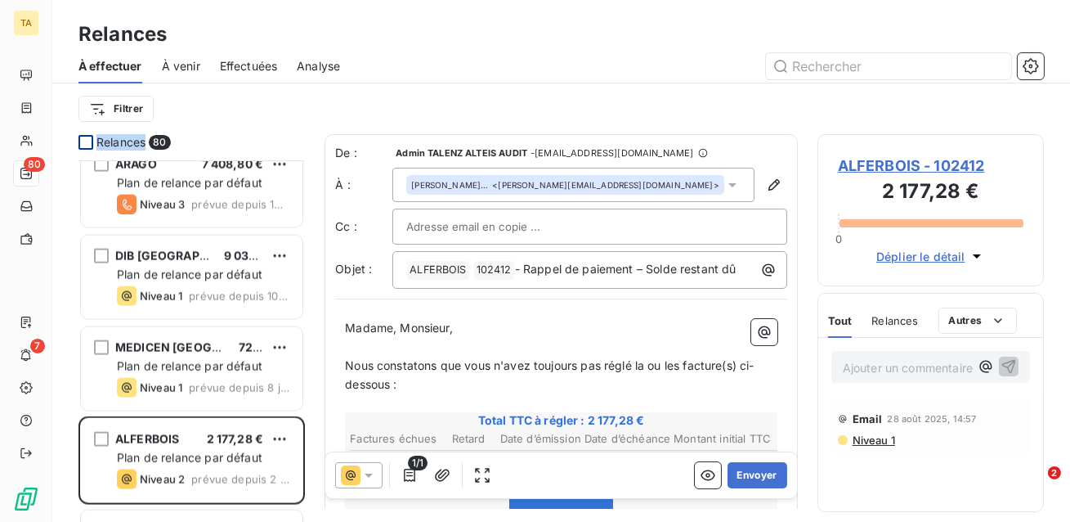
click at [86, 144] on div at bounding box center [86, 142] width 15 height 15
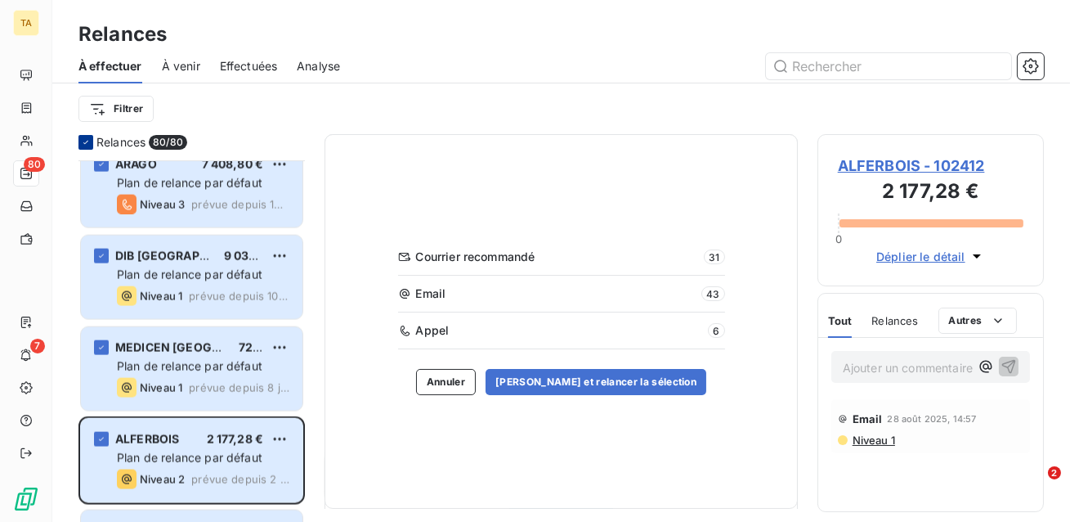
click at [312, 333] on div "Relances 80/ 80 MEDIAKEYS GROUP 11 095,20 € Plan de relance par défaut Niveau 3…" at bounding box center [561, 328] width 1018 height 388
click at [83, 141] on icon at bounding box center [86, 142] width 10 height 10
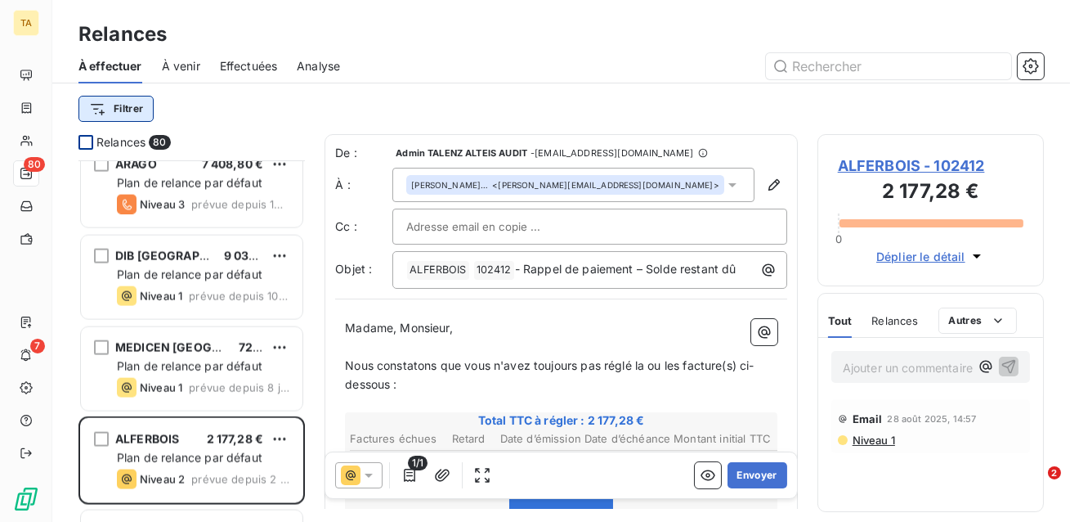
click at [124, 113] on html "TA 80 7 Relances À effectuer À venir Effectuées Analyse Filtrer Relances 80 MED…" at bounding box center [535, 261] width 1070 height 522
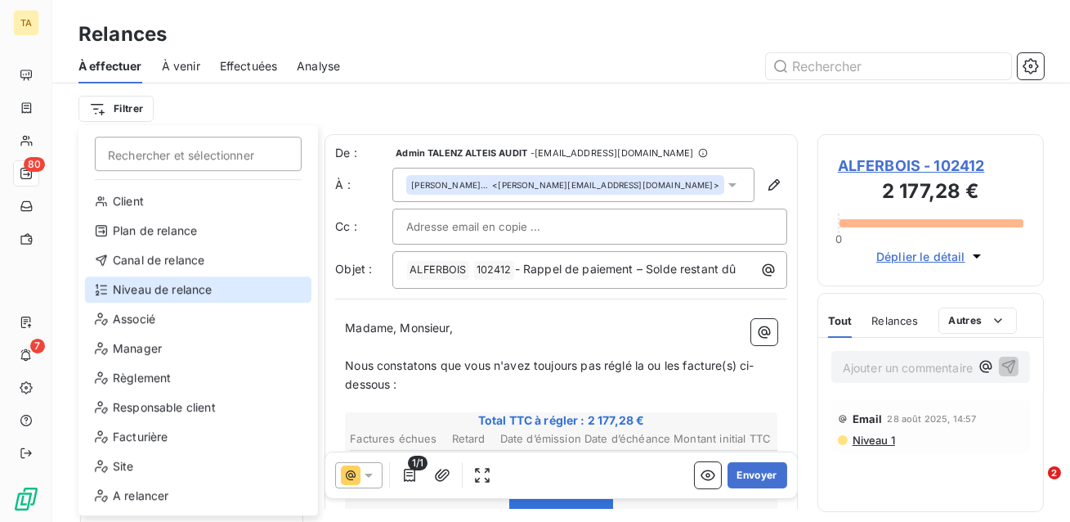
click at [189, 285] on div "Niveau de relance" at bounding box center [198, 289] width 227 height 26
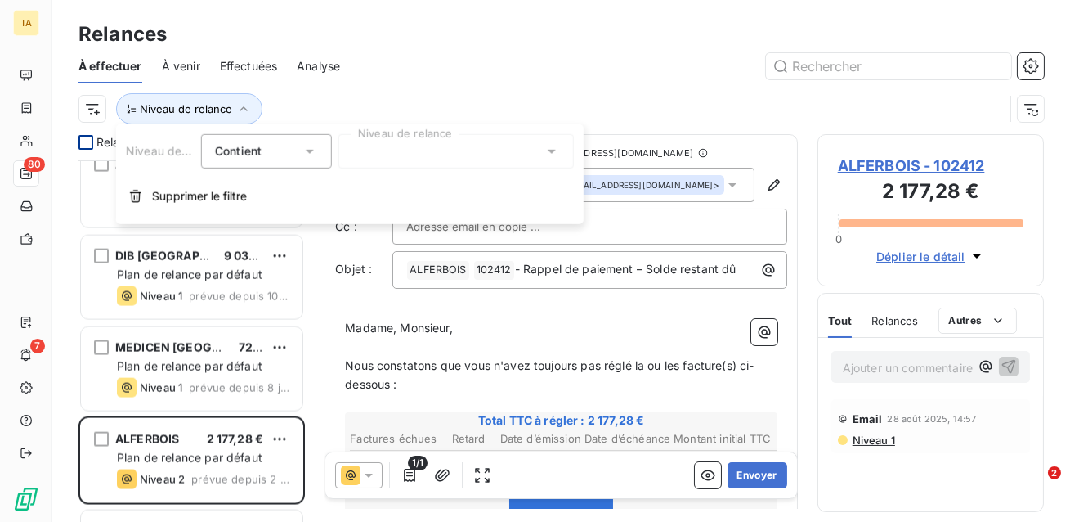
click at [395, 150] on div at bounding box center [457, 151] width 236 height 34
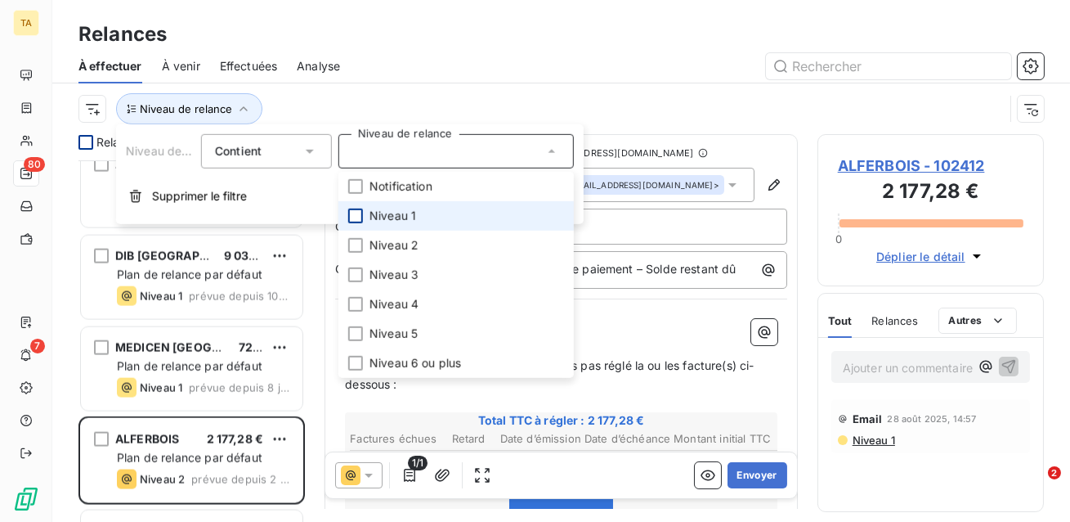
click at [355, 210] on div at bounding box center [355, 216] width 15 height 15
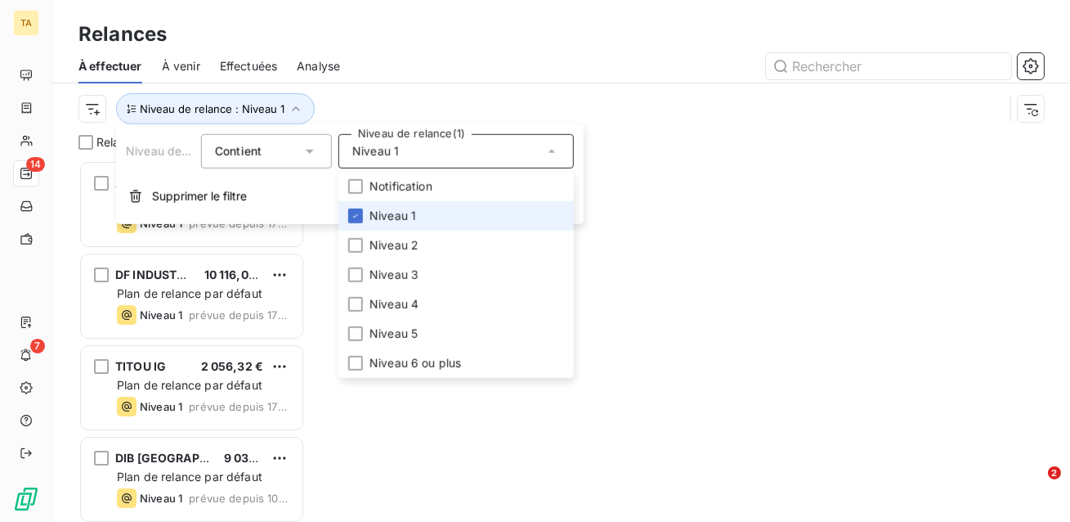
scroll to position [361, 227]
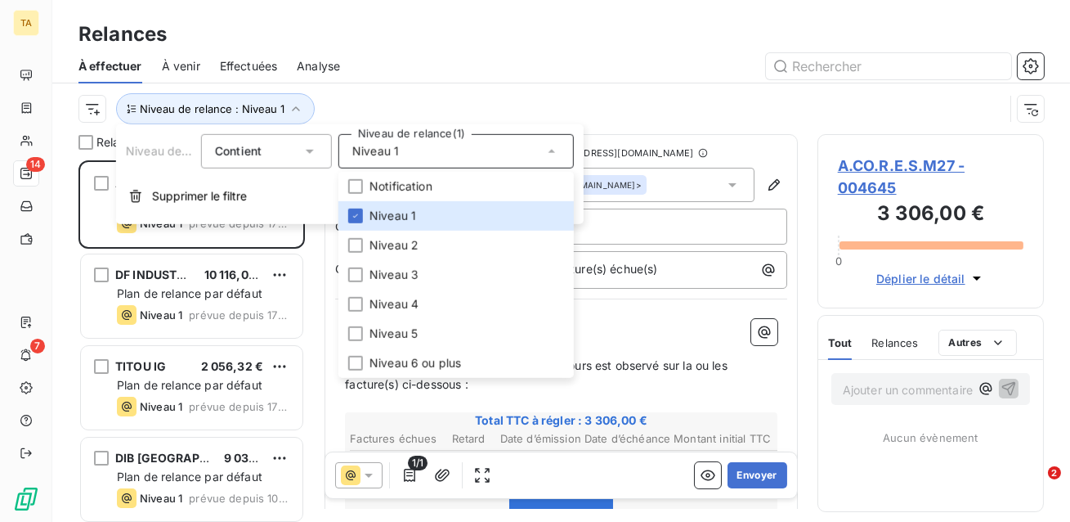
click at [352, 103] on div "Niveau de relance : Niveau 1" at bounding box center [542, 108] width 926 height 31
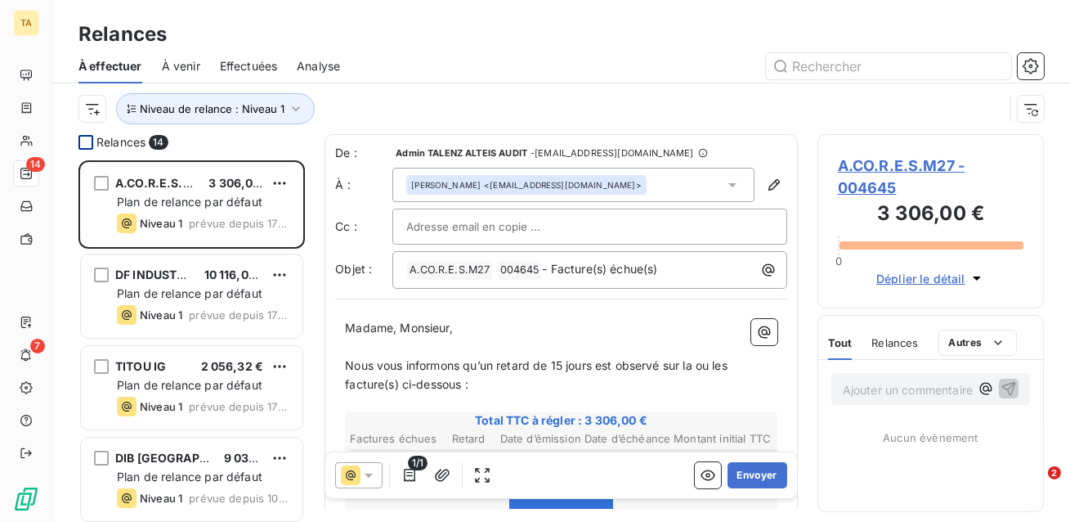
click at [88, 142] on div at bounding box center [86, 142] width 15 height 15
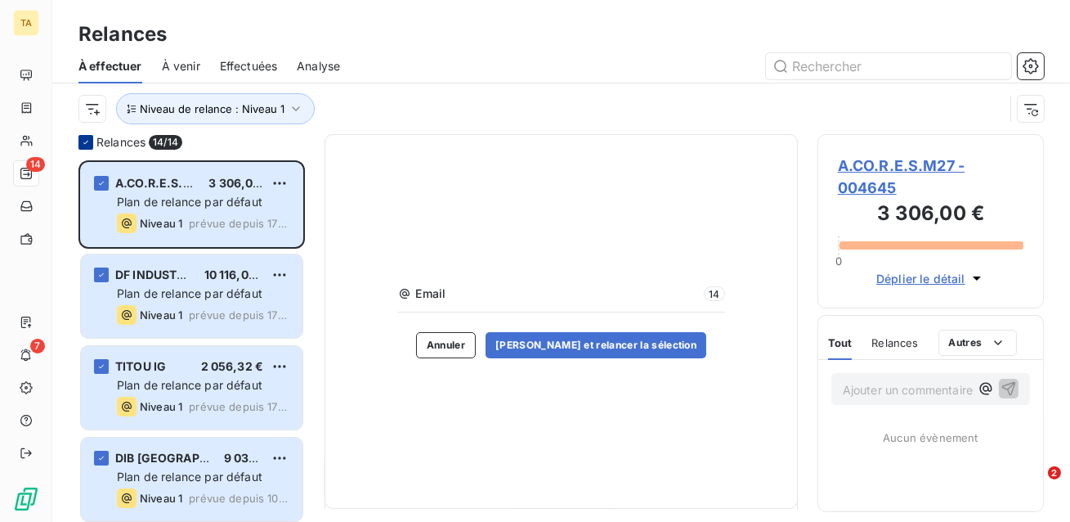
click at [92, 141] on div at bounding box center [86, 142] width 15 height 15
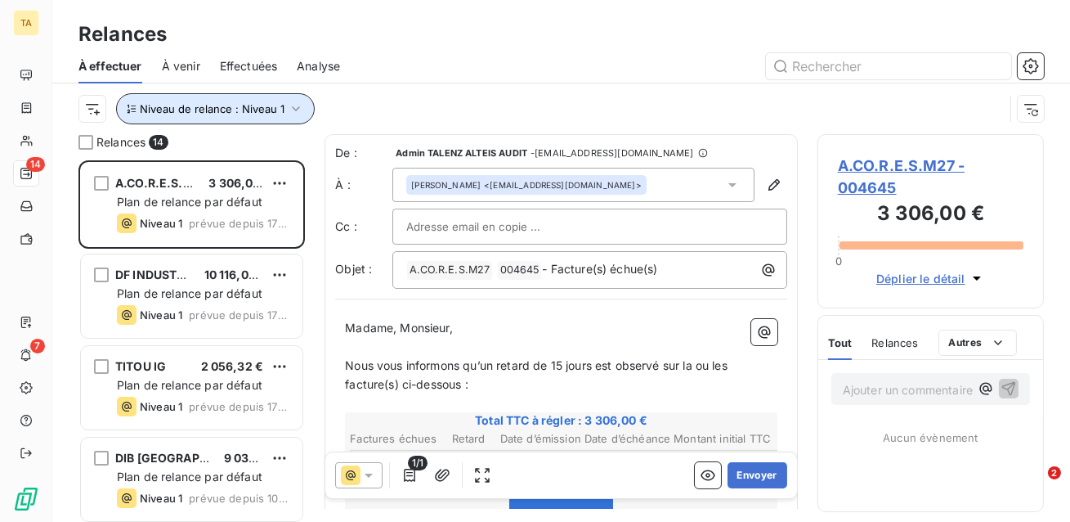
click at [259, 104] on span "Niveau de relance : Niveau 1" at bounding box center [212, 108] width 145 height 13
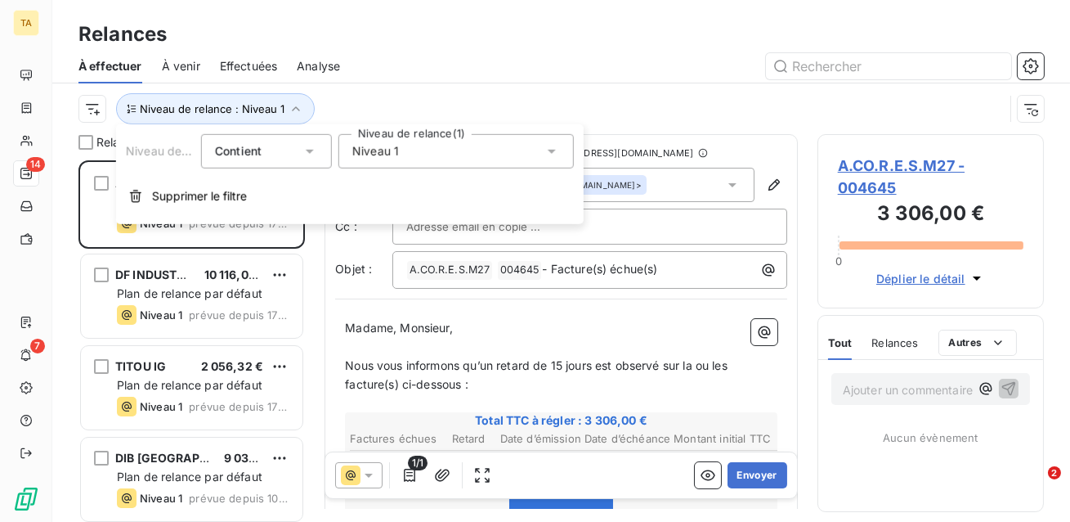
click at [453, 136] on div "Niveau 1" at bounding box center [457, 151] width 236 height 34
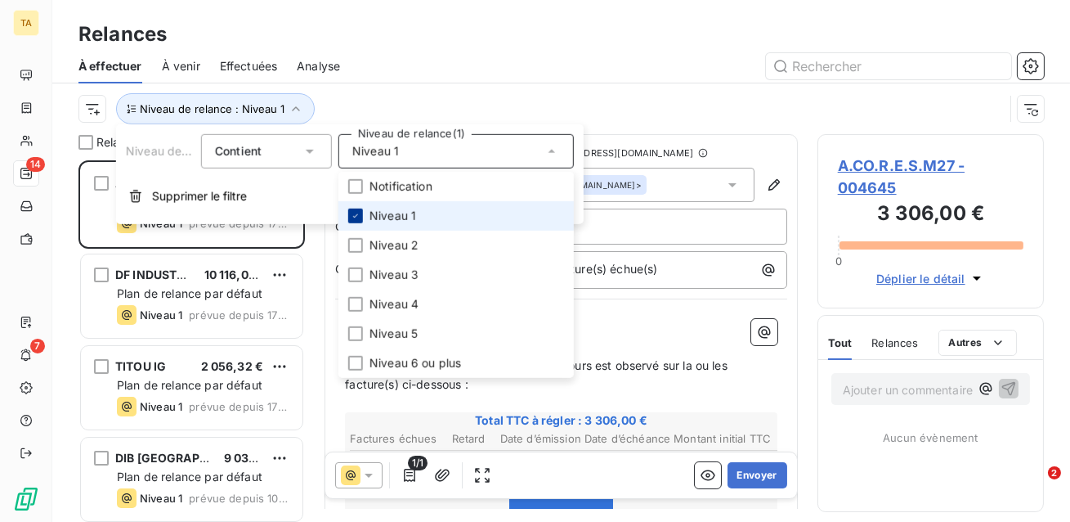
click at [355, 213] on icon at bounding box center [356, 216] width 10 height 10
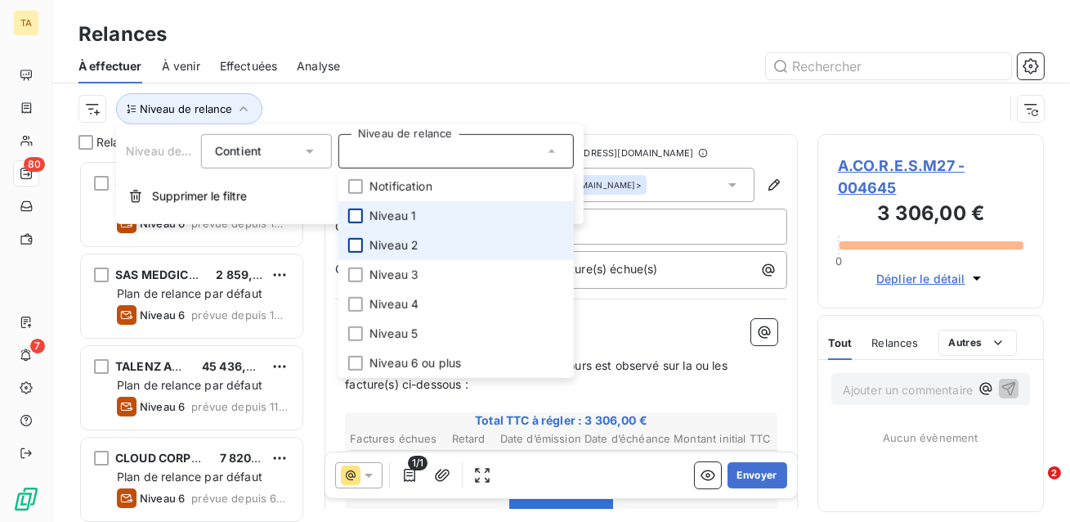
click at [354, 248] on div at bounding box center [355, 245] width 15 height 15
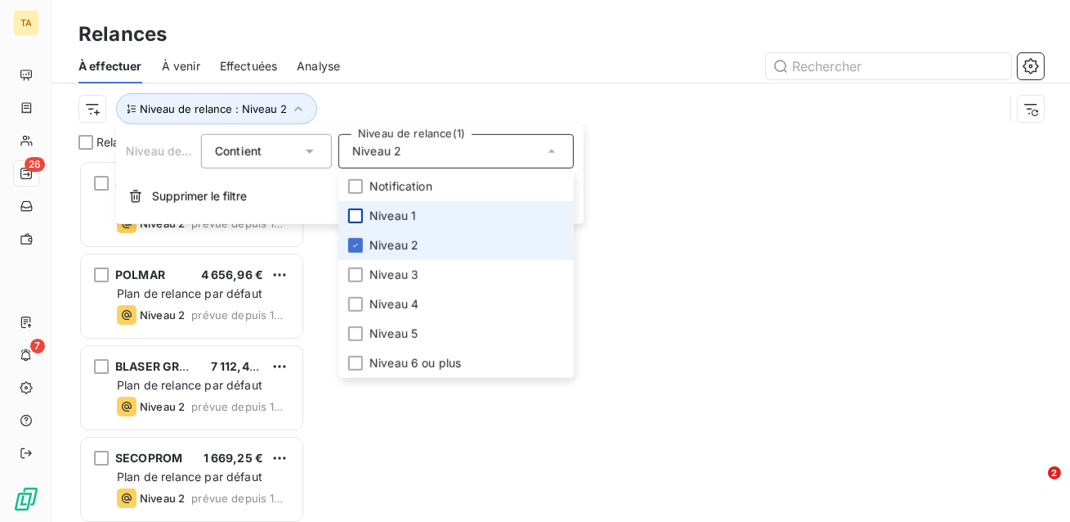
scroll to position [361, 227]
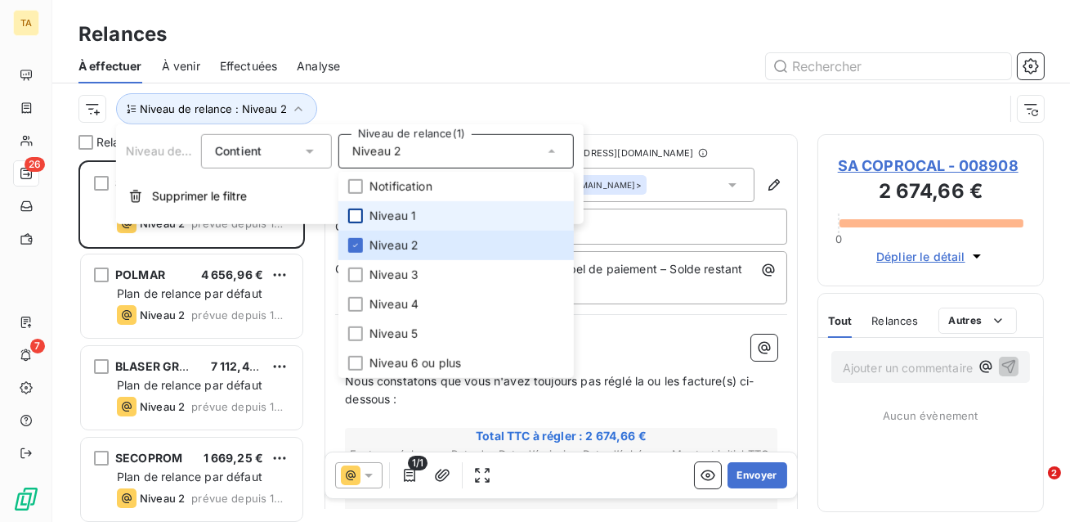
click at [341, 112] on div "Niveau de relance : Niveau 2" at bounding box center [542, 108] width 926 height 31
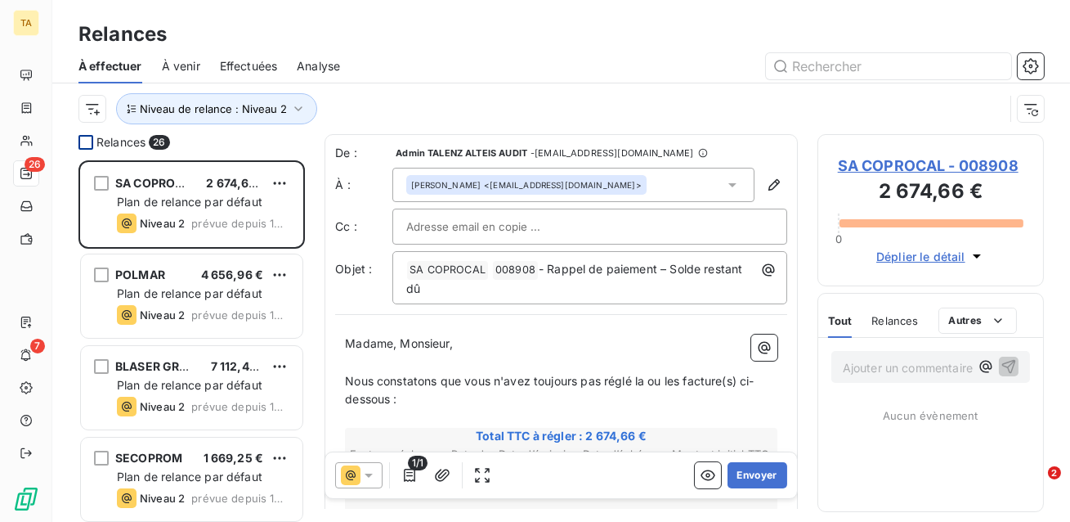
click at [86, 146] on div at bounding box center [86, 142] width 15 height 15
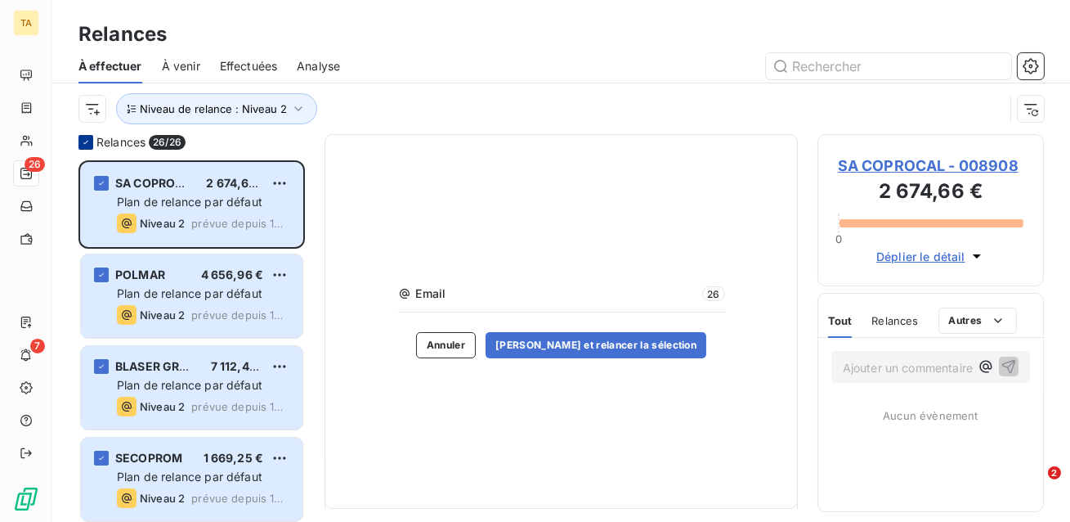
click at [86, 146] on icon at bounding box center [86, 142] width 10 height 10
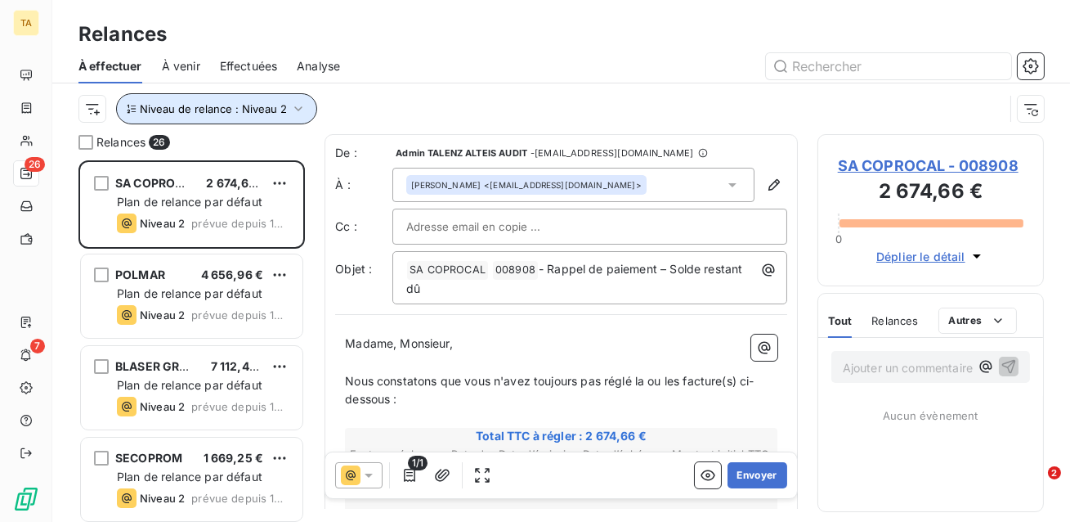
click at [263, 106] on span "Niveau de relance : Niveau 2" at bounding box center [213, 108] width 147 height 13
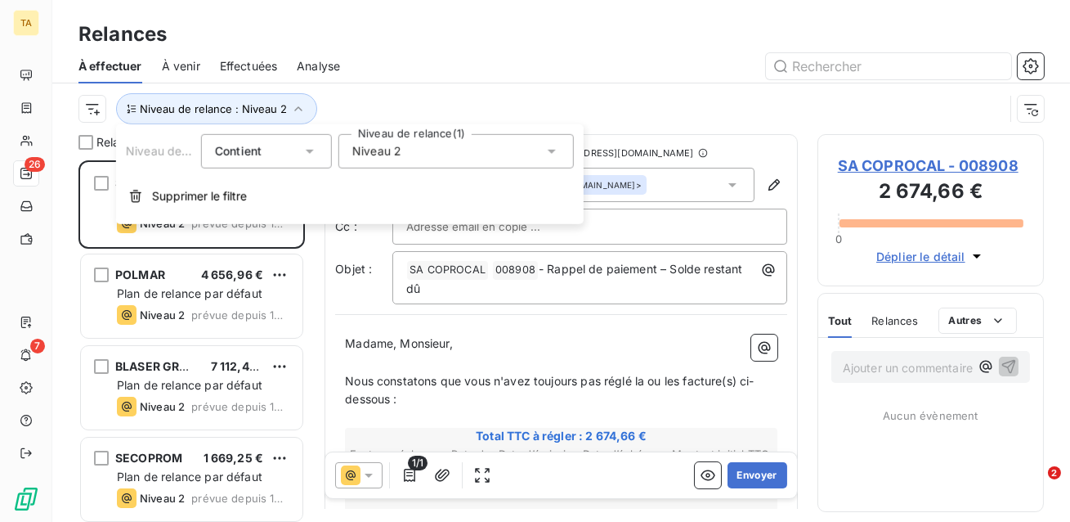
click at [446, 146] on div "Niveau 2" at bounding box center [457, 151] width 236 height 34
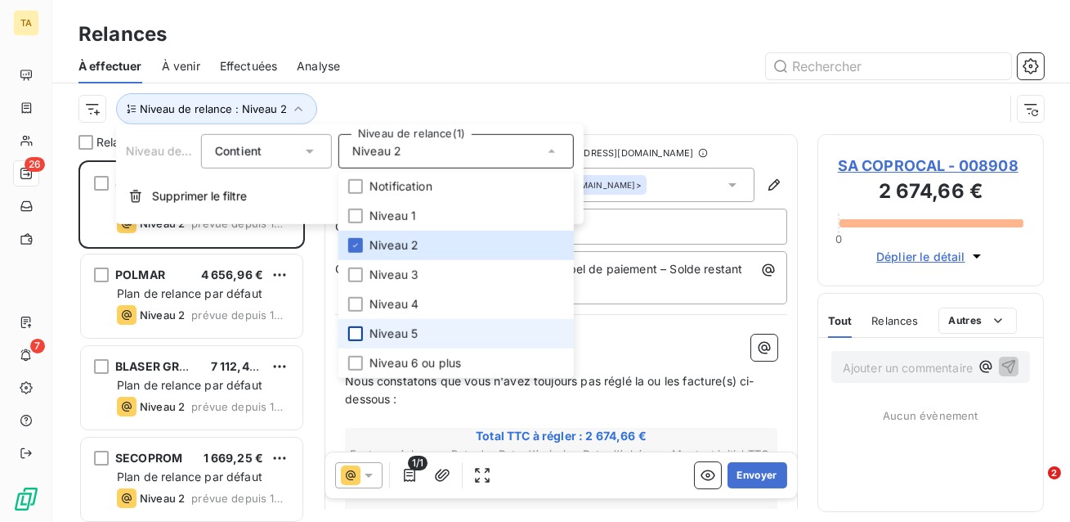
click at [358, 334] on div at bounding box center [355, 333] width 15 height 15
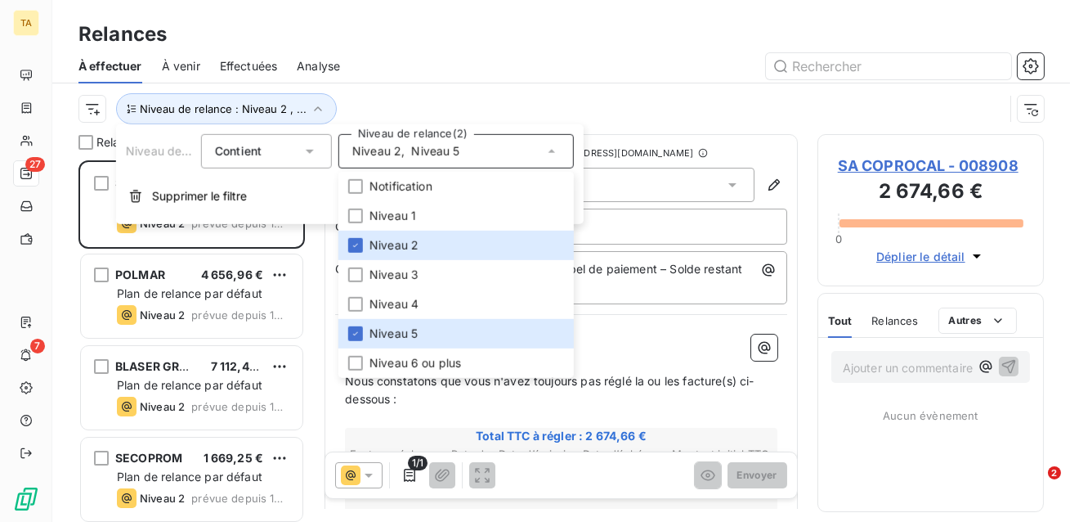
click at [409, 37] on div "Relances" at bounding box center [561, 34] width 1018 height 29
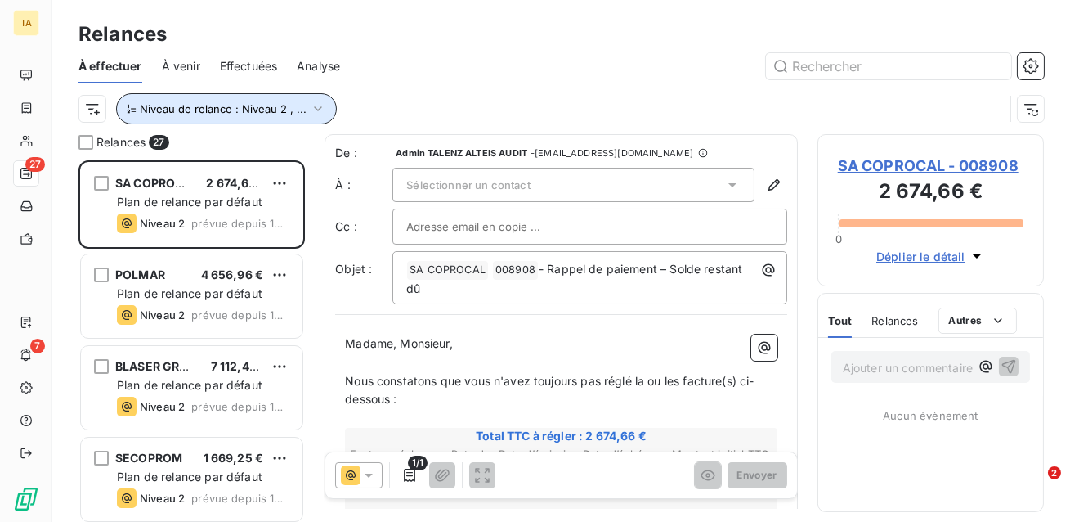
click at [297, 110] on span "Niveau de relance : Niveau 2 , ..." at bounding box center [223, 108] width 167 height 13
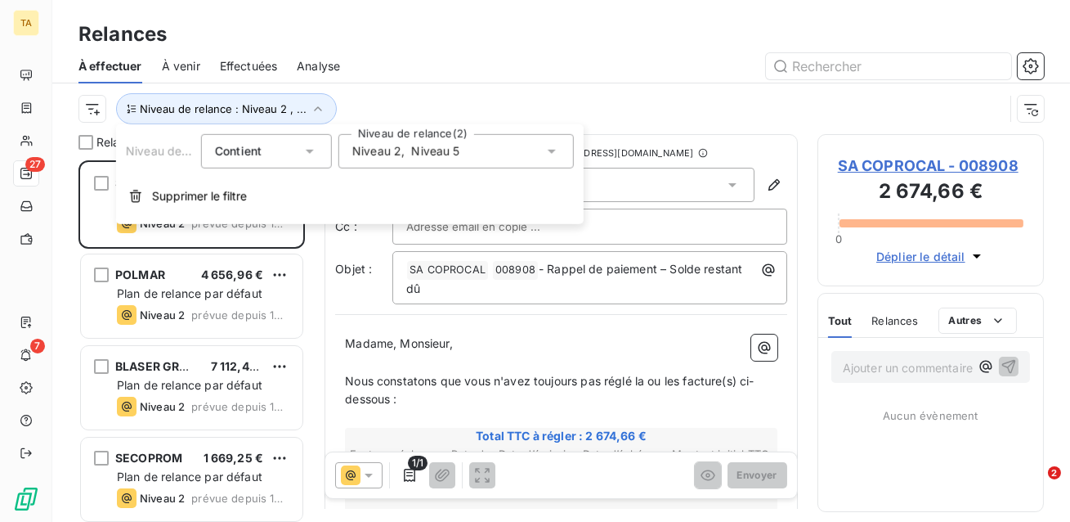
click at [447, 150] on span "Niveau 5" at bounding box center [435, 151] width 48 height 16
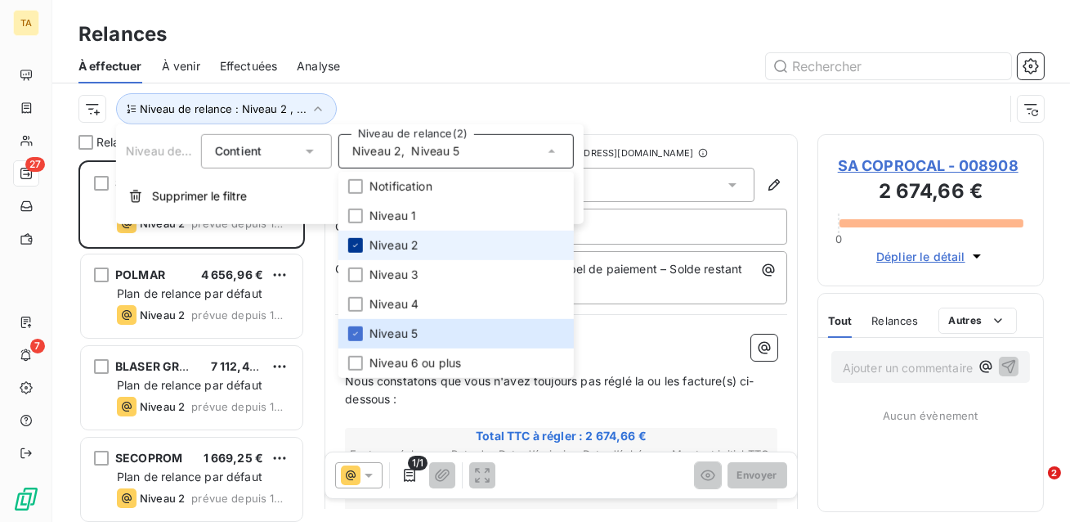
click at [355, 238] on div at bounding box center [355, 245] width 15 height 15
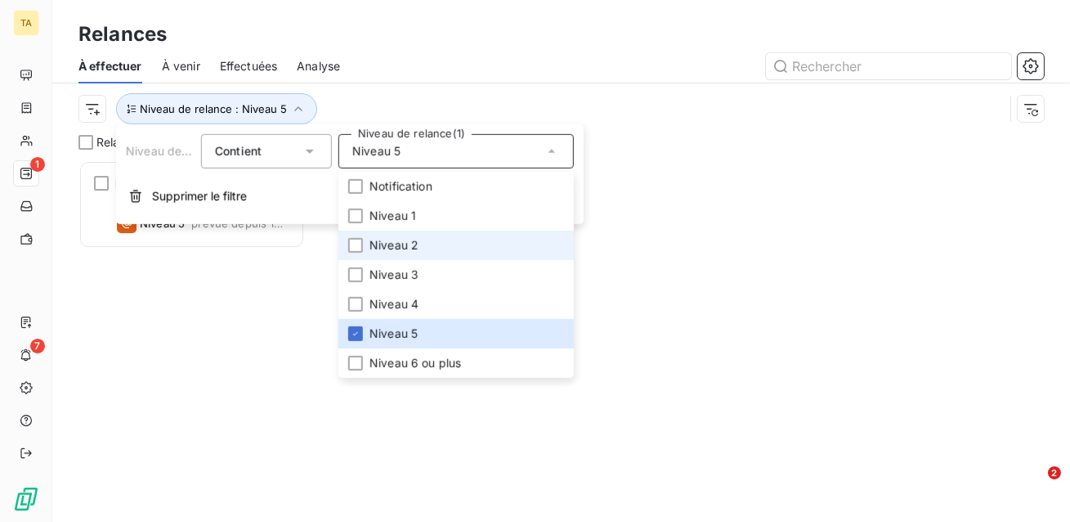
scroll to position [361, 227]
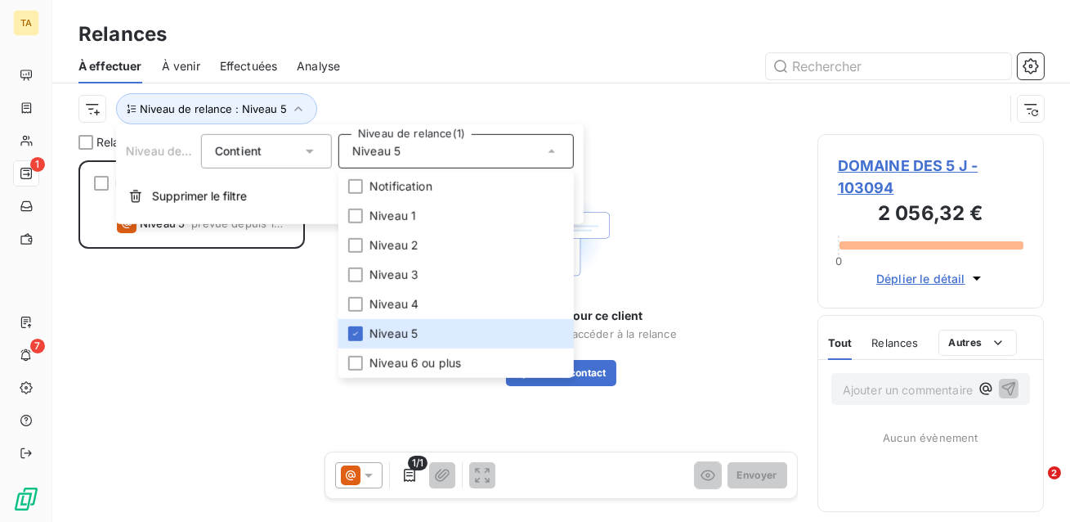
click at [385, 112] on div "Niveau de relance : Niveau 5" at bounding box center [542, 108] width 926 height 31
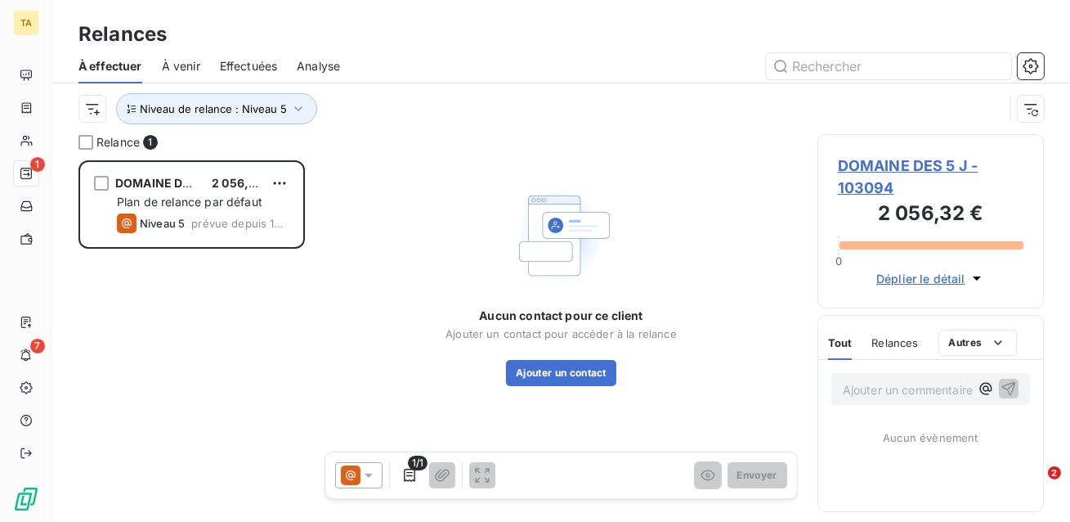
click at [369, 483] on div at bounding box center [358, 475] width 47 height 26
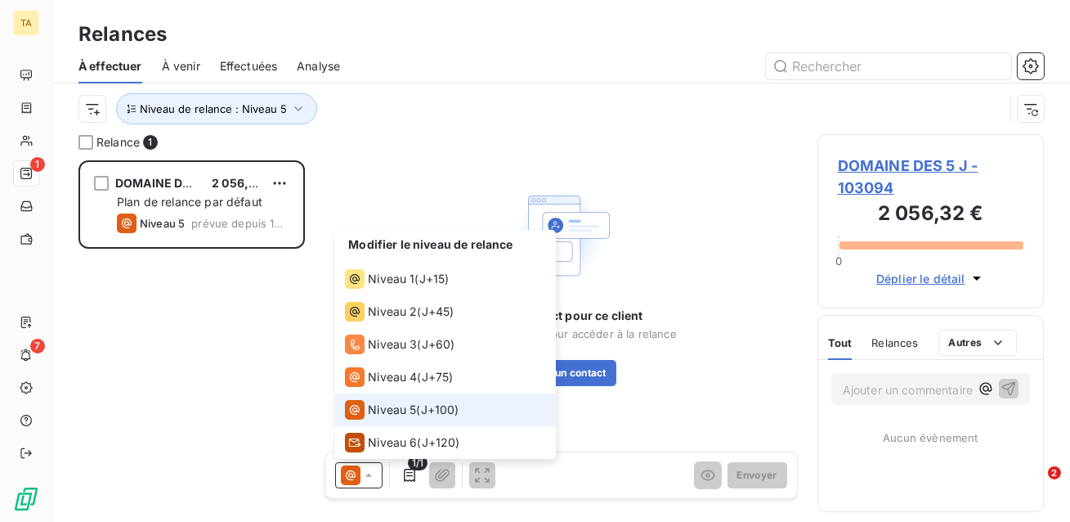
click at [365, 480] on icon at bounding box center [369, 475] width 16 height 16
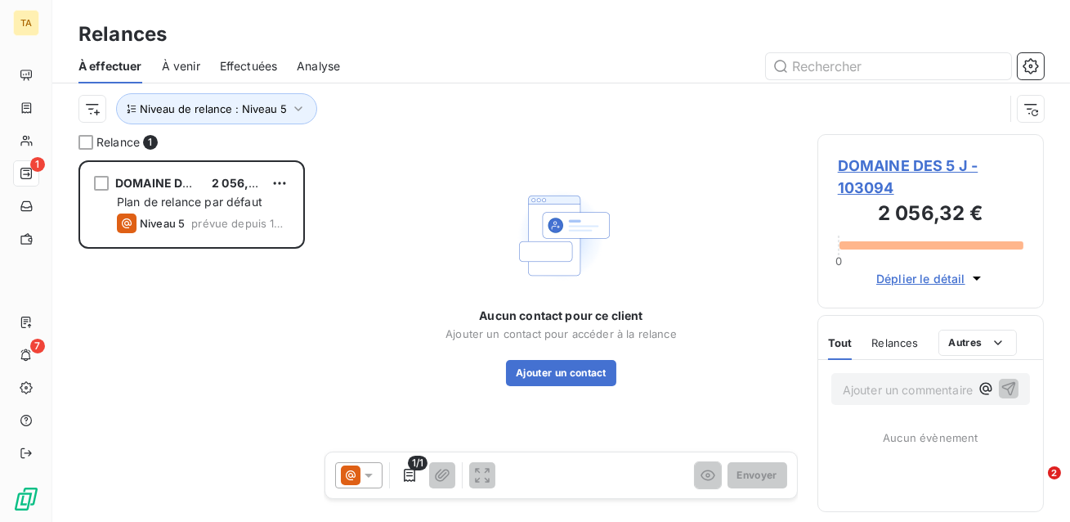
click at [372, 480] on icon at bounding box center [369, 475] width 16 height 16
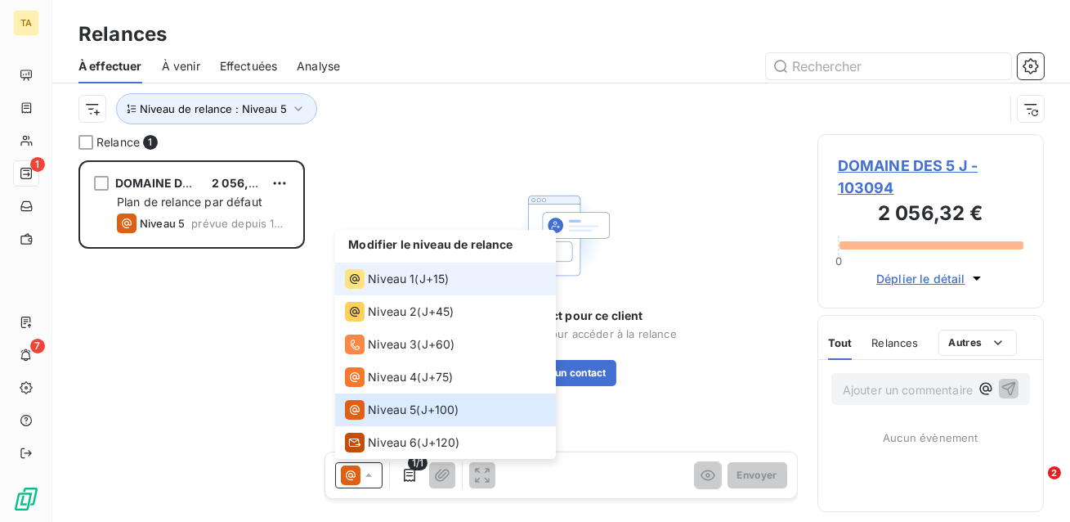
click at [402, 290] on li "Niveau 1 ( J+15 )" at bounding box center [445, 279] width 221 height 33
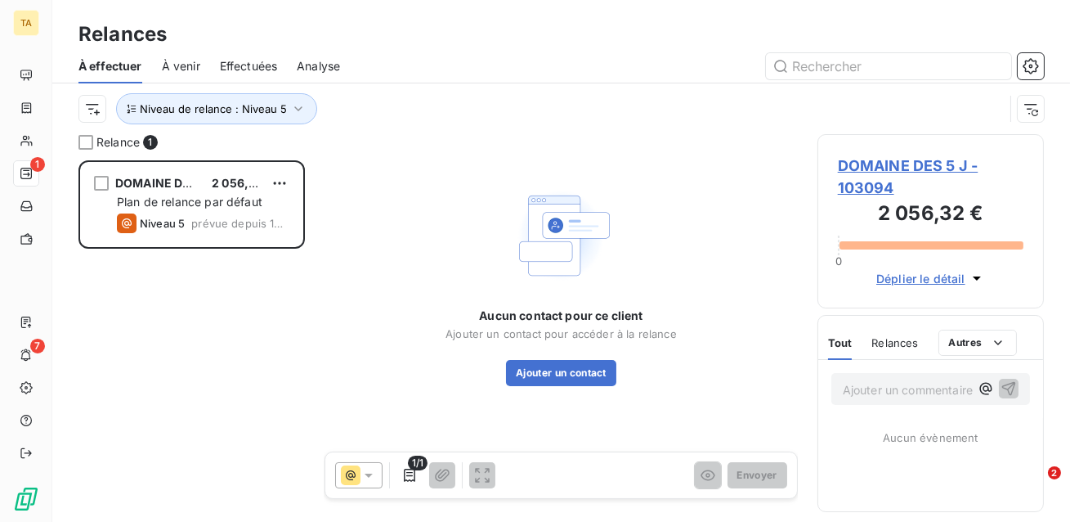
click at [369, 464] on div at bounding box center [358, 475] width 47 height 26
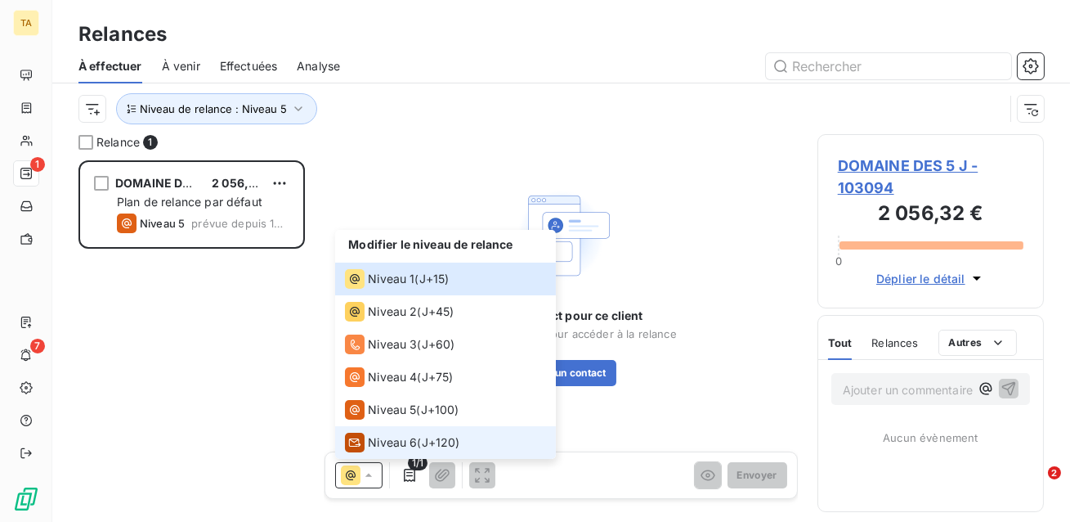
click at [379, 451] on div "Niveau 6" at bounding box center [381, 443] width 72 height 20
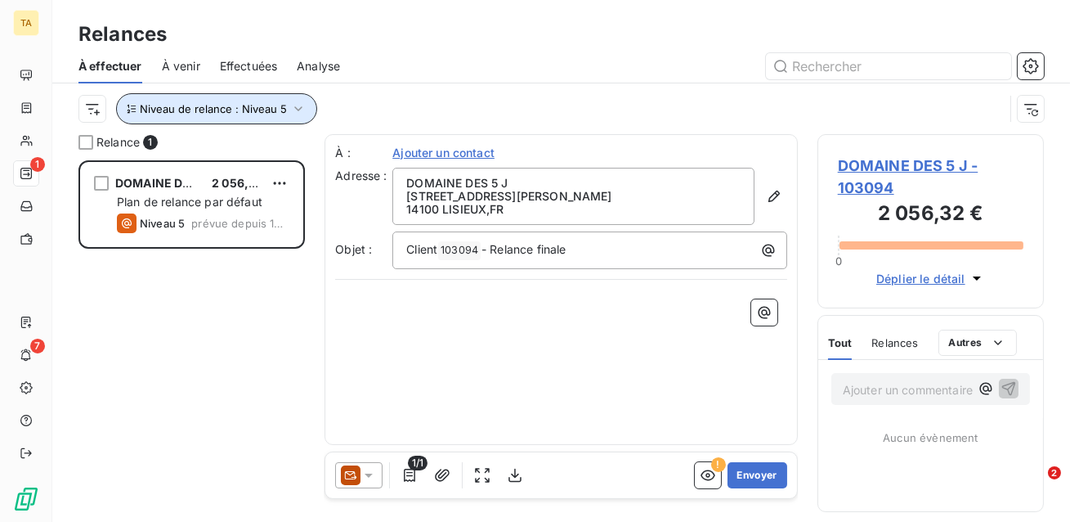
click at [236, 96] on button "Niveau de relance : Niveau 5" at bounding box center [216, 108] width 201 height 31
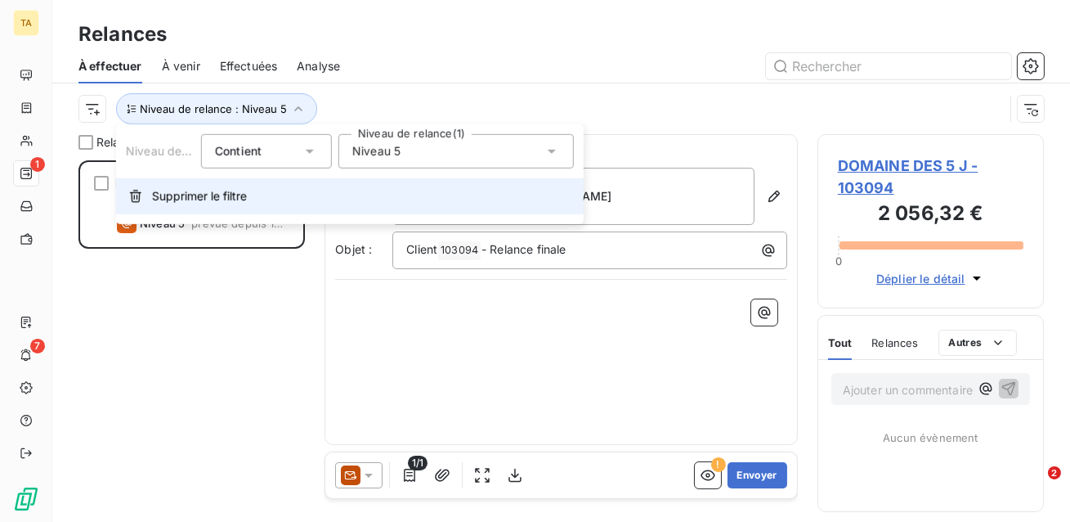
click at [220, 199] on span "Supprimer le filtre" at bounding box center [199, 196] width 95 height 16
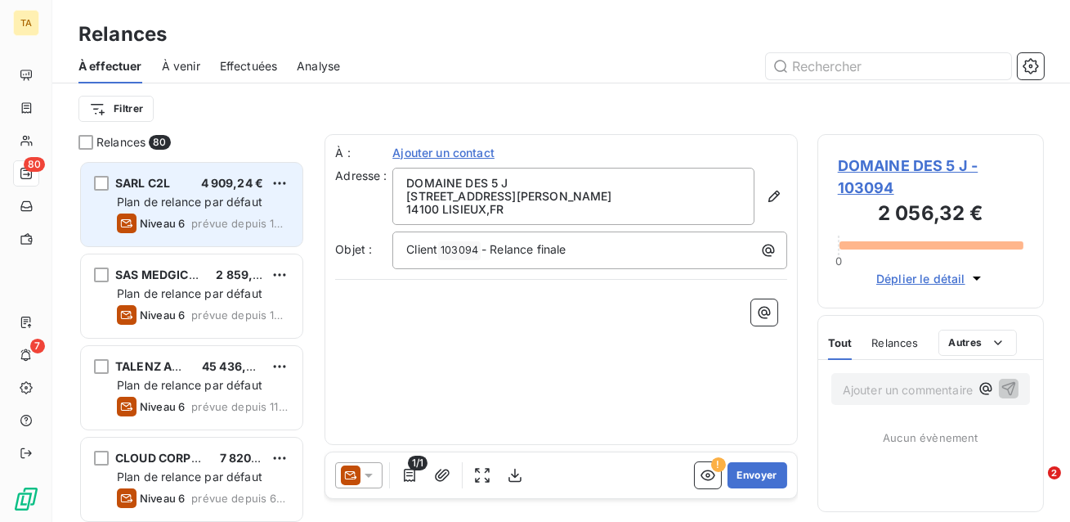
click at [272, 221] on span "prévue depuis 1965 jours" at bounding box center [240, 223] width 98 height 13
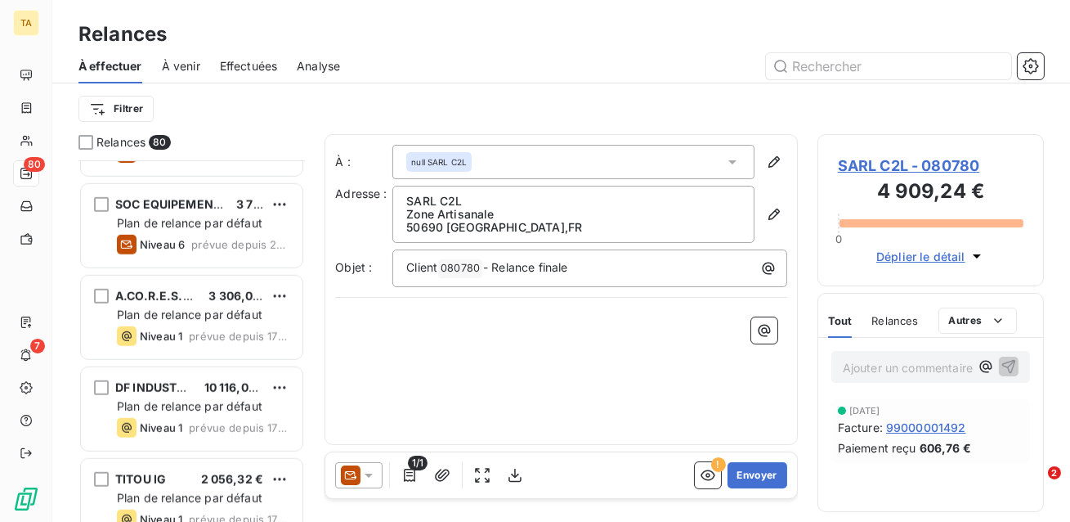
scroll to position [2748, 0]
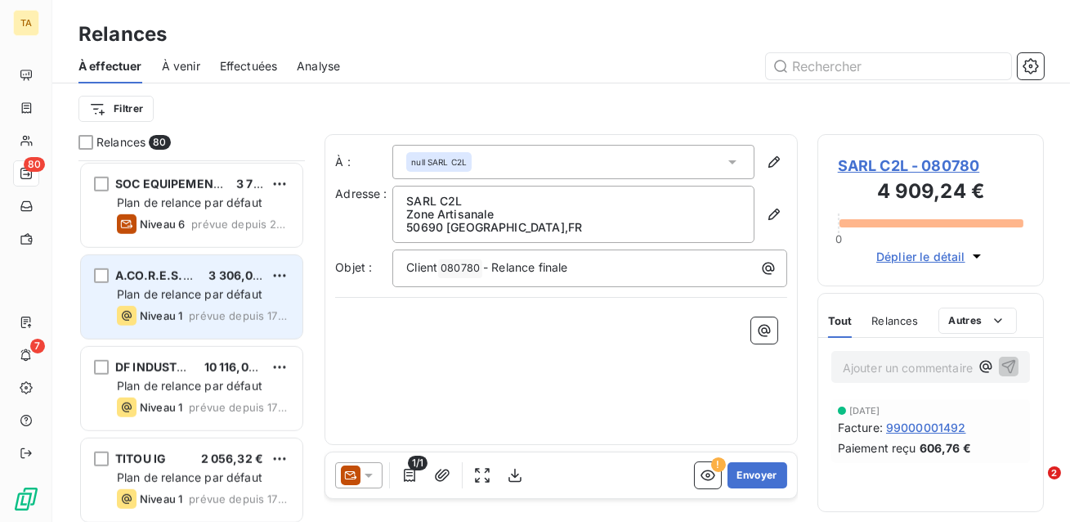
click at [250, 325] on div "A.CO.R.E.S.M27 3 306,00 € Plan de relance par défaut Niveau 1 prévue depuis 17 …" at bounding box center [192, 296] width 222 height 83
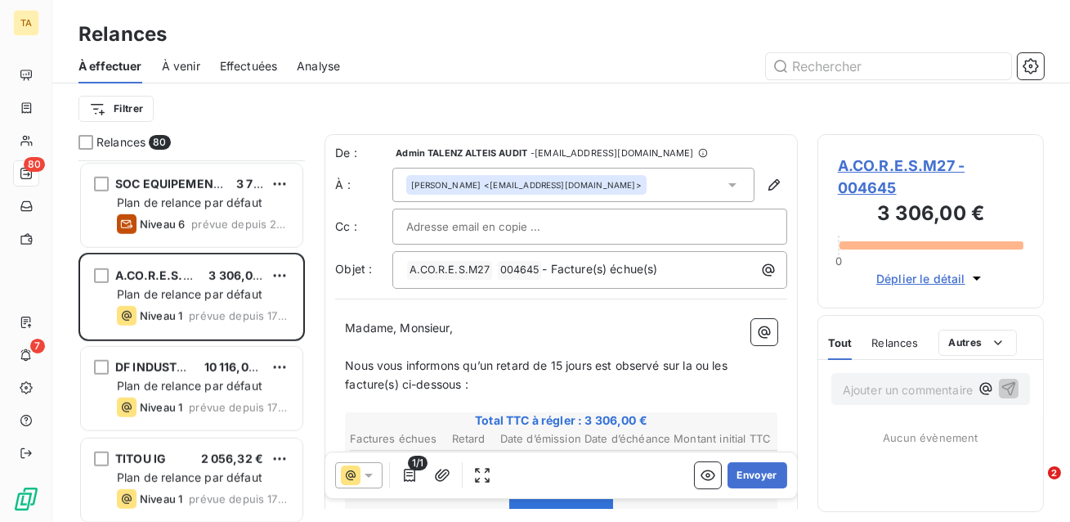
click at [898, 286] on span "Déplier le détail" at bounding box center [921, 278] width 89 height 17
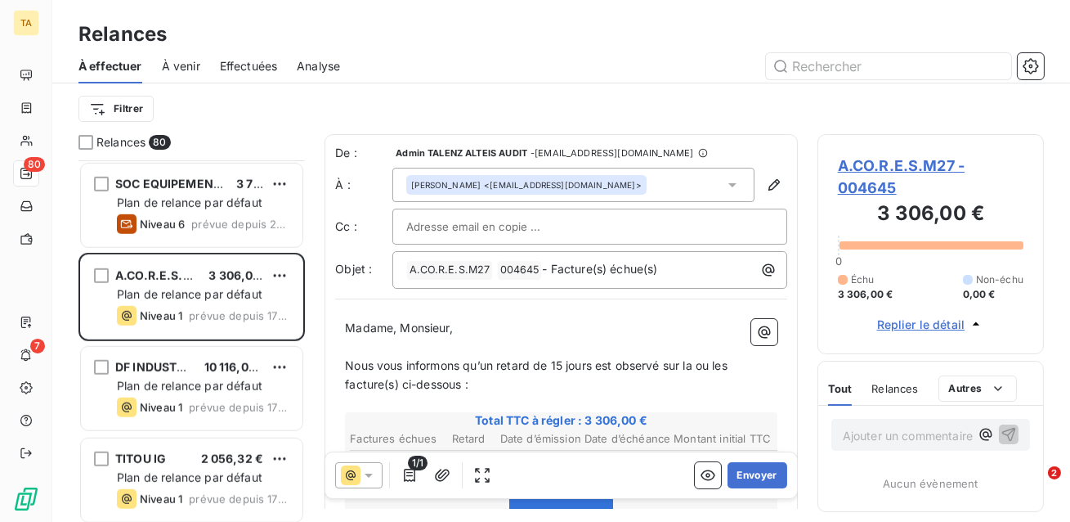
click at [905, 321] on span "Replier le détail" at bounding box center [921, 324] width 88 height 17
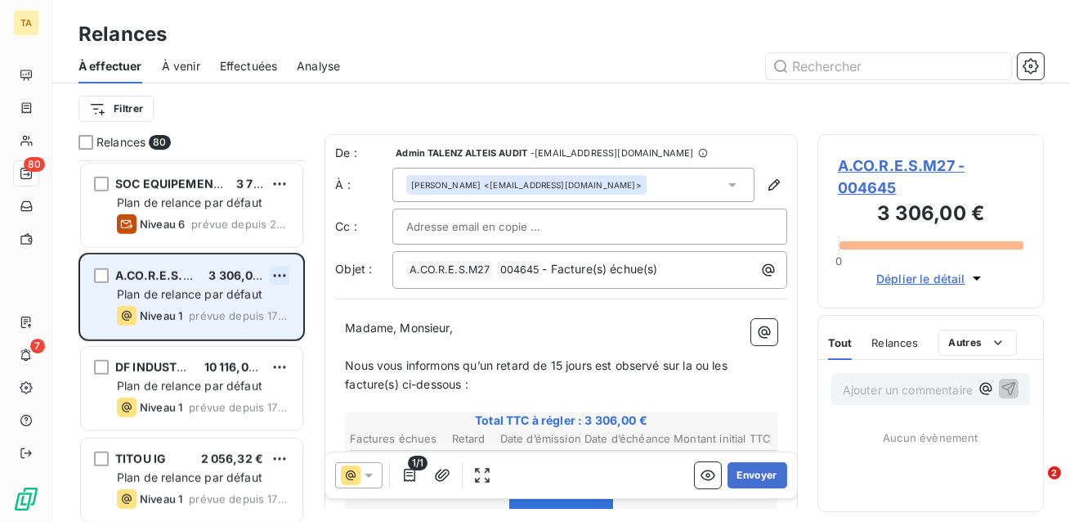
click at [278, 276] on html "TA 80 7 Relances À effectuer À venir Effectuées Analyse Filtrer Relances 80 IGU…" at bounding box center [535, 261] width 1070 height 522
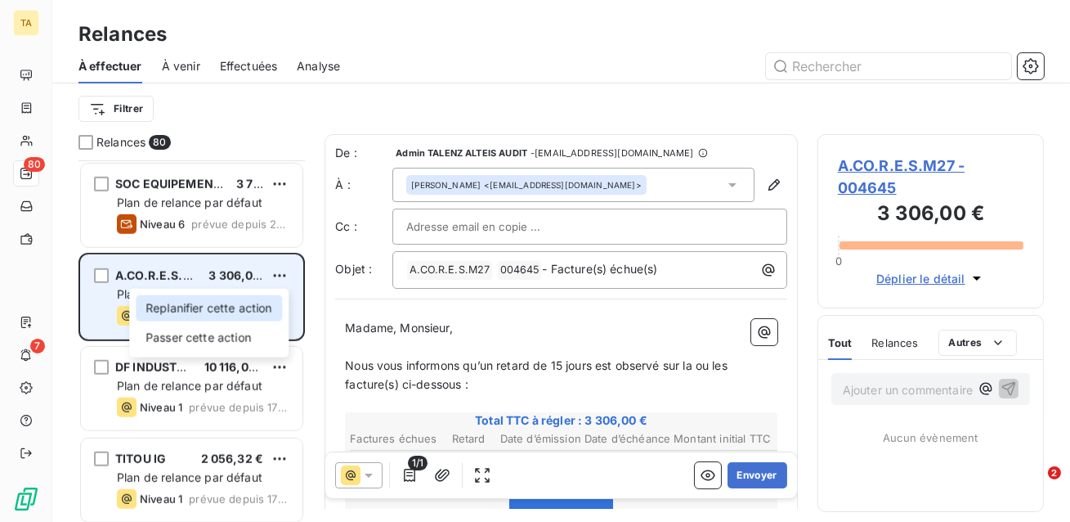
click at [271, 304] on div "Replanifier cette action" at bounding box center [209, 308] width 146 height 26
select select "8"
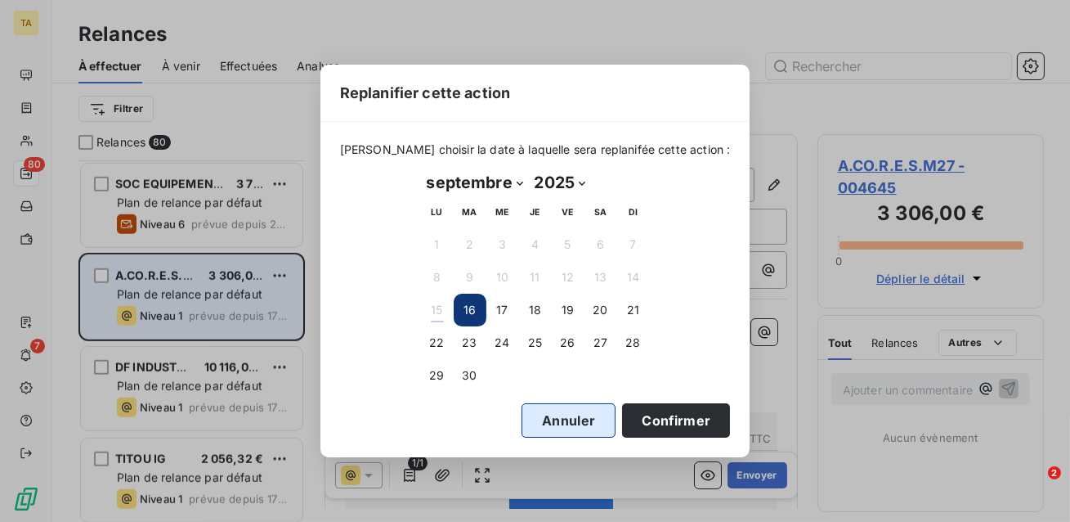
click at [532, 414] on button "Annuler" at bounding box center [569, 420] width 94 height 34
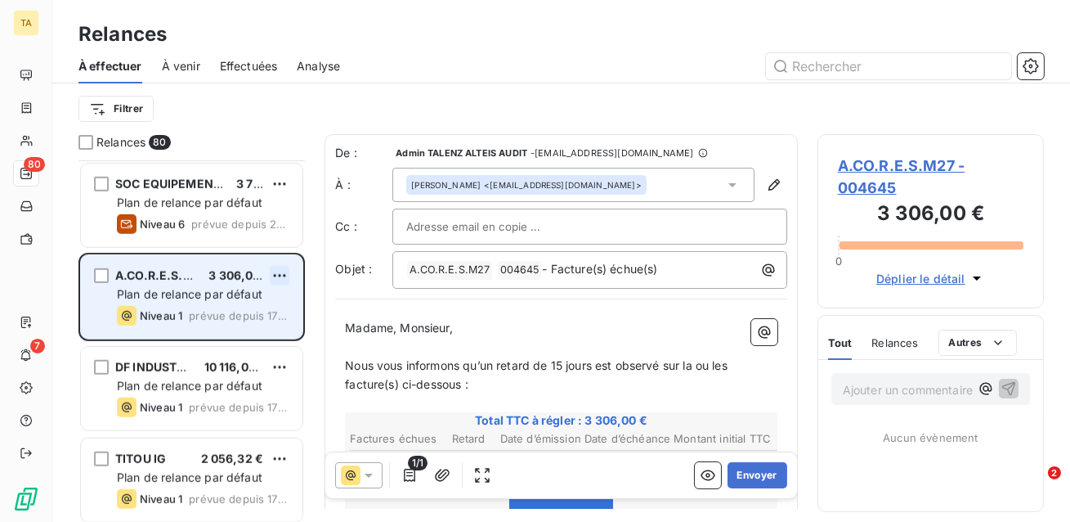
click at [284, 276] on html "TA 80 7 Relances À effectuer À venir Effectuées Analyse Filtrer Relances 80 IGU…" at bounding box center [535, 261] width 1070 height 522
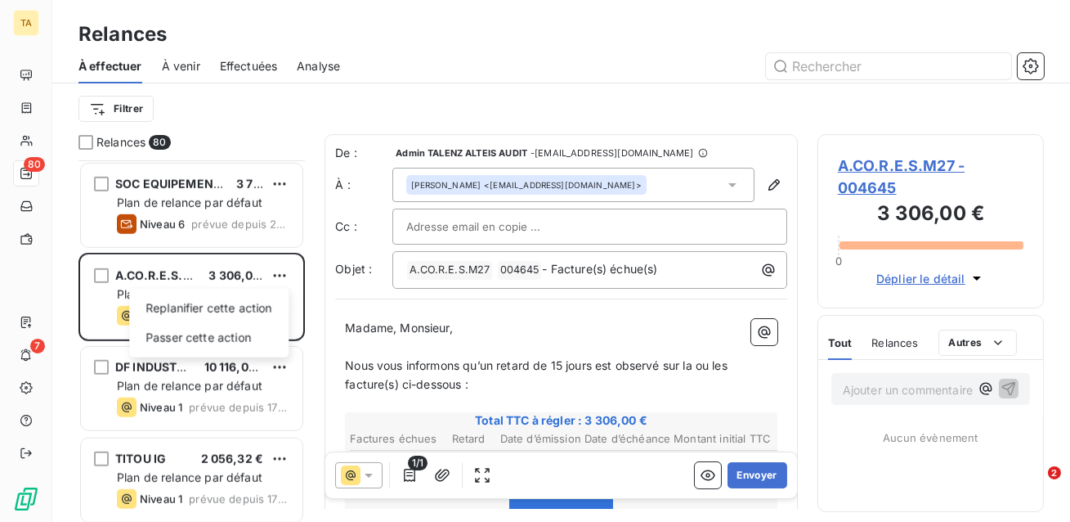
click at [319, 326] on html "TA 80 7 Relances À effectuer À venir Effectuées Analyse Filtrer Relances 80 IGU…" at bounding box center [535, 261] width 1070 height 522
click at [930, 387] on p "Ajouter un commentaire ﻿" at bounding box center [906, 389] width 127 height 20
click at [178, 67] on span "À venir" at bounding box center [181, 66] width 38 height 16
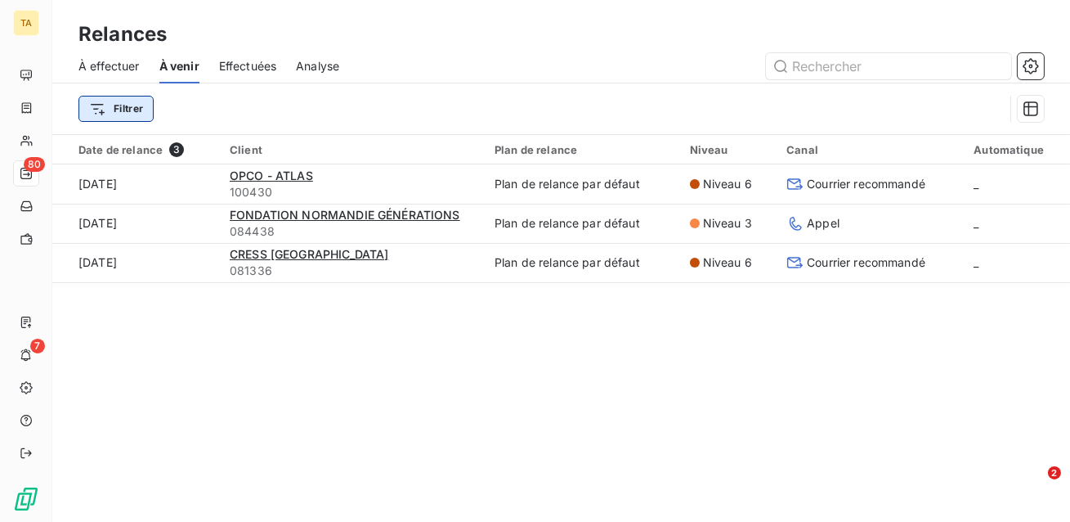
click at [136, 109] on html "TA 80 7 Relances À effectuer À venir Effectuées Analyse Filtrer Date de relance…" at bounding box center [535, 261] width 1070 height 522
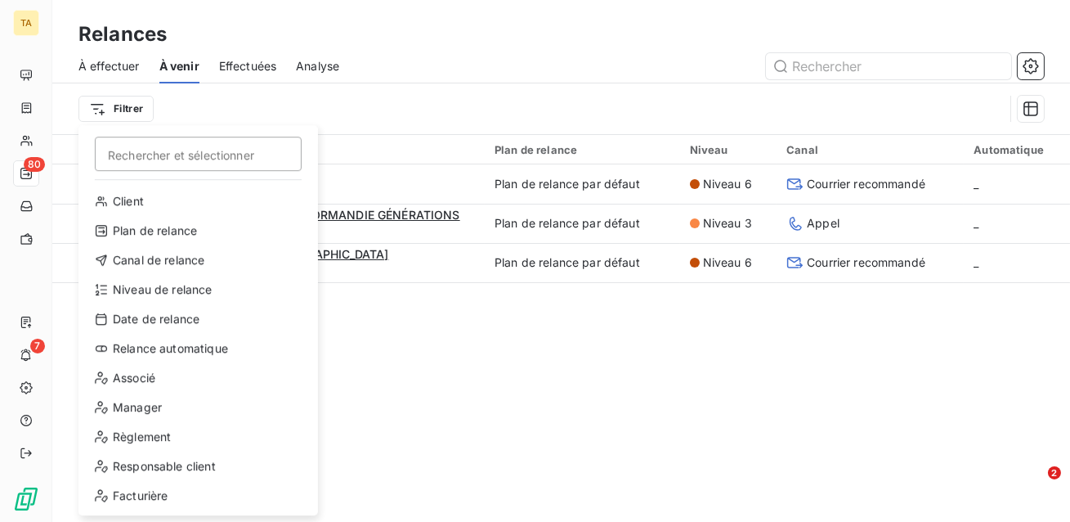
click at [454, 338] on html "TA 80 7 Relances À effectuer À venir Effectuées Analyse Filtrer Rechercher et s…" at bounding box center [535, 261] width 1070 height 522
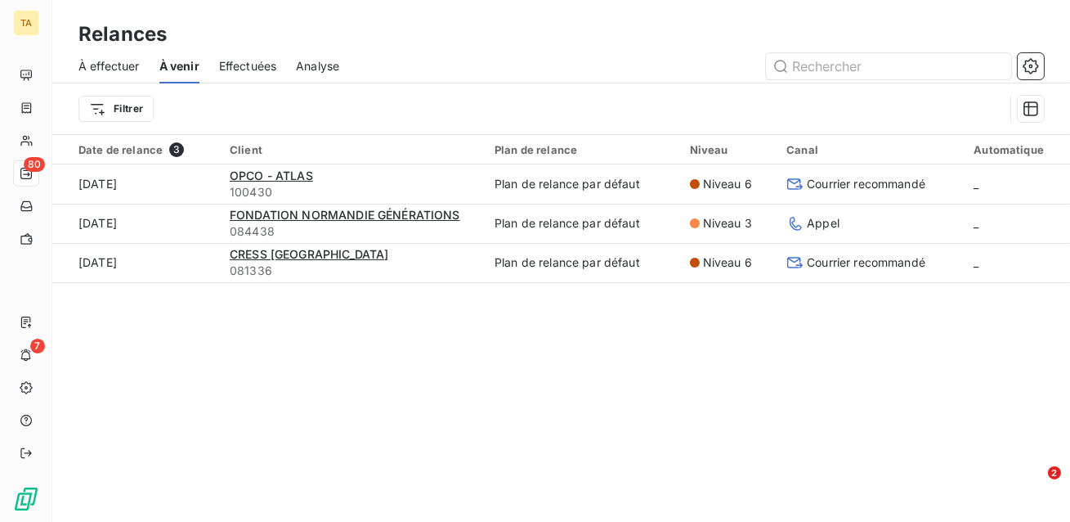
click at [236, 71] on span "Effectuées" at bounding box center [248, 66] width 58 height 16
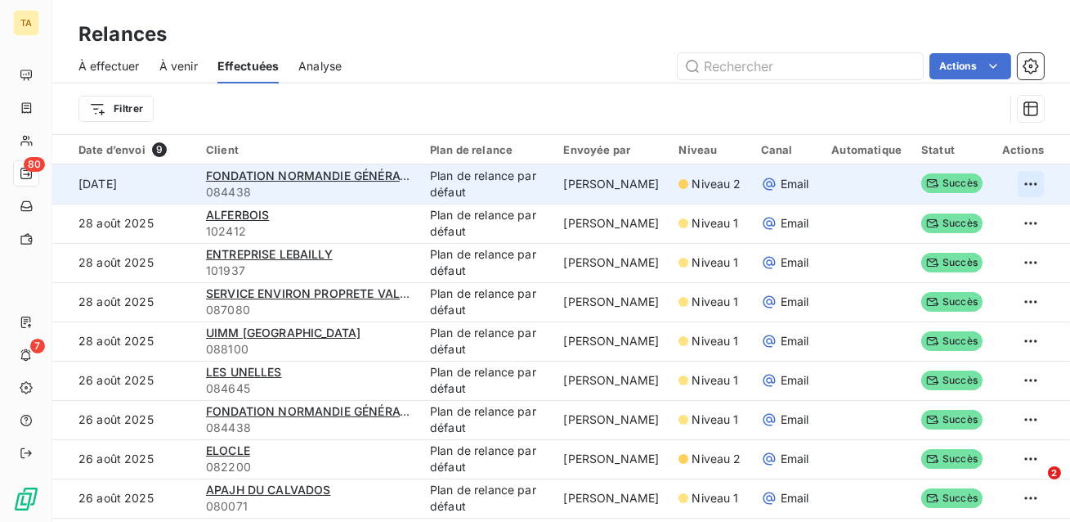
click at [1028, 179] on html "TA 80 7 Relances À effectuer À venir Effectuées Analyse Actions Filtrer Date d’…" at bounding box center [535, 261] width 1070 height 522
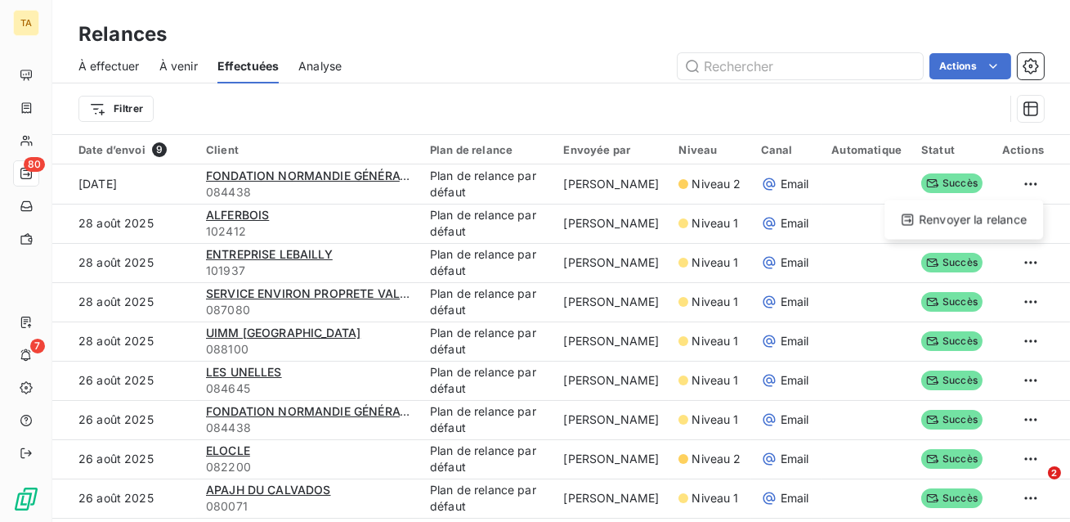
click at [1003, 187] on html "TA 80 7 Relances À effectuer À venir Effectuées Analyse Actions Filtrer Date d’…" at bounding box center [535, 261] width 1070 height 522
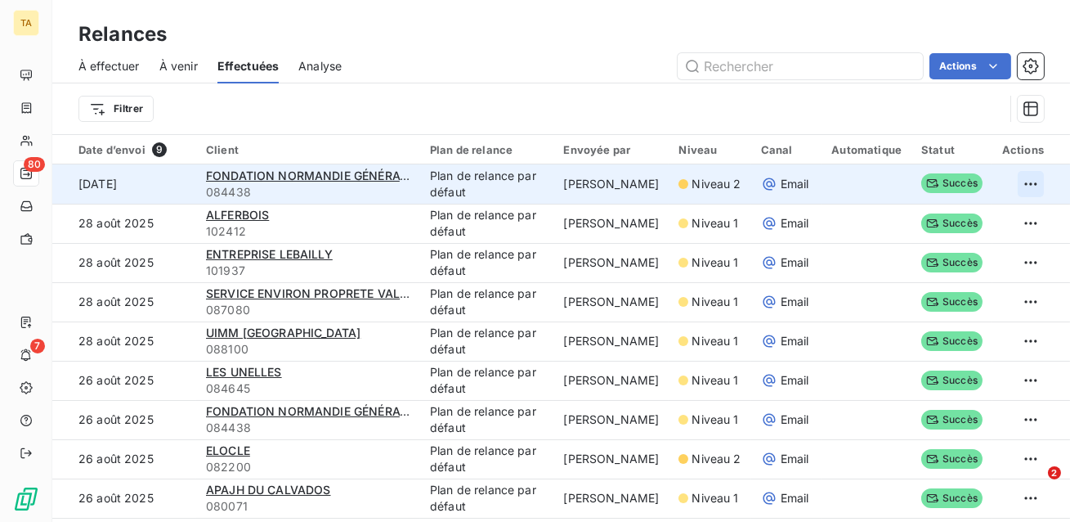
click at [1030, 180] on html "TA 80 7 Relances À effectuer À venir Effectuées Analyse Actions Filtrer Date d’…" at bounding box center [535, 261] width 1070 height 522
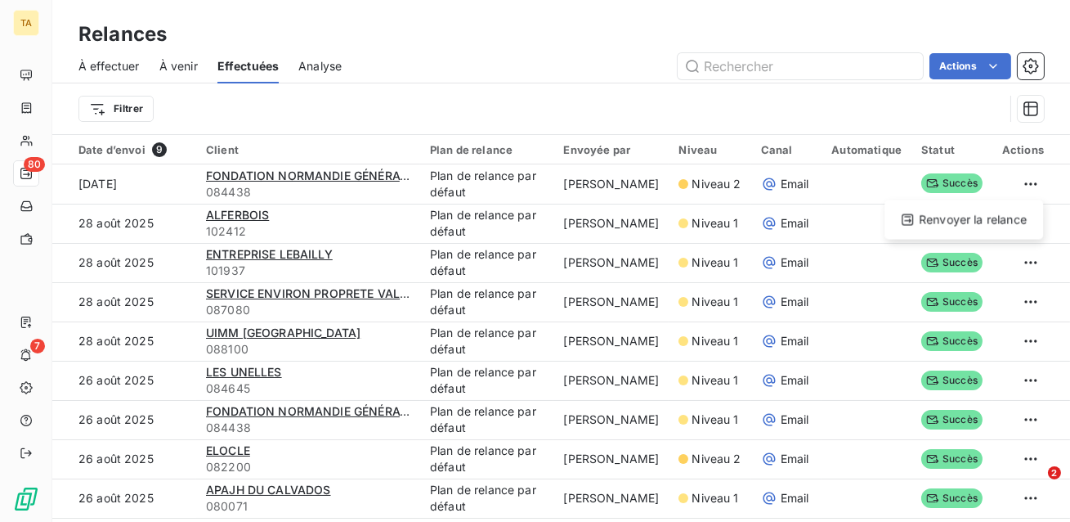
click at [997, 188] on html "TA 80 7 Relances À effectuer À venir Effectuées Analyse Actions Filtrer Date d’…" at bounding box center [535, 261] width 1070 height 522
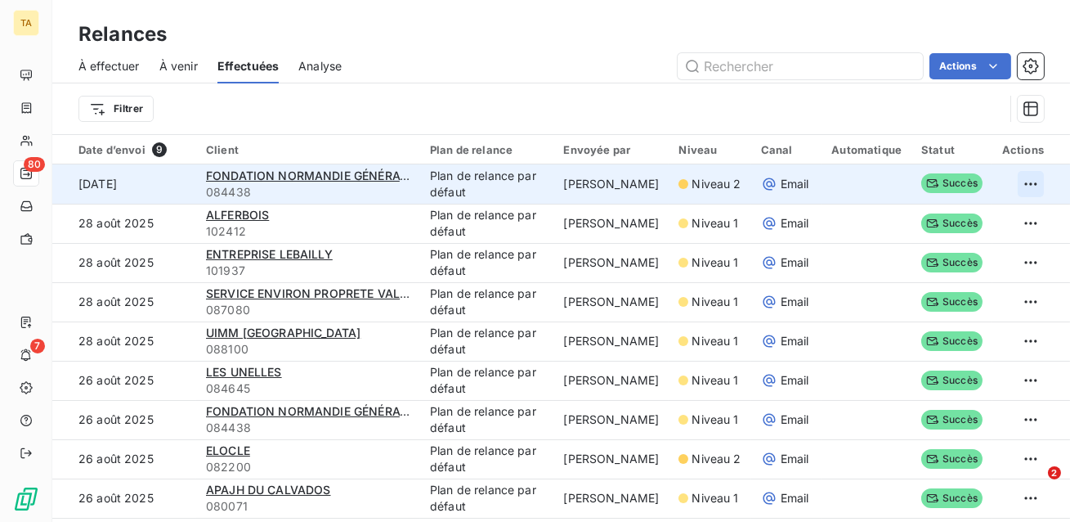
click at [1022, 182] on html "TA 80 7 Relances À effectuer À venir Effectuées Analyse Actions Filtrer Date d’…" at bounding box center [535, 261] width 1070 height 522
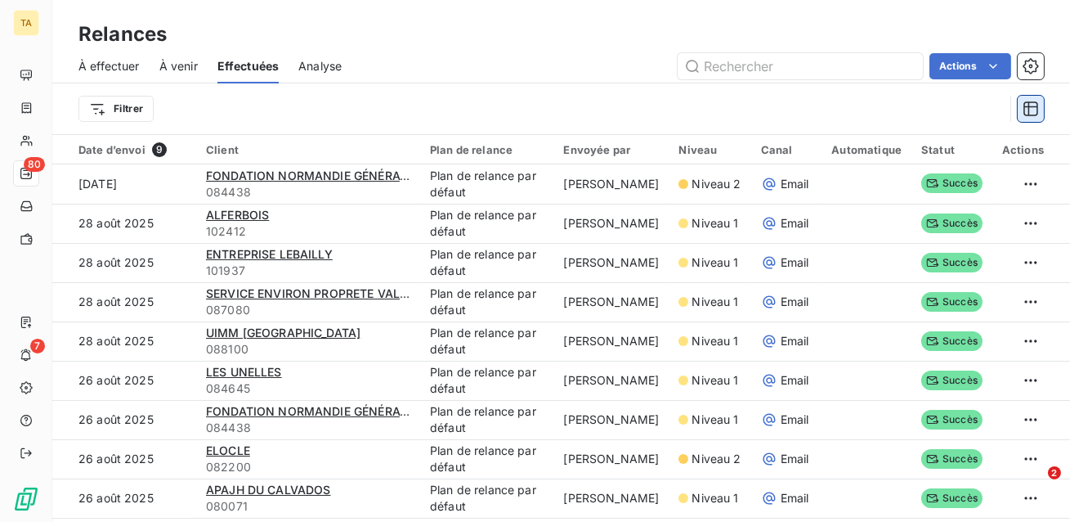
click at [1036, 106] on icon "button" at bounding box center [1031, 108] width 15 height 15
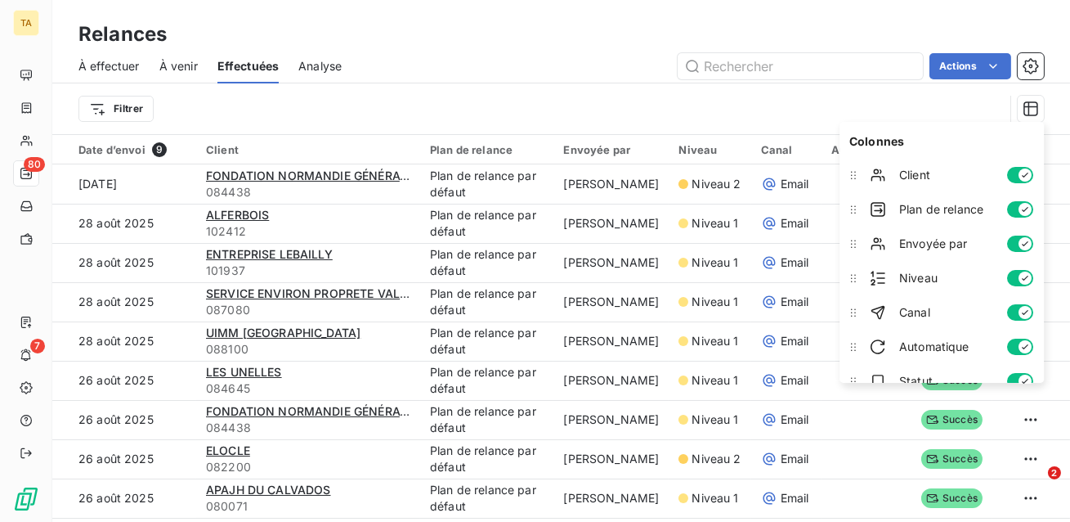
click at [939, 97] on div "Filtrer" at bounding box center [542, 108] width 926 height 31
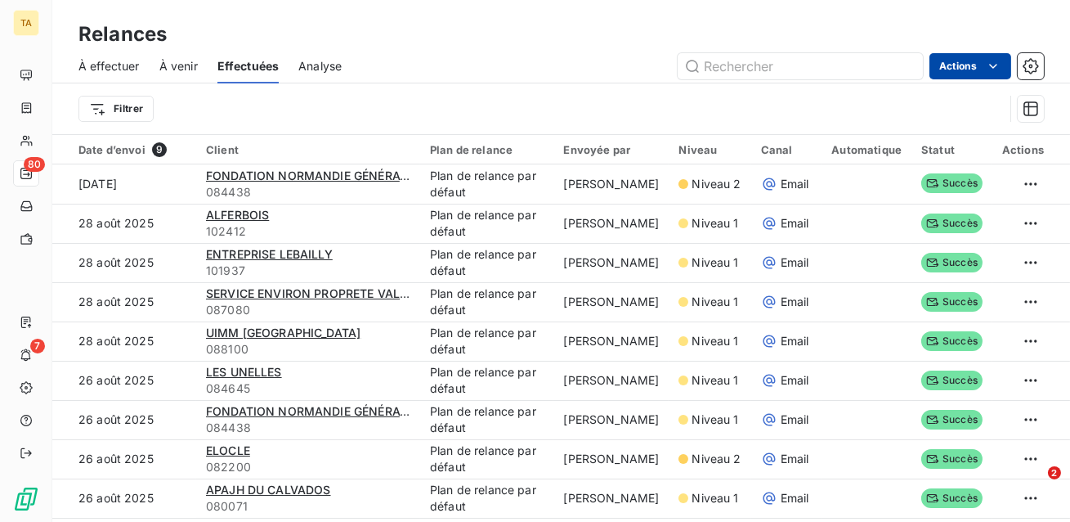
click at [961, 70] on html "TA 80 7 Relances À effectuer À venir Effectuées Analyse Actions Filtrer Date d’…" at bounding box center [535, 261] width 1070 height 522
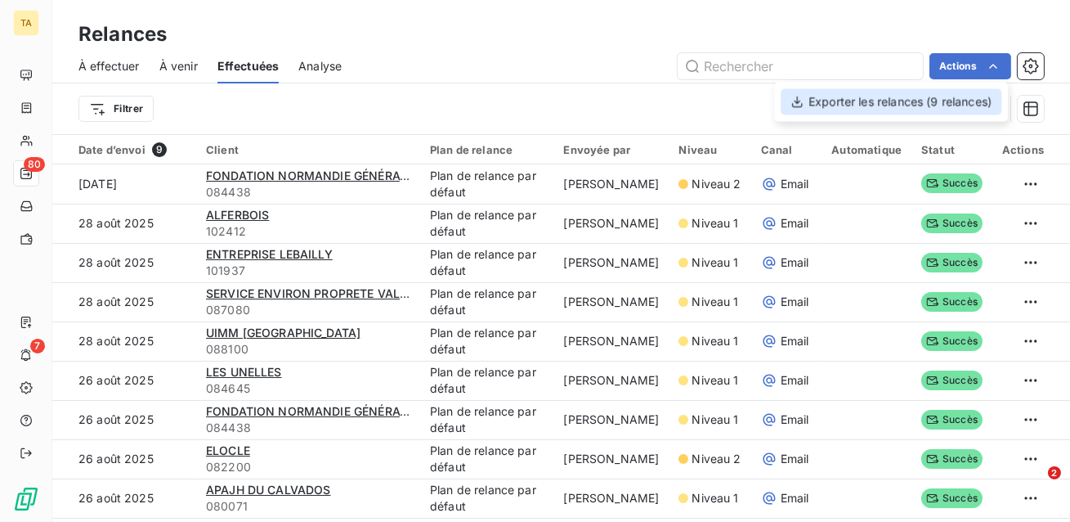
click at [915, 107] on div "Exporter les relances (9 relances)" at bounding box center [891, 101] width 221 height 26
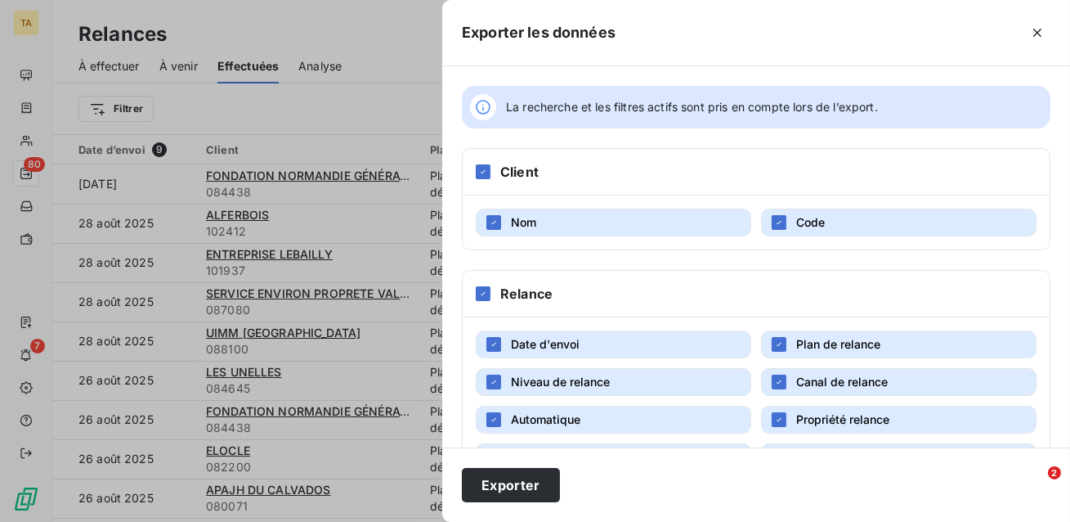
scroll to position [56, 0]
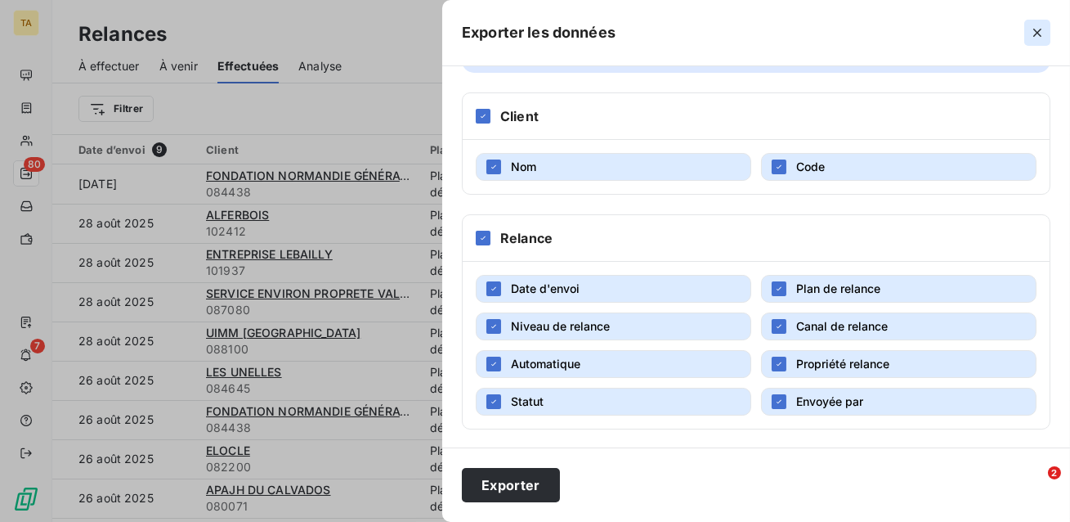
click at [1041, 35] on icon "button" at bounding box center [1038, 33] width 16 height 16
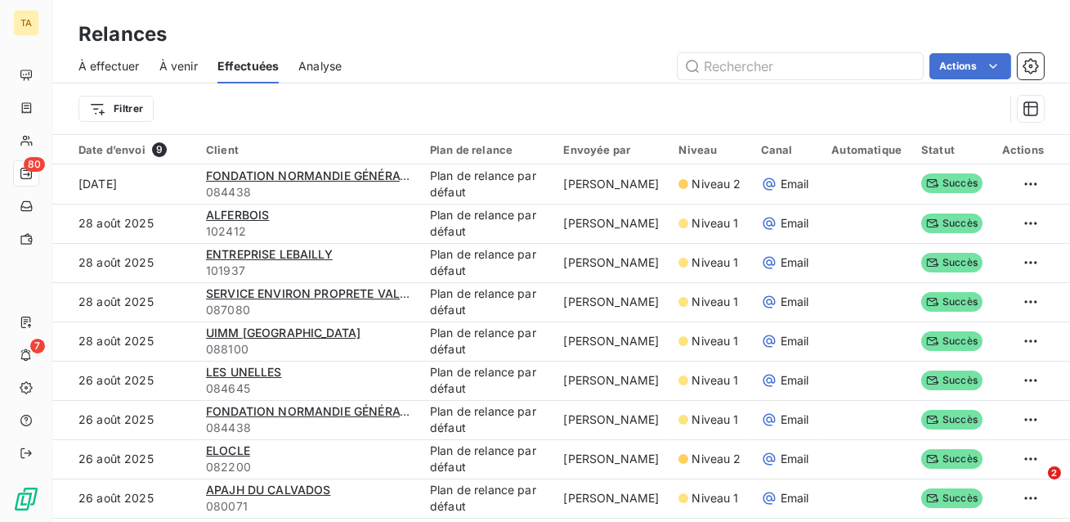
click at [313, 58] on span "Analyse" at bounding box center [319, 66] width 43 height 16
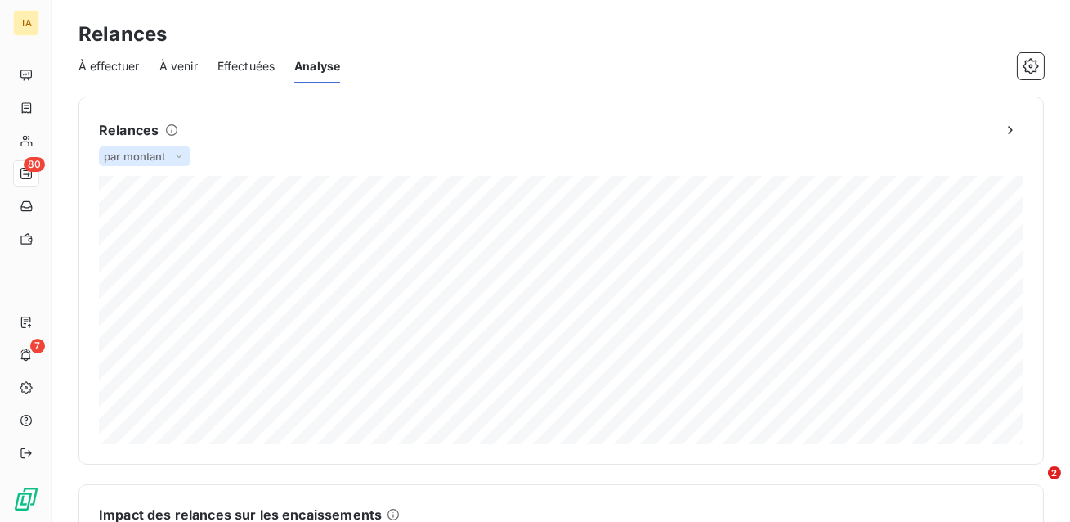
click at [156, 156] on span "par montant" at bounding box center [135, 156] width 62 height 13
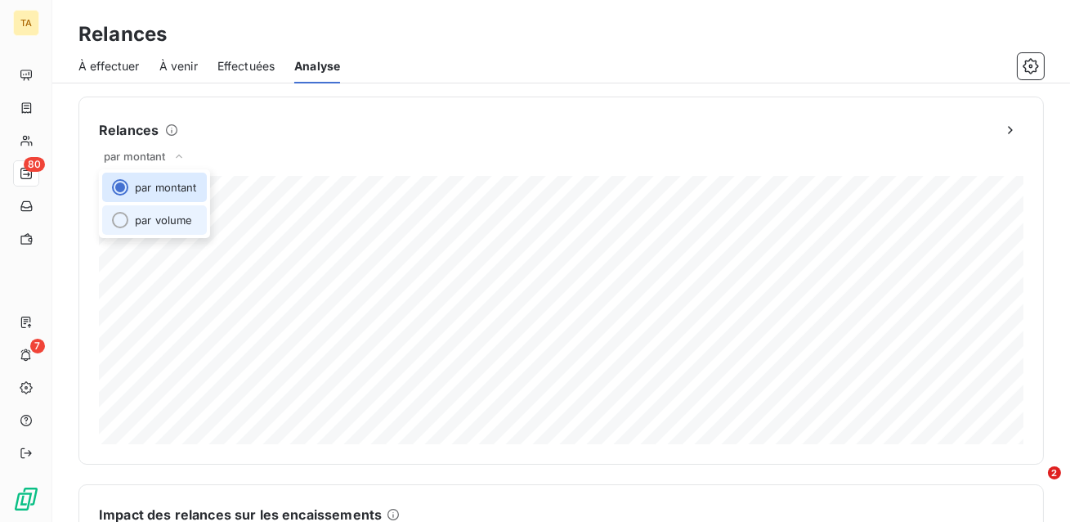
click at [151, 229] on li "par volume" at bounding box center [154, 219] width 105 height 29
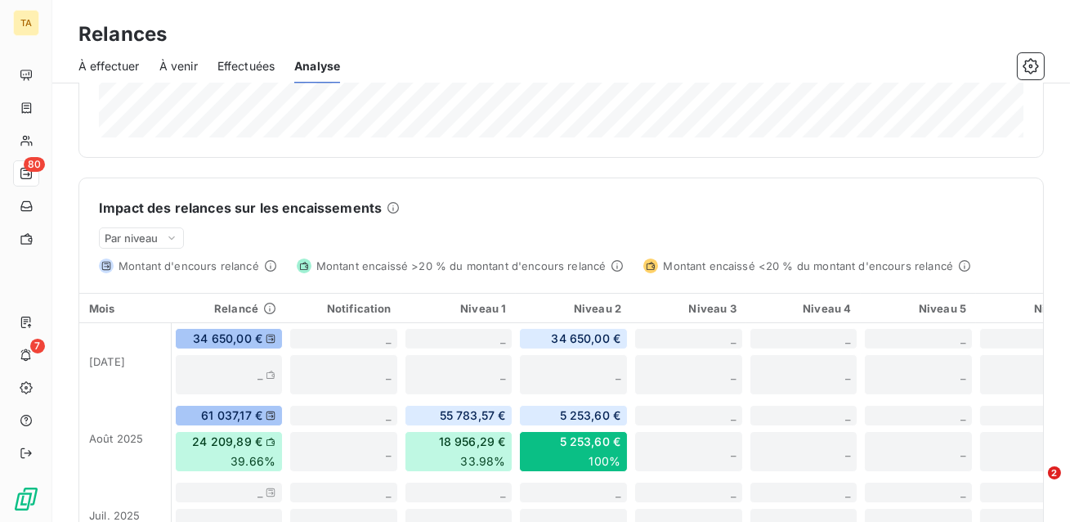
scroll to position [313, 0]
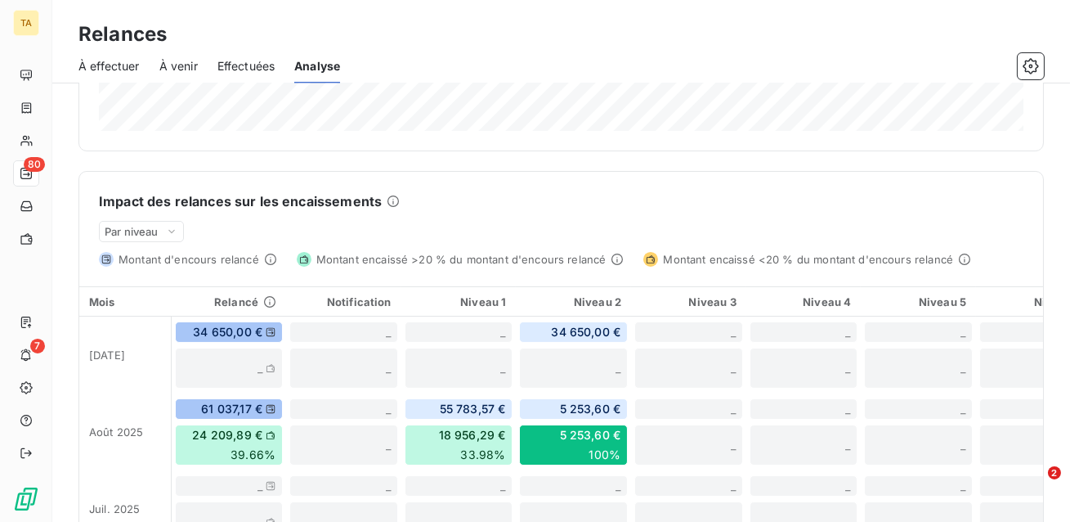
click at [138, 69] on span "À effectuer" at bounding box center [109, 66] width 61 height 16
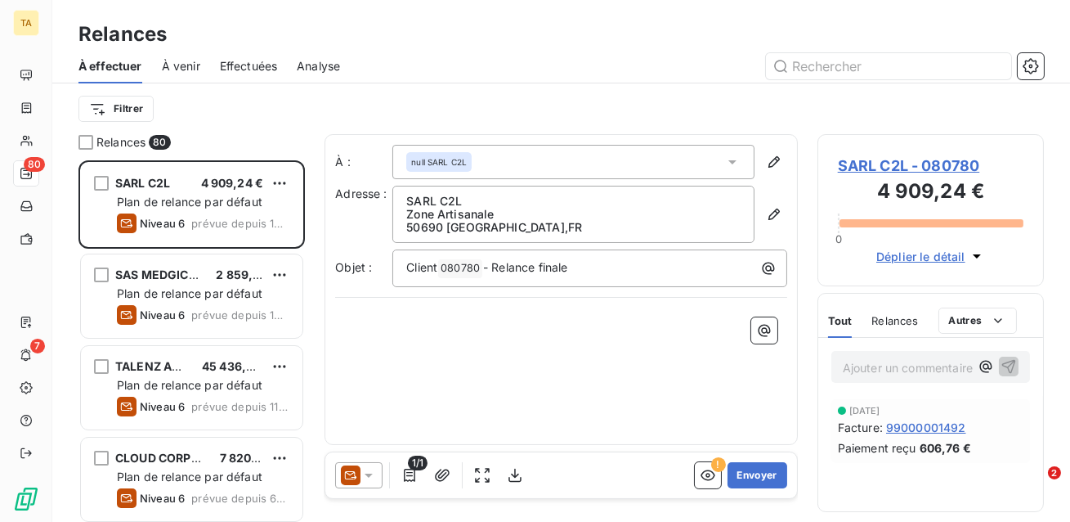
click at [330, 56] on div "Analyse" at bounding box center [318, 66] width 43 height 34
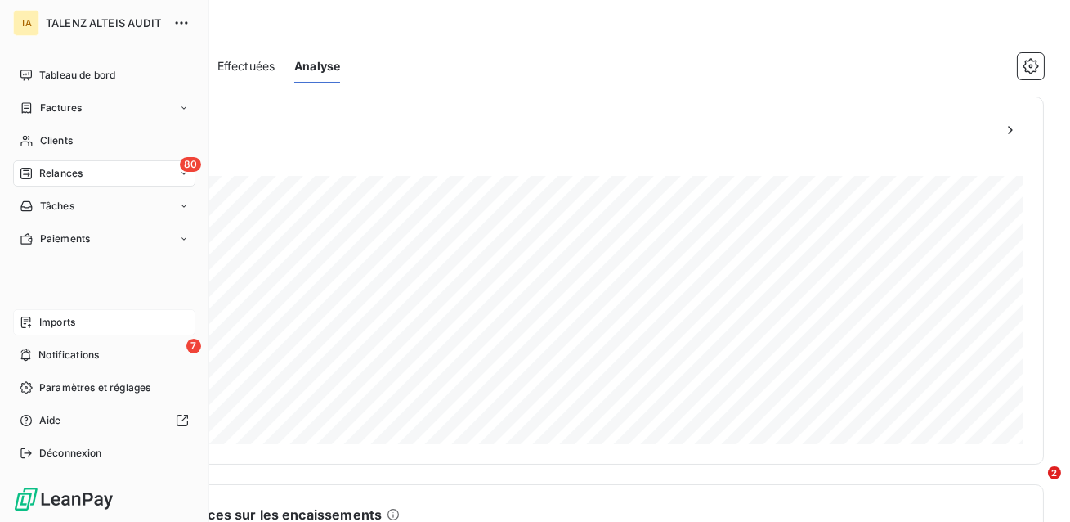
click at [95, 324] on div "Imports" at bounding box center [104, 322] width 182 height 26
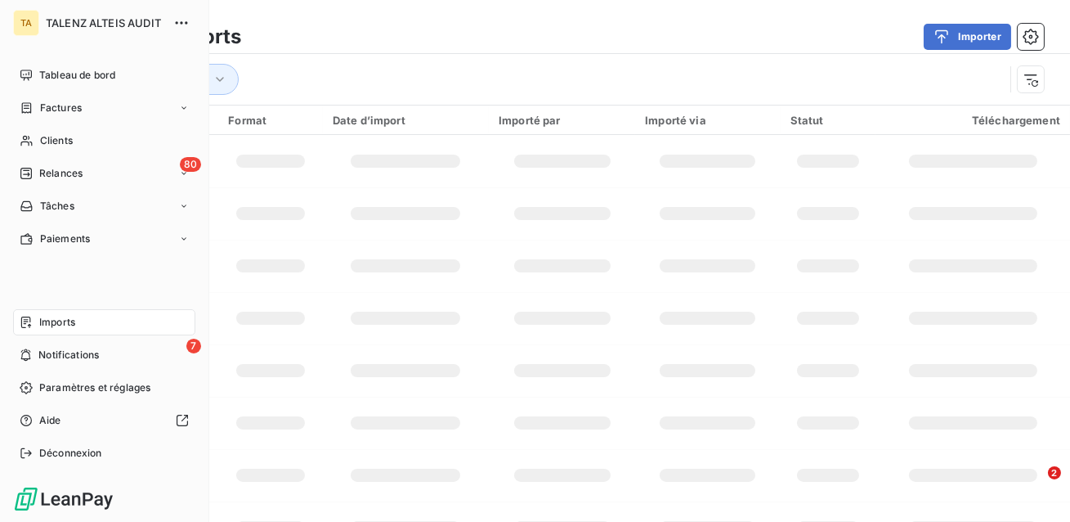
click at [61, 322] on span "Imports" at bounding box center [57, 322] width 36 height 15
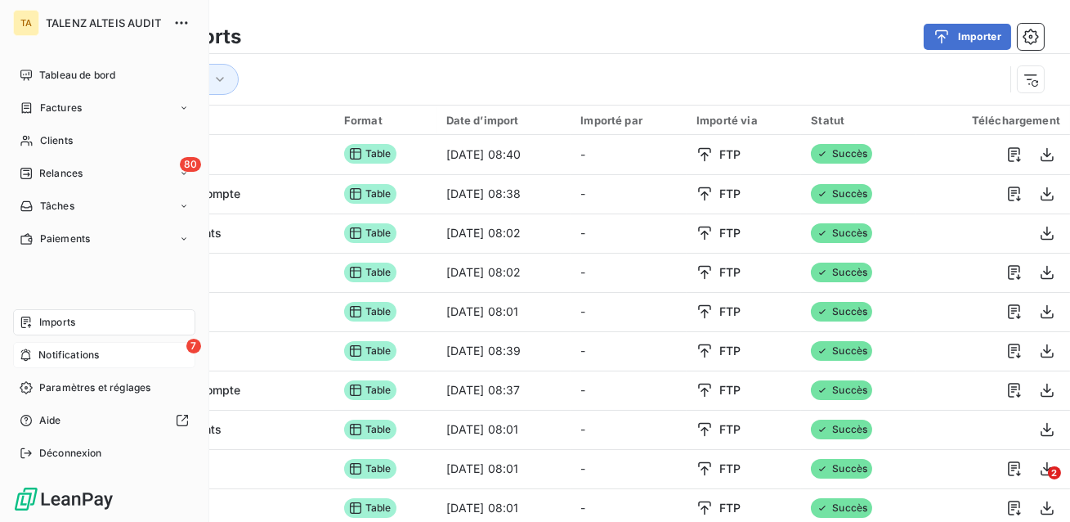
click at [40, 352] on span "Notifications" at bounding box center [68, 355] width 61 height 15
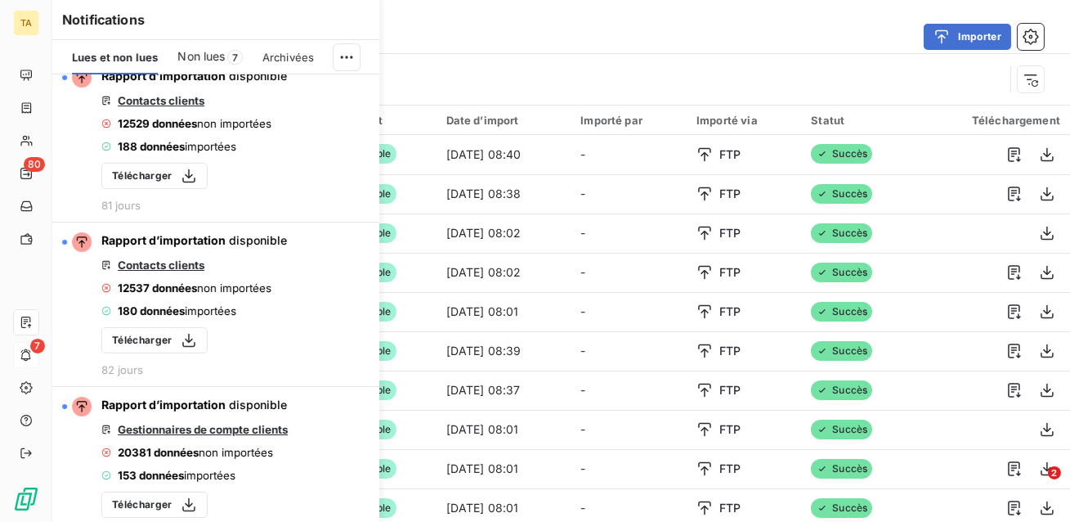
scroll to position [677, 0]
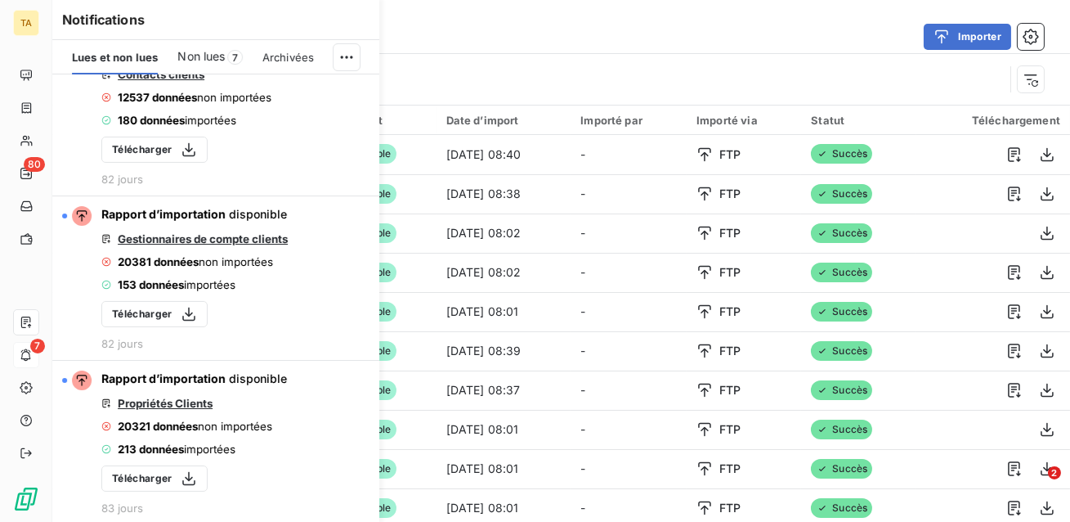
click at [472, 71] on div "Type d’import" at bounding box center [542, 79] width 926 height 31
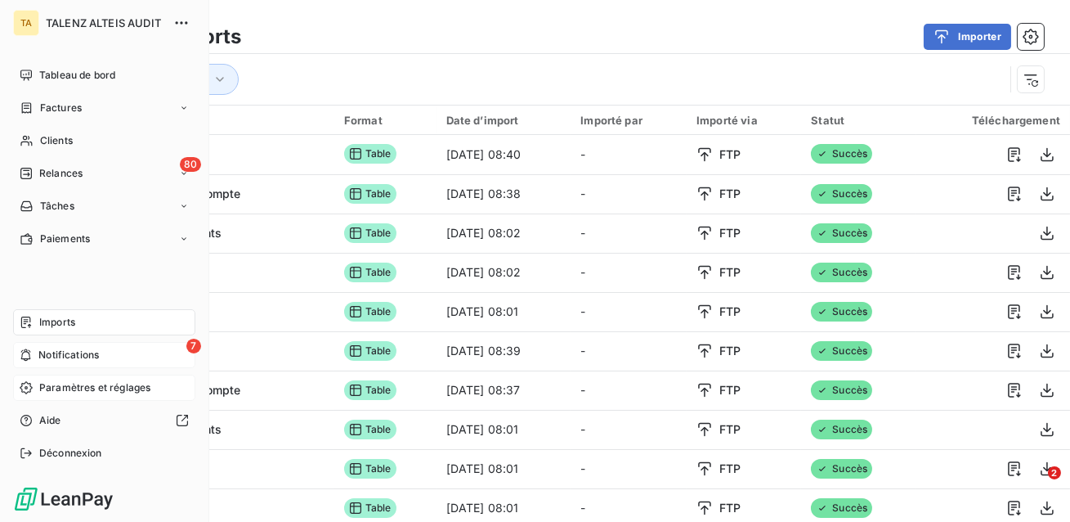
click at [81, 391] on span "Paramètres et réglages" at bounding box center [94, 387] width 111 height 15
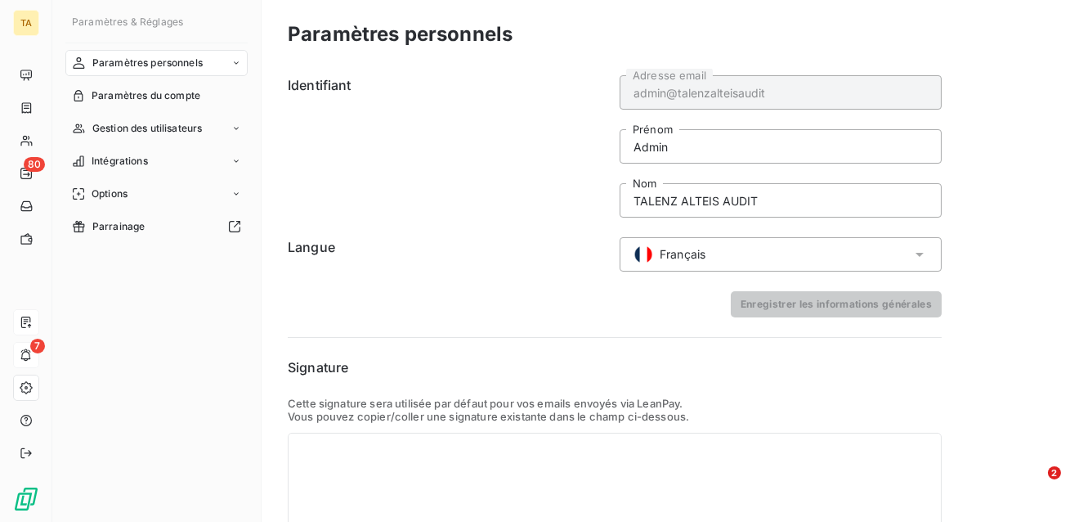
click at [155, 54] on div "Paramètres personnels" at bounding box center [156, 63] width 182 height 26
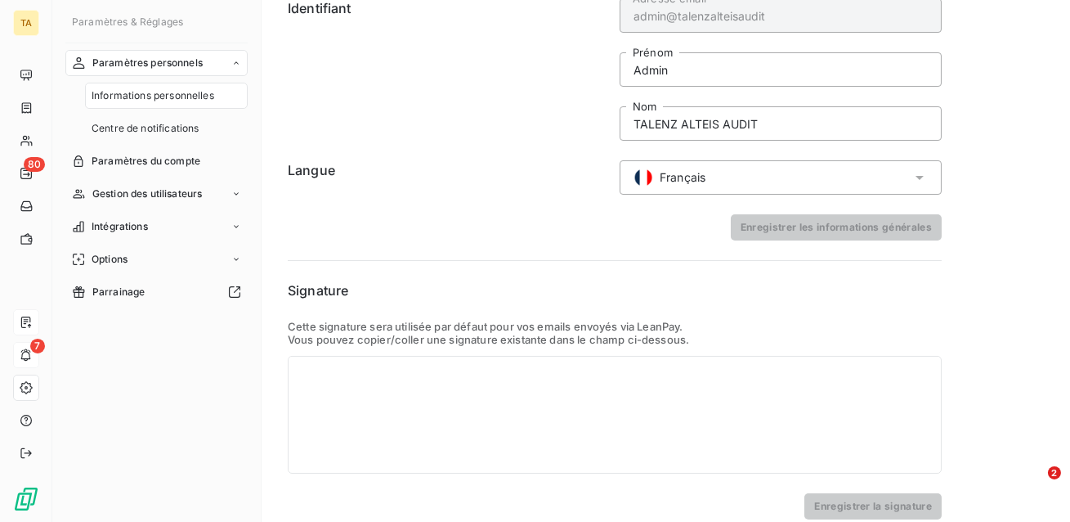
scroll to position [93, 0]
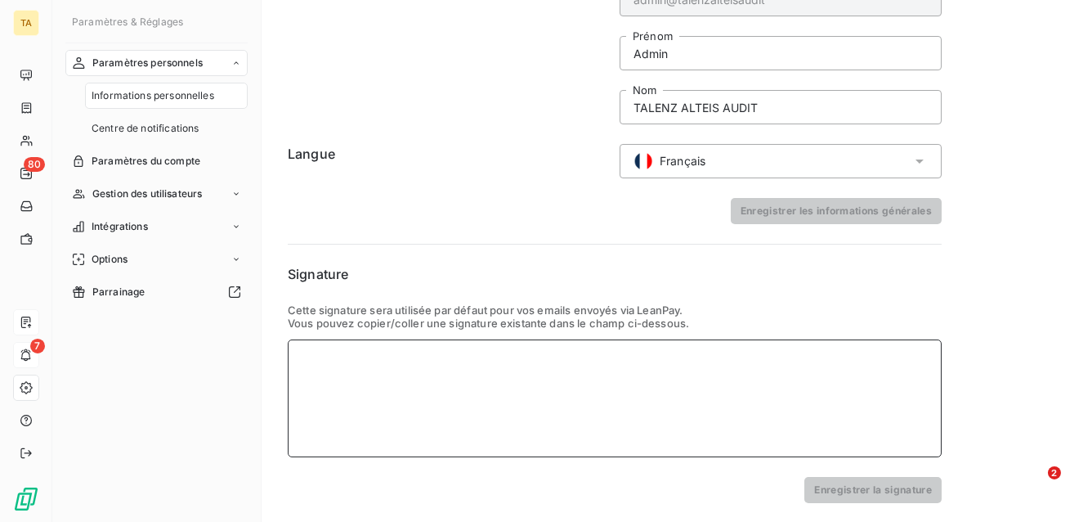
click at [453, 375] on div at bounding box center [615, 398] width 654 height 118
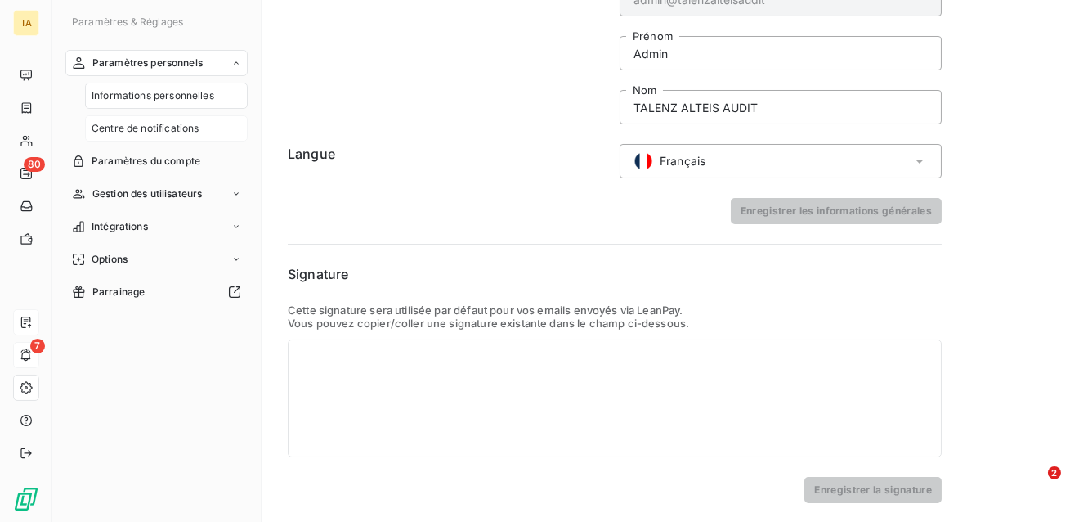
click at [175, 119] on div "Centre de notifications" at bounding box center [166, 128] width 163 height 26
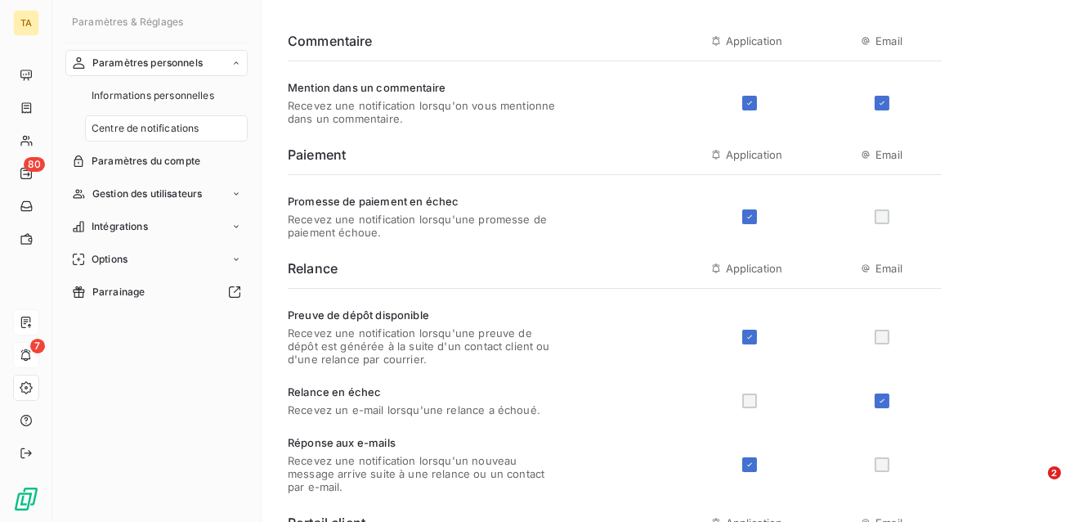
scroll to position [48, 0]
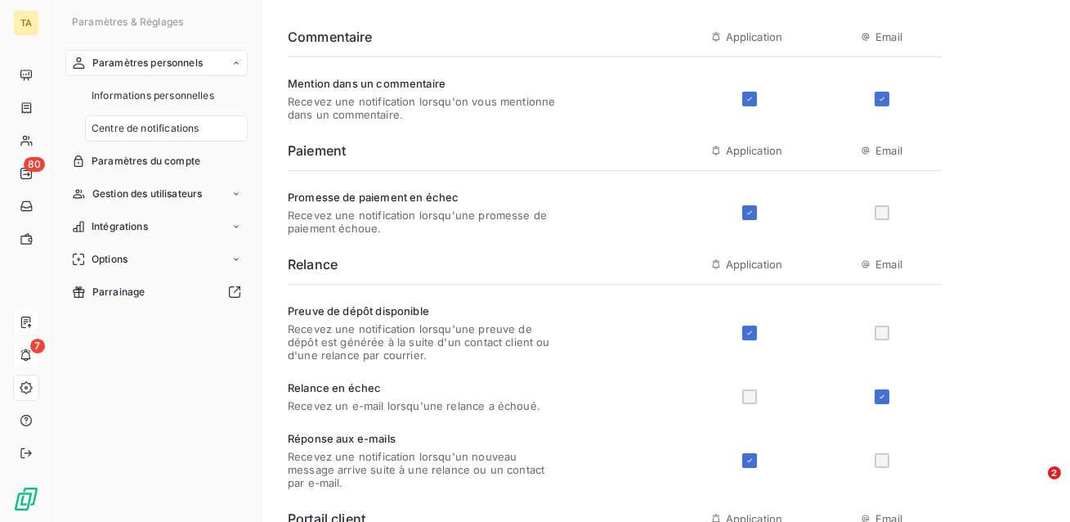
click at [883, 219] on div at bounding box center [882, 212] width 15 height 15
click at [750, 101] on icon at bounding box center [750, 99] width 10 height 10
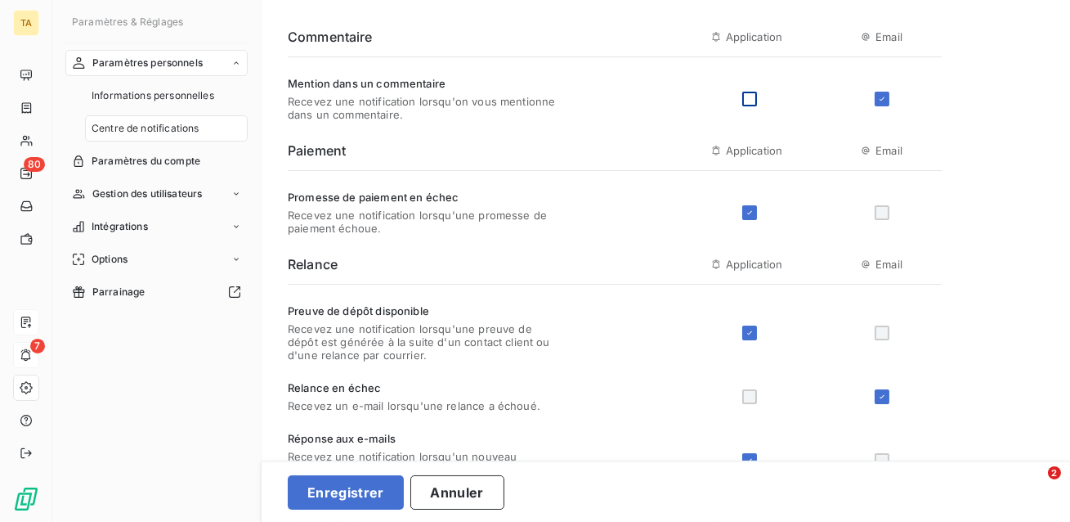
click at [753, 109] on div "Mention dans un commentaire Recevez une notification lorsqu'on vous mentionne d…" at bounding box center [615, 99] width 654 height 44
click at [746, 98] on div at bounding box center [750, 99] width 15 height 15
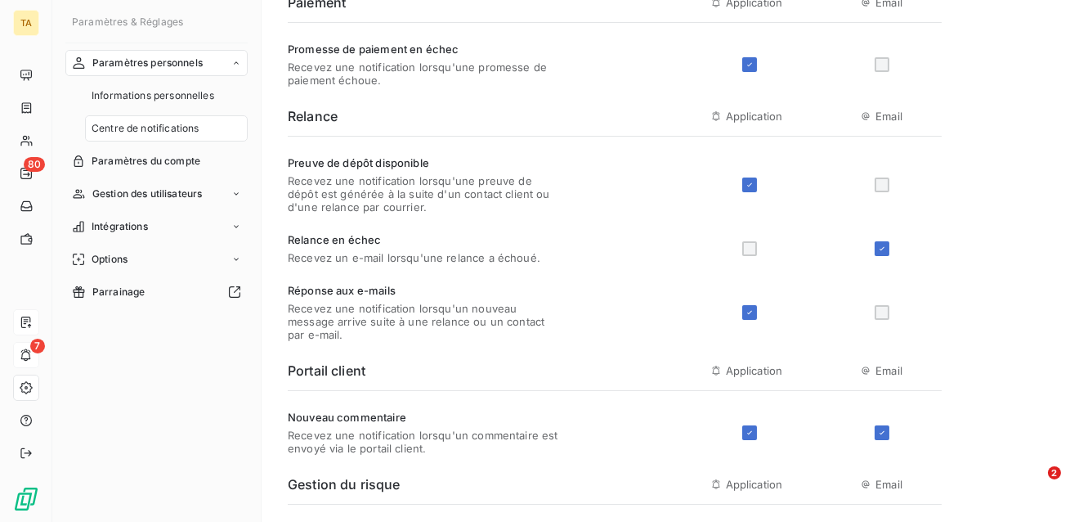
scroll to position [0, 0]
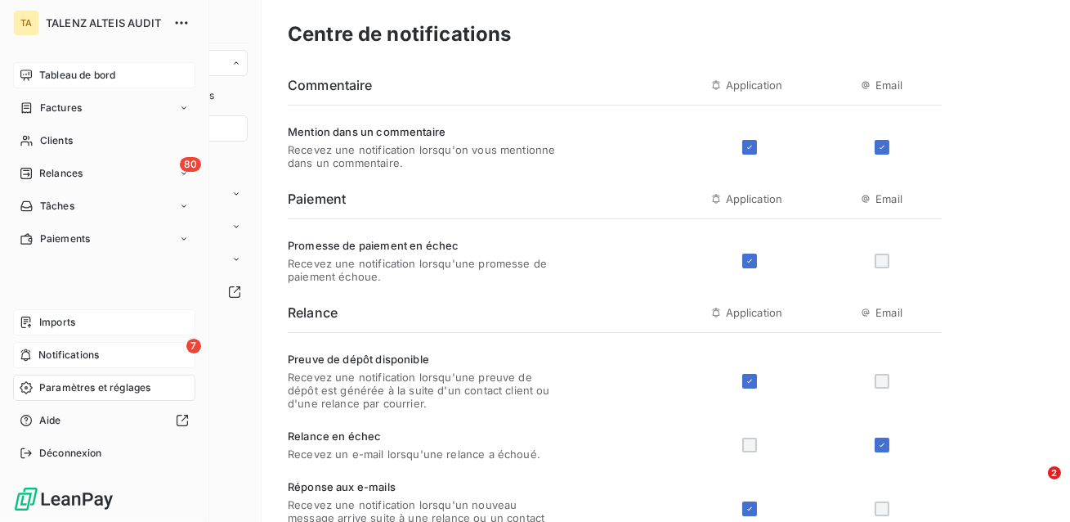
click at [64, 74] on span "Tableau de bord" at bounding box center [77, 75] width 76 height 15
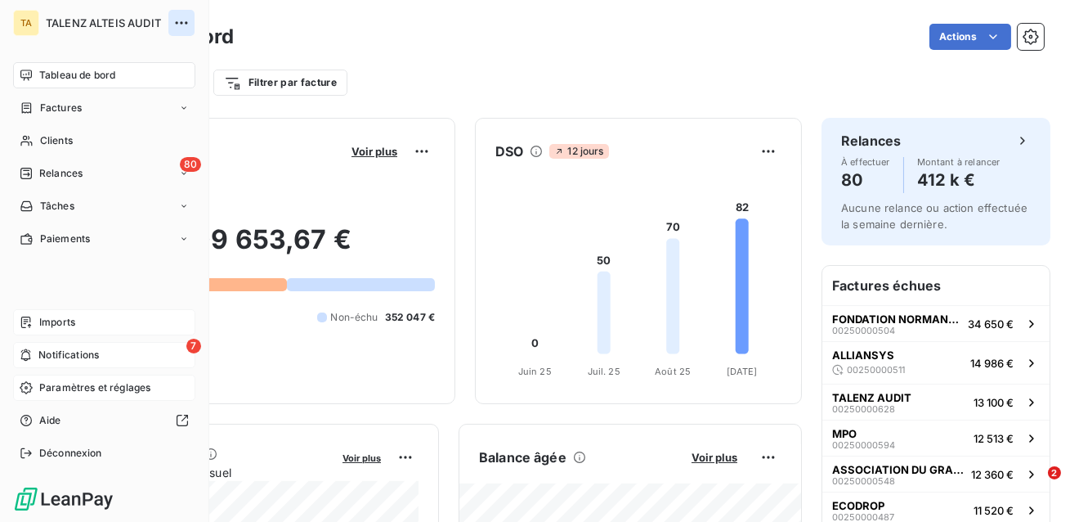
click at [183, 26] on icon "button" at bounding box center [181, 23] width 16 height 16
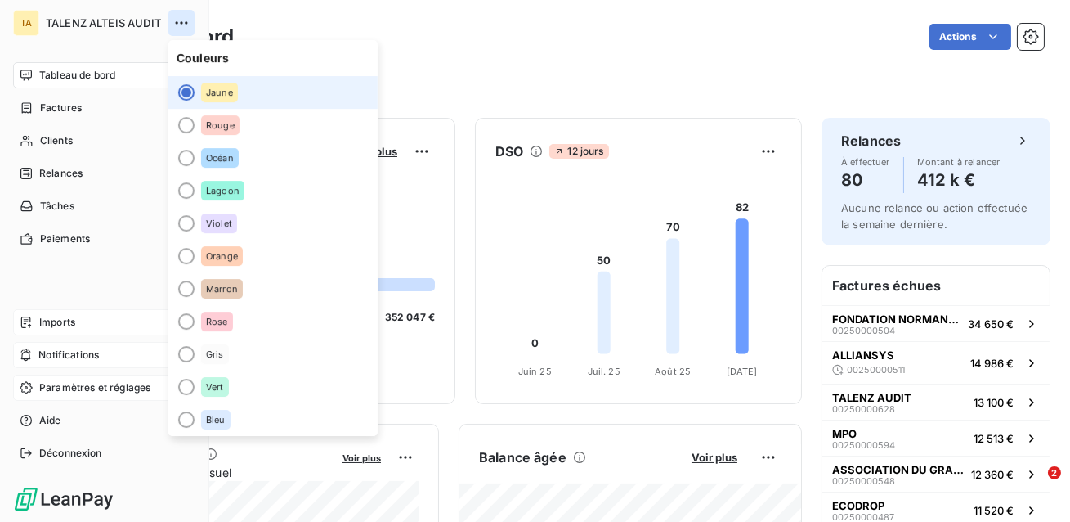
click at [183, 26] on icon "button" at bounding box center [181, 23] width 16 height 16
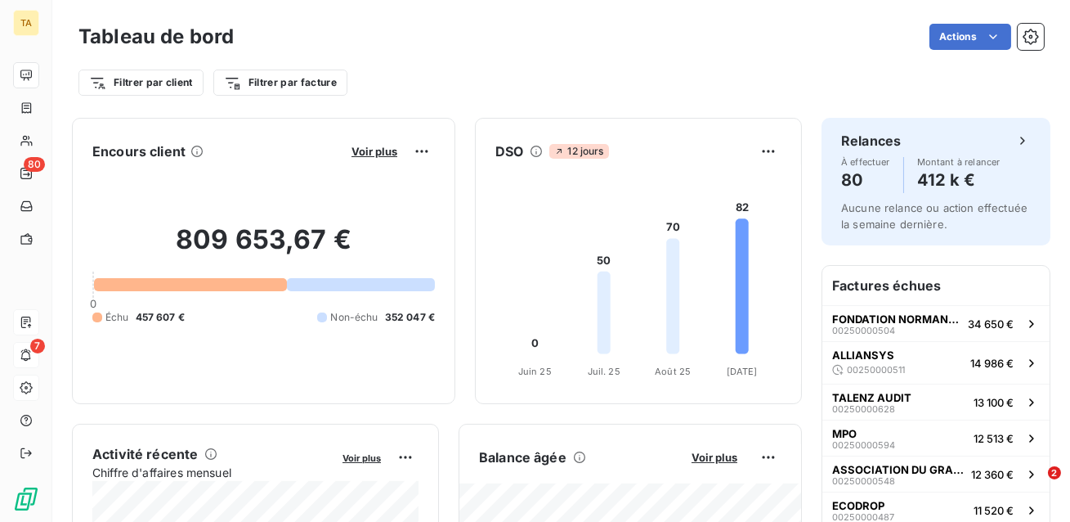
click at [303, 26] on div "Actions" at bounding box center [649, 37] width 791 height 26
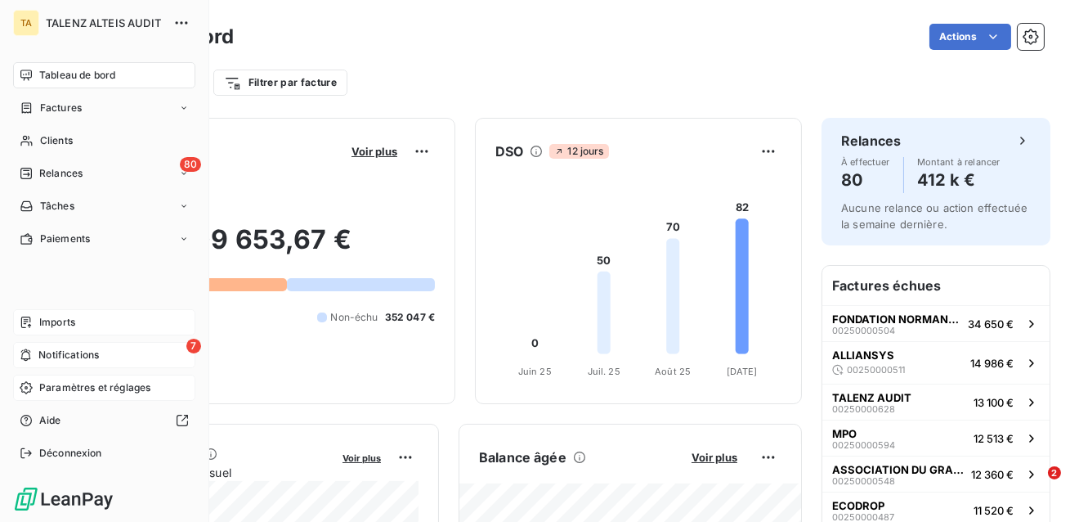
click at [75, 19] on span "TALENZ ALTEIS AUDIT" at bounding box center [105, 22] width 118 height 13
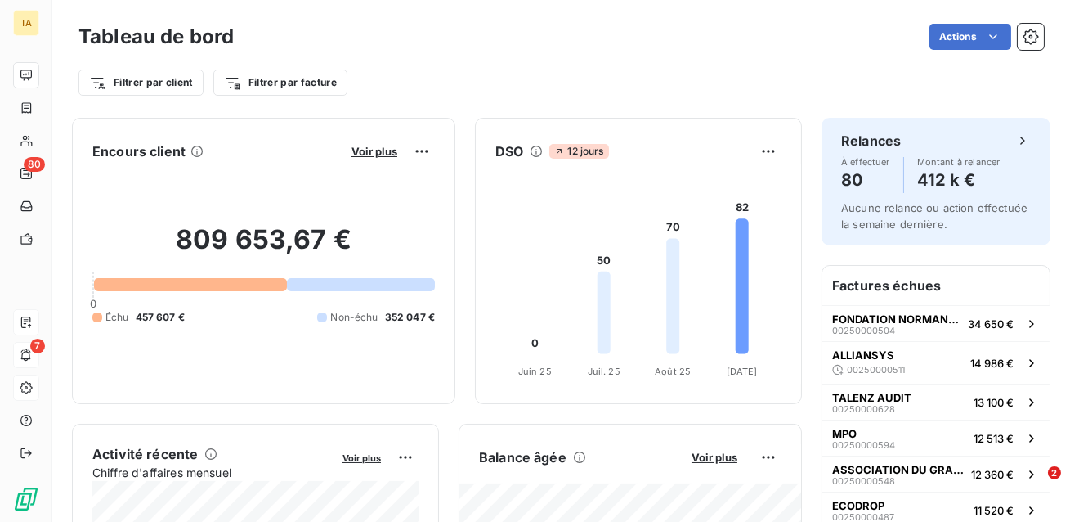
click at [458, 132] on div "Encours client Voir plus 809 653,67 € 0 Échu 457 607 € Non-échu 352 047 € DSO 1…" at bounding box center [437, 261] width 730 height 286
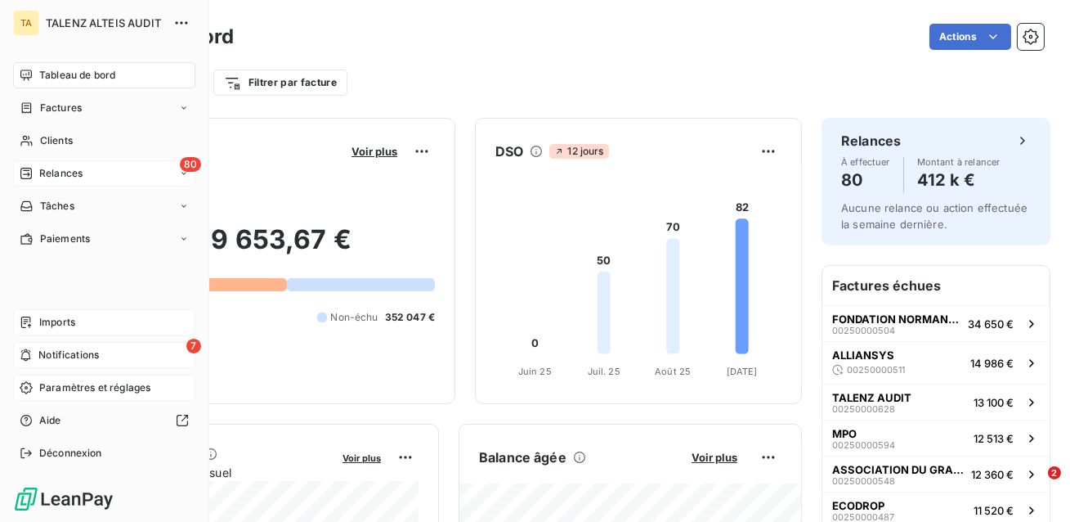
click at [71, 177] on span "Relances" at bounding box center [60, 173] width 43 height 15
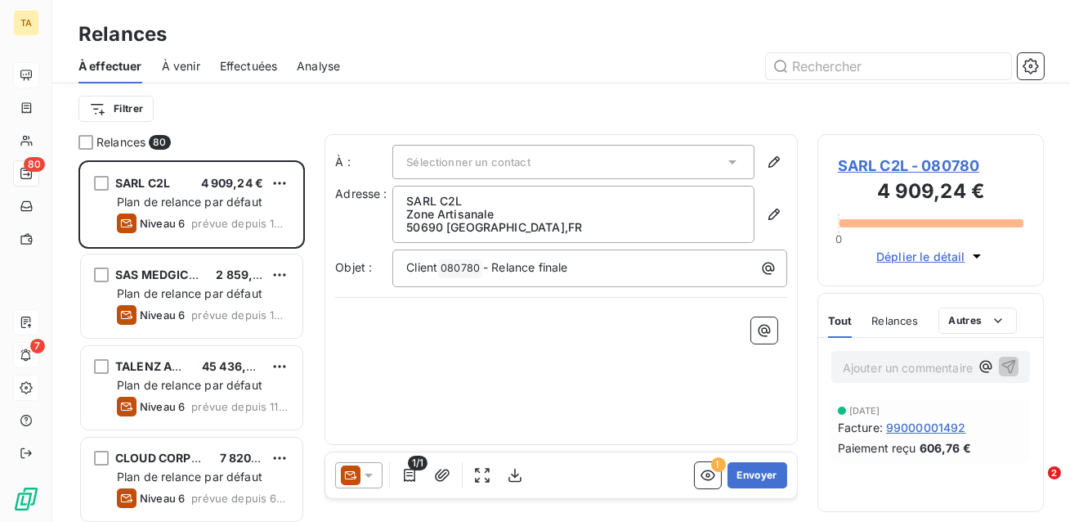
scroll to position [361, 227]
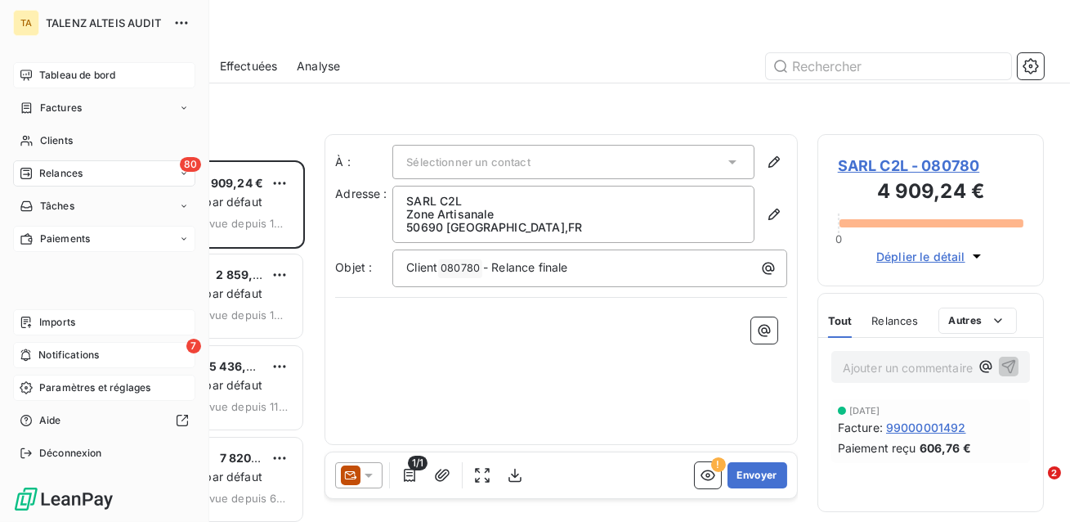
click at [83, 245] on span "Paiements" at bounding box center [65, 238] width 50 height 15
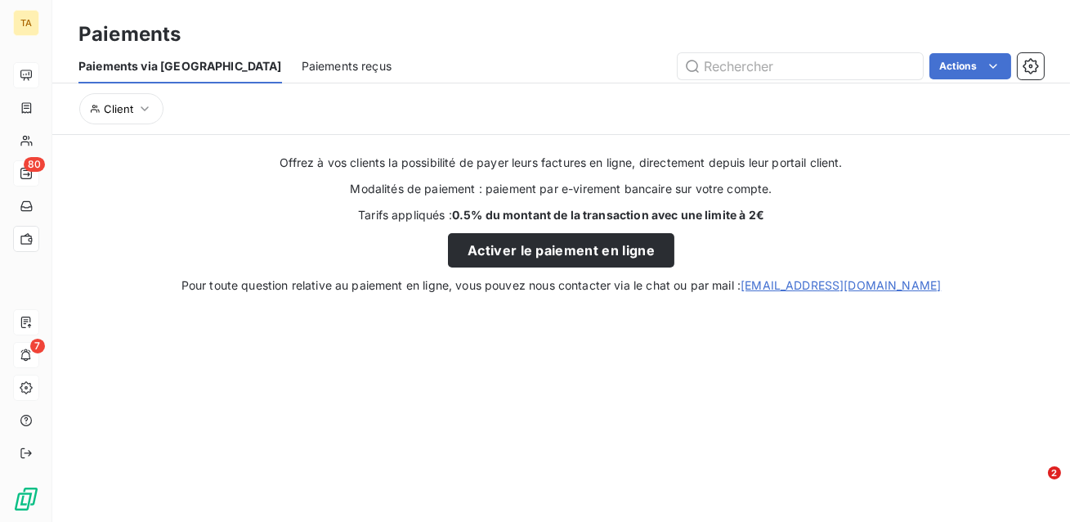
click at [302, 72] on span "Paiements reçus" at bounding box center [347, 66] width 90 height 16
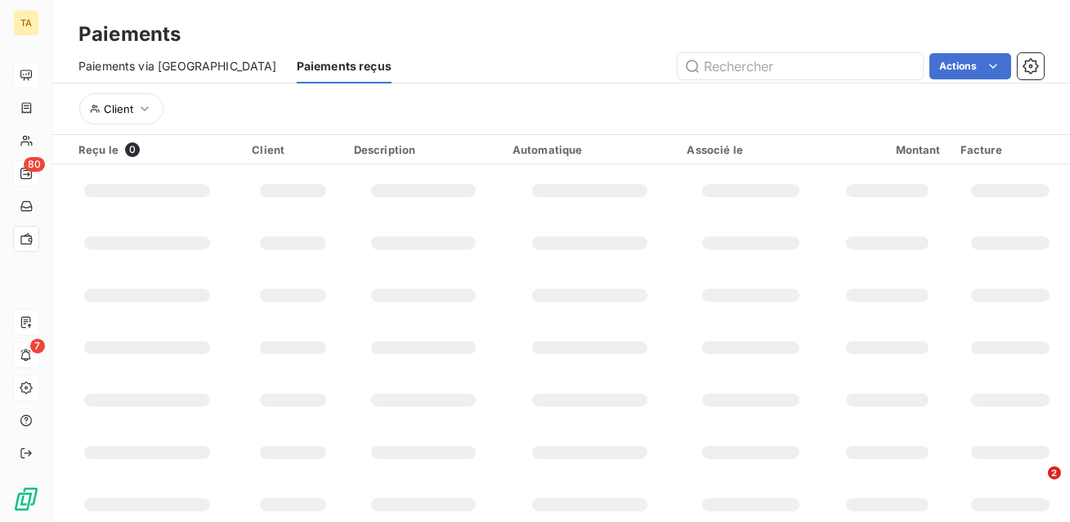
click at [343, 84] on div "Client" at bounding box center [562, 108] width 966 height 51
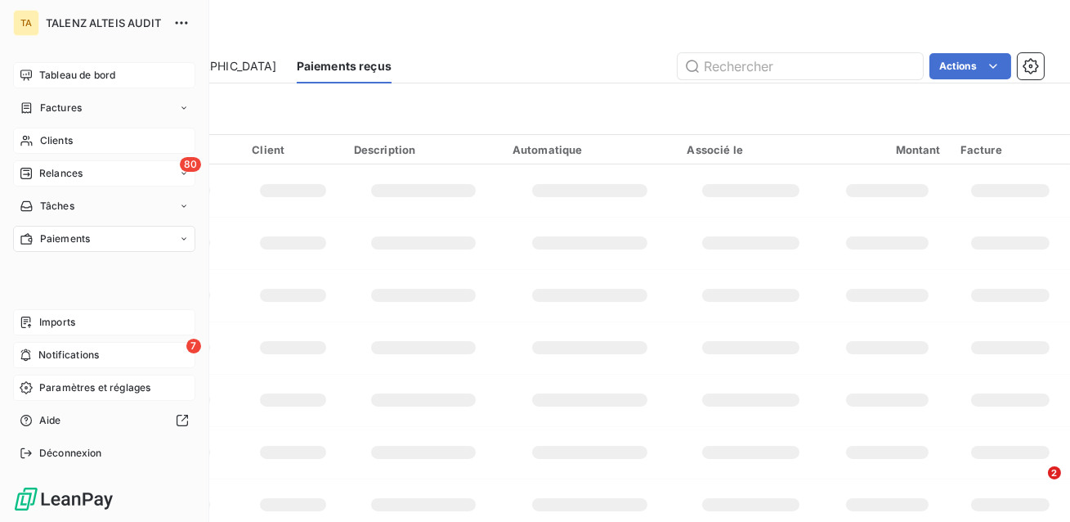
click at [32, 144] on icon at bounding box center [27, 140] width 14 height 13
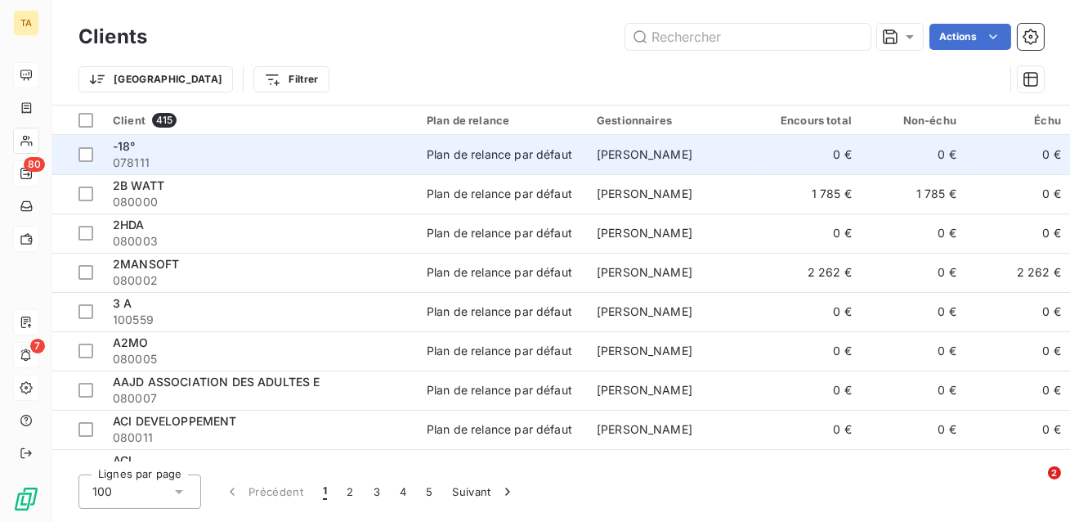
click at [363, 162] on span "078111" at bounding box center [260, 163] width 294 height 16
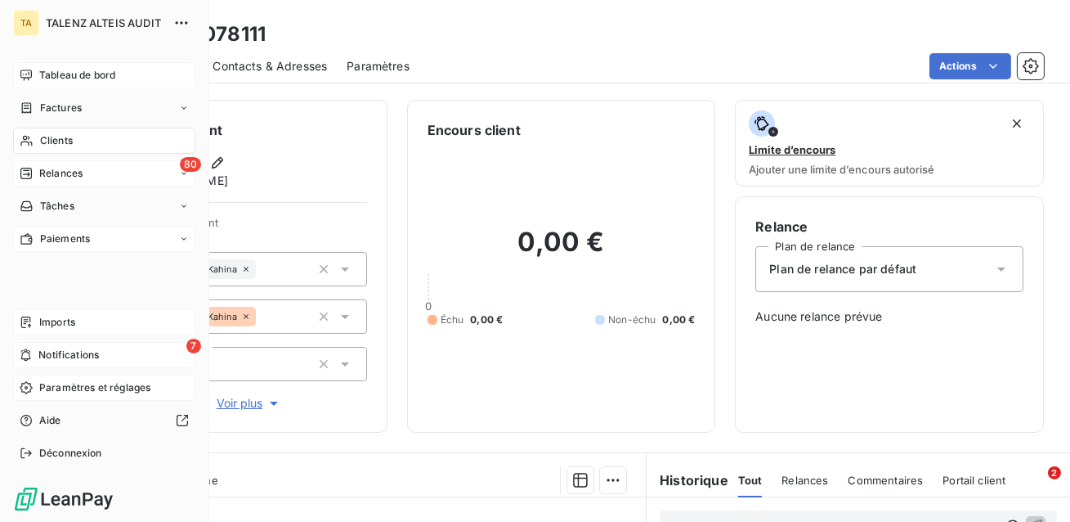
click at [32, 139] on icon at bounding box center [27, 140] width 14 height 13
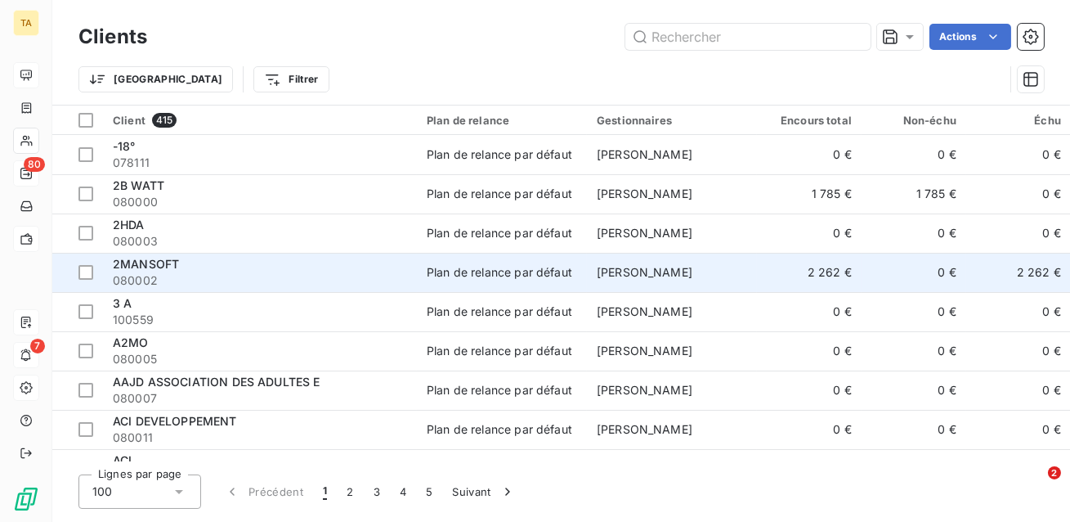
click at [331, 268] on div "2MANSOFT" at bounding box center [260, 264] width 294 height 16
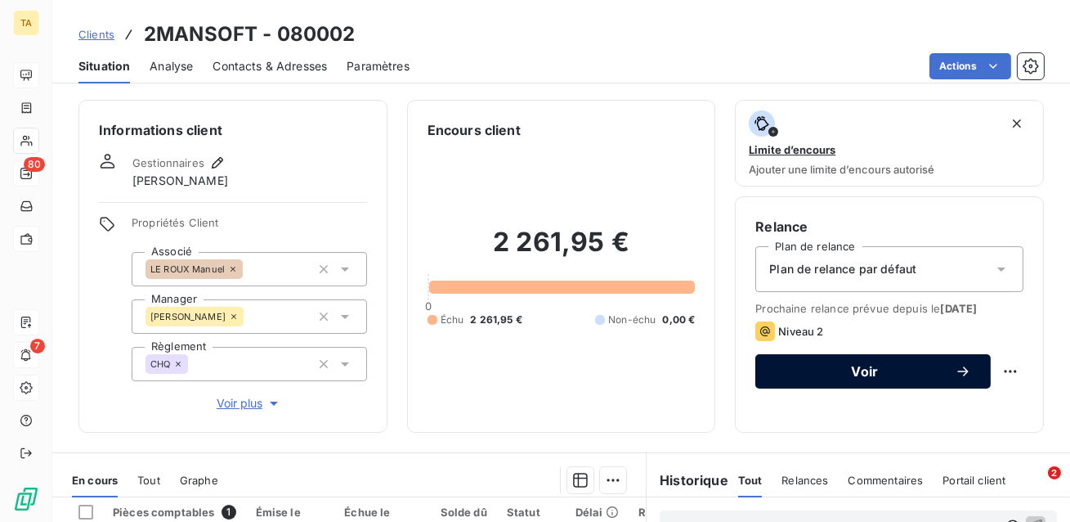
click at [861, 372] on span "Voir" at bounding box center [865, 371] width 180 height 13
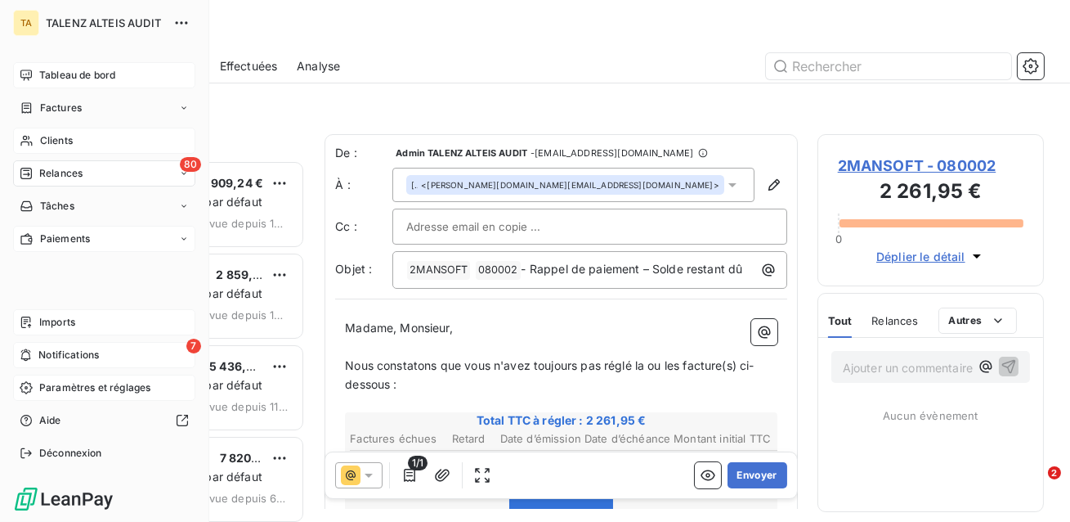
click at [42, 134] on span "Clients" at bounding box center [56, 140] width 33 height 15
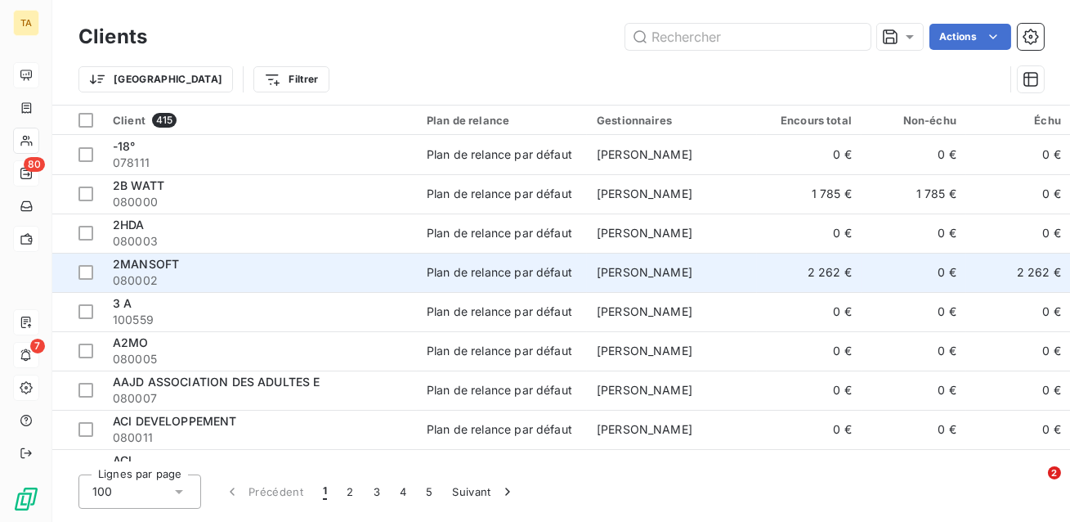
click at [728, 287] on td "[PERSON_NAME]" at bounding box center [672, 272] width 170 height 39
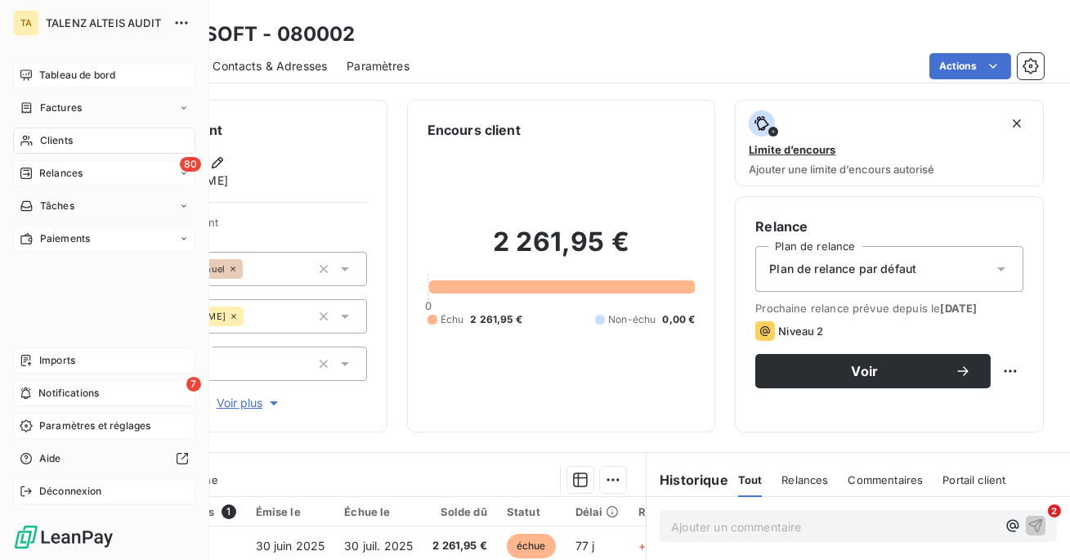
click at [61, 488] on span "Déconnexion" at bounding box center [70, 491] width 63 height 15
